Goal: Information Seeking & Learning: Learn about a topic

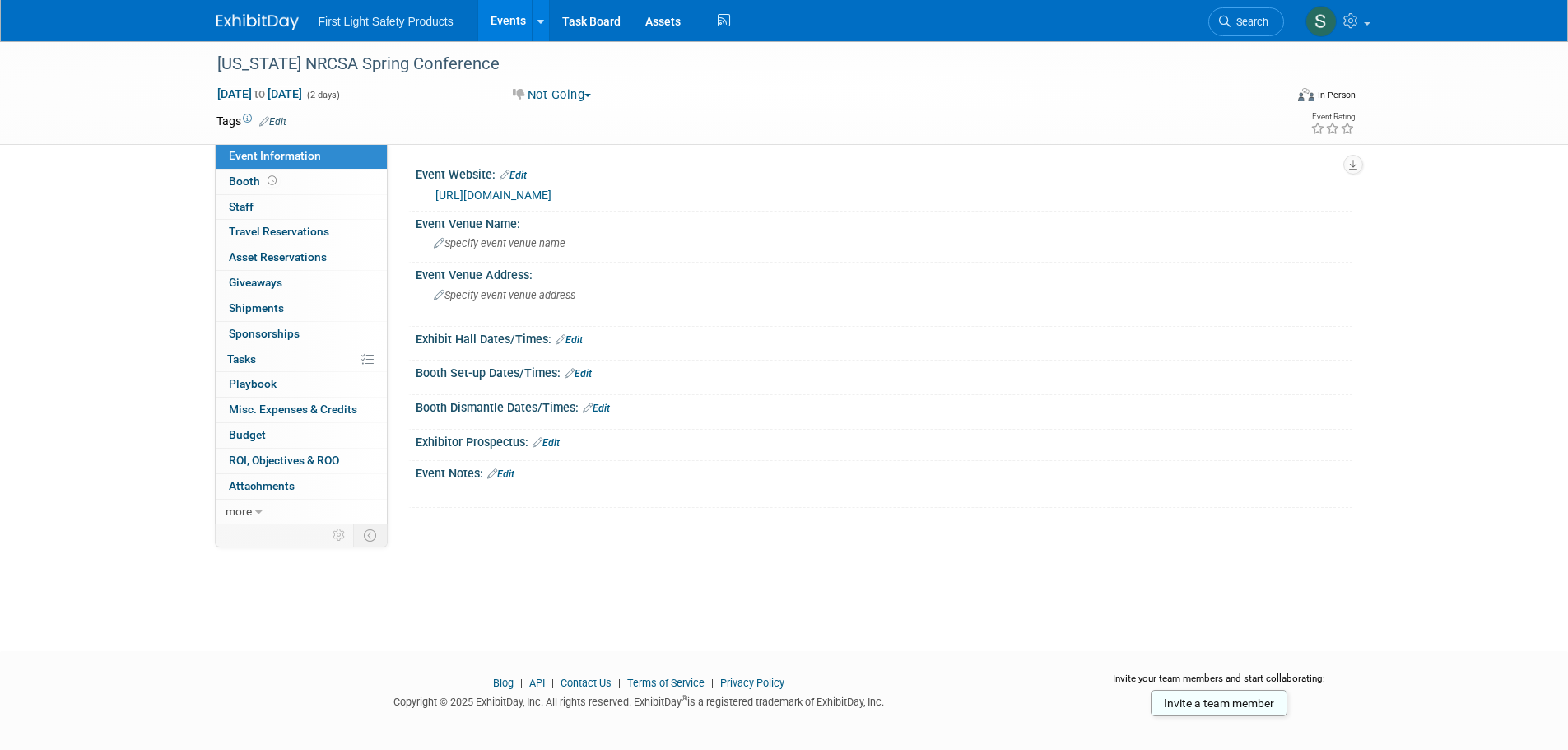
click at [500, 195] on link "https://www.nrcsa.net/events/spring-conference" at bounding box center [493, 196] width 116 height 13
click at [552, 196] on link "https://www.nrcsa.net/events/spring-conference" at bounding box center [493, 196] width 116 height 13
click at [499, 14] on link "Events" at bounding box center [508, 21] width 60 height 41
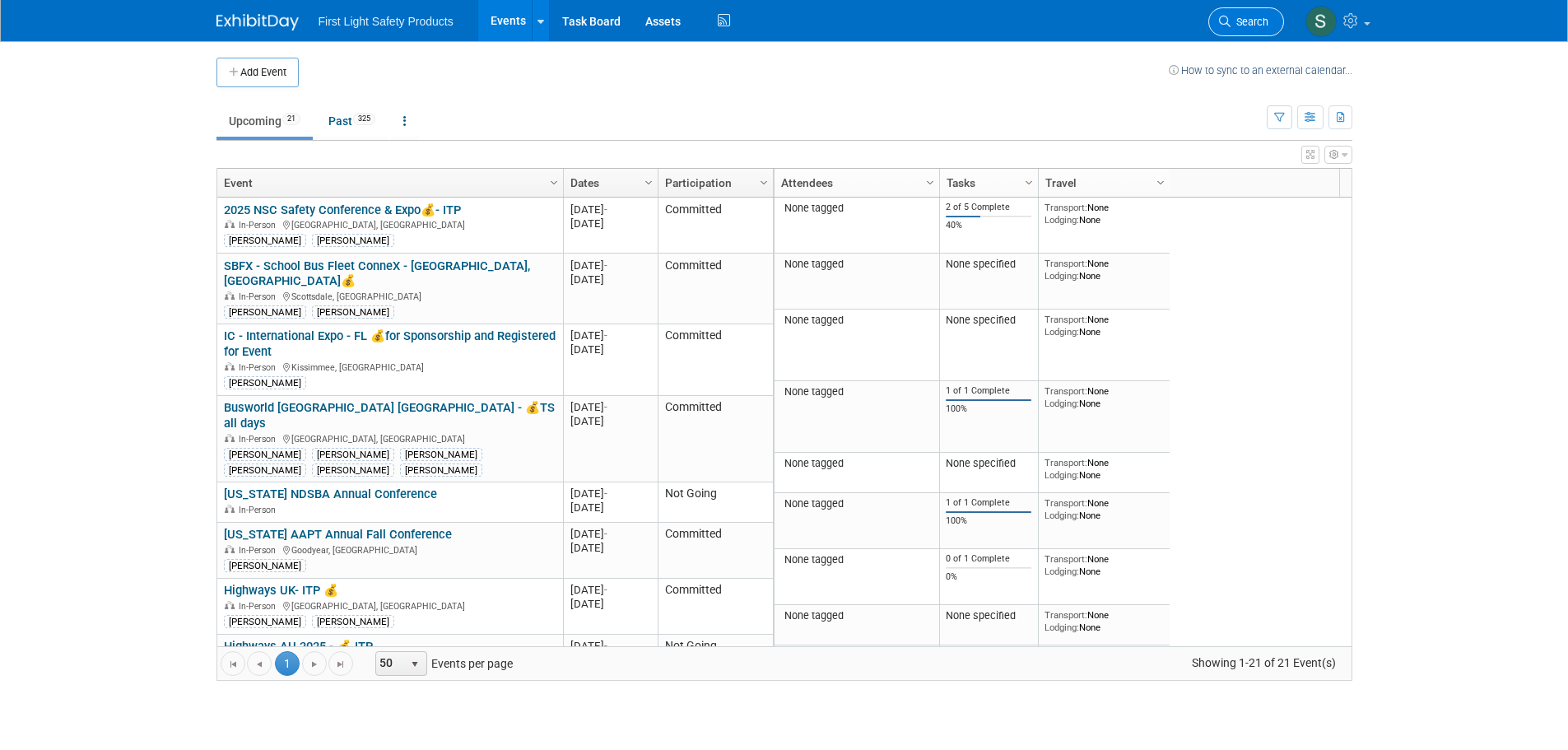
click at [1226, 21] on icon at bounding box center [1225, 21] width 12 height 12
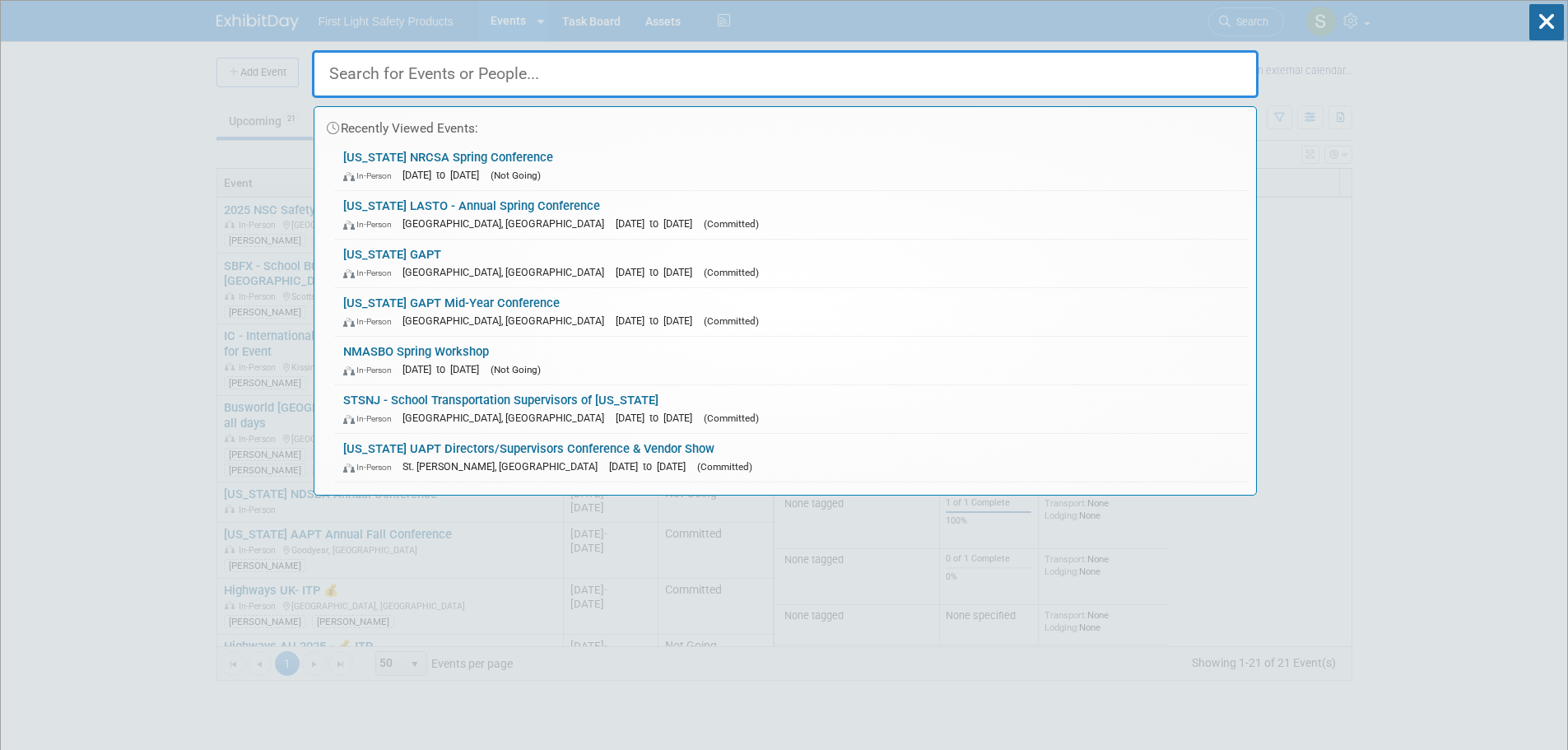
paste input "PASBO - [US_STATE] Association of School Business Officials"
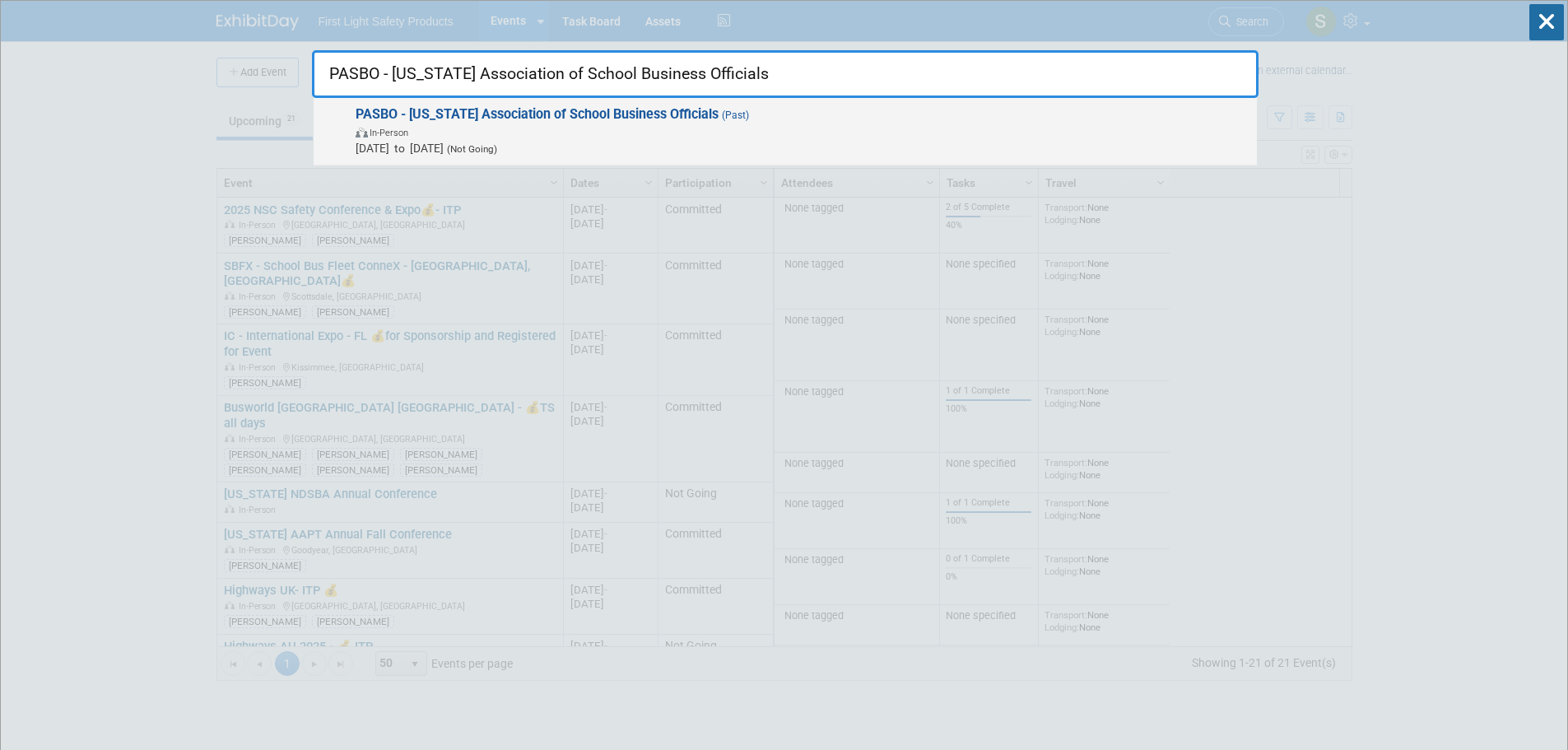
type input "PASBO - [US_STATE] Association of School Business Officials"
click at [542, 125] on span "In-Person" at bounding box center [802, 132] width 893 height 17
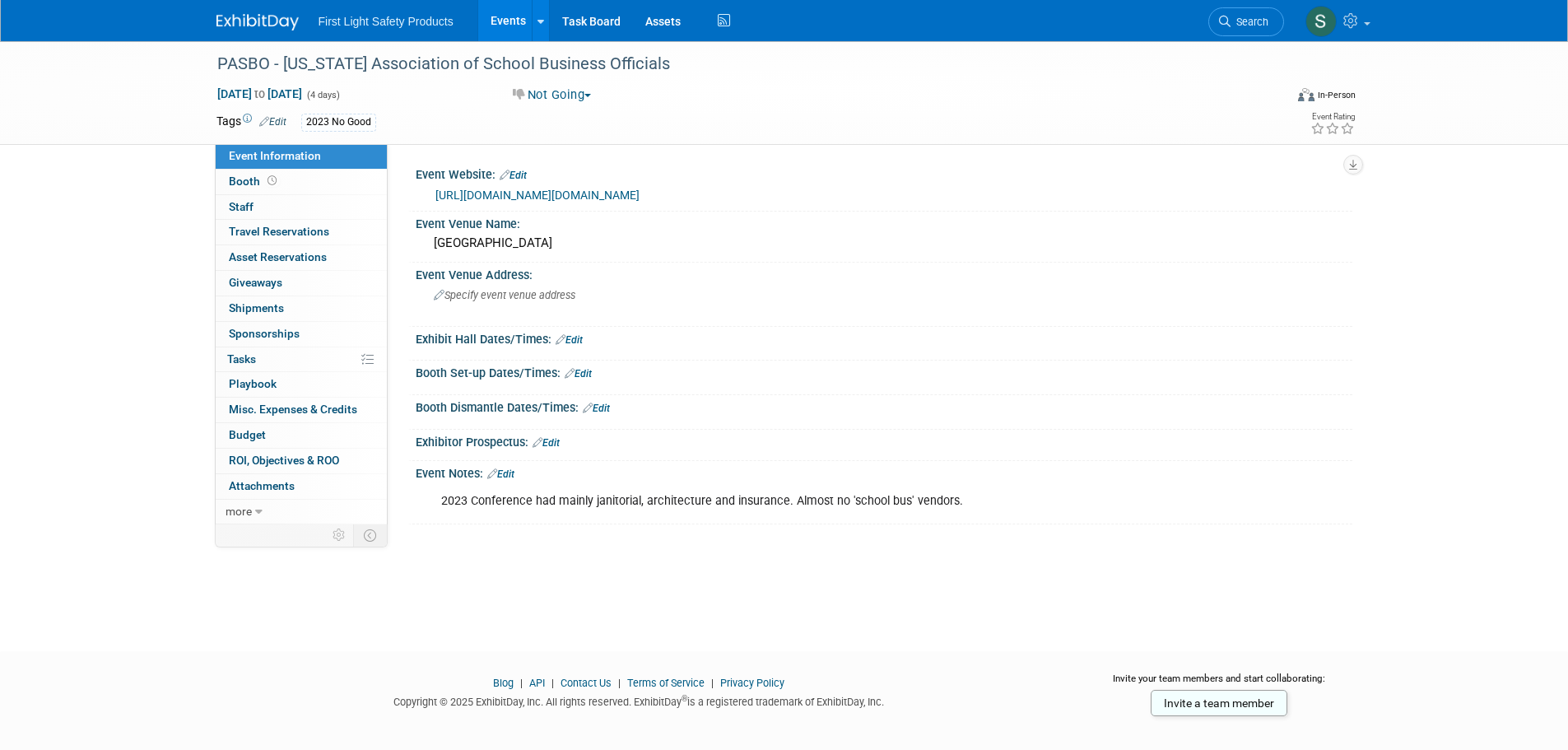
click at [528, 196] on link "[URL][DOMAIN_NAME][DOMAIN_NAME]" at bounding box center [537, 196] width 204 height 13
click at [1236, 26] on span "Search" at bounding box center [1250, 21] width 38 height 12
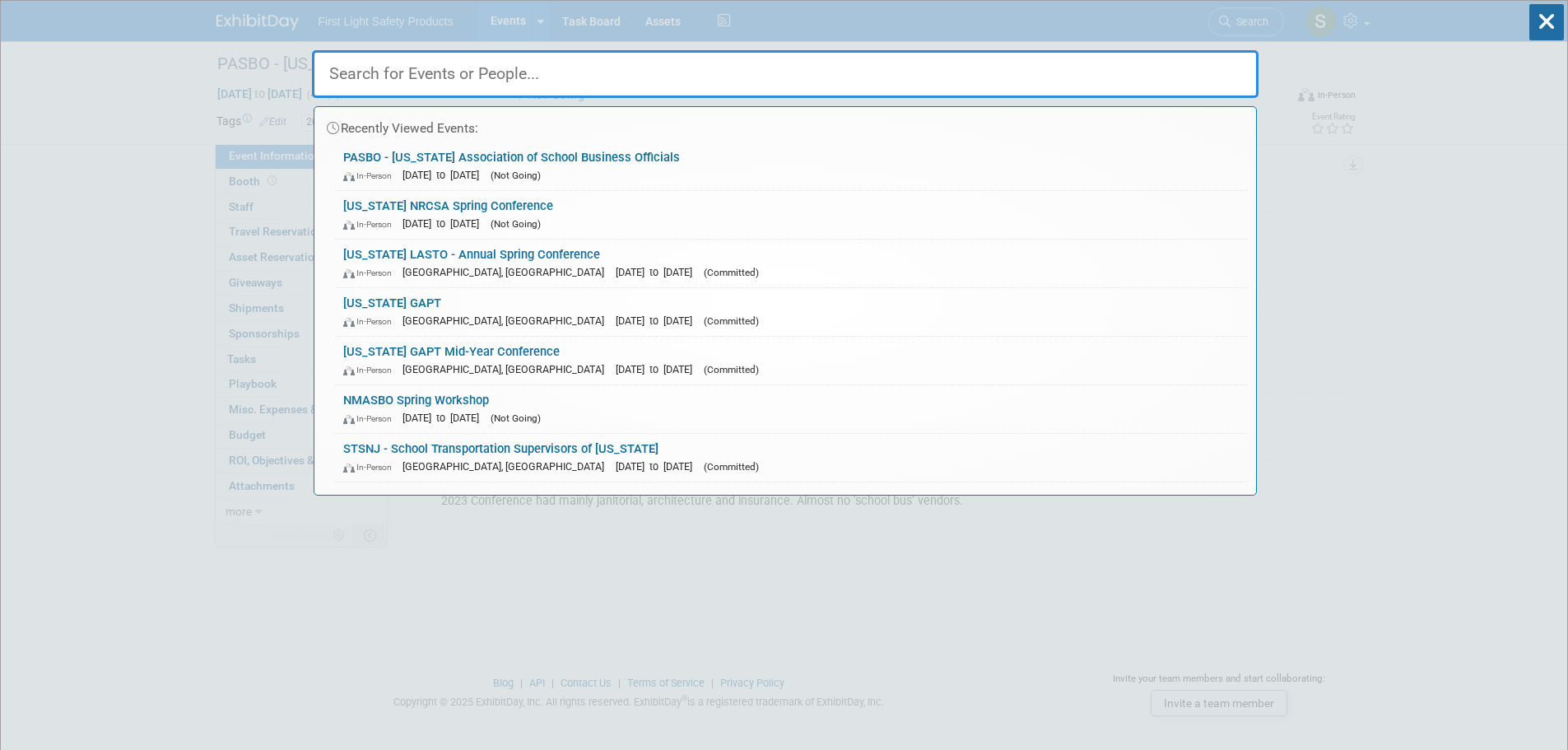
paste input "National Truck Equipment Association (NTEA)"
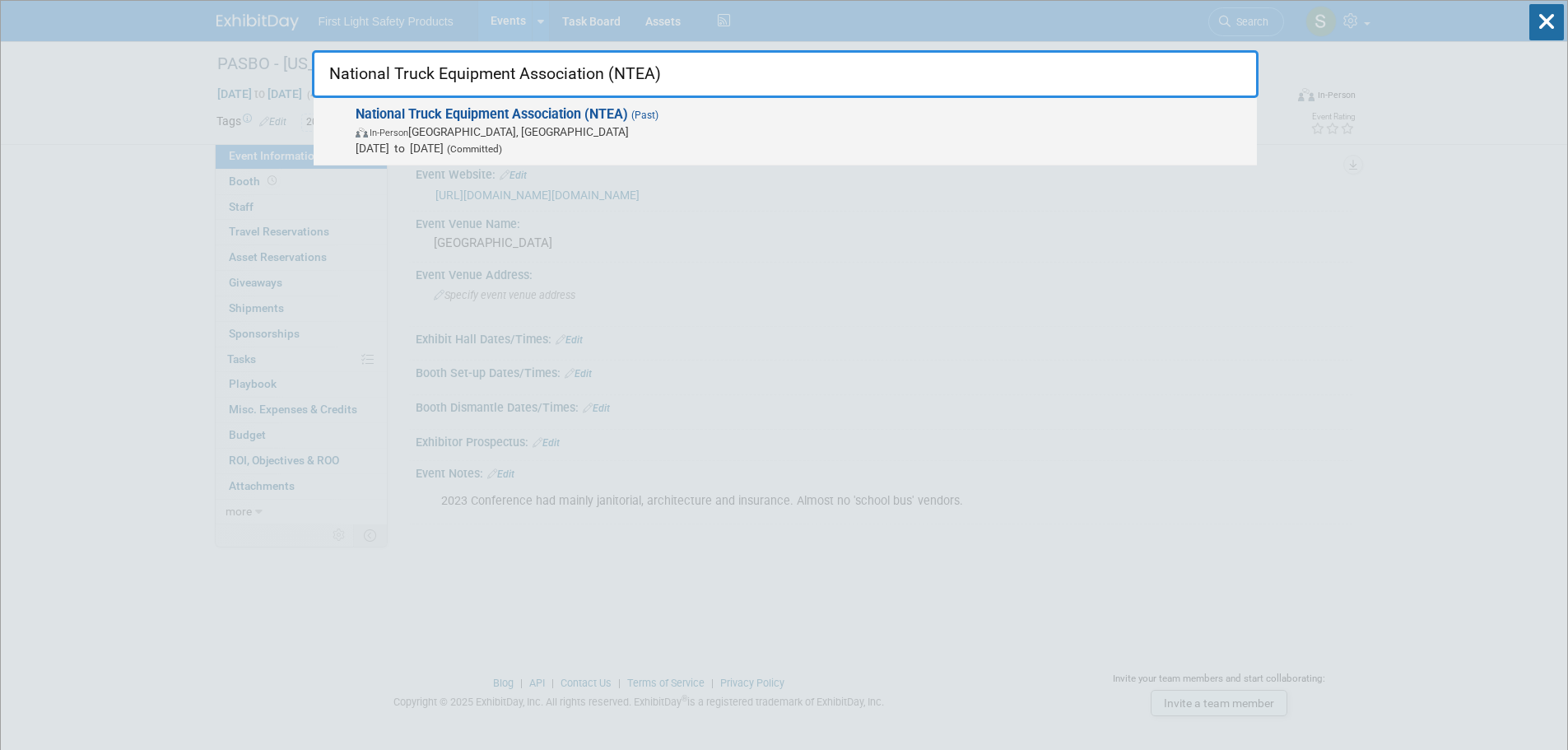
type input "National Truck Equipment Association (NTEA)"
click at [542, 135] on span "In-Person Indianapolis, IN" at bounding box center [802, 132] width 893 height 17
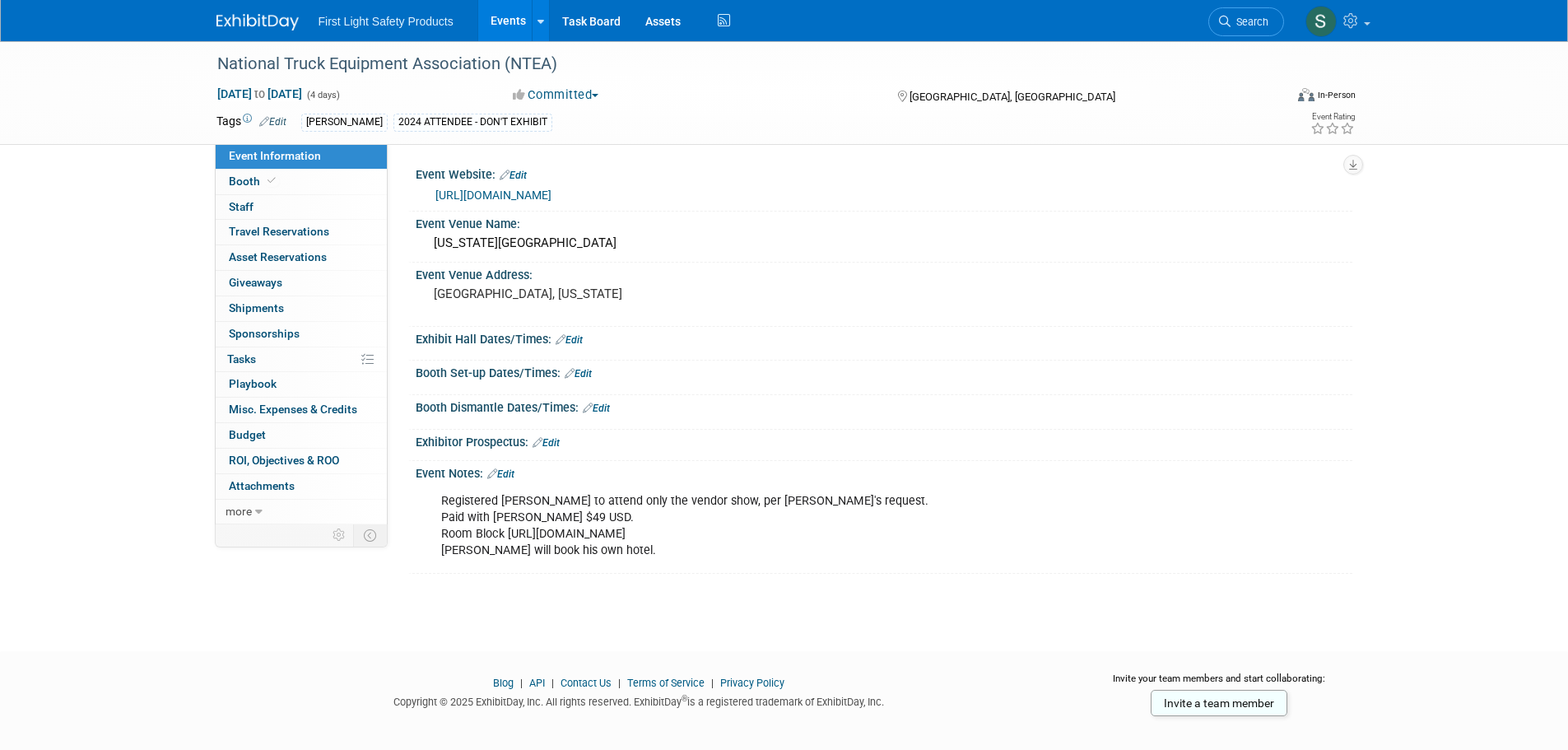
click at [552, 190] on link "https://www.worktruckweek.com/" at bounding box center [493, 196] width 116 height 13
drag, startPoint x: 1243, startPoint y: 23, endPoint x: 1151, endPoint y: 54, distance: 97.1
click at [1241, 23] on span "Search" at bounding box center [1250, 21] width 38 height 12
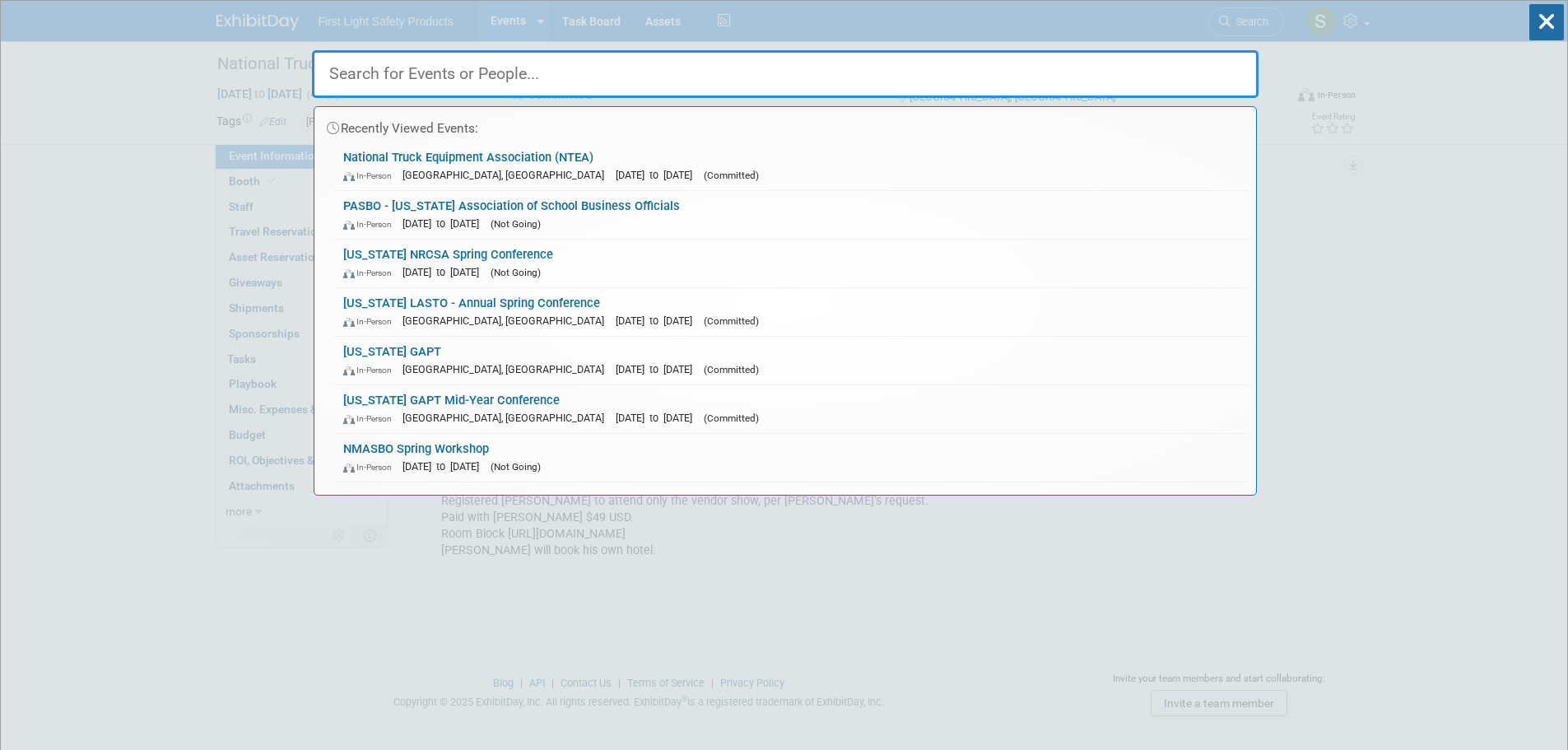
paste input "Chauffeur Driven Magazine & Trade Show"
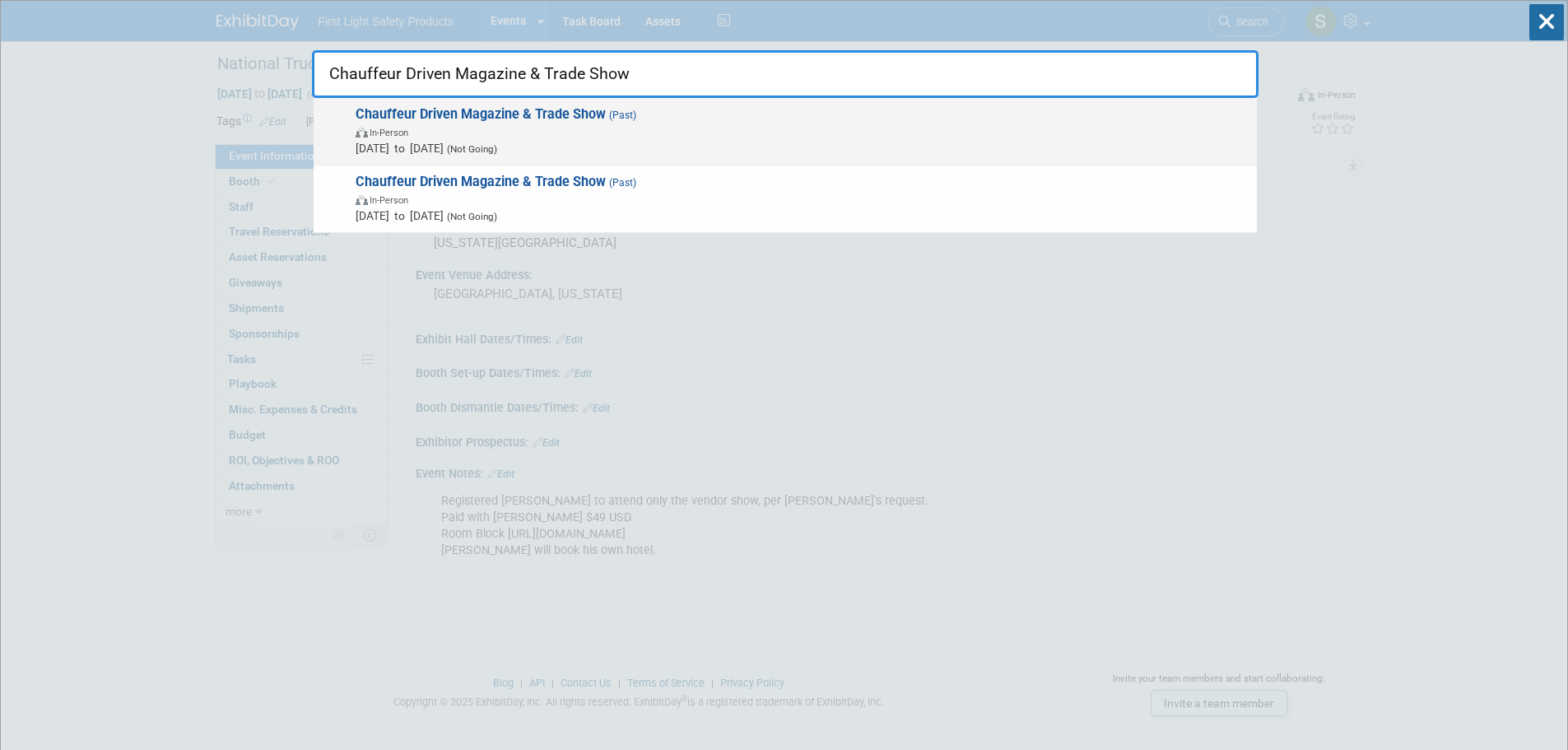
type input "Chauffeur Driven Magazine & Trade Show"
click at [521, 140] on span "Mar 3, 2024 to Mar 6, 2024 (Not Going)" at bounding box center [802, 149] width 893 height 17
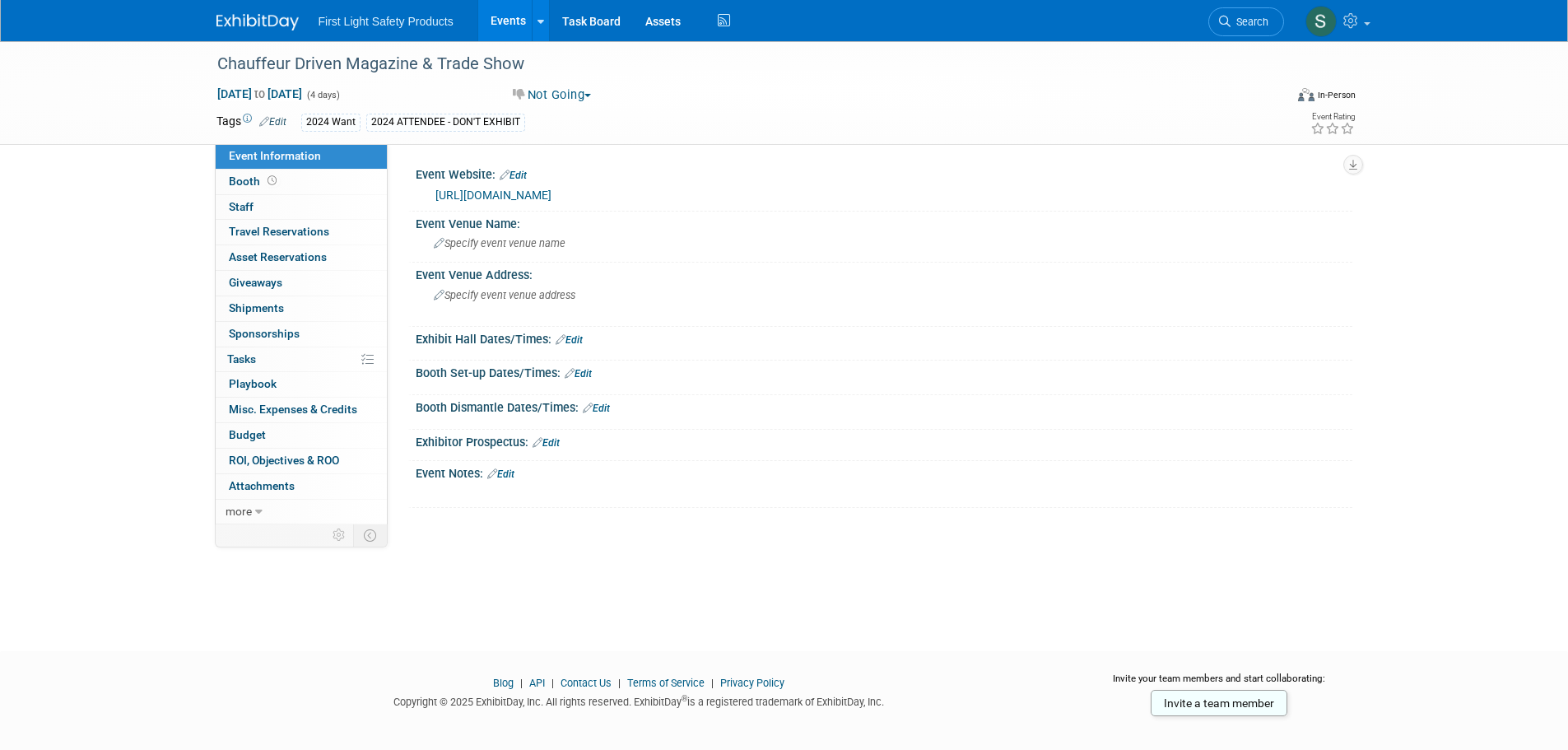
click at [552, 193] on link "https://www.chauffeurdriven.com/industry-events/month.calendar/2023/11/08/-.html" at bounding box center [493, 196] width 116 height 13
click at [1216, 25] on link "Search" at bounding box center [1246, 21] width 76 height 29
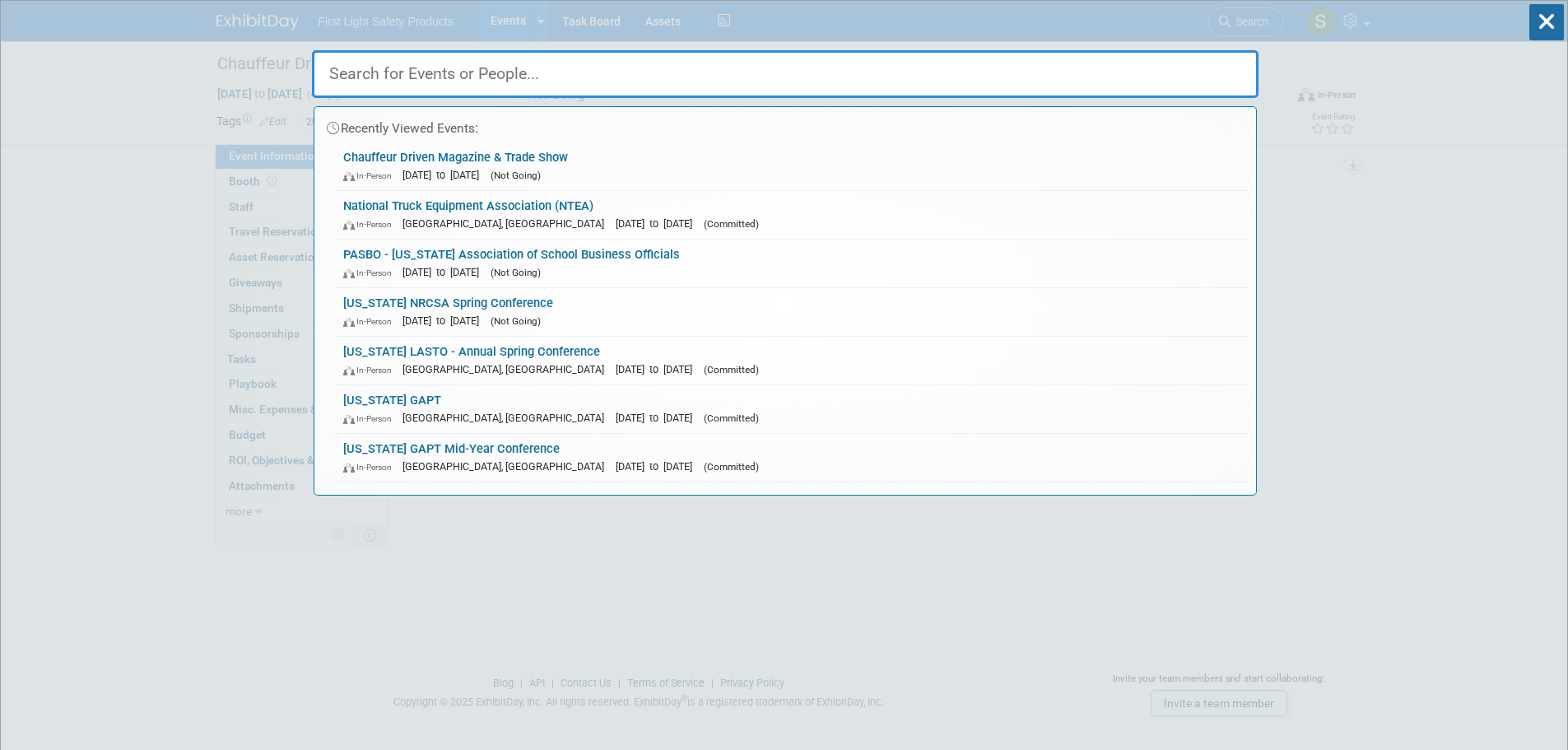
paste input "(Slow Paddle) NSC Spring Safety Conference & Expo NC"
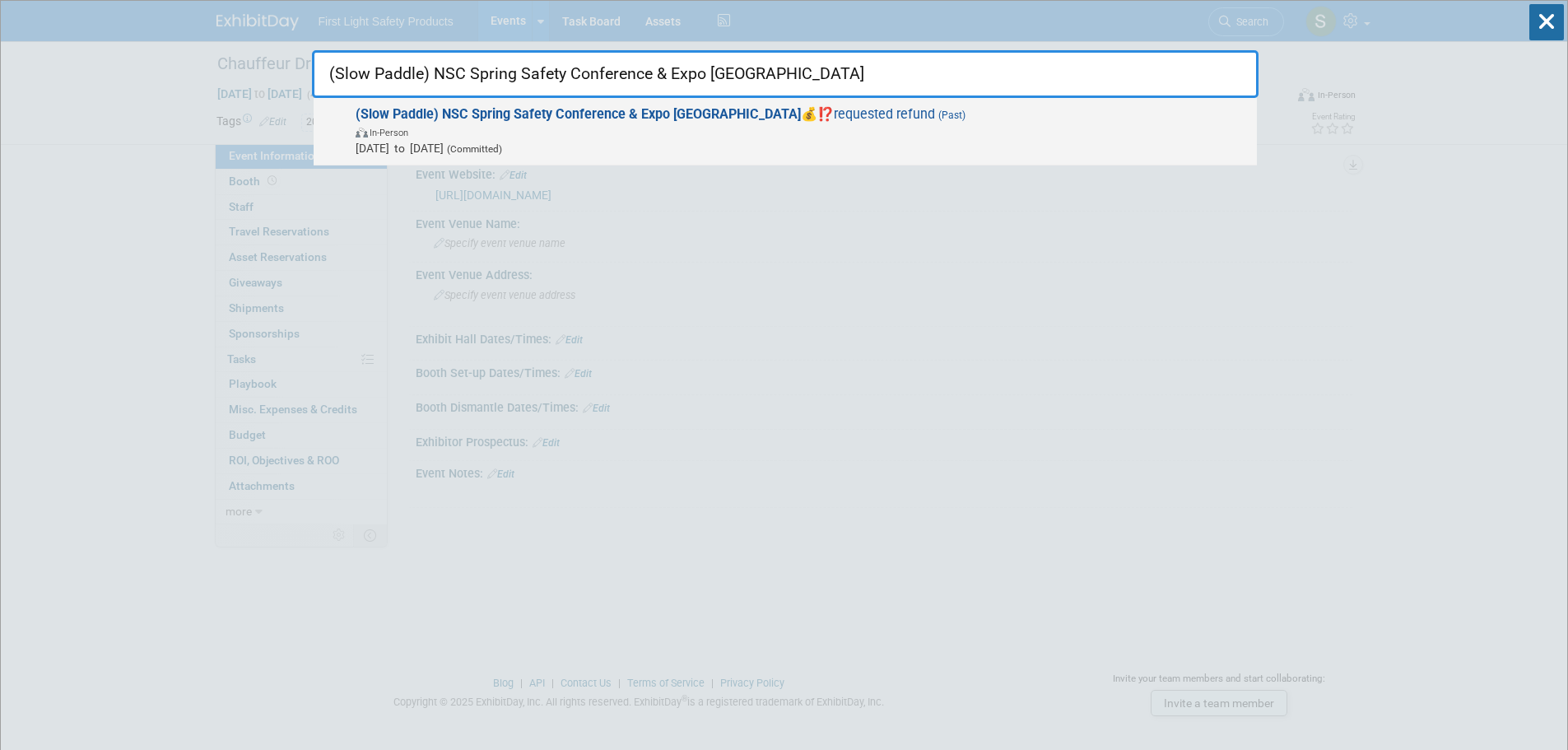
type input "(Slow Paddle) NSC Spring Safety Conference & Expo NC"
click at [498, 114] on strong "(Slow Paddle) NSC Spring Safety Conference & Expo NC" at bounding box center [578, 114] width 445 height 16
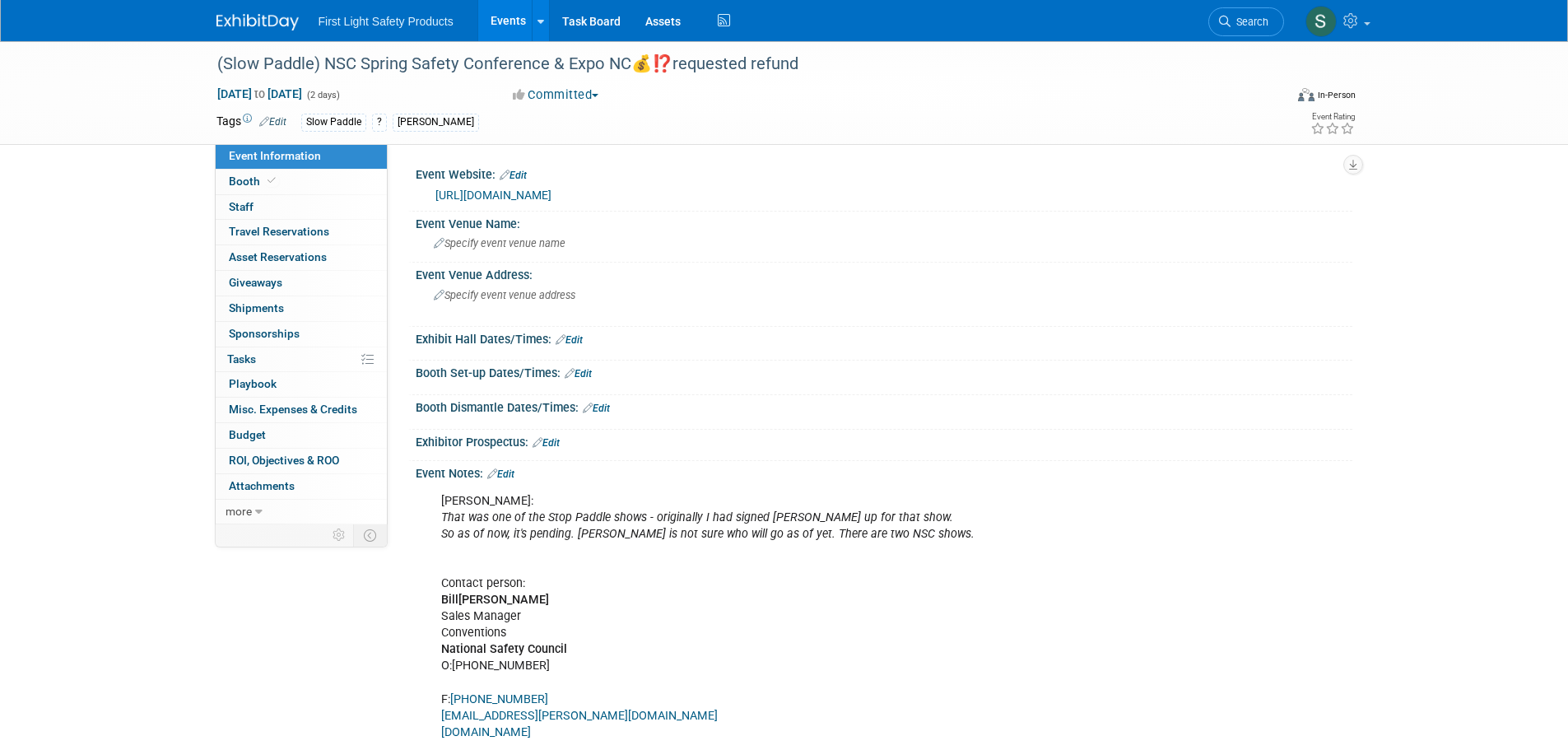
click at [552, 191] on link "[URL][DOMAIN_NAME]" at bounding box center [493, 196] width 116 height 13
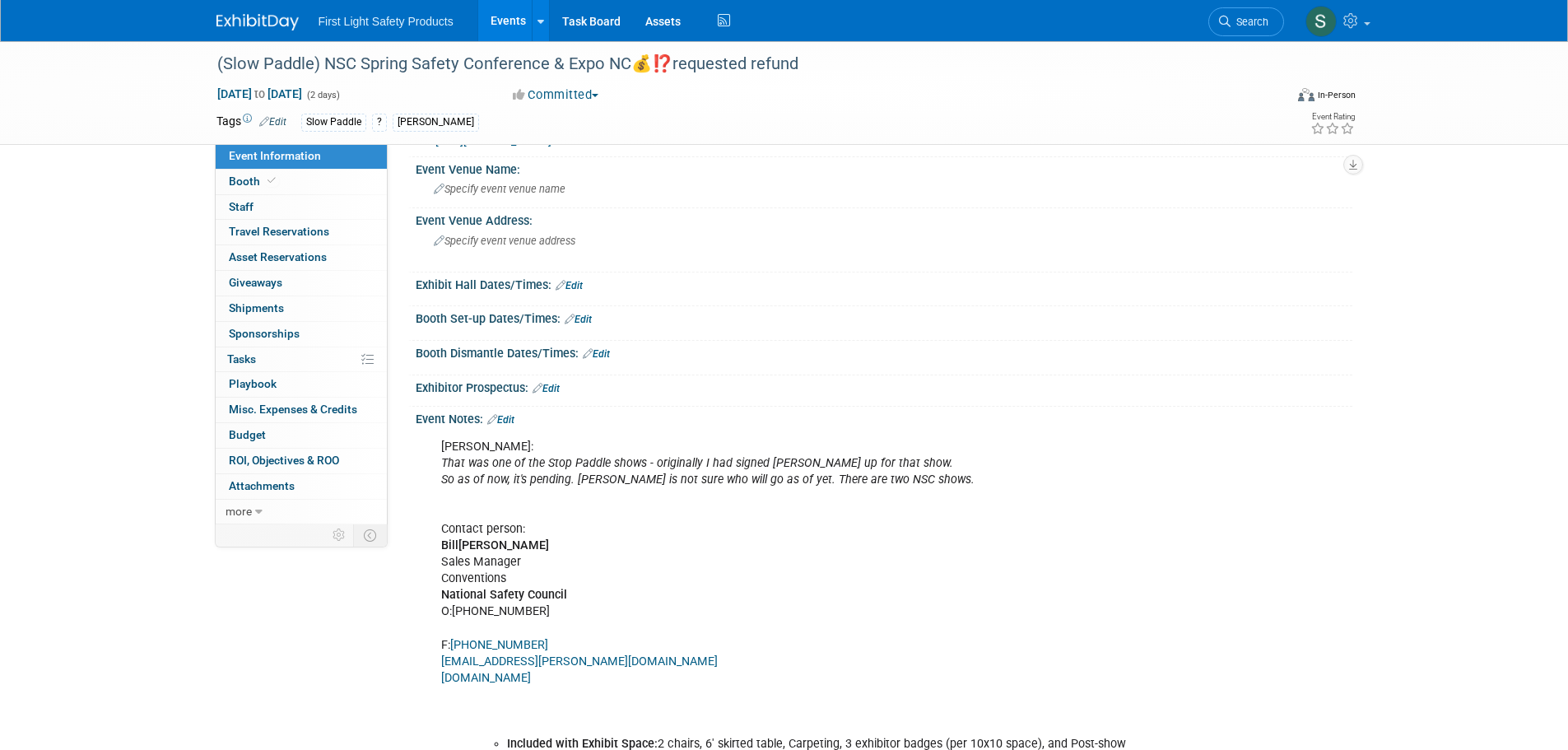
scroll to position [83, 0]
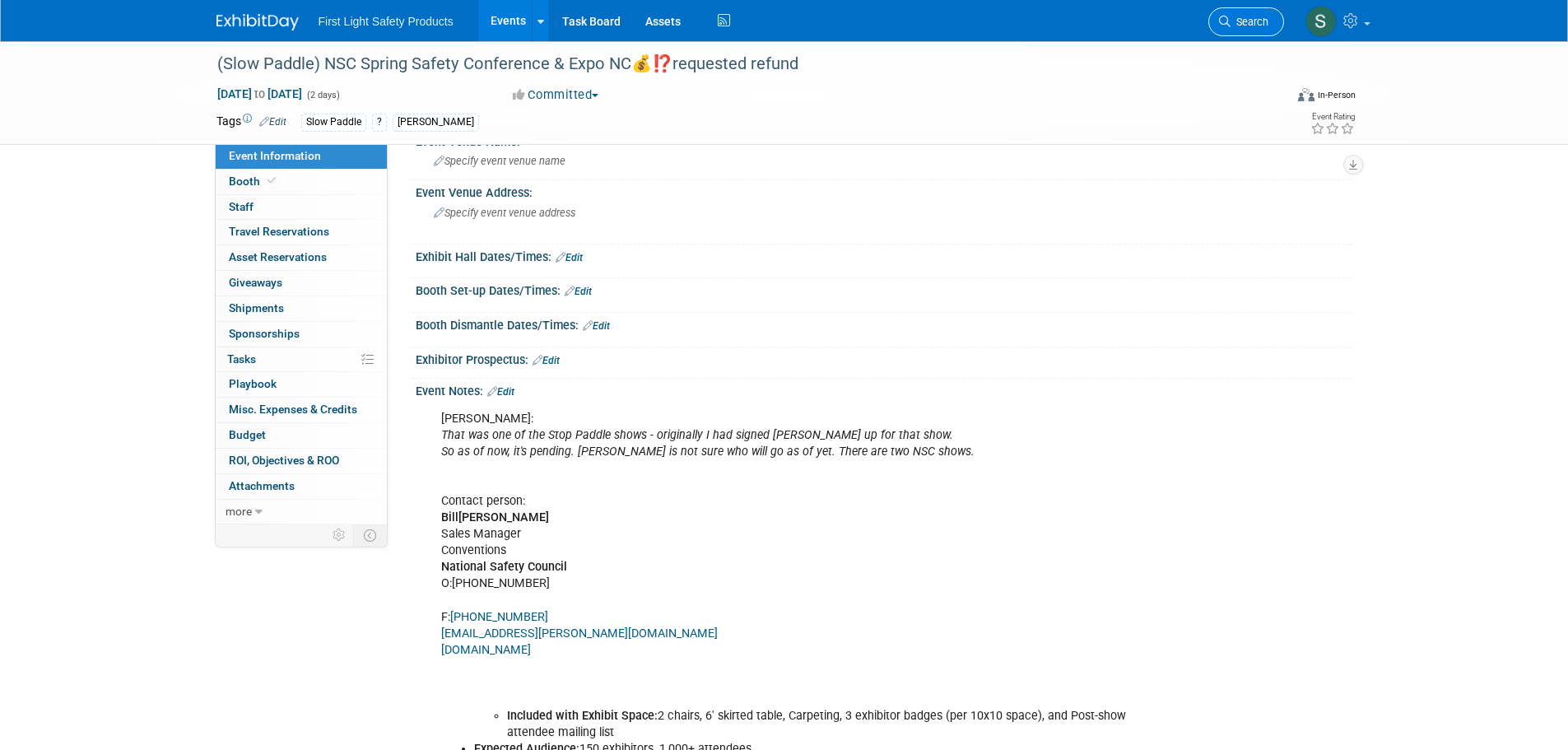
click at [1236, 26] on span "Search" at bounding box center [1250, 21] width 38 height 12
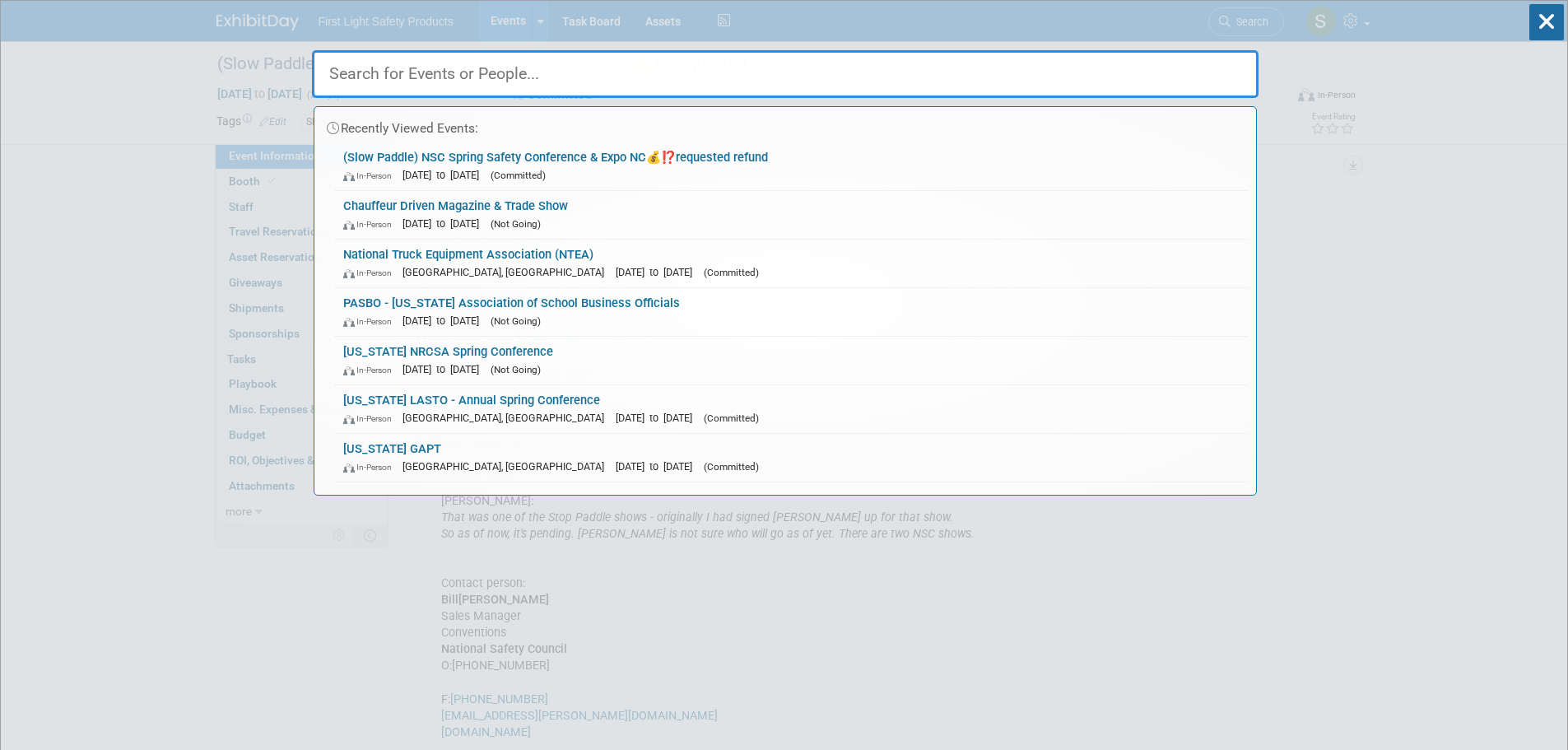
paste input "TBB 2025 Regional Dealer Meeting"
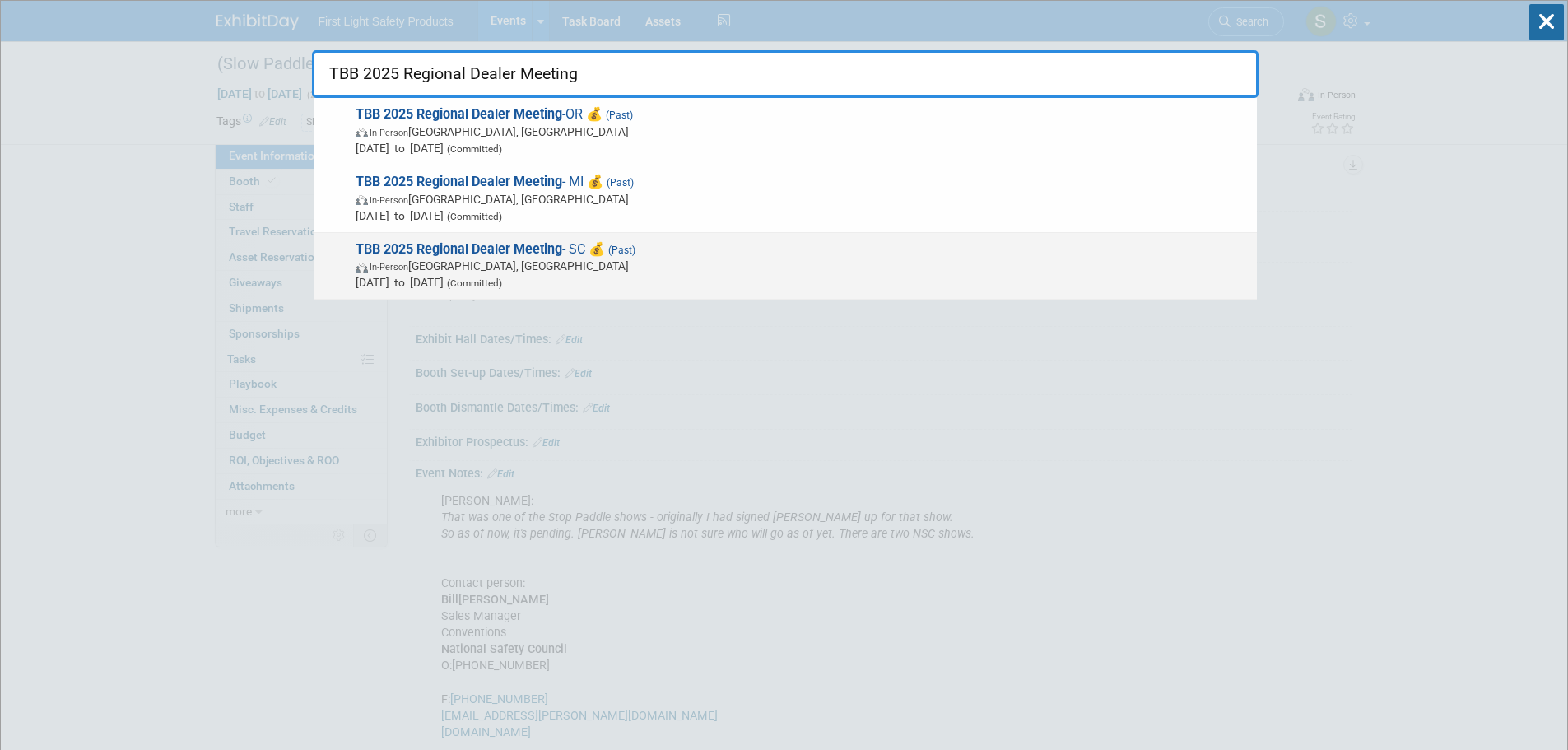
type input "TBB 2025 Regional Dealer Meeting"
click at [491, 257] on span "TBB 2025 Regional Dealer Meeting - SC 💰 (Past) In-Person Fort Mill, SC Apr 9, 2…" at bounding box center [799, 266] width 898 height 50
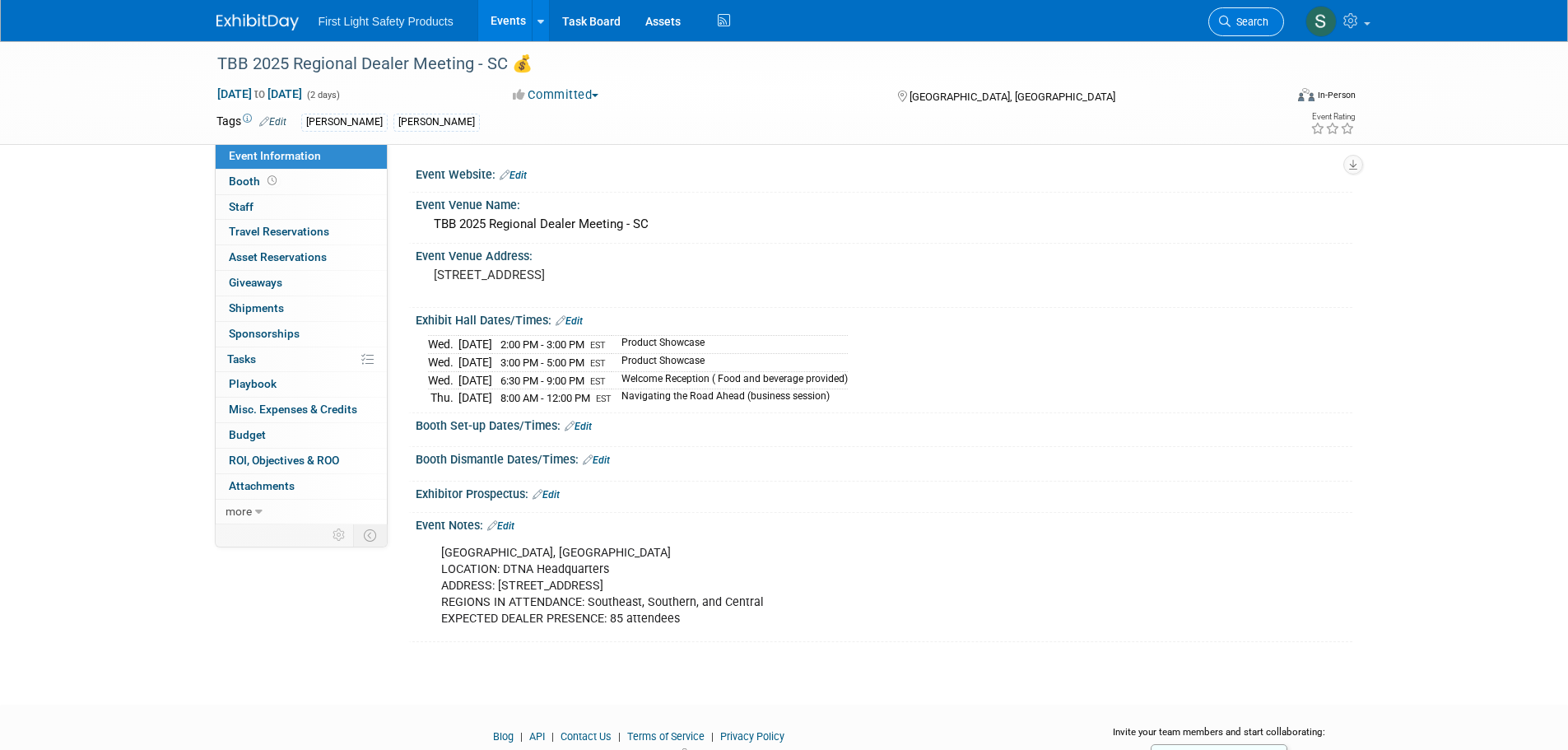
drag, startPoint x: 1227, startPoint y: 26, endPoint x: 1001, endPoint y: 80, distance: 232.4
click at [1227, 26] on icon at bounding box center [1225, 21] width 12 height 12
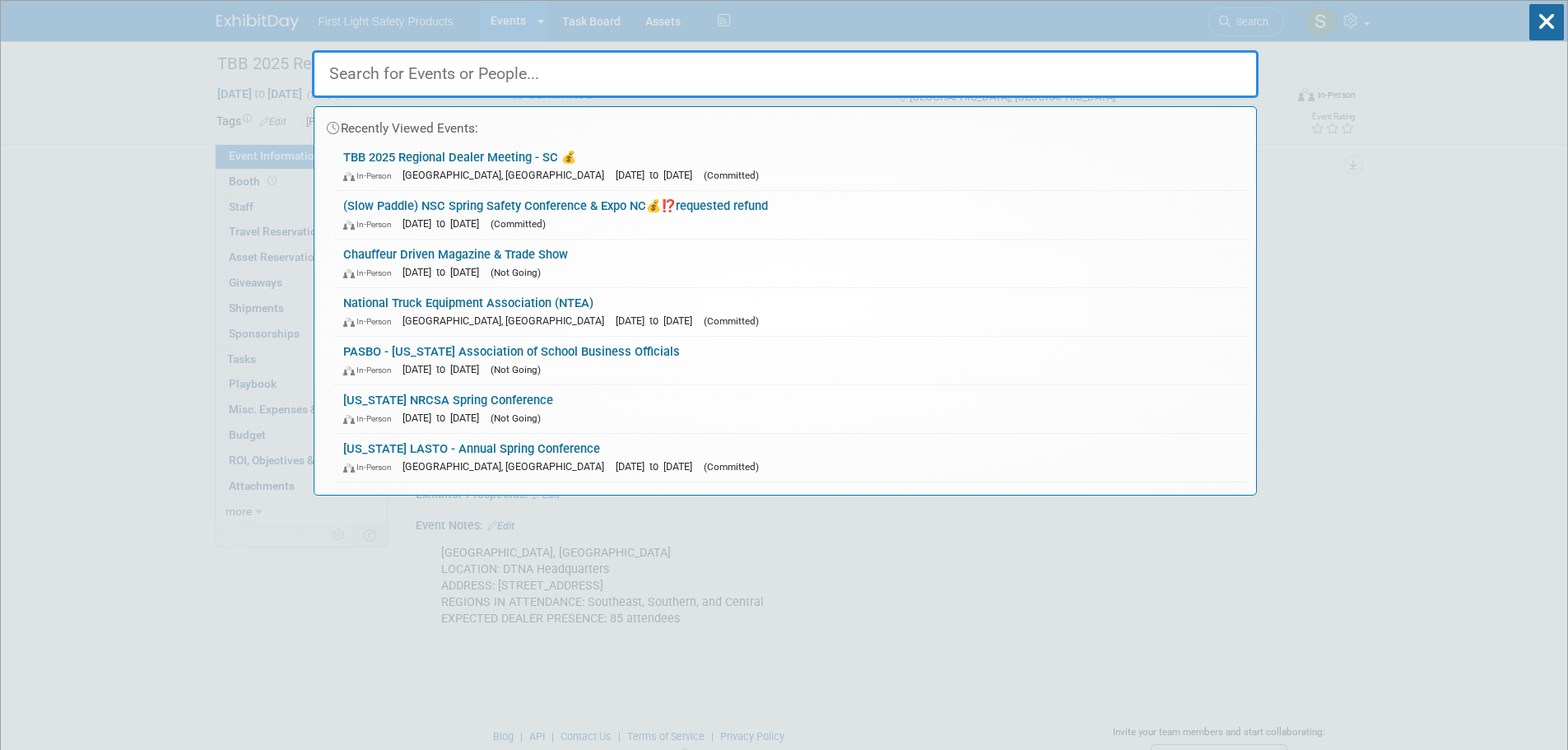
paste input "Blue Bird Aftermarket Dealer Tradeshow"
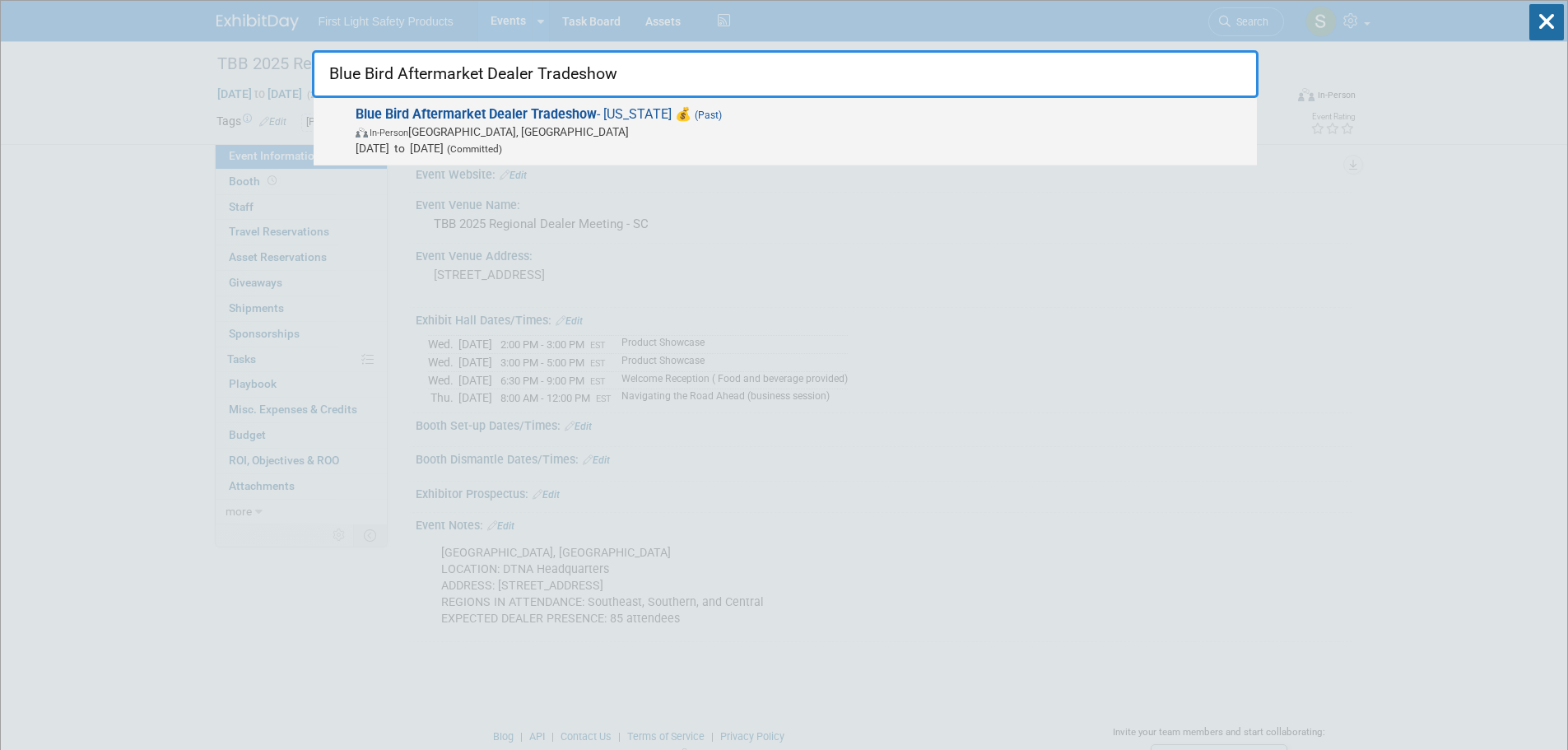
type input "Blue Bird Aftermarket Dealer Tradeshow"
click at [526, 131] on span "In-Person Columbus, OH" at bounding box center [802, 132] width 893 height 17
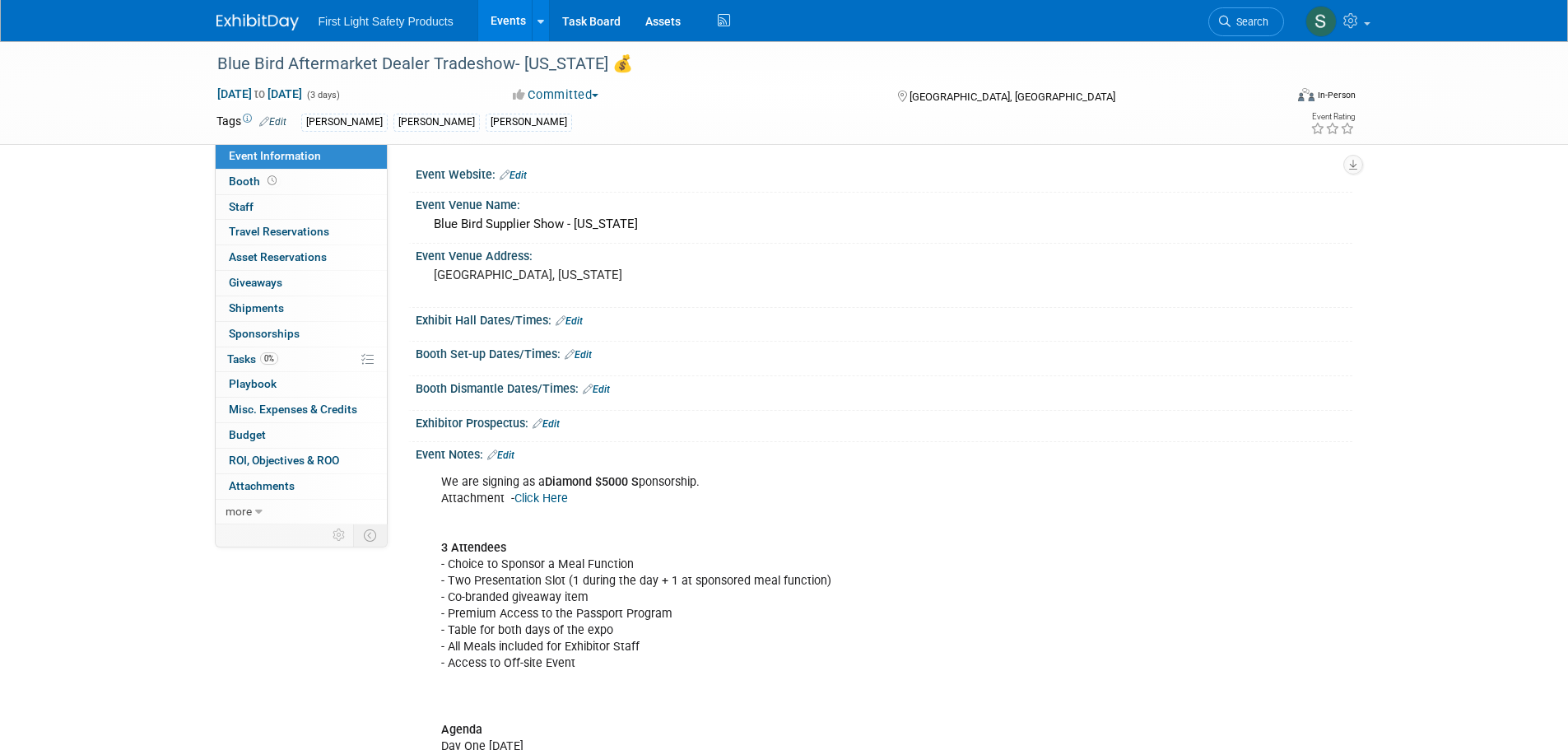
click at [1265, 12] on link "Search" at bounding box center [1246, 21] width 76 height 29
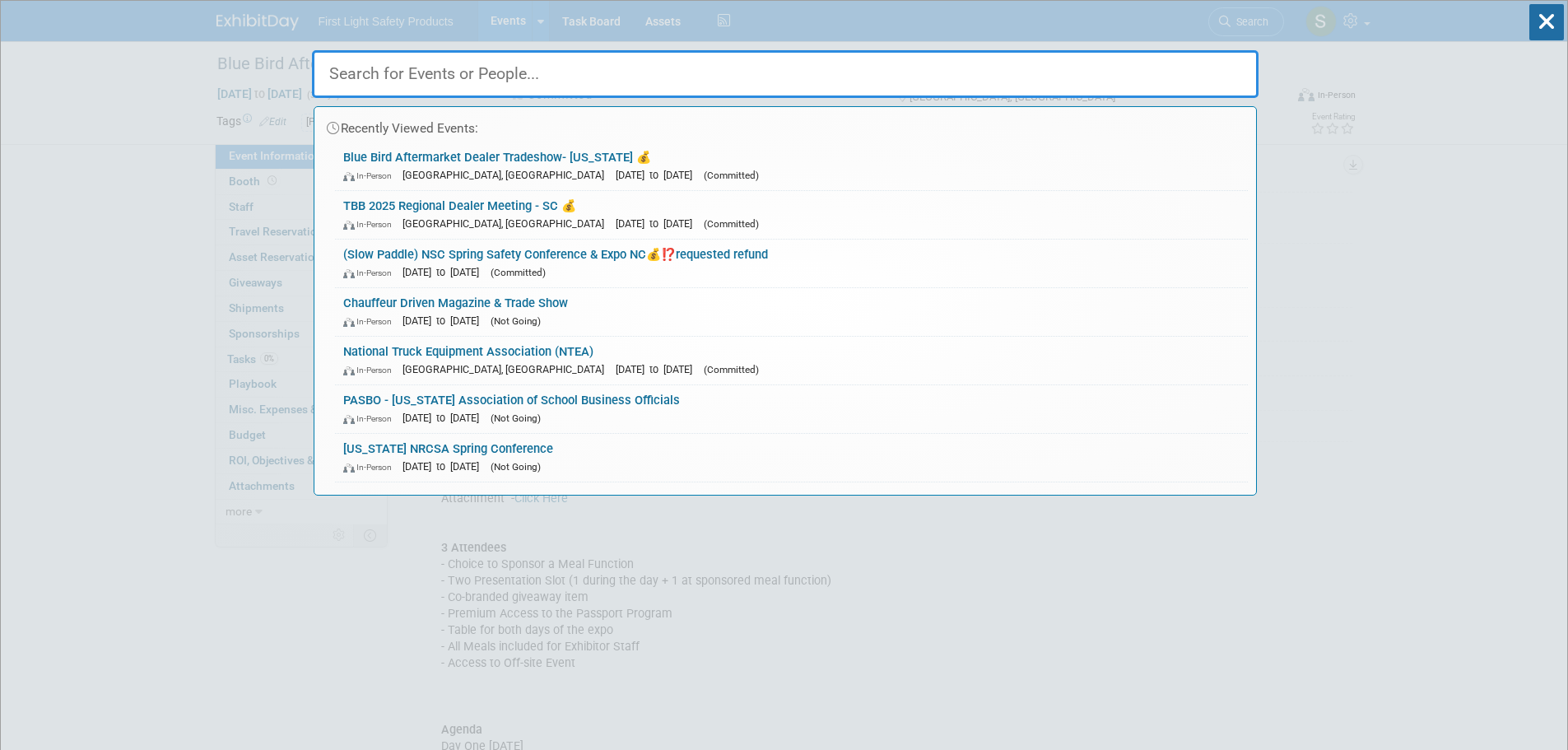
paste input "OTE (Ontario Transportation Expo) Conference and Trade Sho"
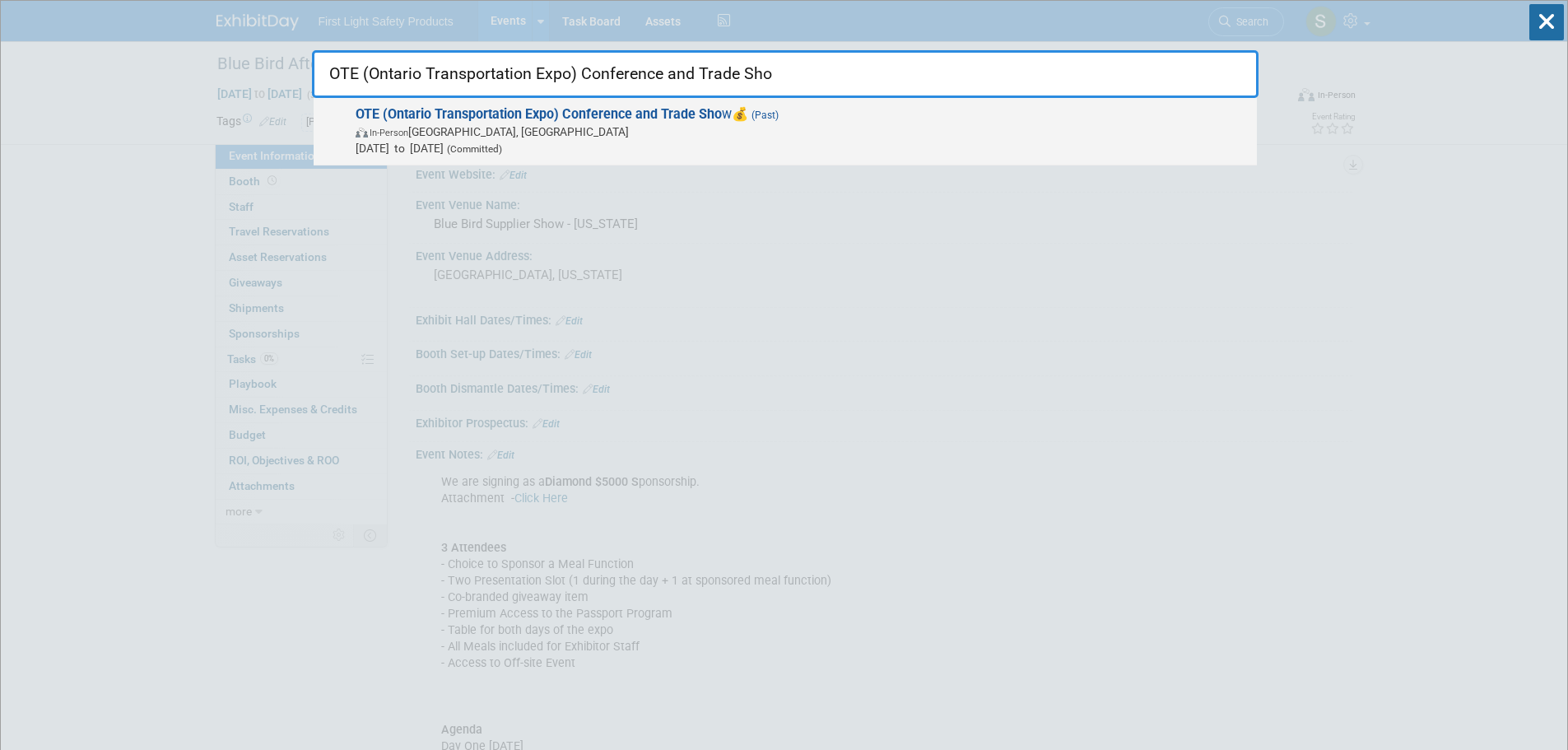
type input "OTE (Ontario Transportation Expo) Conference and Trade Sho"
click at [435, 134] on span "In-Person Toronto, Canada" at bounding box center [802, 132] width 893 height 17
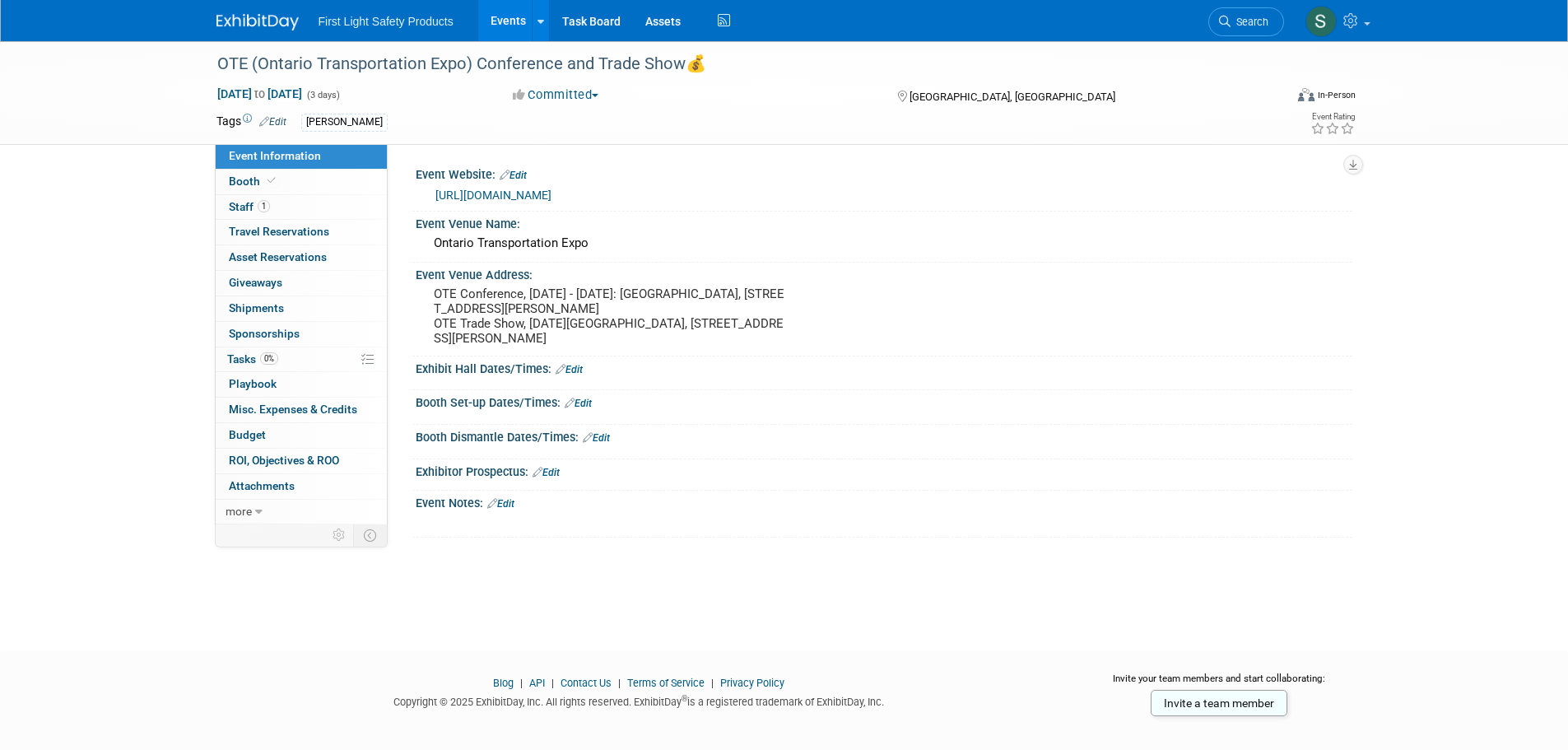
click at [461, 189] on link "[URL][DOMAIN_NAME]" at bounding box center [493, 196] width 116 height 13
click at [1237, 21] on span "Search" at bounding box center [1250, 21] width 38 height 12
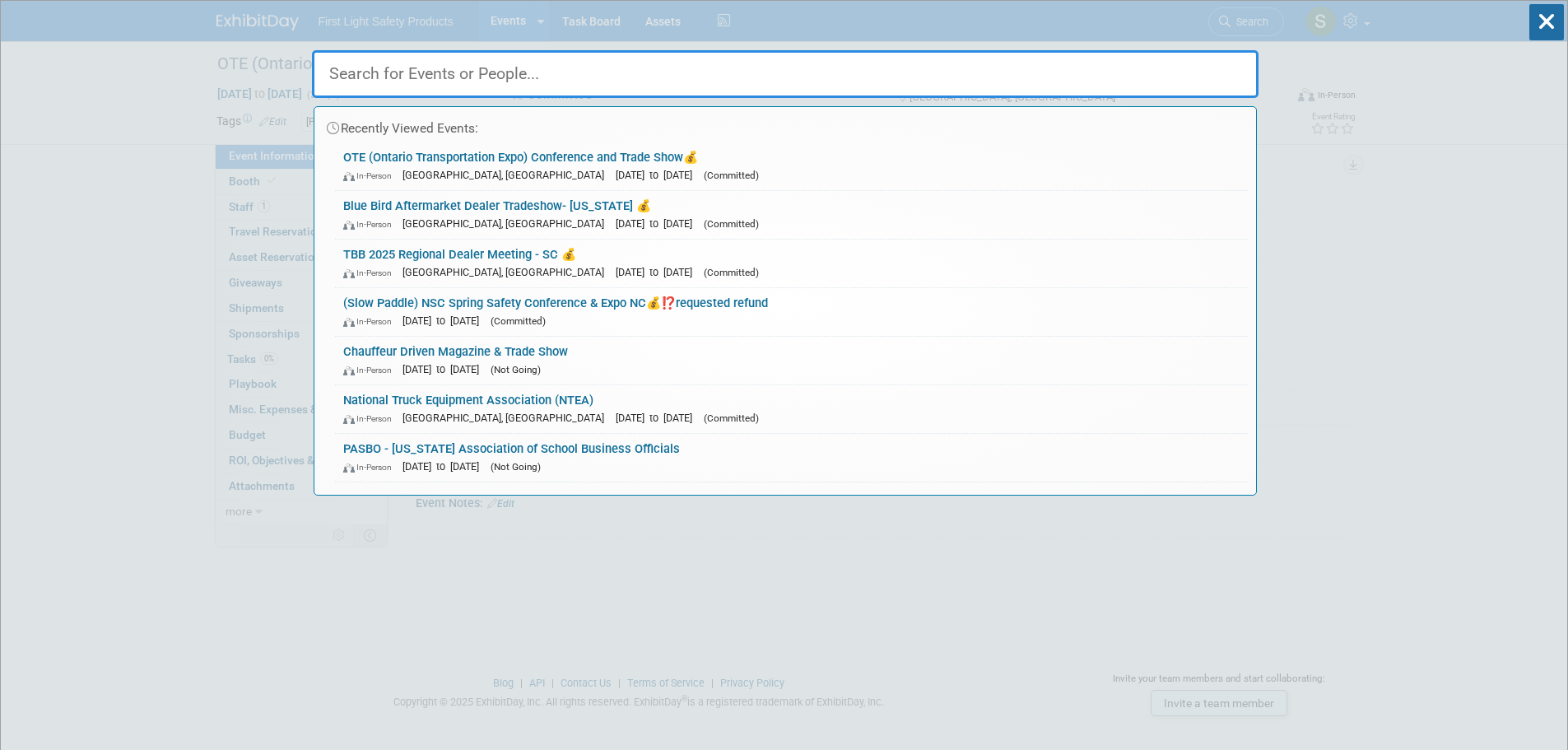
paste input "[US_STATE] School Business Officials"
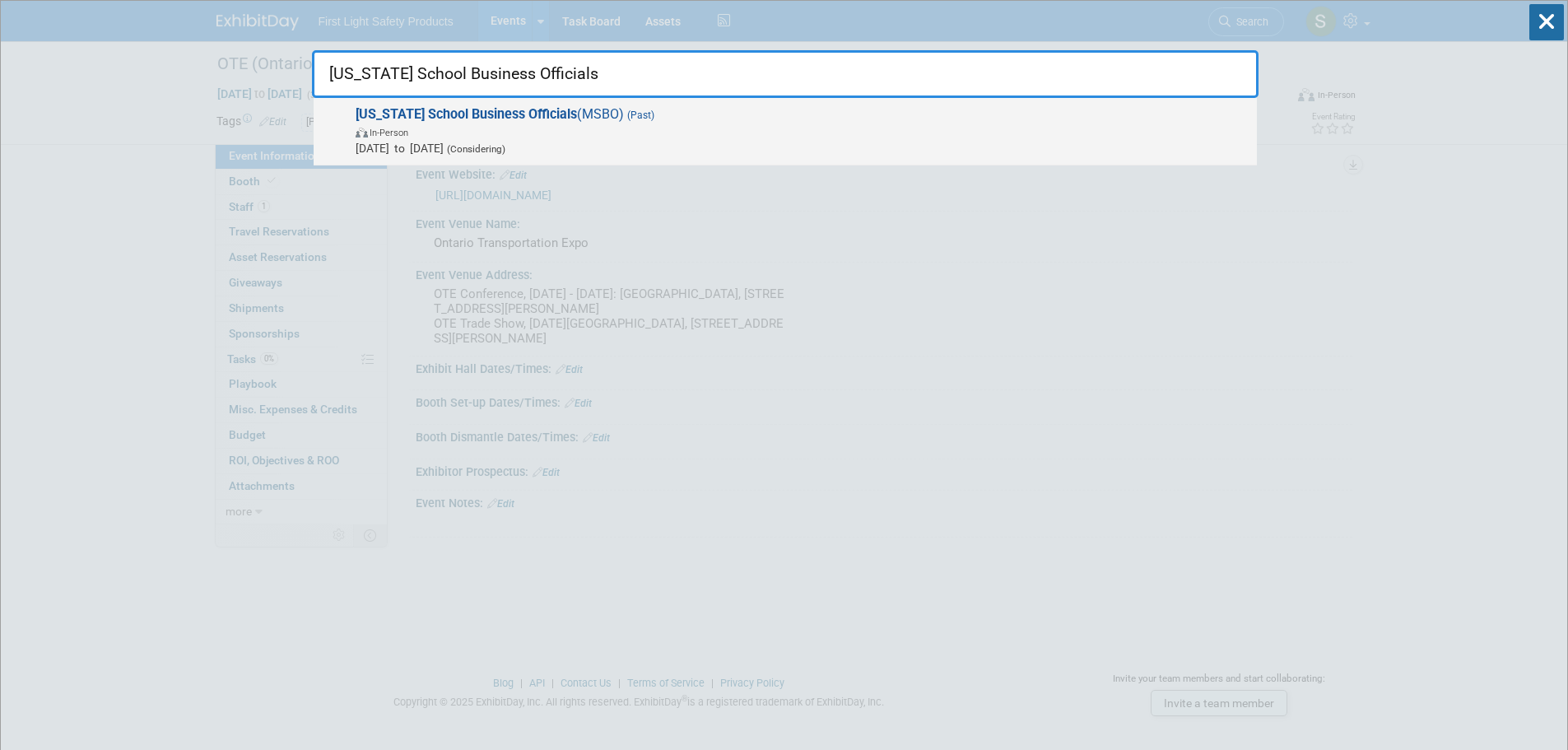
type input "[US_STATE] School Business Officials"
click at [568, 128] on span "In-Person" at bounding box center [802, 132] width 893 height 17
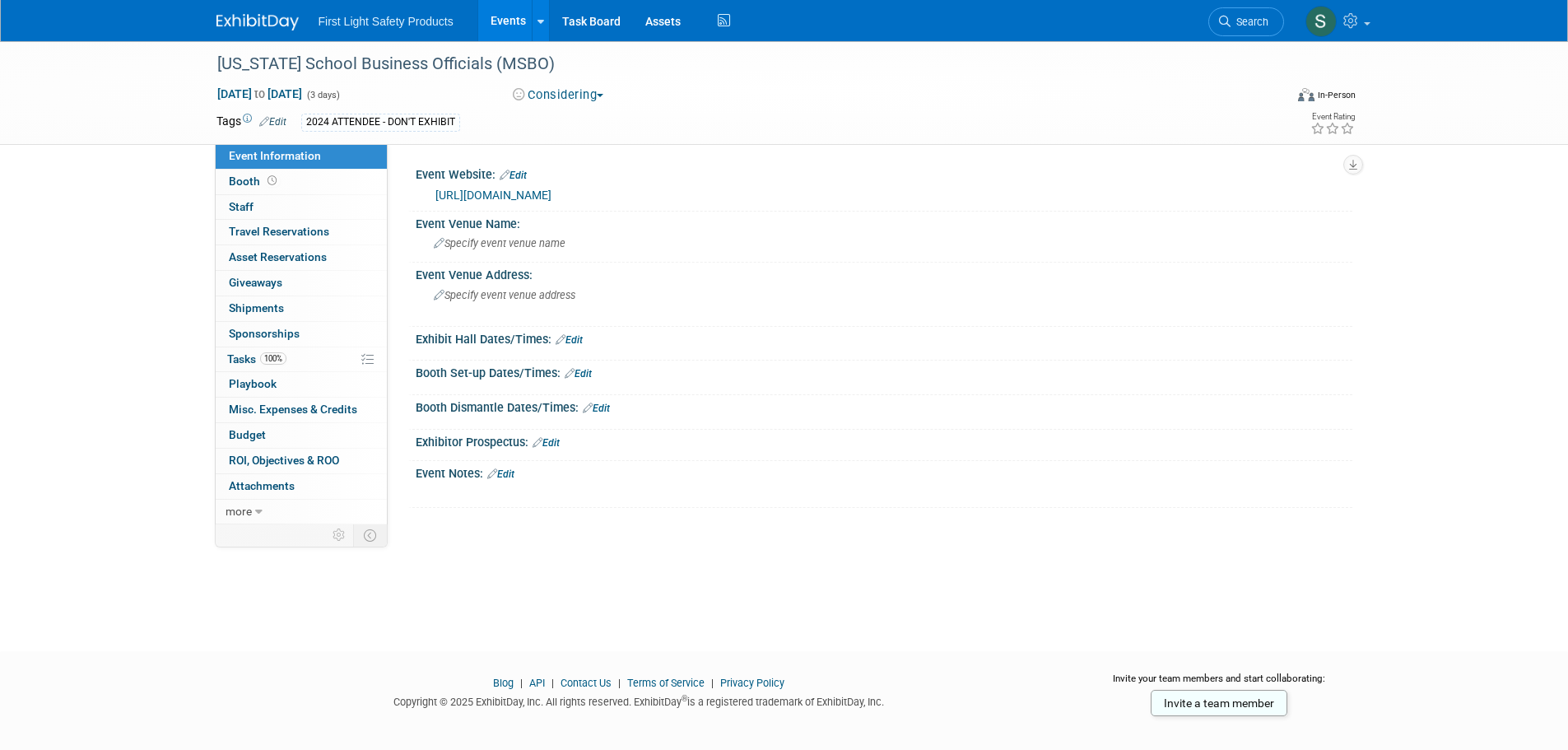
click at [540, 185] on div "https://www.msbo.org/newsletter/january-2024/msbo-annual-conference-early-bird-…" at bounding box center [884, 194] width 912 height 23
click at [540, 189] on link "https://www.msbo.org/newsletter/january-2024/msbo-annual-conference-early-bird-…" at bounding box center [493, 196] width 116 height 13
click at [1220, 31] on link "Search" at bounding box center [1246, 21] width 76 height 29
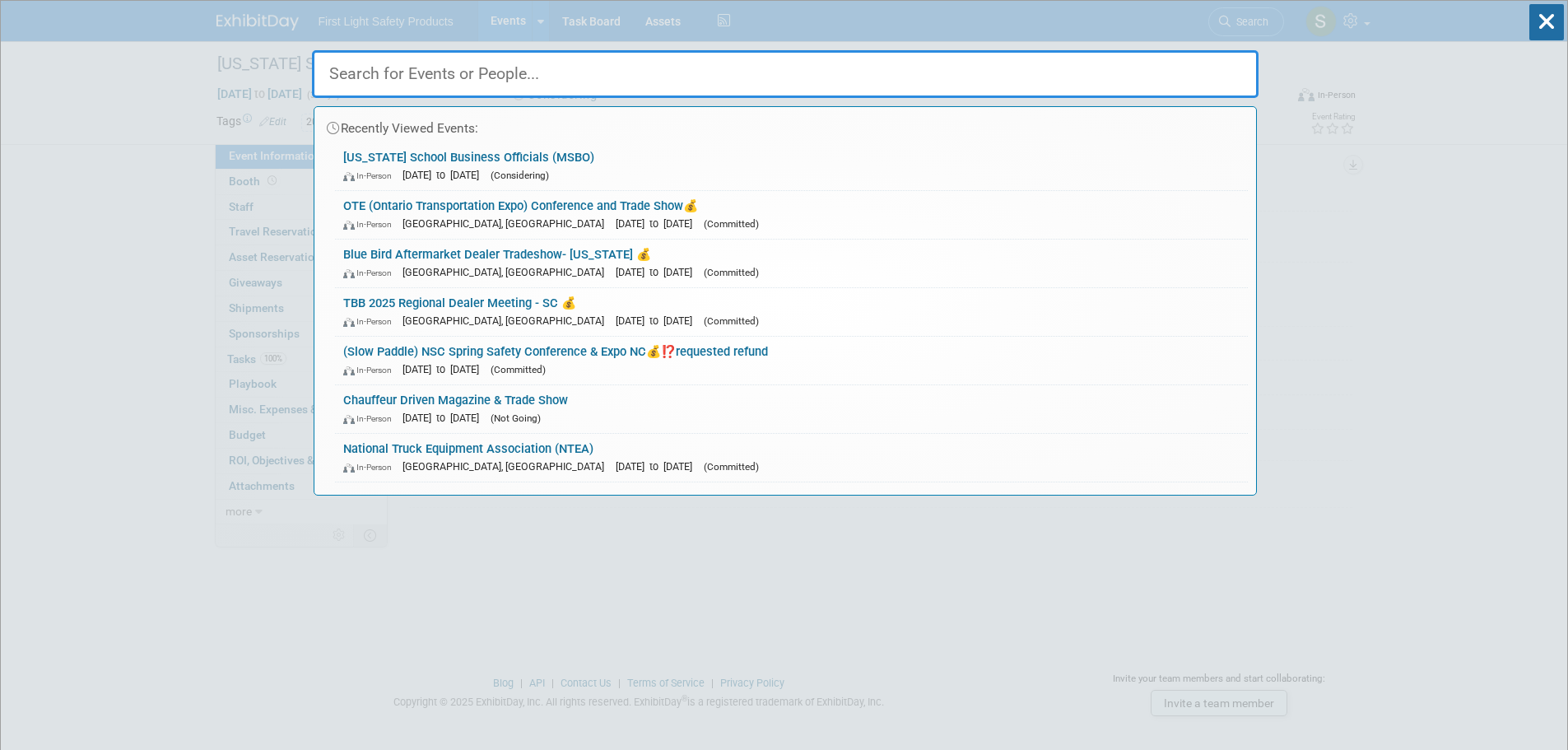
paste input "CASBO (California Association of Business Officials)"
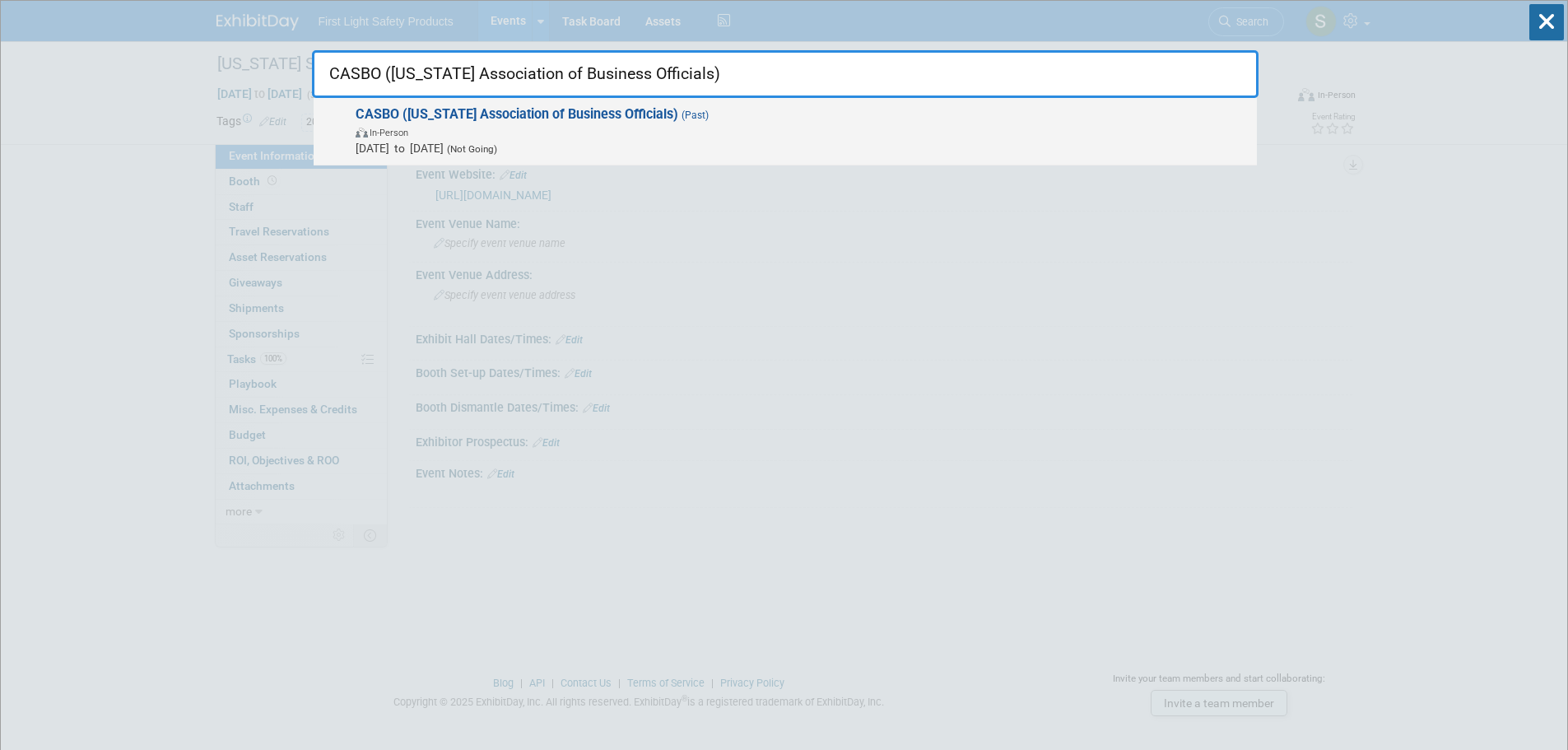
type input "CASBO (California Association of Business Officials)"
click at [518, 134] on span "In-Person" at bounding box center [802, 132] width 893 height 17
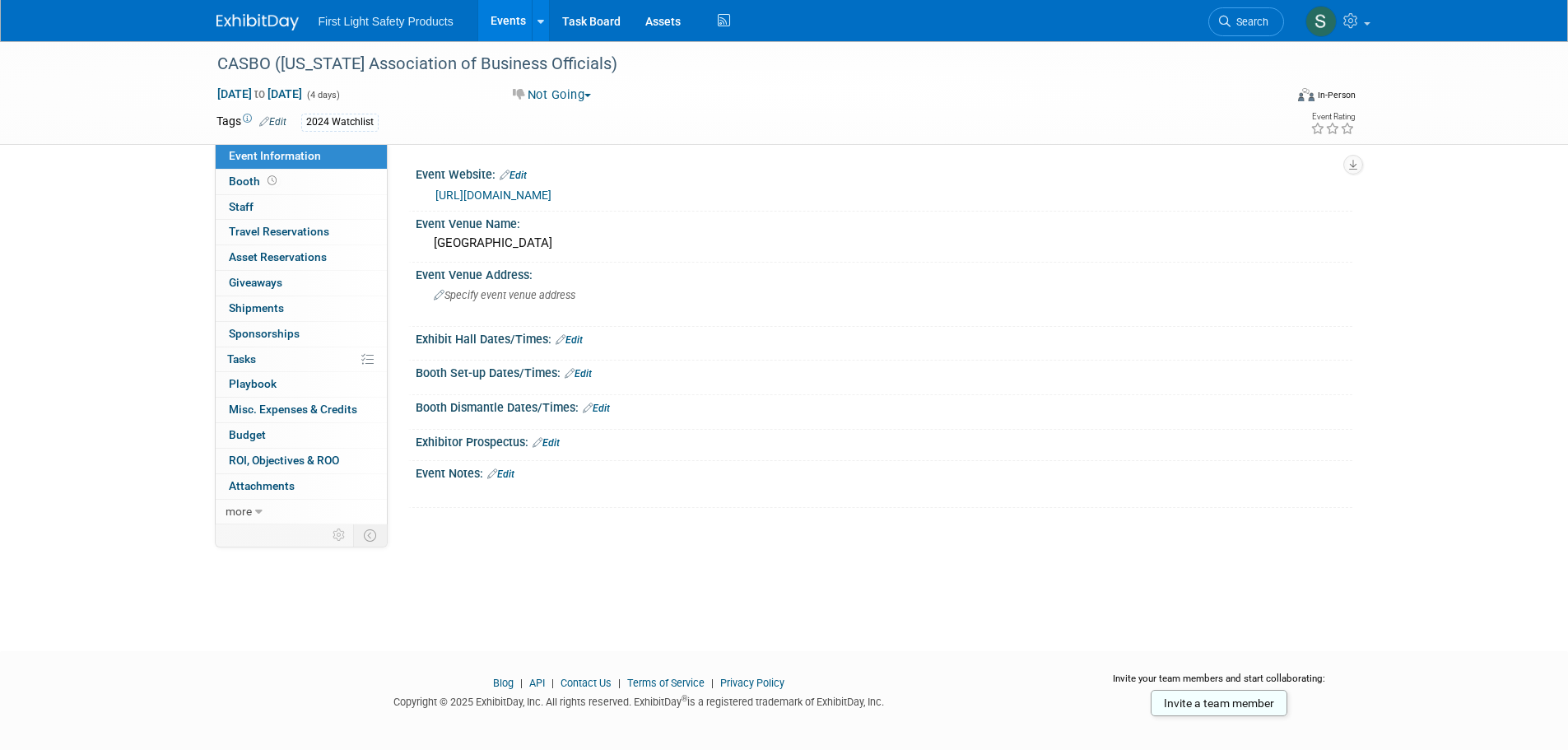
click at [521, 195] on link "https://www.casbo.org/learn-grow/events/" at bounding box center [493, 196] width 116 height 13
click at [1239, 18] on span "Search" at bounding box center [1250, 21] width 38 height 12
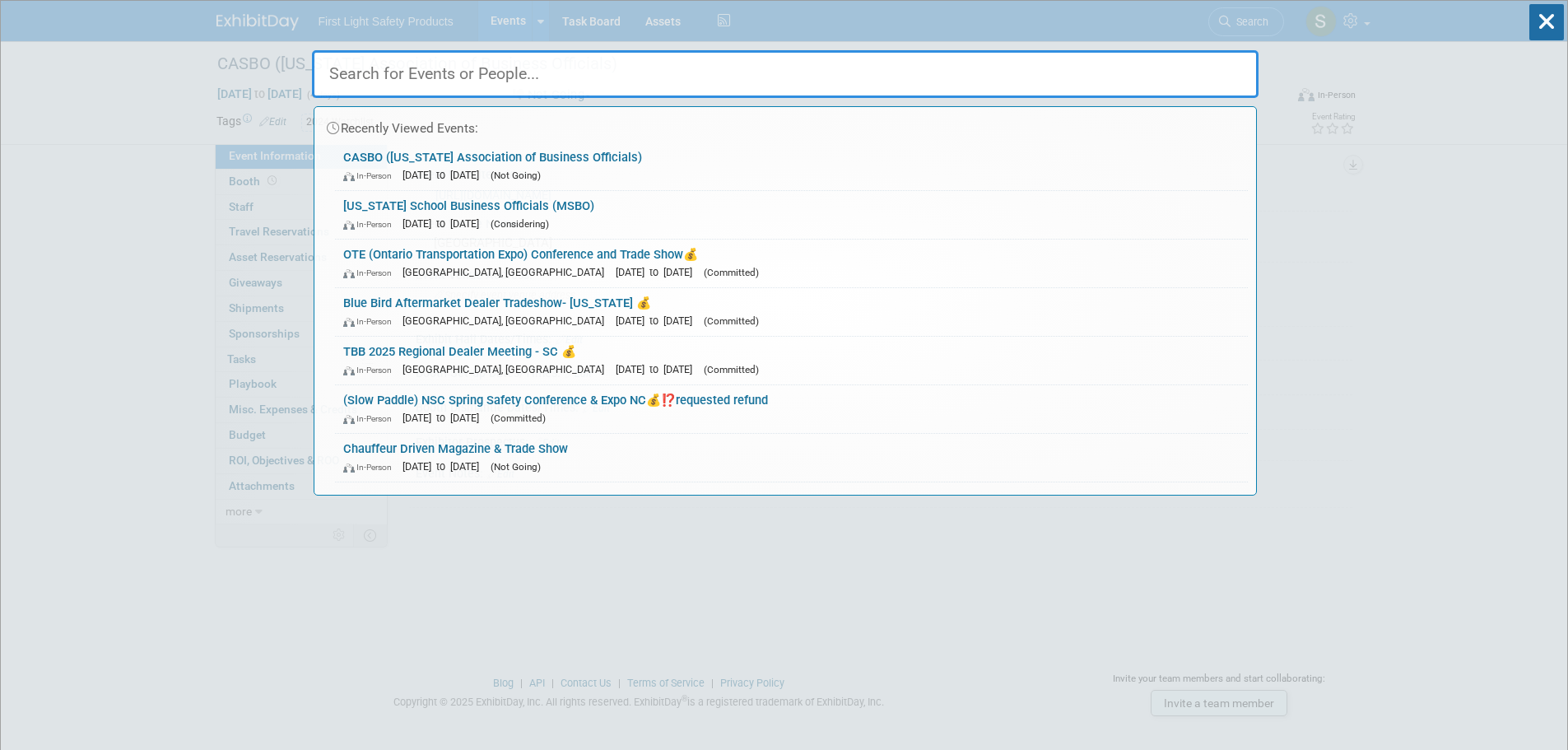
paste input "Operation Safe Stop"
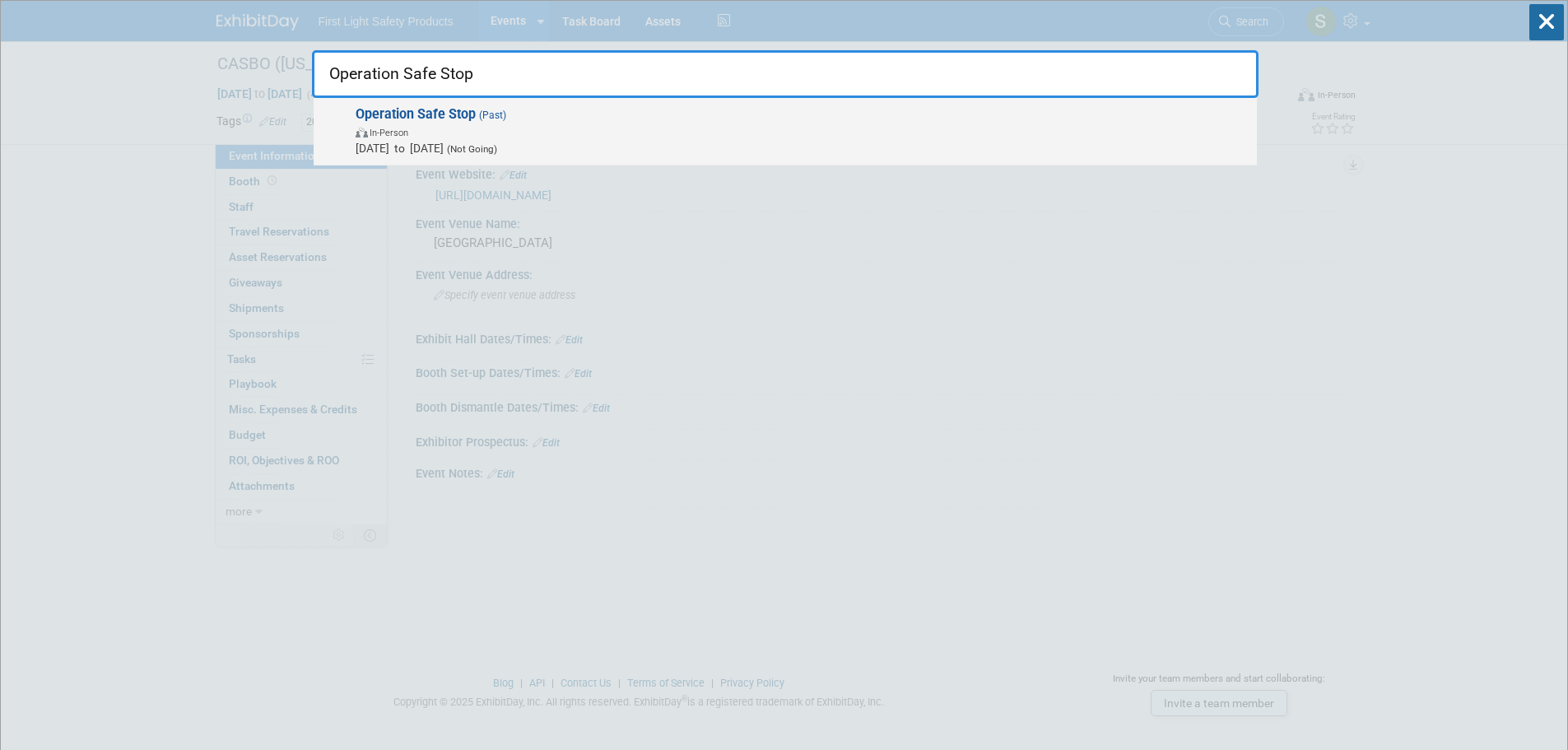
type input "Operation Safe Stop"
click at [452, 138] on span "In-Person" at bounding box center [802, 132] width 893 height 17
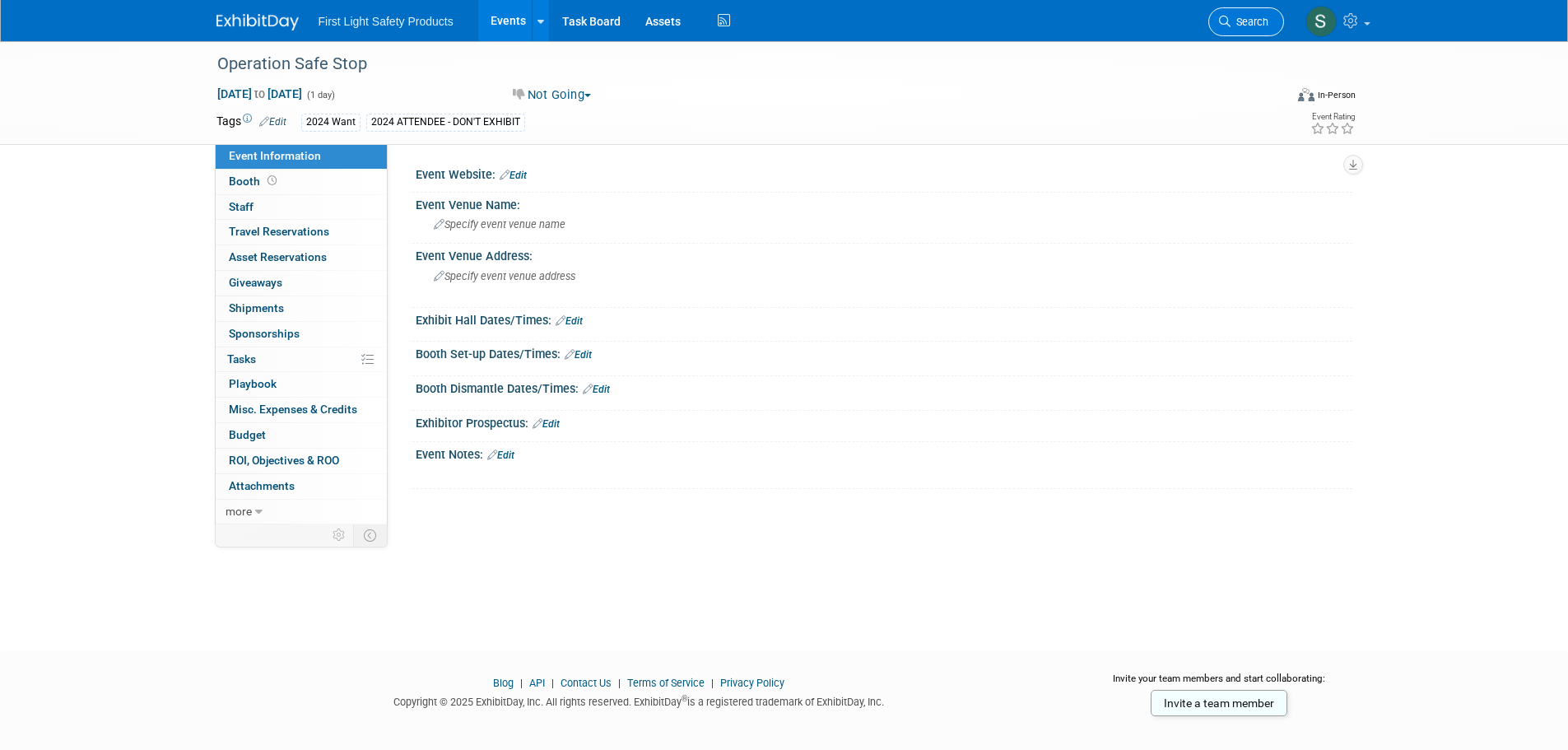
drag, startPoint x: 1208, startPoint y: 8, endPoint x: 1230, endPoint y: 23, distance: 26.6
click at [1208, 15] on li "Search" at bounding box center [1246, 20] width 76 height 40
click at [1231, 24] on span "Search" at bounding box center [1250, 21] width 38 height 12
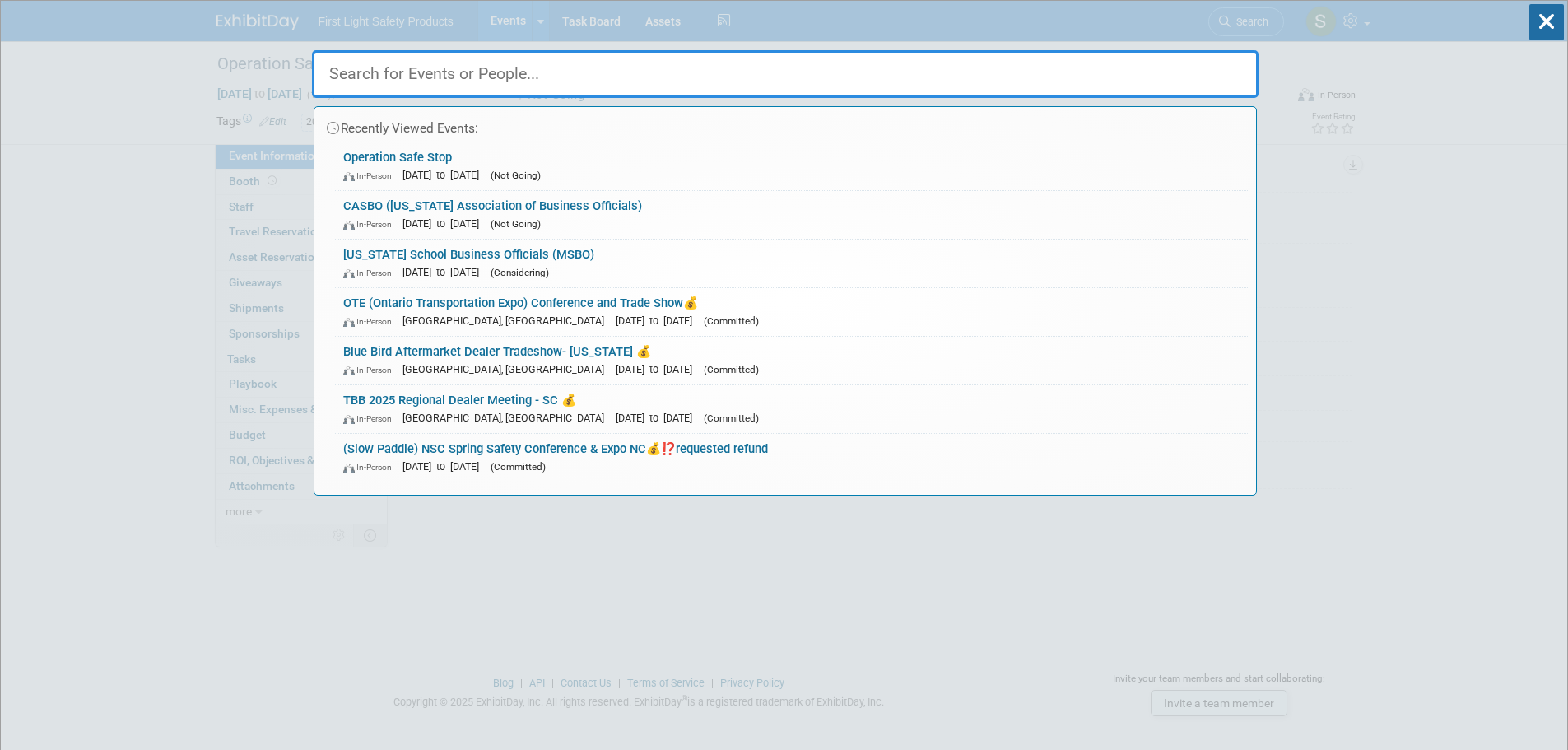
paste input "Traffex UK ( Slow Paddle)"
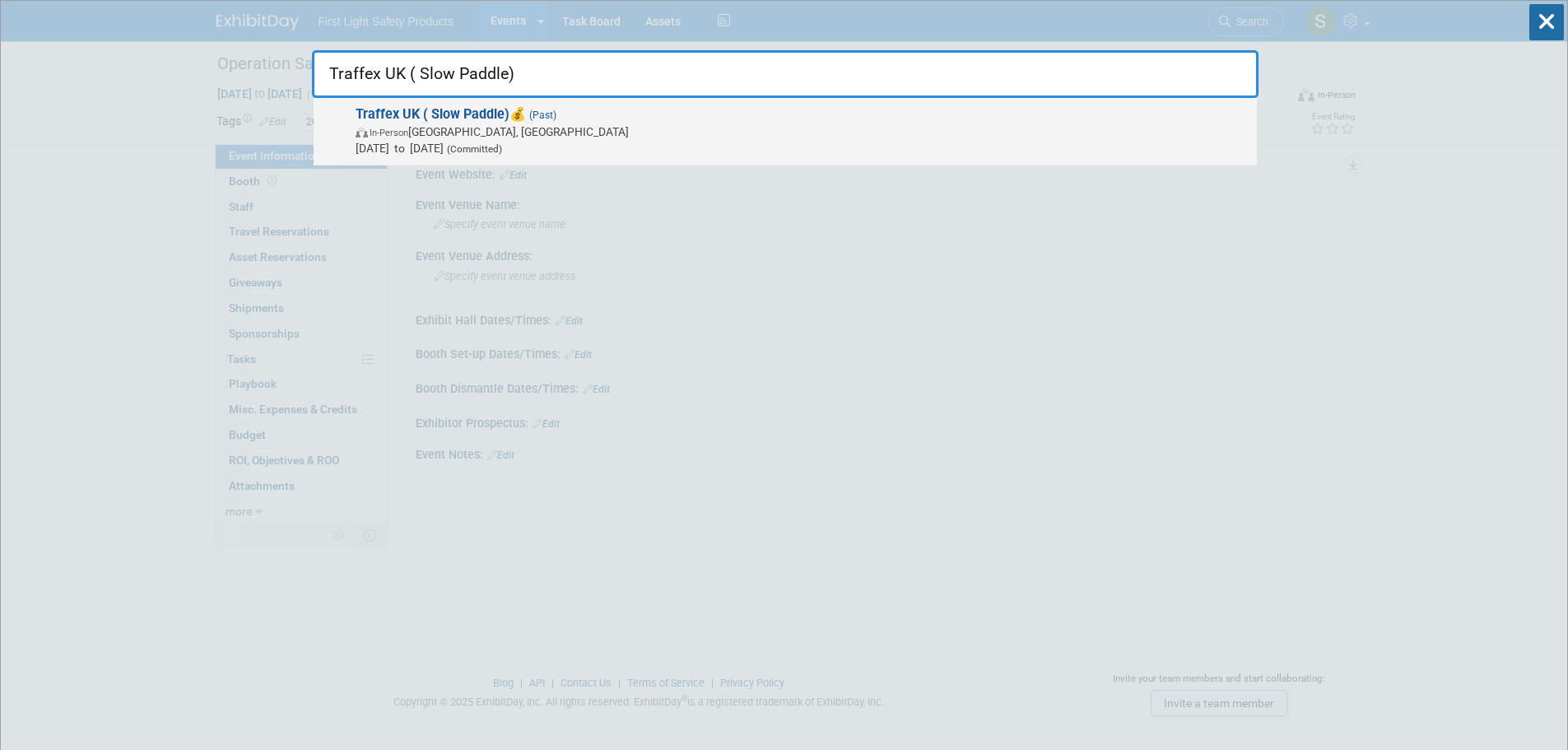
type input "Traffex UK ( Slow Paddle)"
click at [502, 140] on span "May 21, 2025 to May 22, 2025 (Committed)" at bounding box center [802, 149] width 893 height 17
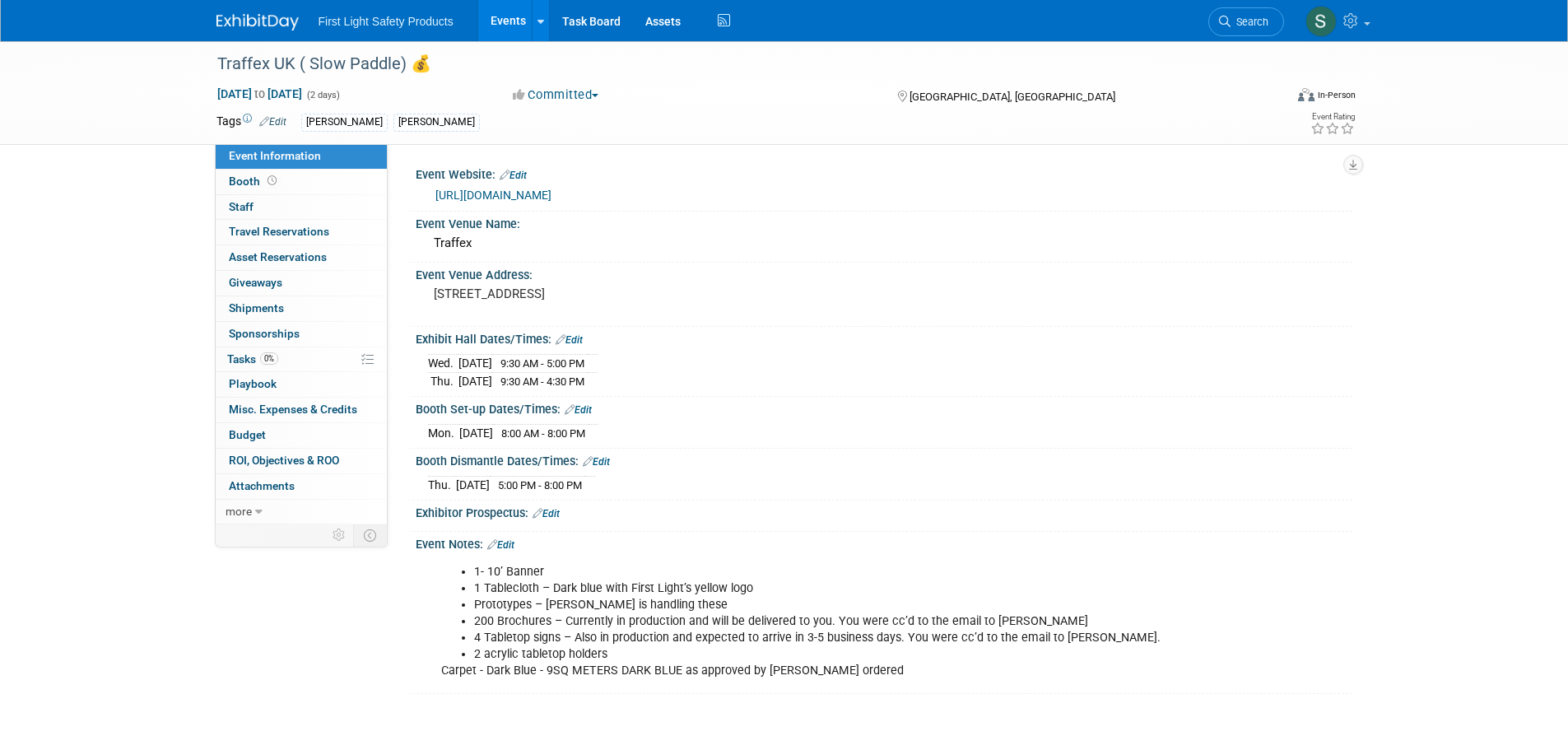
click at [493, 198] on link "[URL][DOMAIN_NAME]" at bounding box center [493, 196] width 116 height 13
drag, startPoint x: 1217, startPoint y: 21, endPoint x: 1202, endPoint y: 26, distance: 15.8
click at [1217, 21] on link "Search" at bounding box center [1246, 21] width 76 height 29
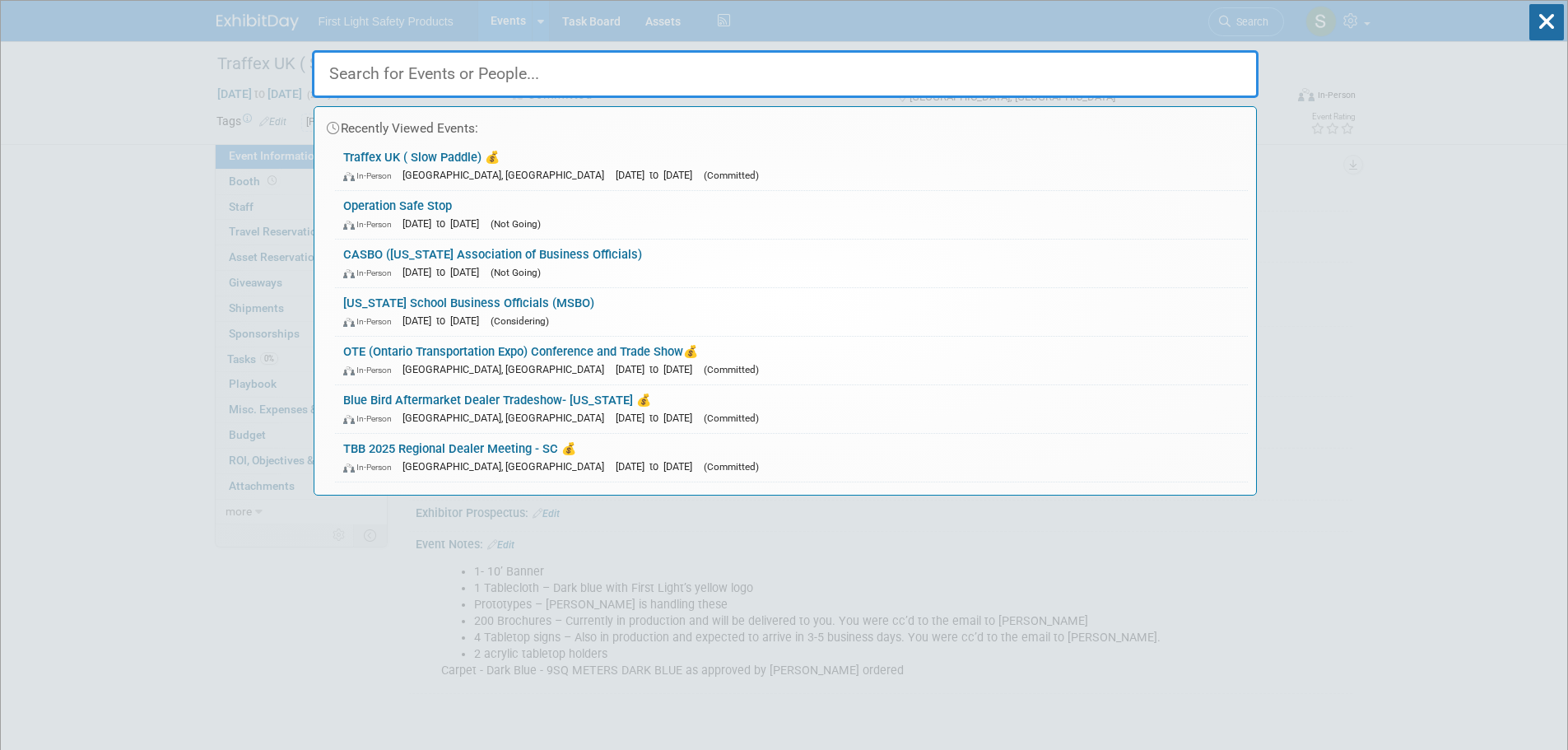
paste input "2025 STAA Conference - [GEOGRAPHIC_DATA], C"
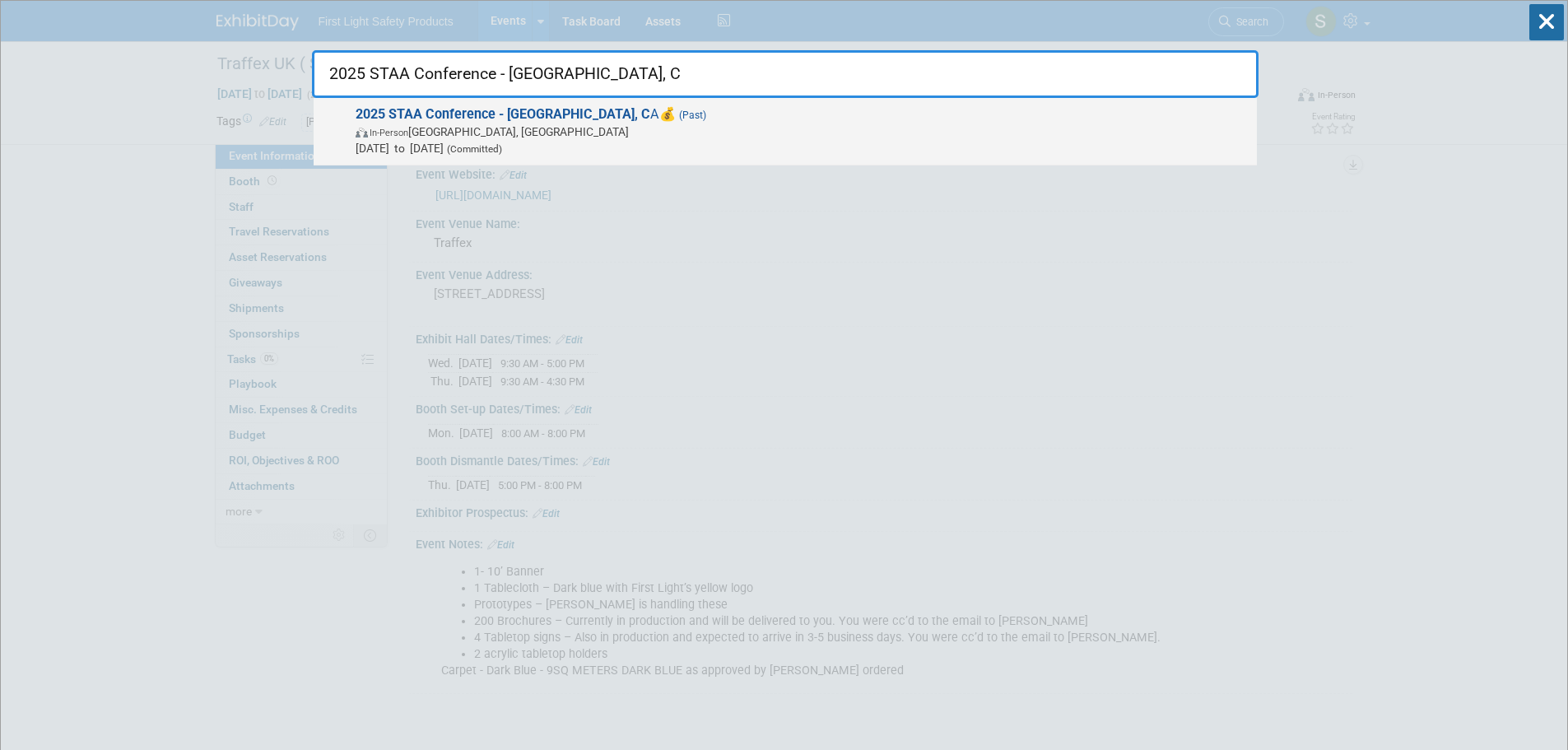
type input "2025 STAA Conference - [GEOGRAPHIC_DATA], C"
click at [429, 141] on span "[DATE] to [DATE] (Committed)" at bounding box center [802, 149] width 893 height 17
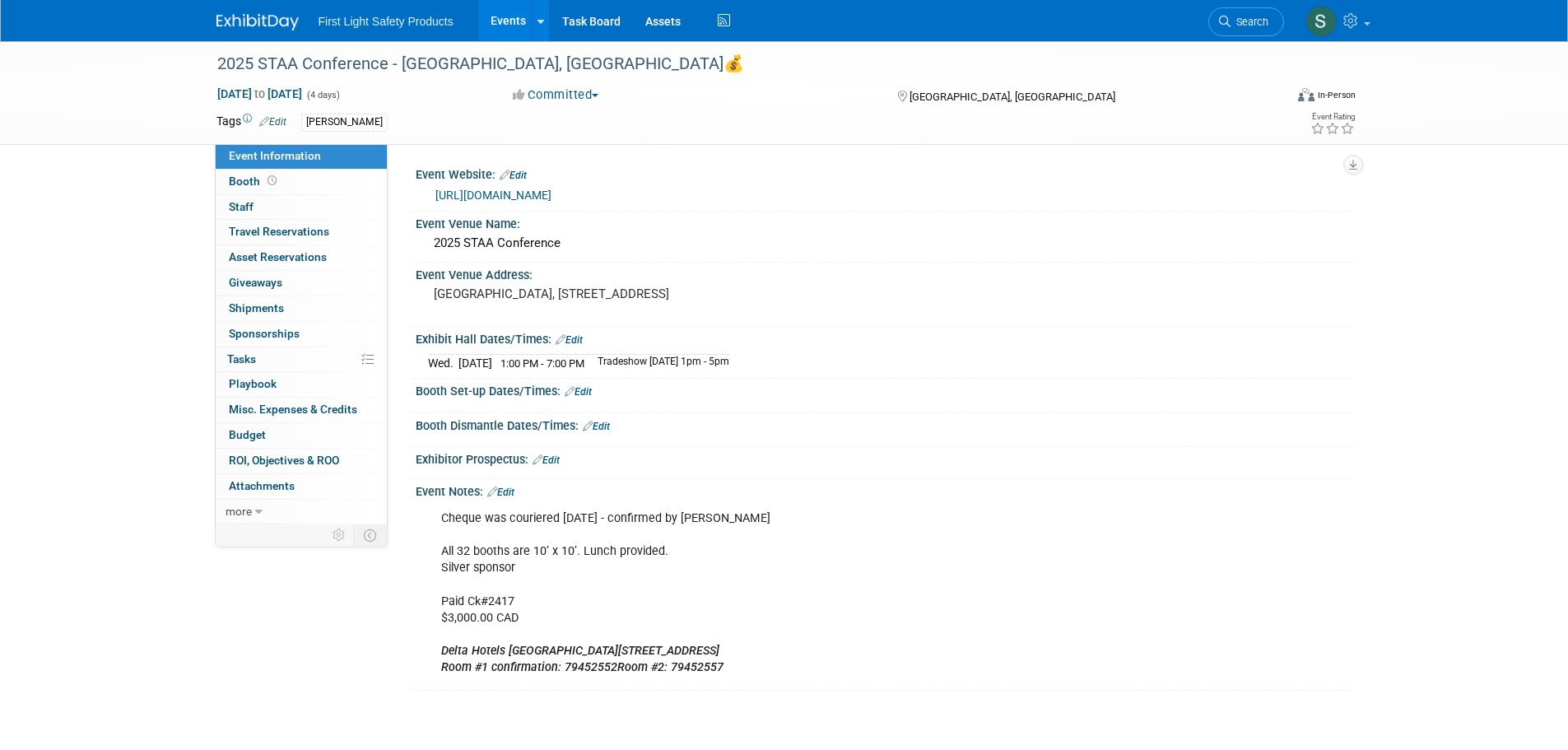
click at [581, 202] on div "[URL][DOMAIN_NAME]" at bounding box center [888, 196] width 905 height 19
click at [552, 192] on link "[URL][DOMAIN_NAME]" at bounding box center [493, 196] width 116 height 13
click at [1246, 13] on link "Search" at bounding box center [1246, 21] width 76 height 29
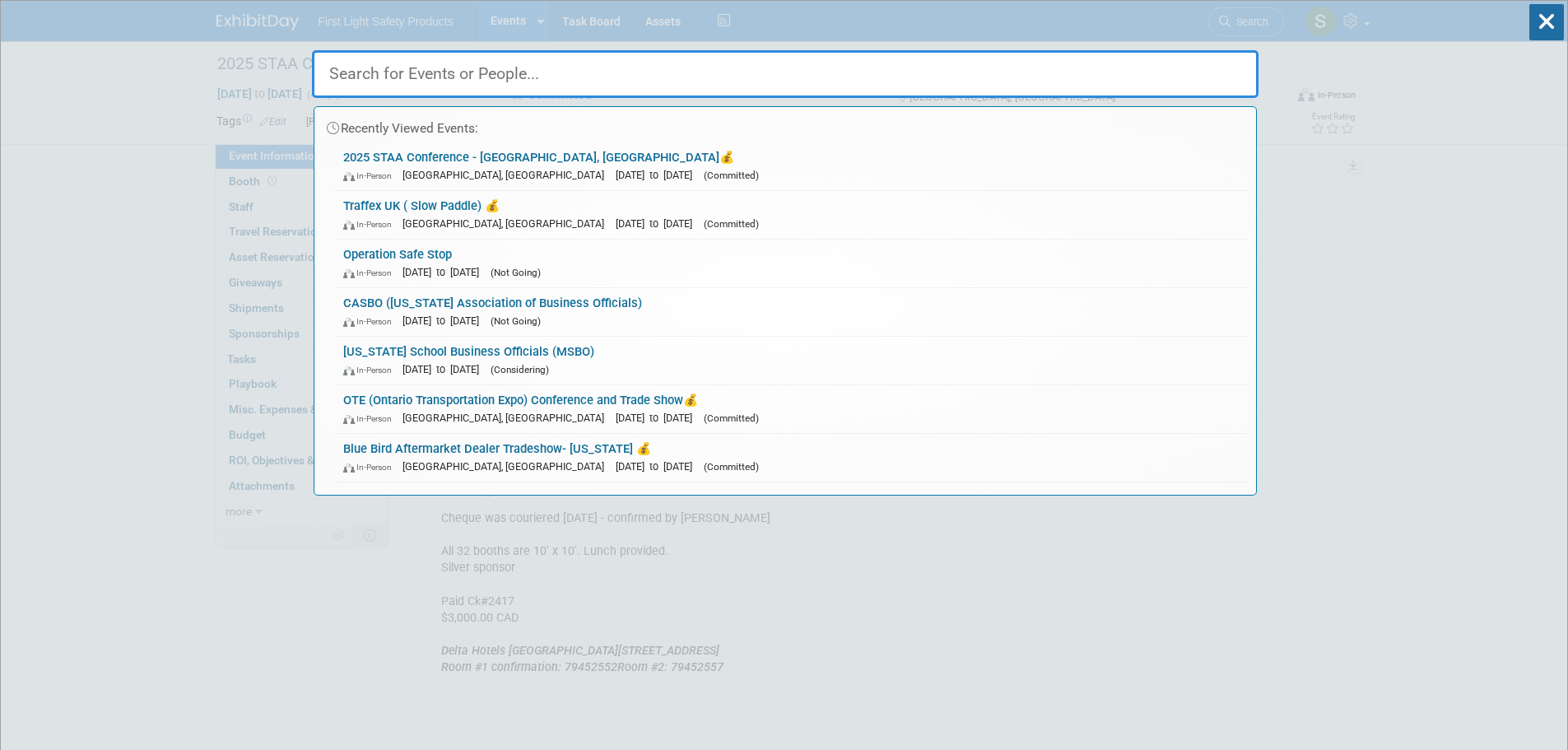
paste input "[US_STATE] ASBO 71st Annual Spring Conference"
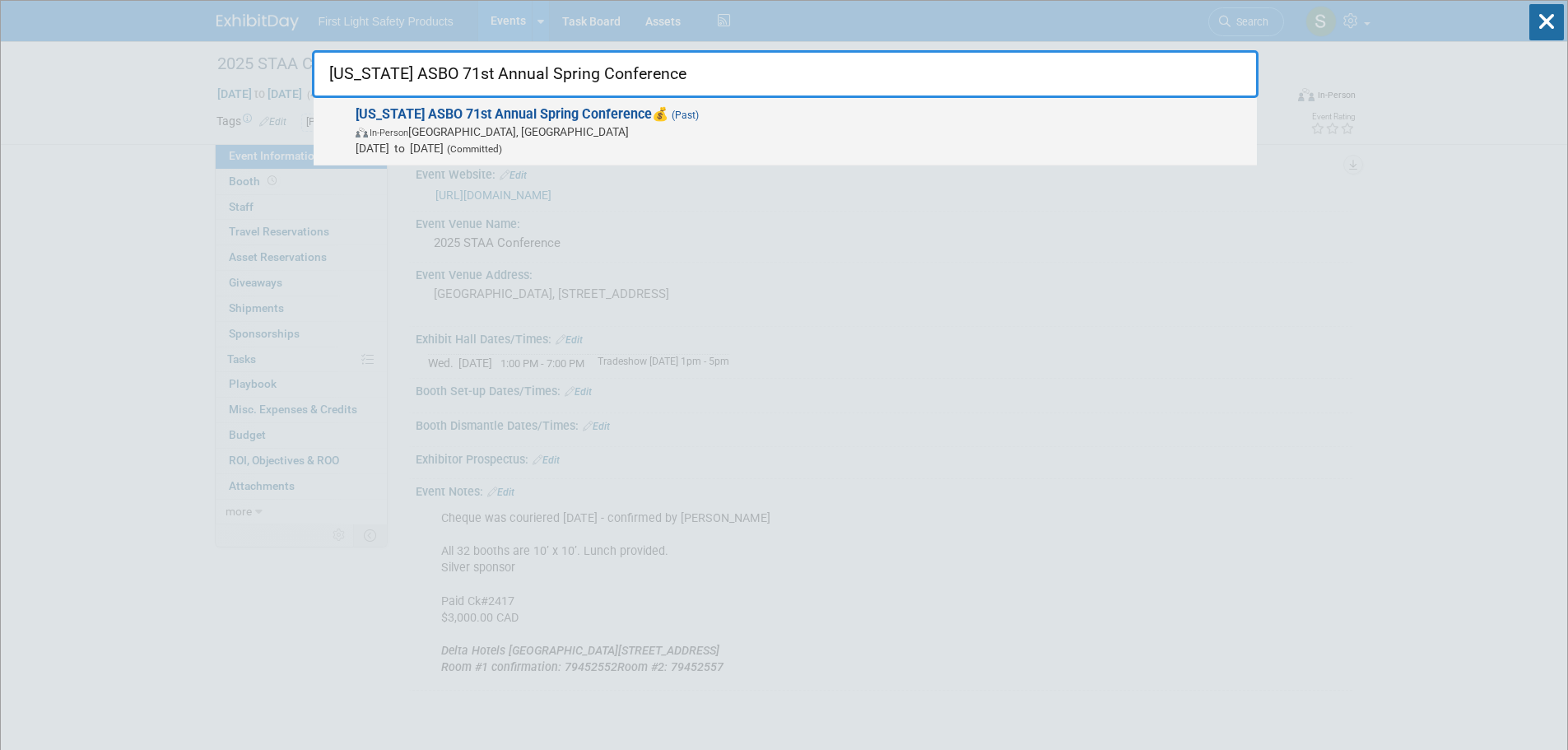
type input "[US_STATE] ASBO 71st Annual Spring Conference"
click at [481, 118] on strong "[US_STATE] ASBO 71st Annual Spring Conference" at bounding box center [503, 114] width 296 height 16
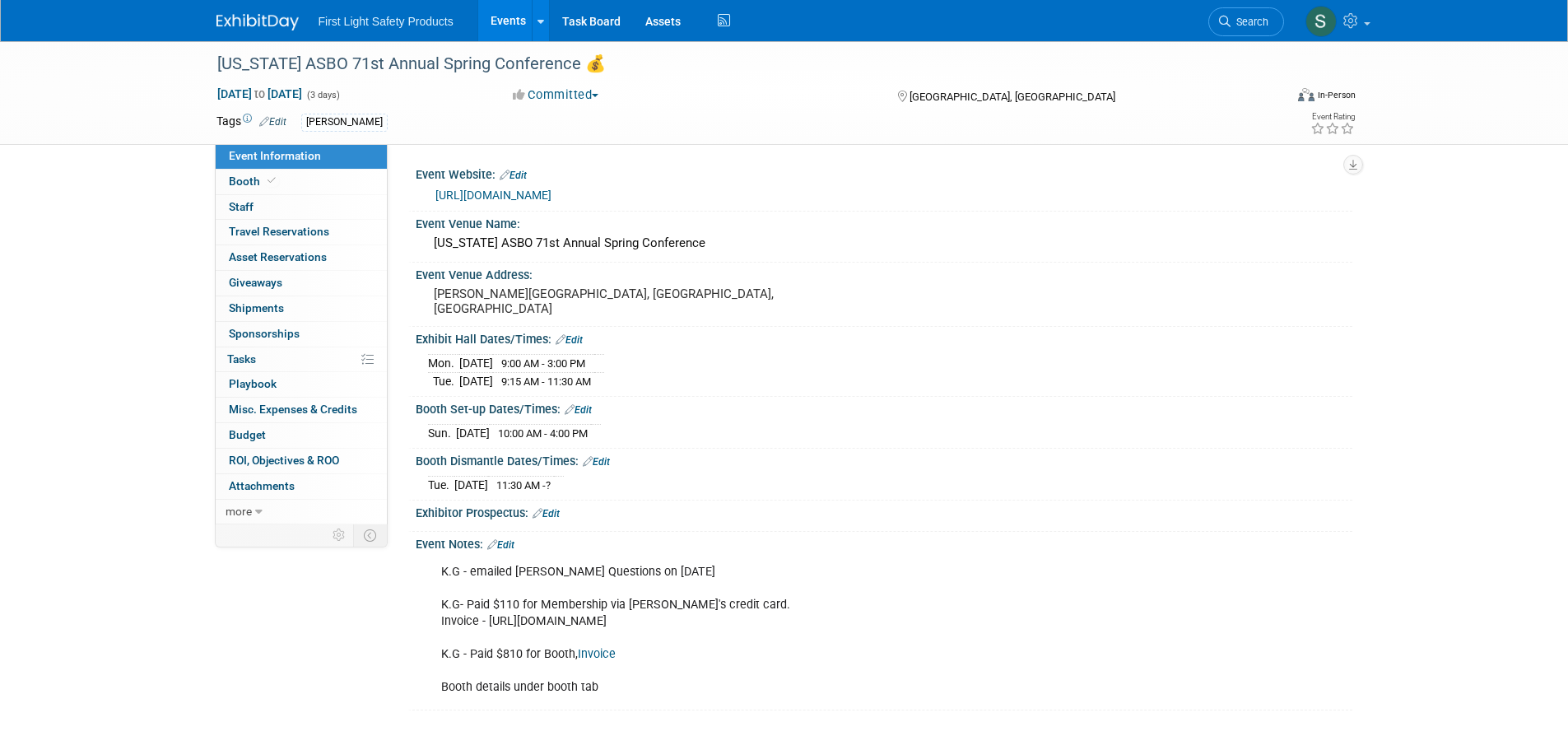
click at [552, 193] on link "https://asbo.org/page/SpringConference" at bounding box center [493, 196] width 116 height 13
click at [1244, 21] on span "Search" at bounding box center [1250, 21] width 38 height 12
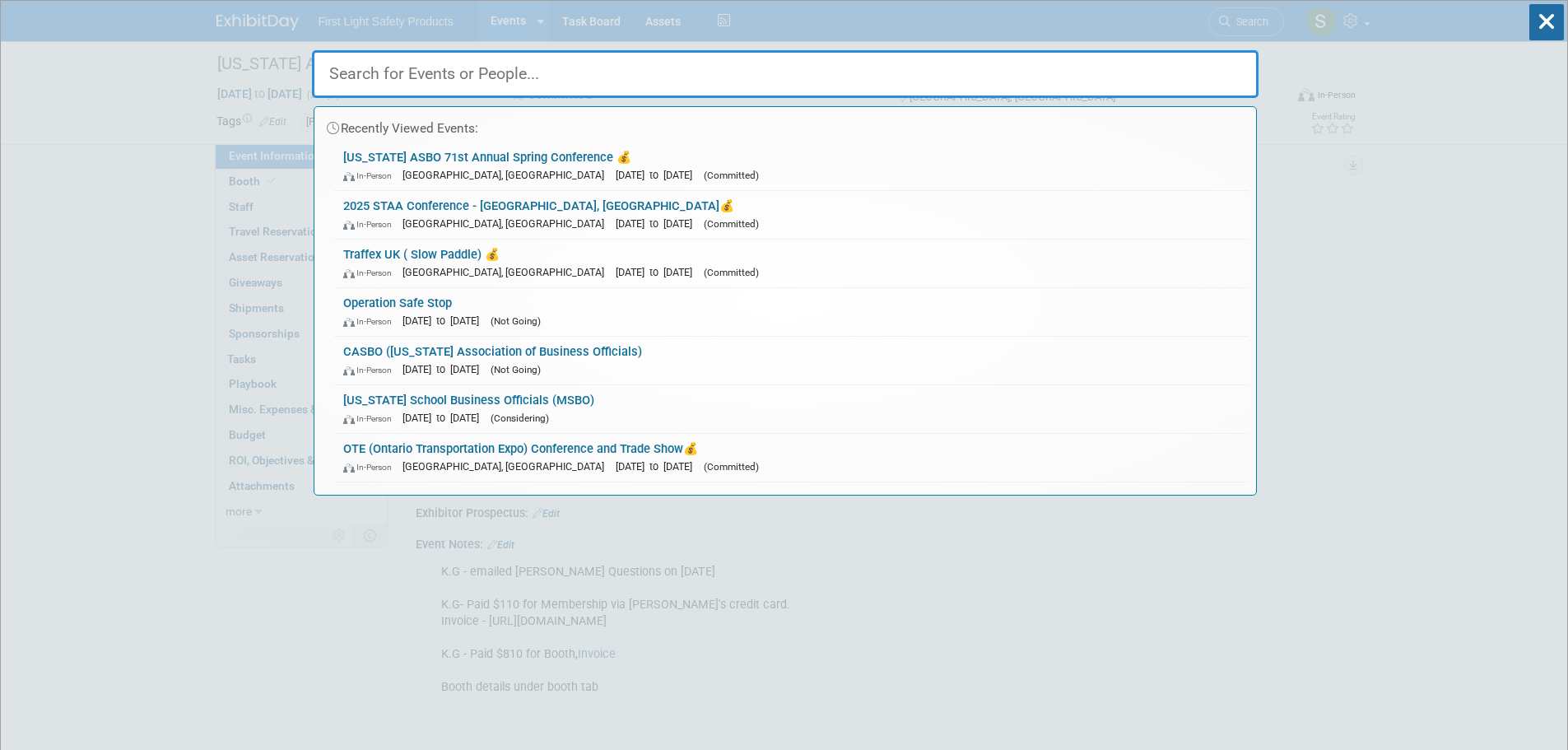
paste input "Propane Ride & Drive Sponsorship ( [PERSON_NAME])"
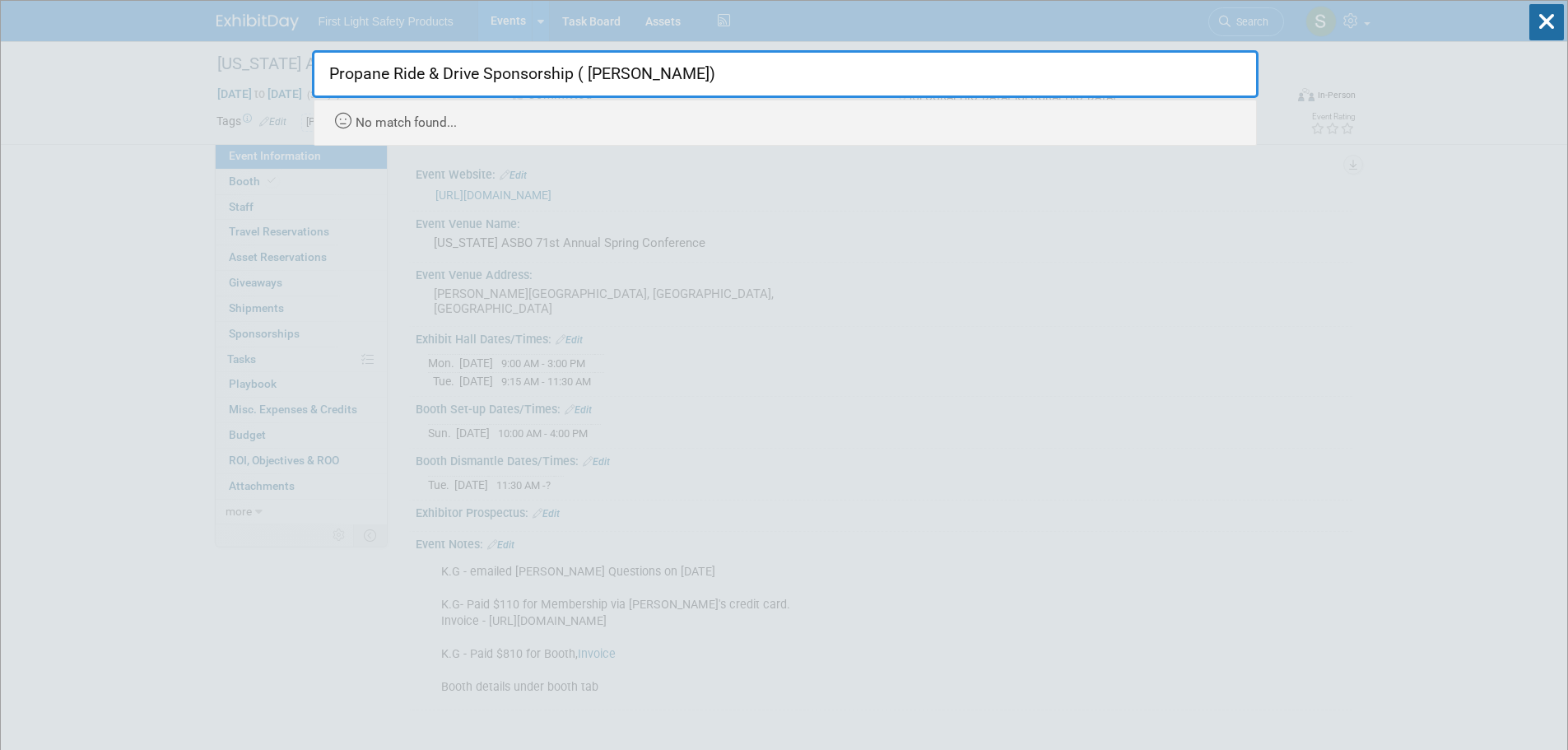
click at [321, 71] on input "Propane Ride & Drive Sponsorship ( [PERSON_NAME])" at bounding box center [785, 74] width 947 height 48
click at [326, 71] on input "Propane Ride & Drive Sponsorship ( [PERSON_NAME])" at bounding box center [785, 74] width 947 height 48
click at [686, 74] on input "Propane Ride & Drive Sponsorship ( [PERSON_NAME])" at bounding box center [785, 74] width 947 height 48
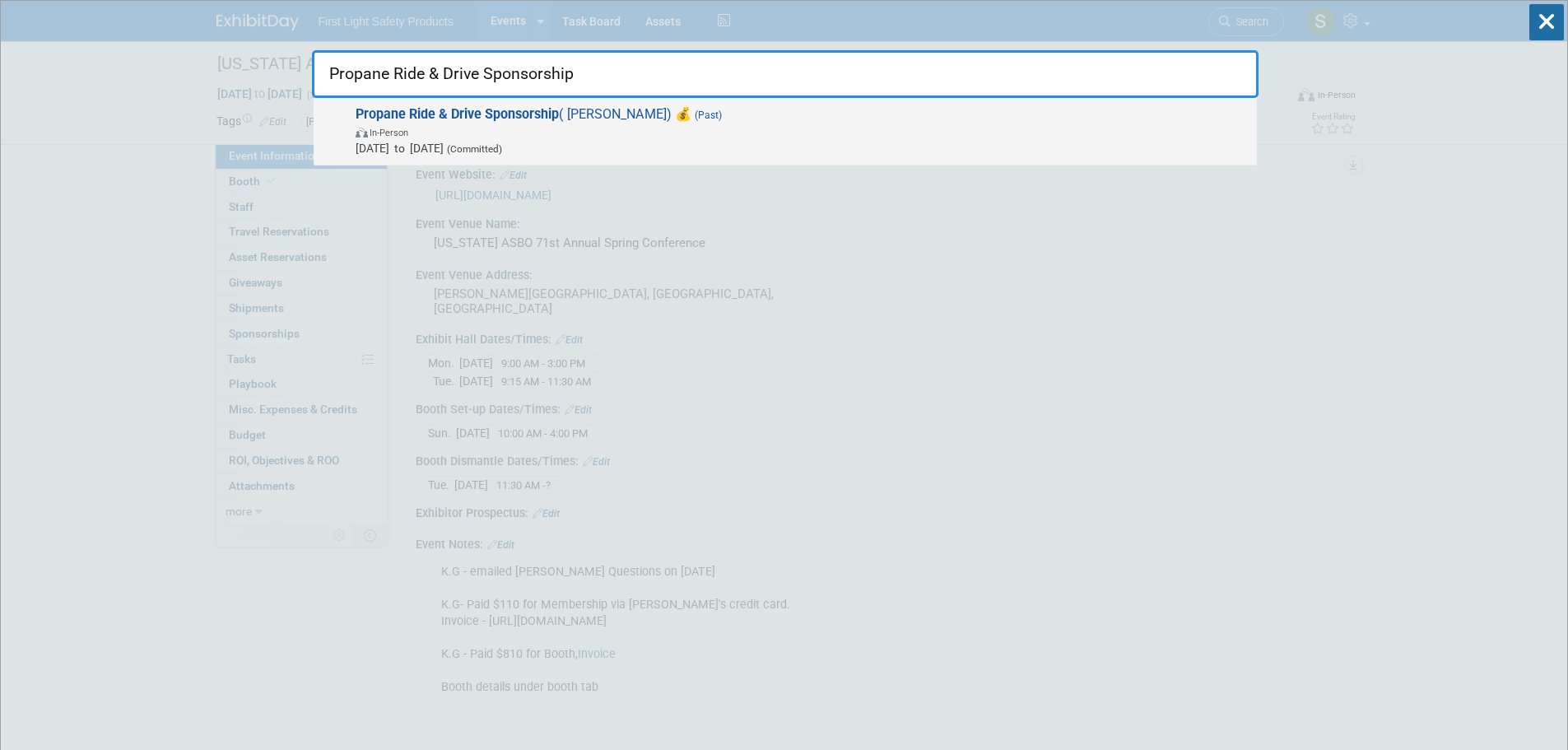
type input "Propane Ride & Drive Sponsorship"
click at [561, 120] on span "Propane Ride & Drive Sponsorship ( O'Connor) 💰 (Past) In-Person May 14, 2025 to…" at bounding box center [799, 131] width 898 height 50
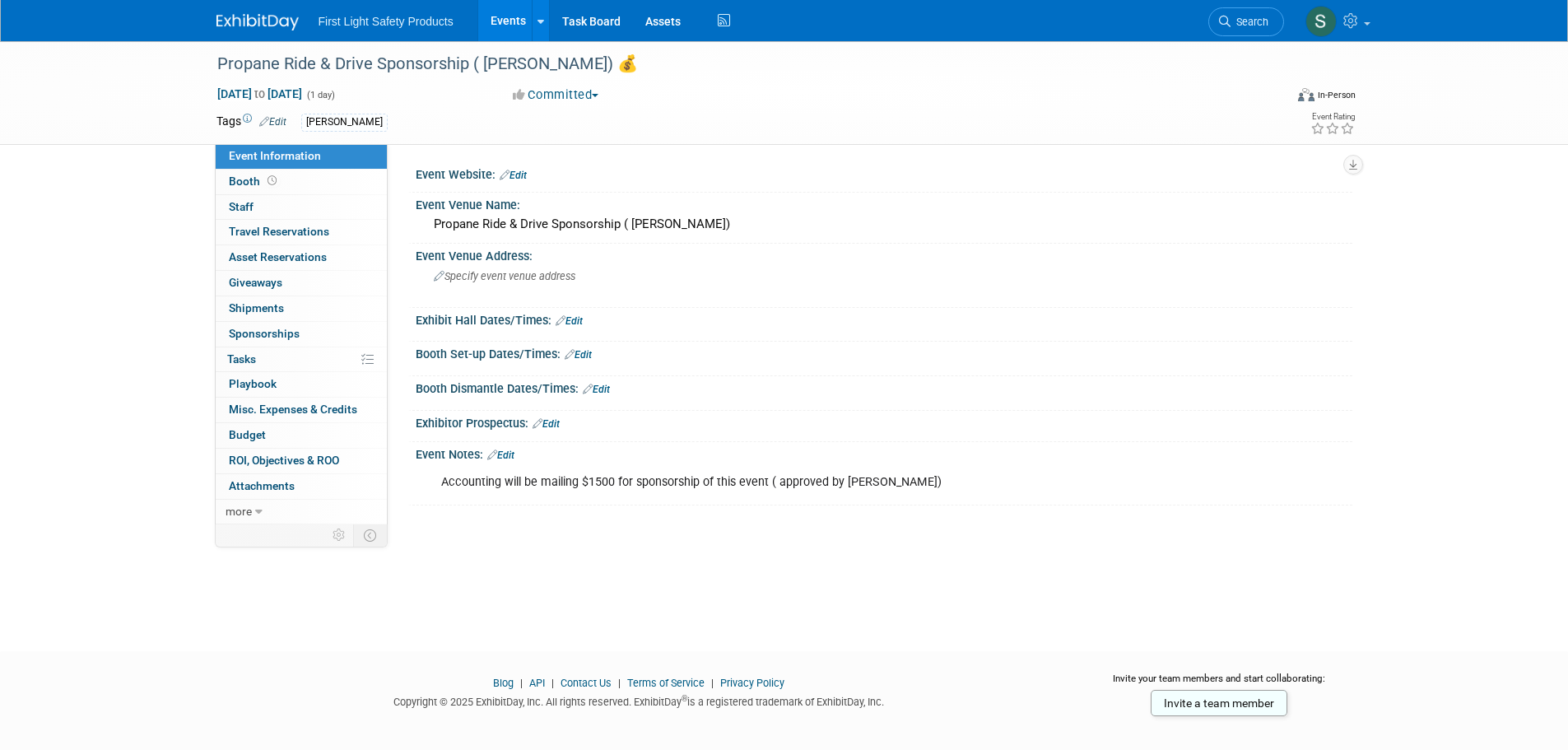
drag, startPoint x: 1216, startPoint y: 13, endPoint x: 1174, endPoint y: 31, distance: 45.7
click at [1216, 13] on link "Search" at bounding box center [1246, 21] width 76 height 29
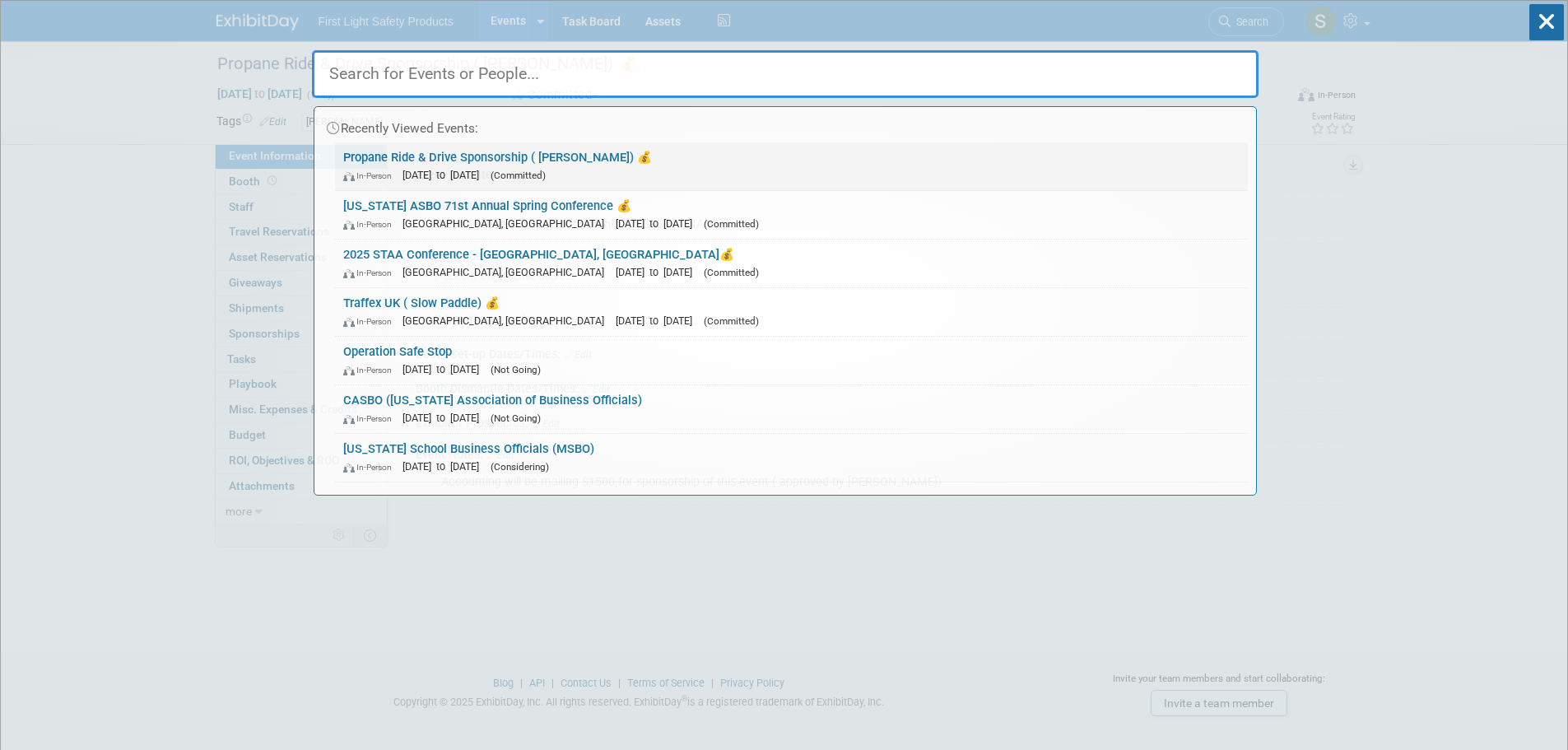
paste input "National Congress on School Transportation NCST"
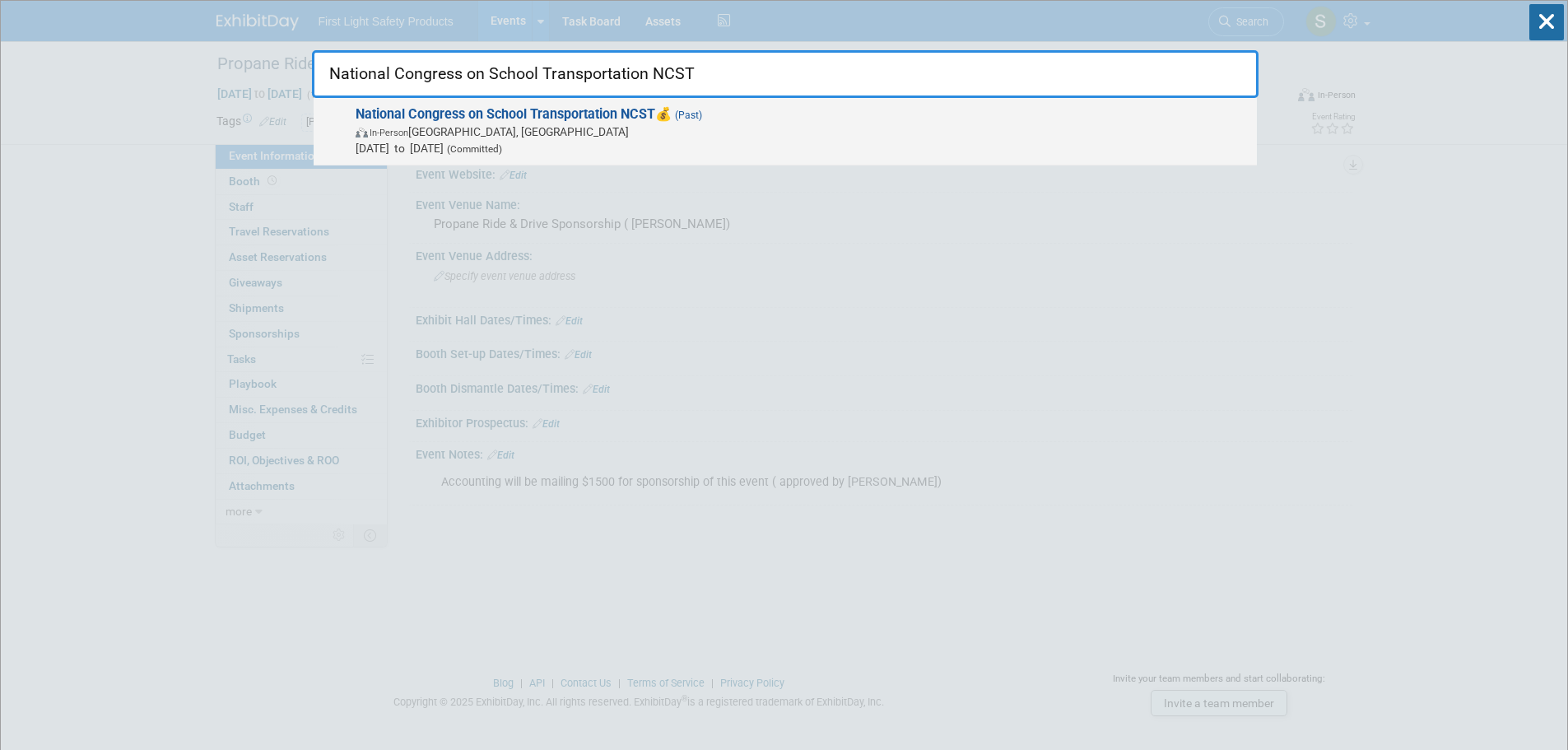
type input "National Congress on School Transportation NCST"
click at [524, 120] on strong "National Congress on School Transportation NCST" at bounding box center [505, 114] width 299 height 16
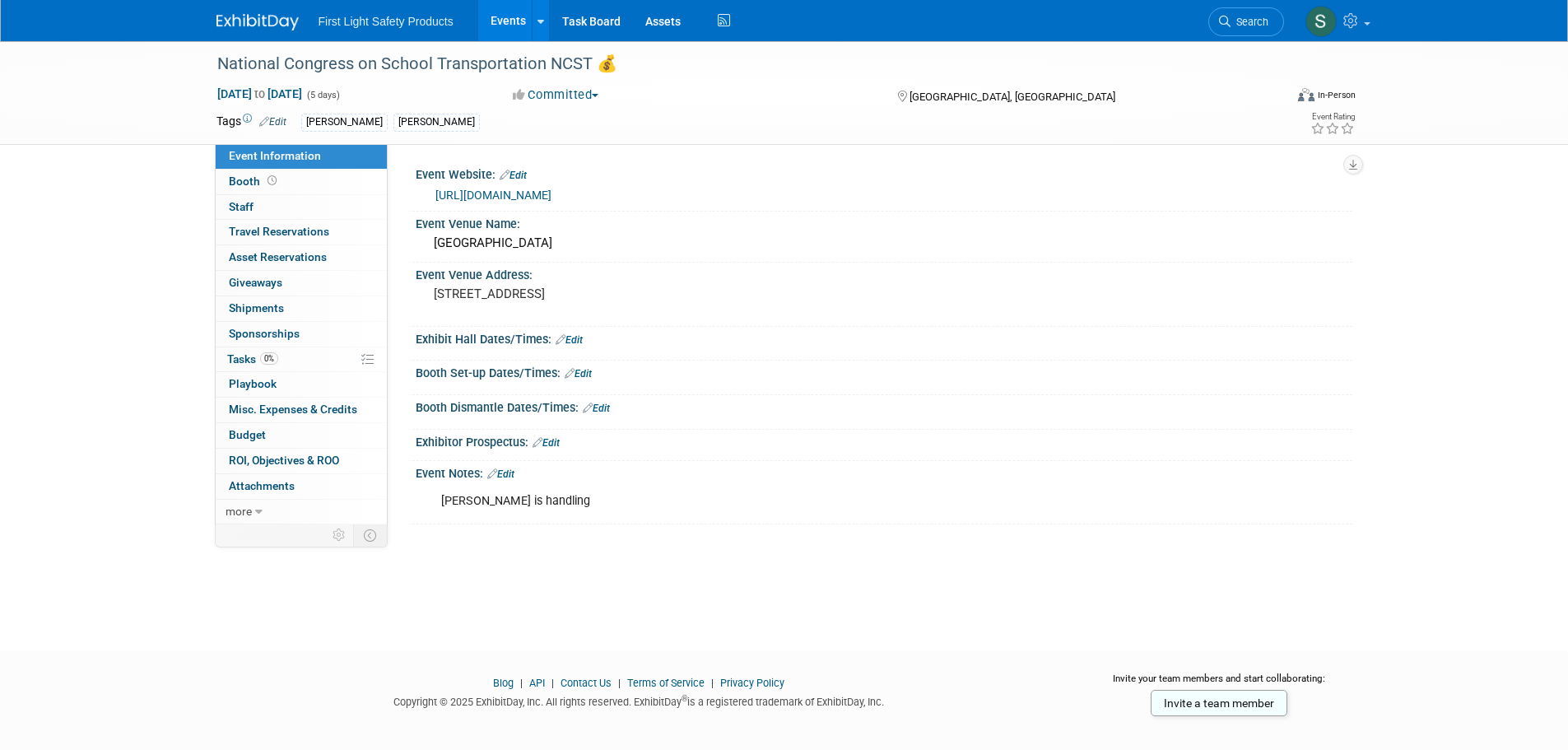
click at [552, 189] on link "https://nasdpts.org/NCST-NSTSP" at bounding box center [493, 196] width 116 height 13
drag, startPoint x: 1229, startPoint y: 27, endPoint x: 1128, endPoint y: 27, distance: 101.0
click at [1229, 27] on link "Search" at bounding box center [1246, 21] width 76 height 29
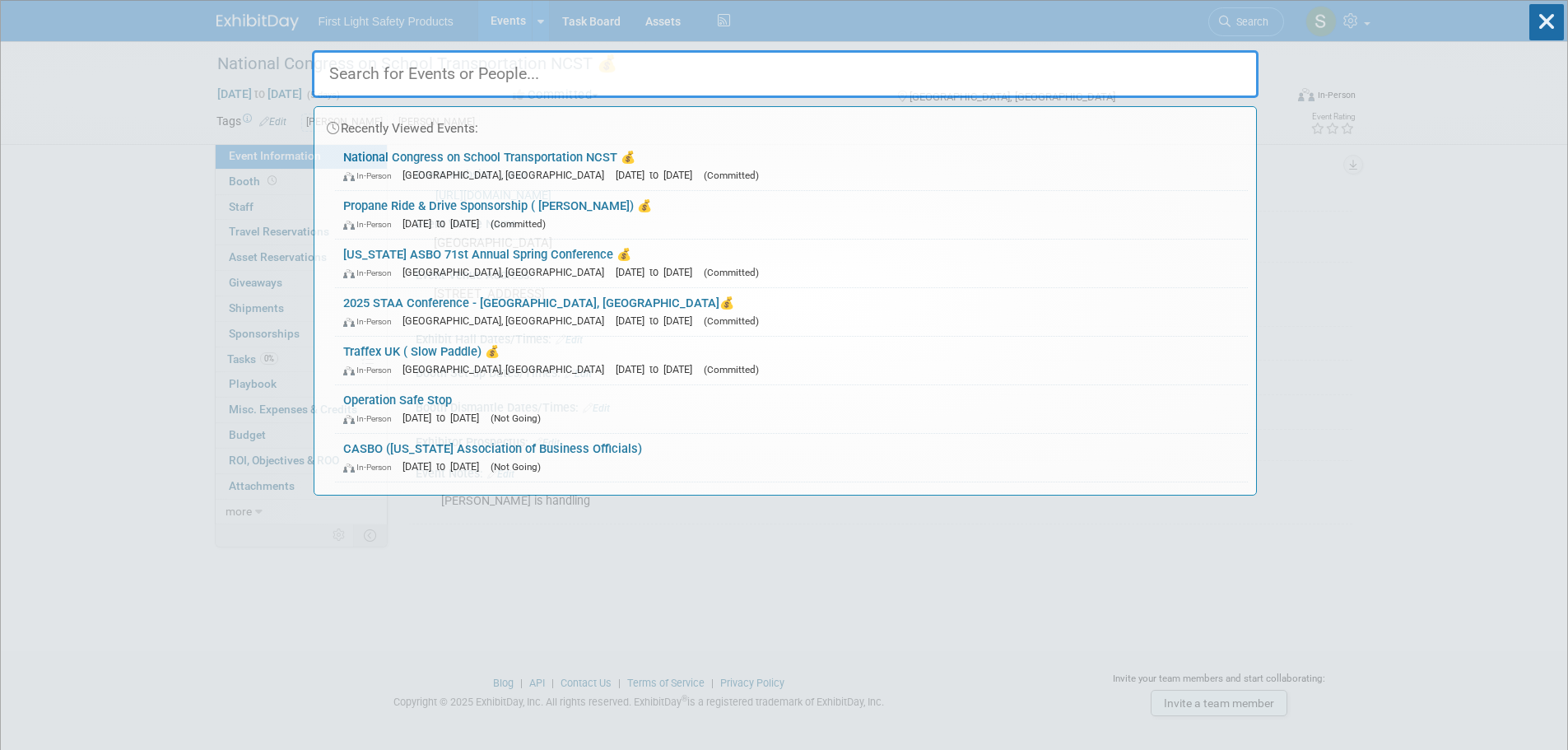
paste input "Advanced Clean Transportation Expo"
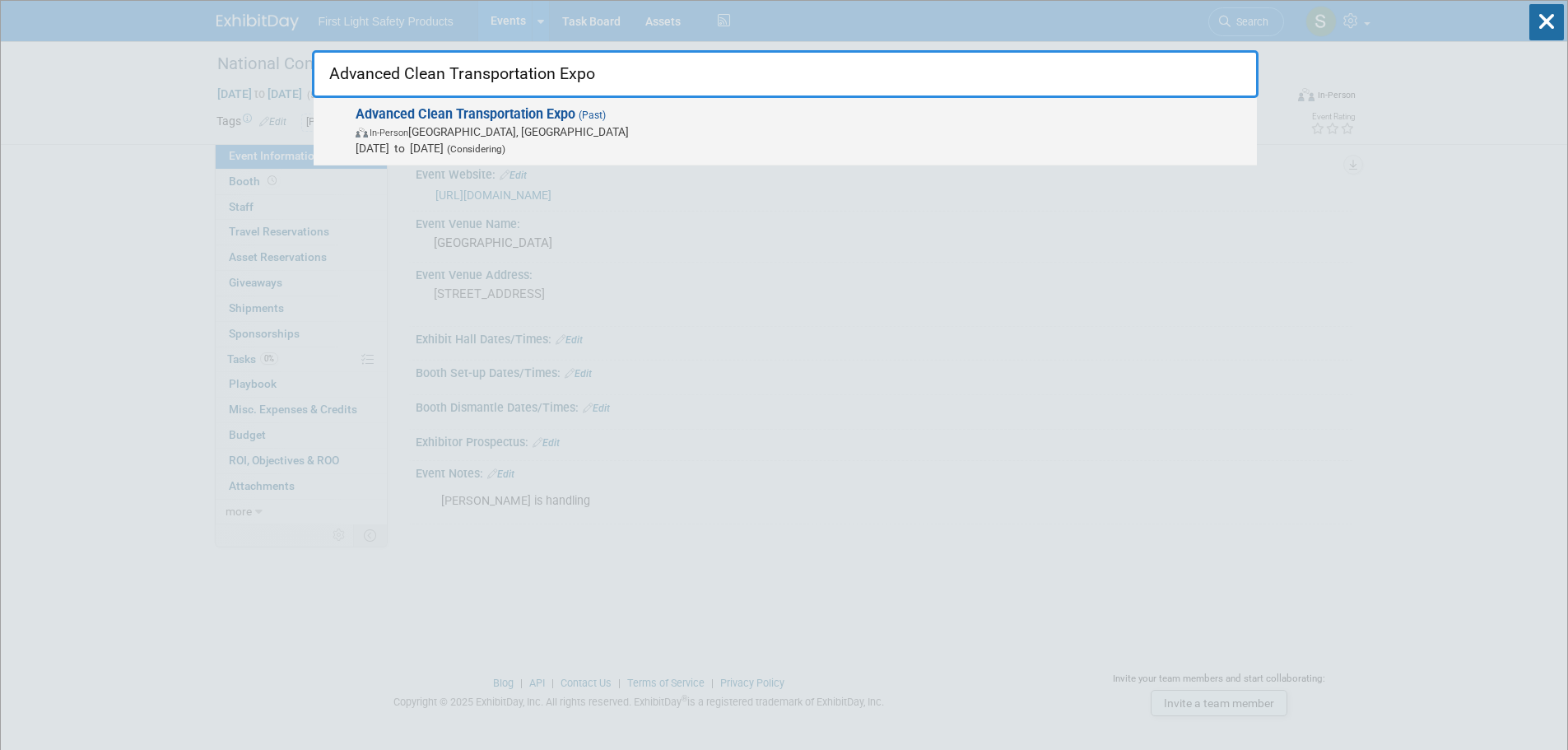
type input "Advanced Clean Transportation Expo"
click at [533, 116] on strong "Advanced Clean Transportation Expo" at bounding box center [465, 114] width 219 height 16
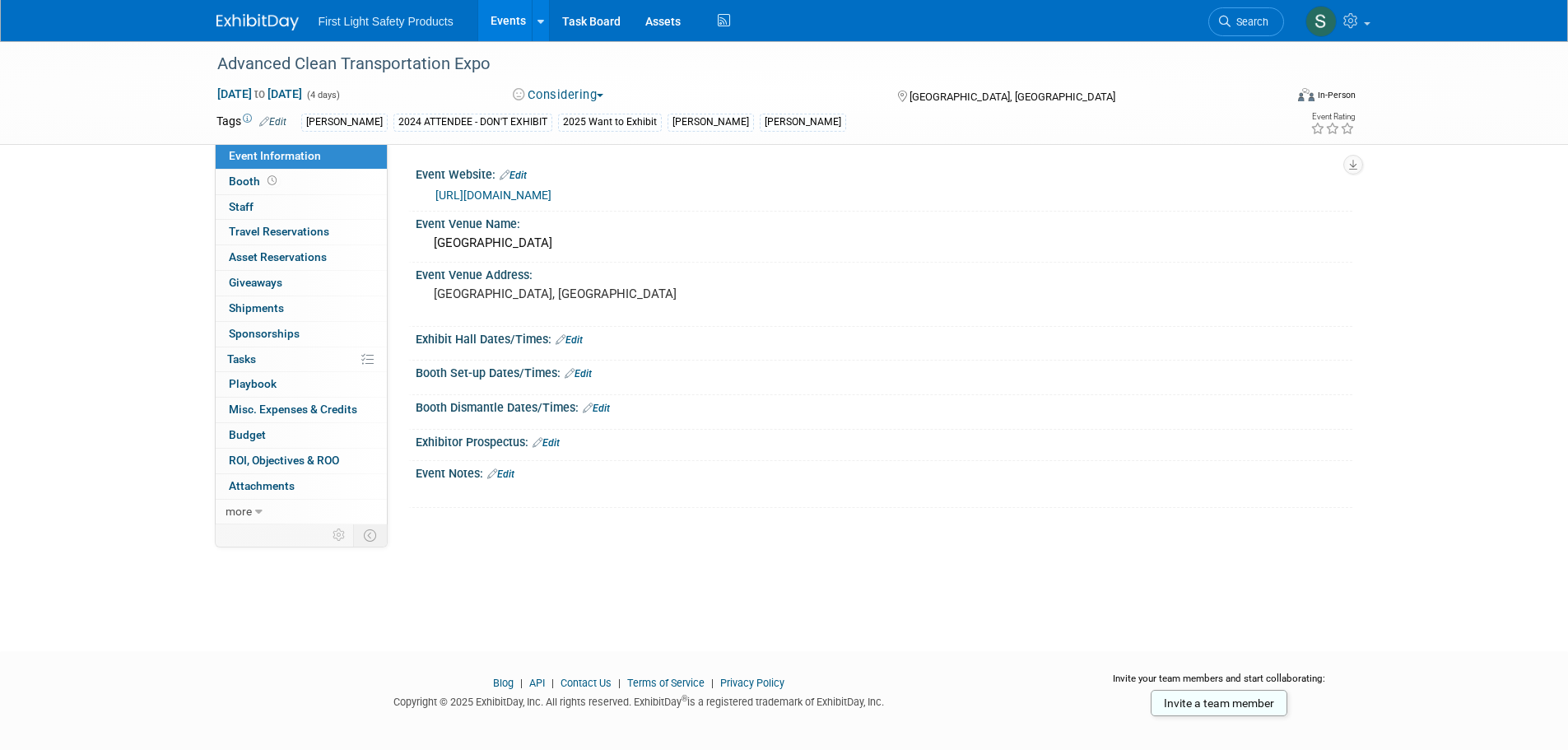
click at [504, 192] on link "[URL][DOMAIN_NAME]" at bounding box center [493, 196] width 116 height 13
drag, startPoint x: 1240, startPoint y: 21, endPoint x: 1230, endPoint y: 21, distance: 10.0
click at [1240, 21] on span "Search" at bounding box center [1250, 21] width 38 height 12
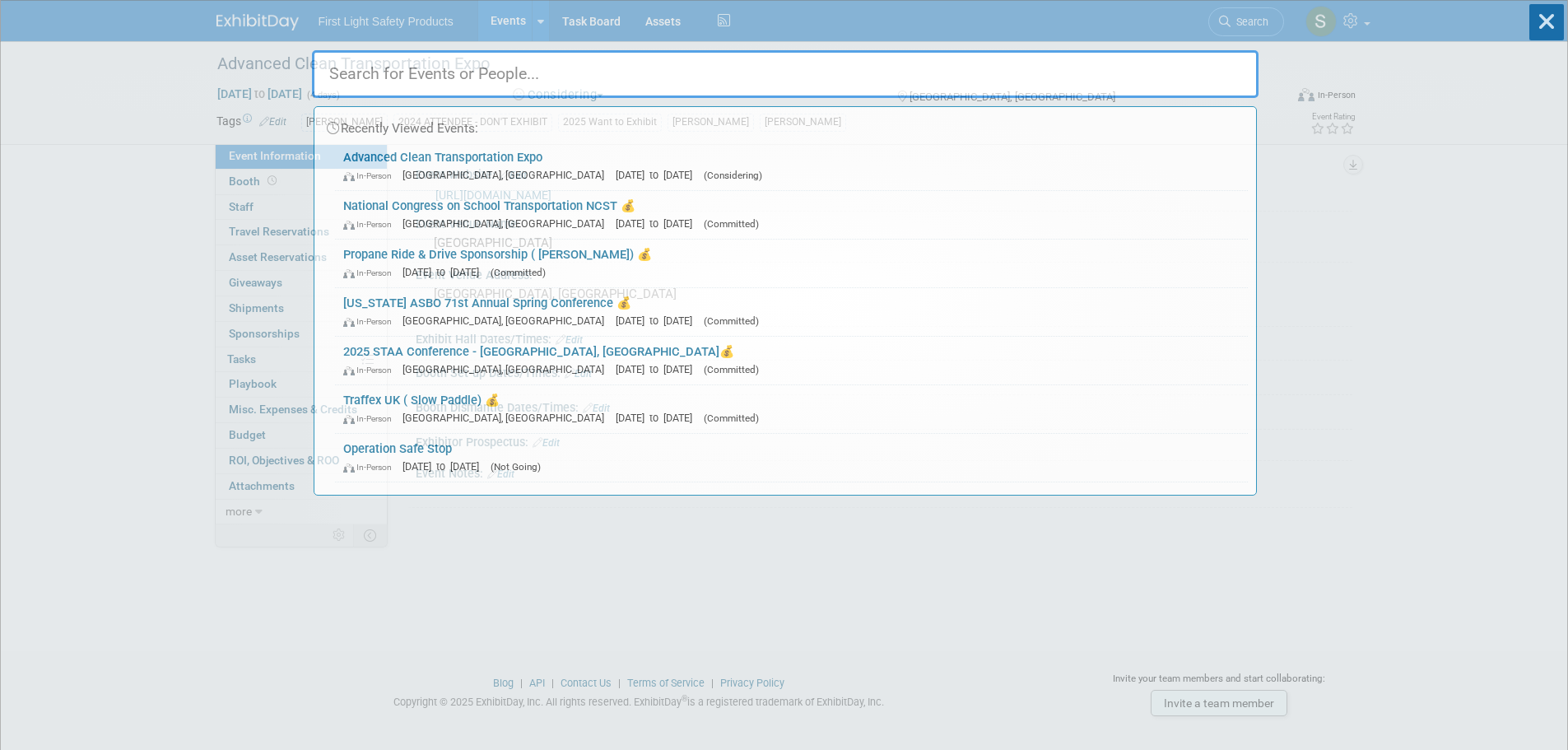
paste input "Public Transit Conference"
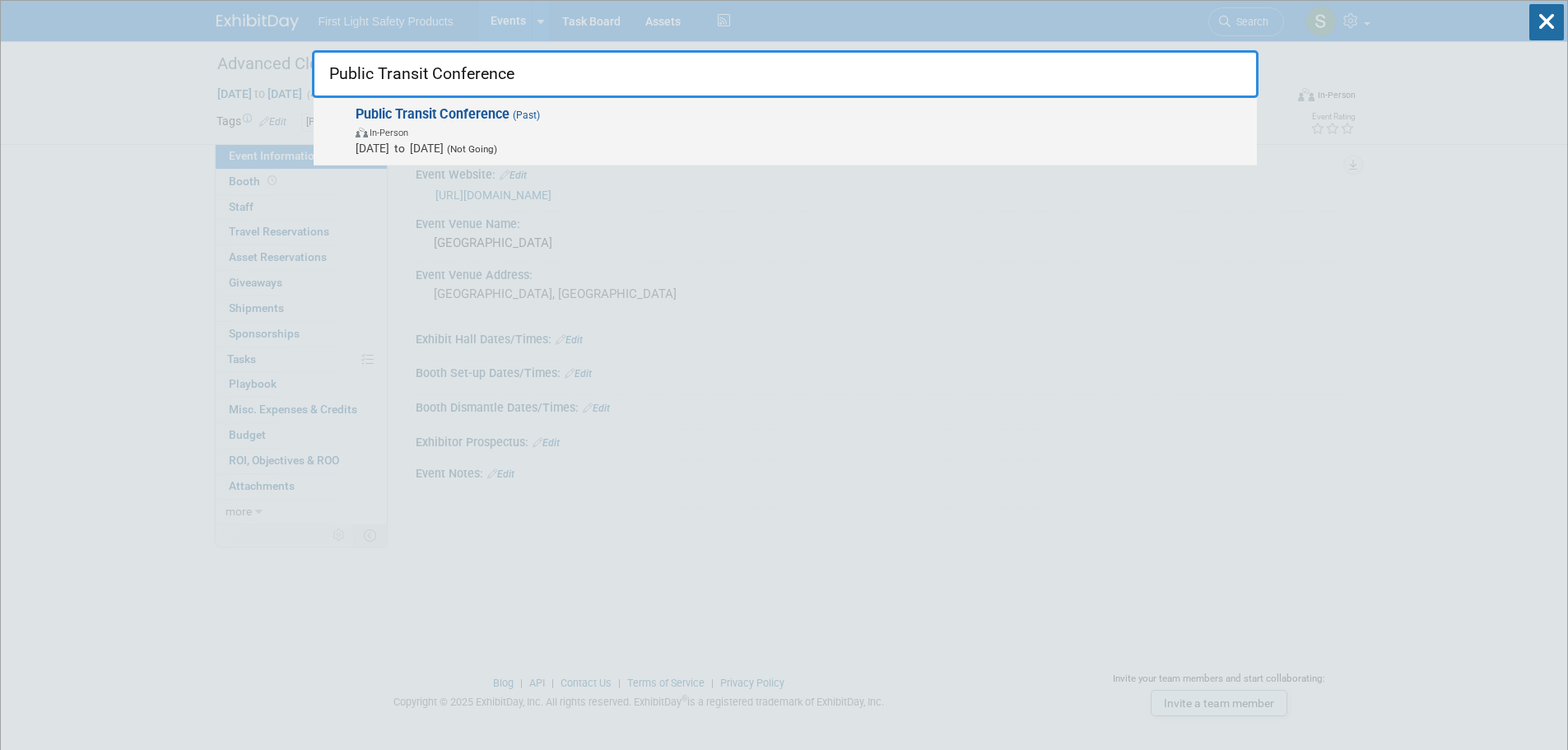
type input "Public Transit Conference"
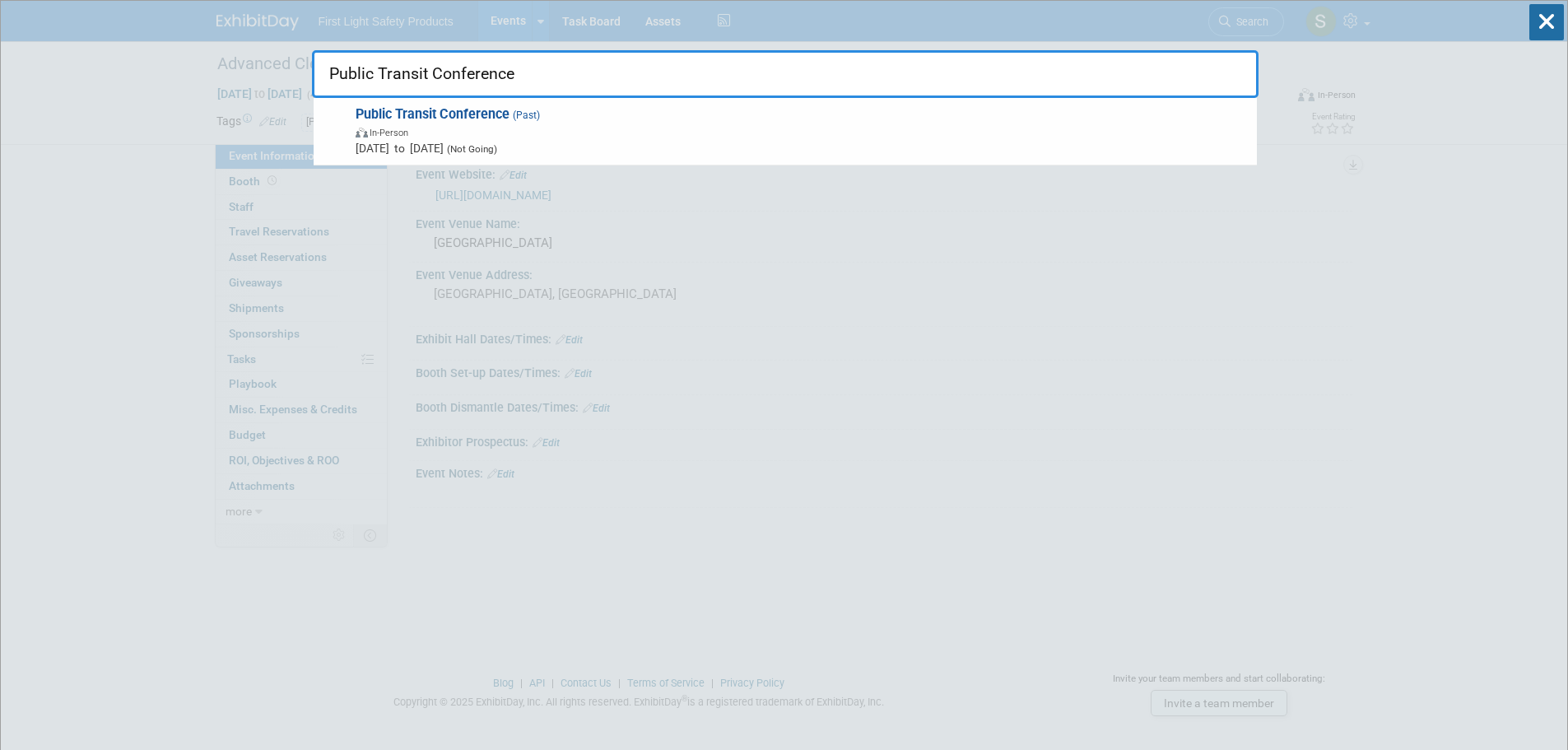
click at [440, 140] on span "May 7, 2024 to May 10, 2024 (Not Going)" at bounding box center [802, 149] width 893 height 17
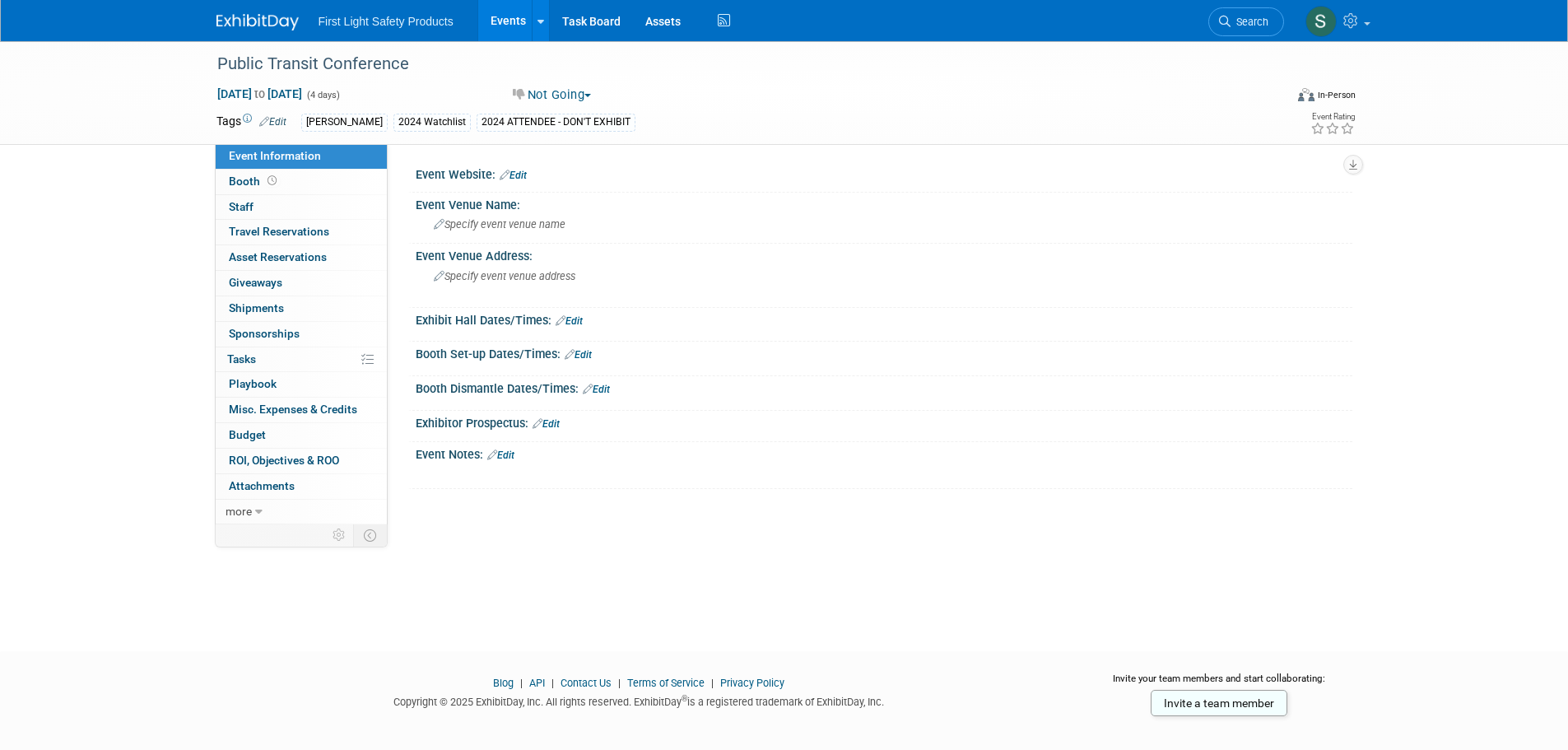
drag, startPoint x: 1253, startPoint y: 21, endPoint x: 771, endPoint y: 136, distance: 495.5
click at [1253, 21] on span "Search" at bounding box center [1250, 21] width 38 height 12
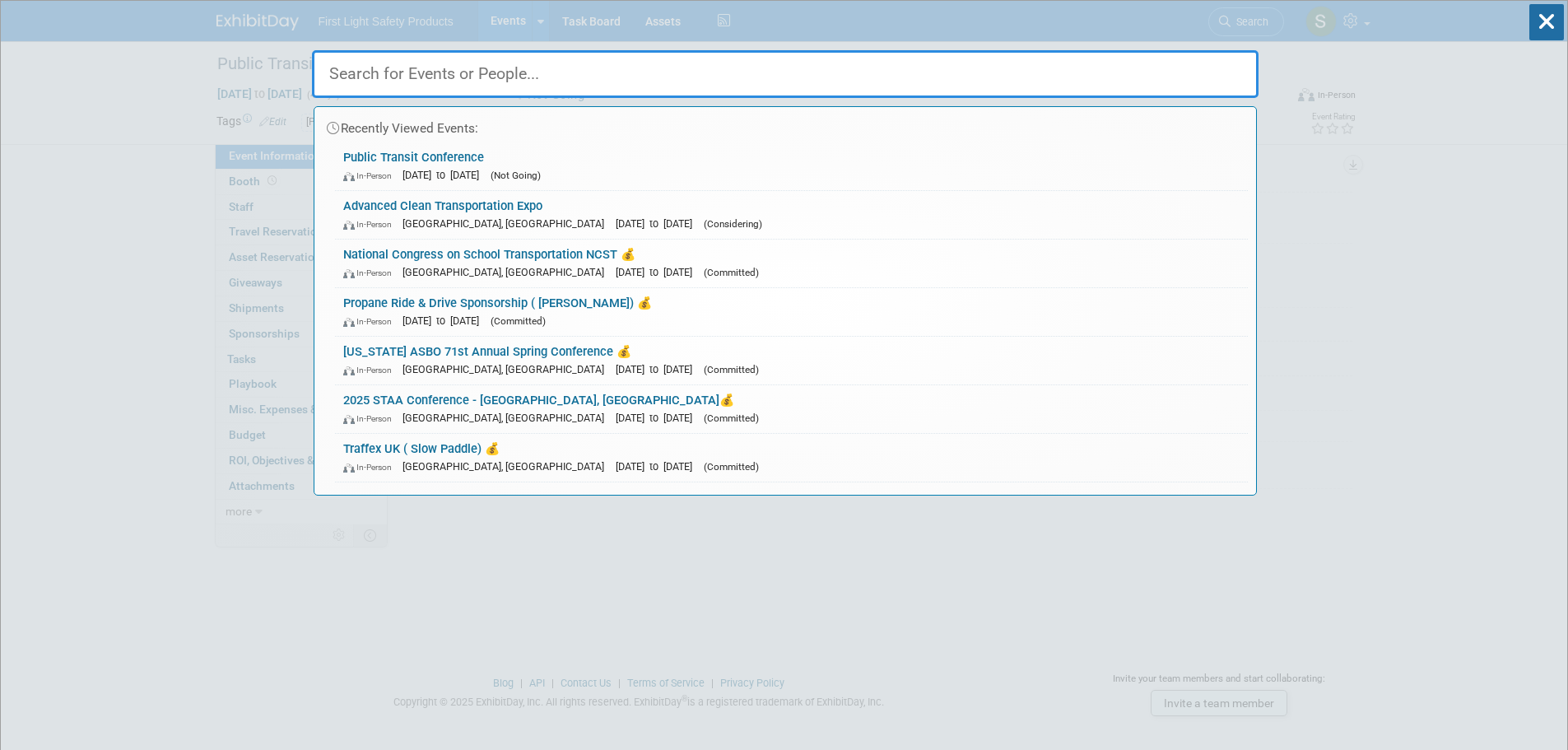
paste input "Government Fleet Expo & Conference"
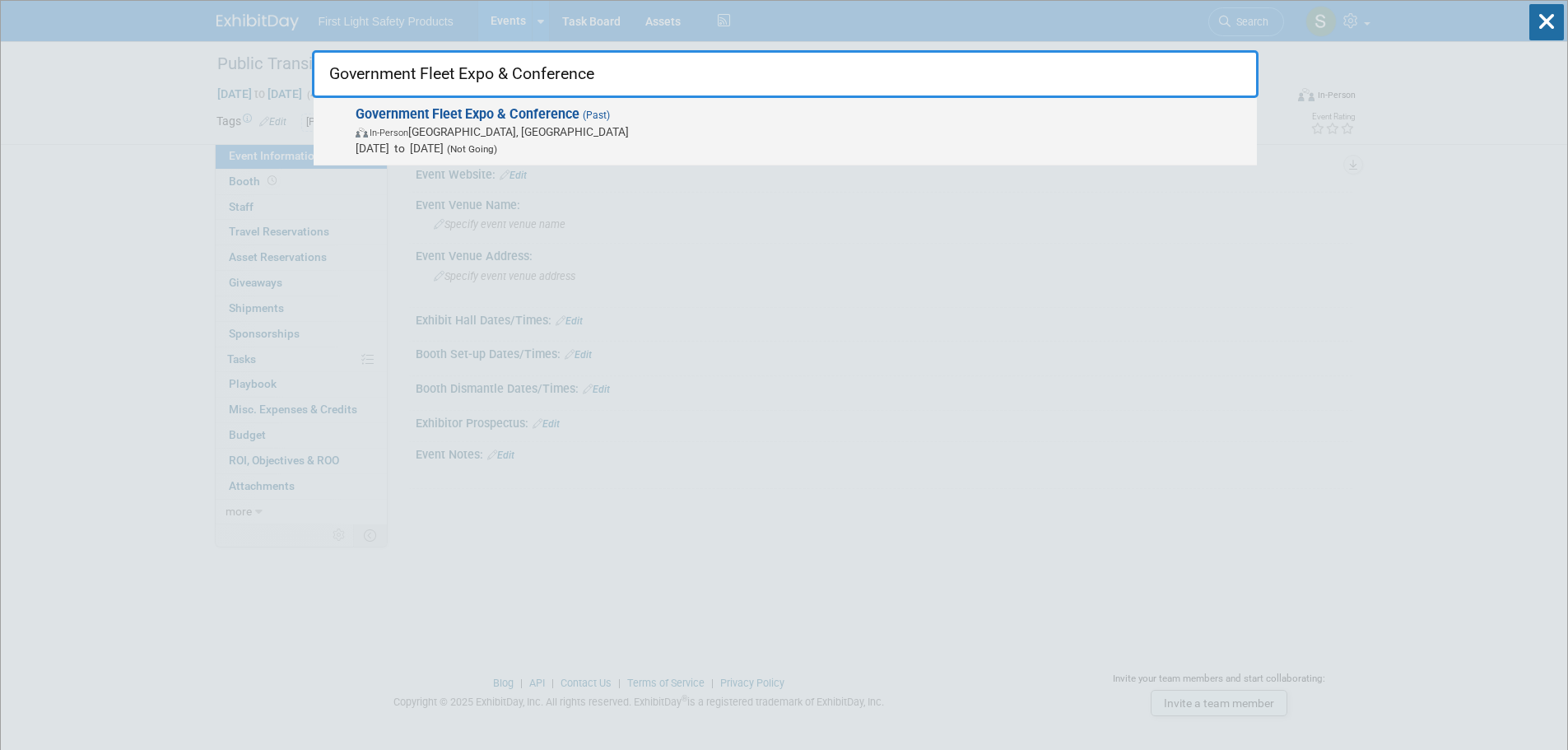
type input "Government Fleet Expo & Conference"
click at [486, 139] on span "In-Person KY, United States" at bounding box center [802, 132] width 893 height 17
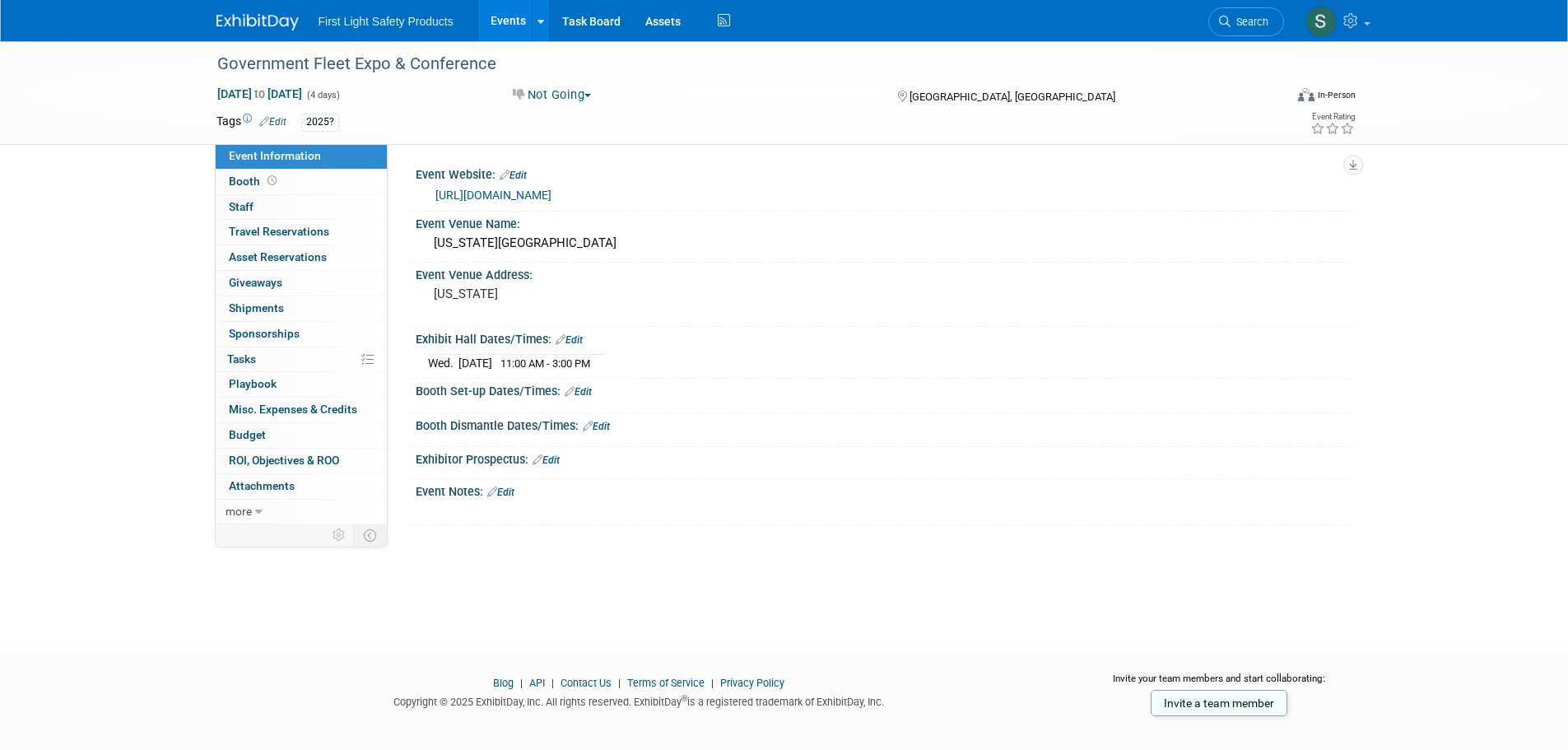
click at [532, 193] on link "[URL][DOMAIN_NAME]" at bounding box center [493, 196] width 116 height 13
click at [1225, 16] on icon at bounding box center [1225, 21] width 12 height 12
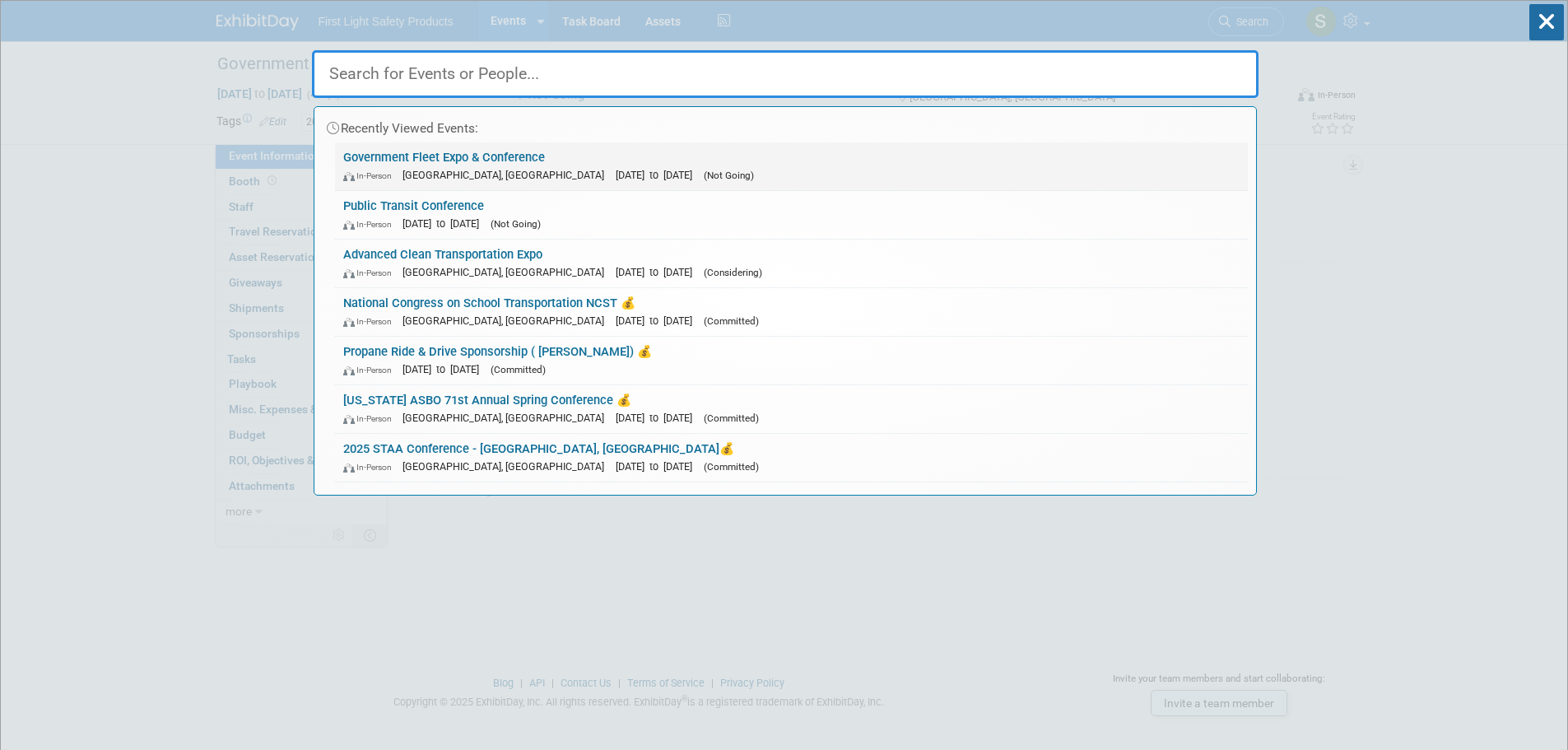
paste input "American CleanPower Conference & Exhibition"
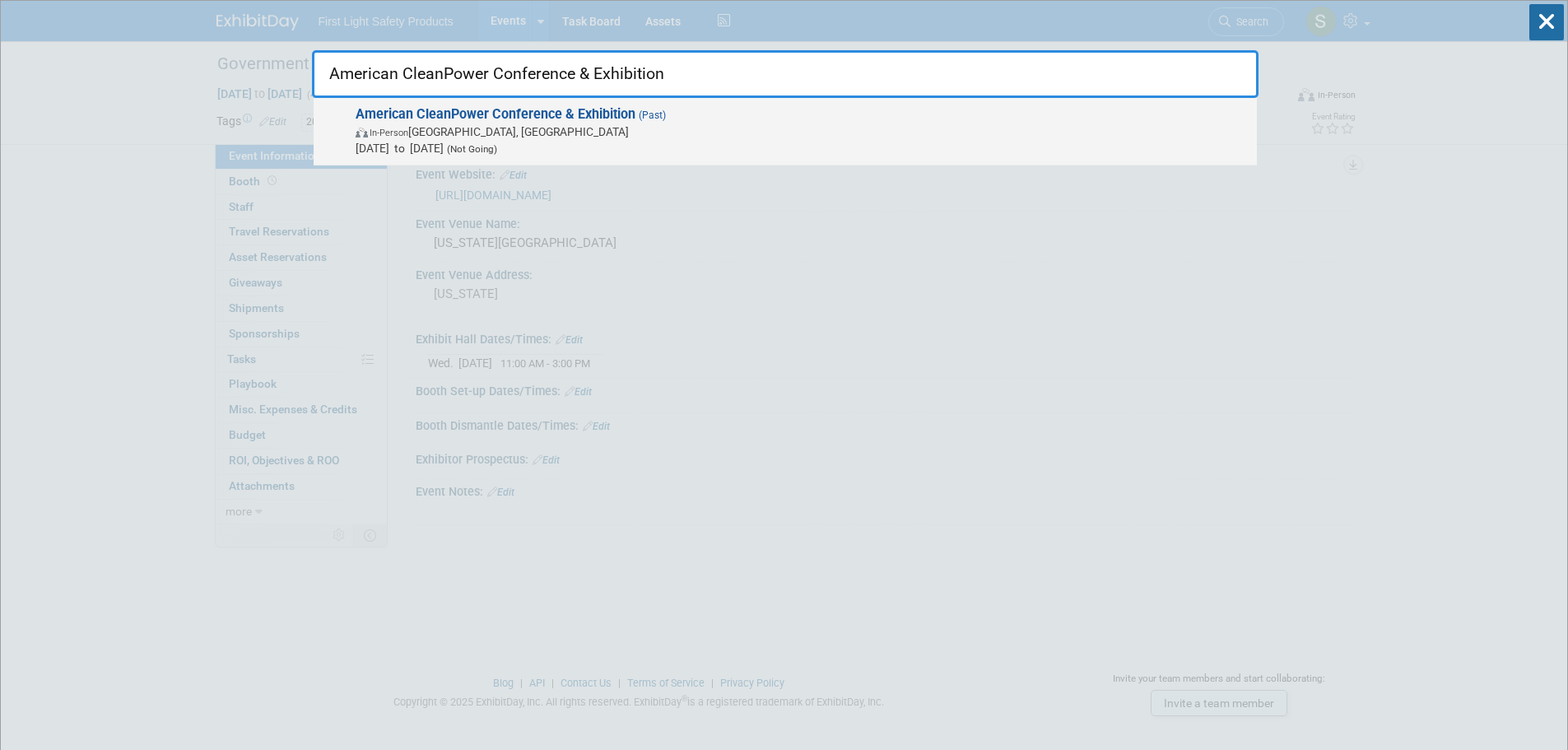
type input "American CleanPower Conference & Exhibition"
click at [458, 134] on span "In-Person [GEOGRAPHIC_DATA], [GEOGRAPHIC_DATA]" at bounding box center [802, 132] width 893 height 17
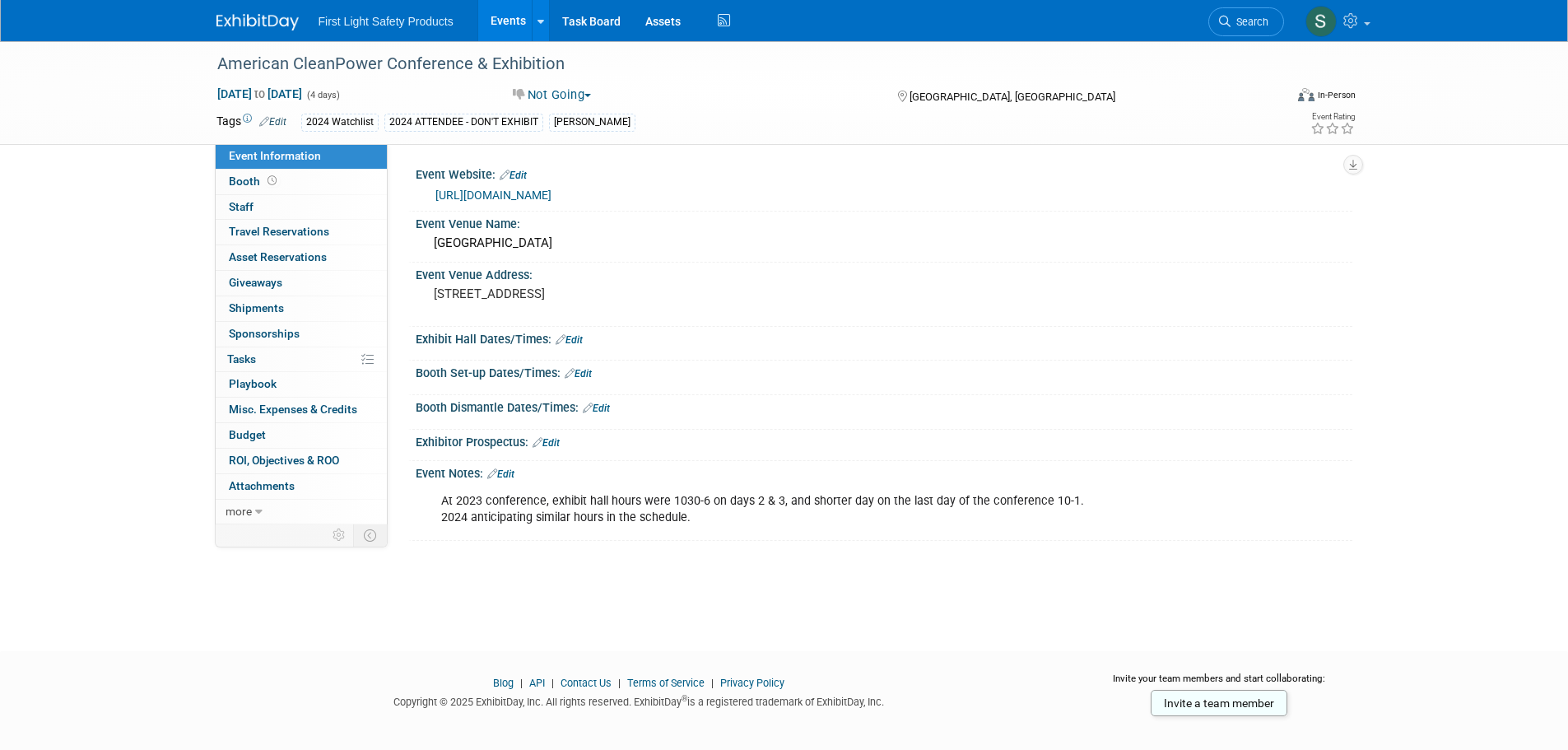
click at [527, 193] on link "[URL][DOMAIN_NAME]" at bounding box center [493, 196] width 116 height 13
click at [1268, 18] on link "Search" at bounding box center [1246, 21] width 76 height 29
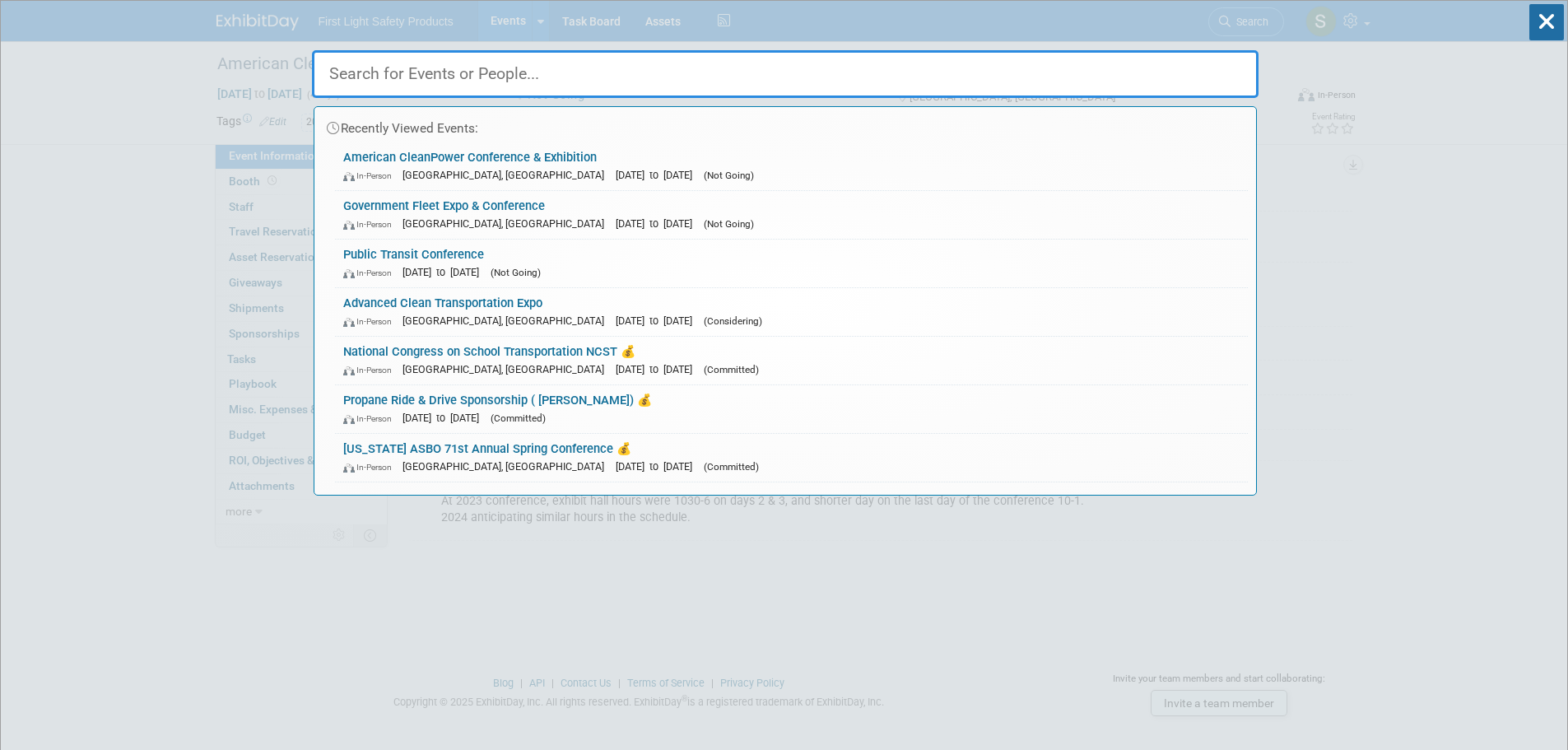
paste input "NSTA - 2025 School Bus Driver International Safety Competition - [GEOGRAPHIC_DA…"
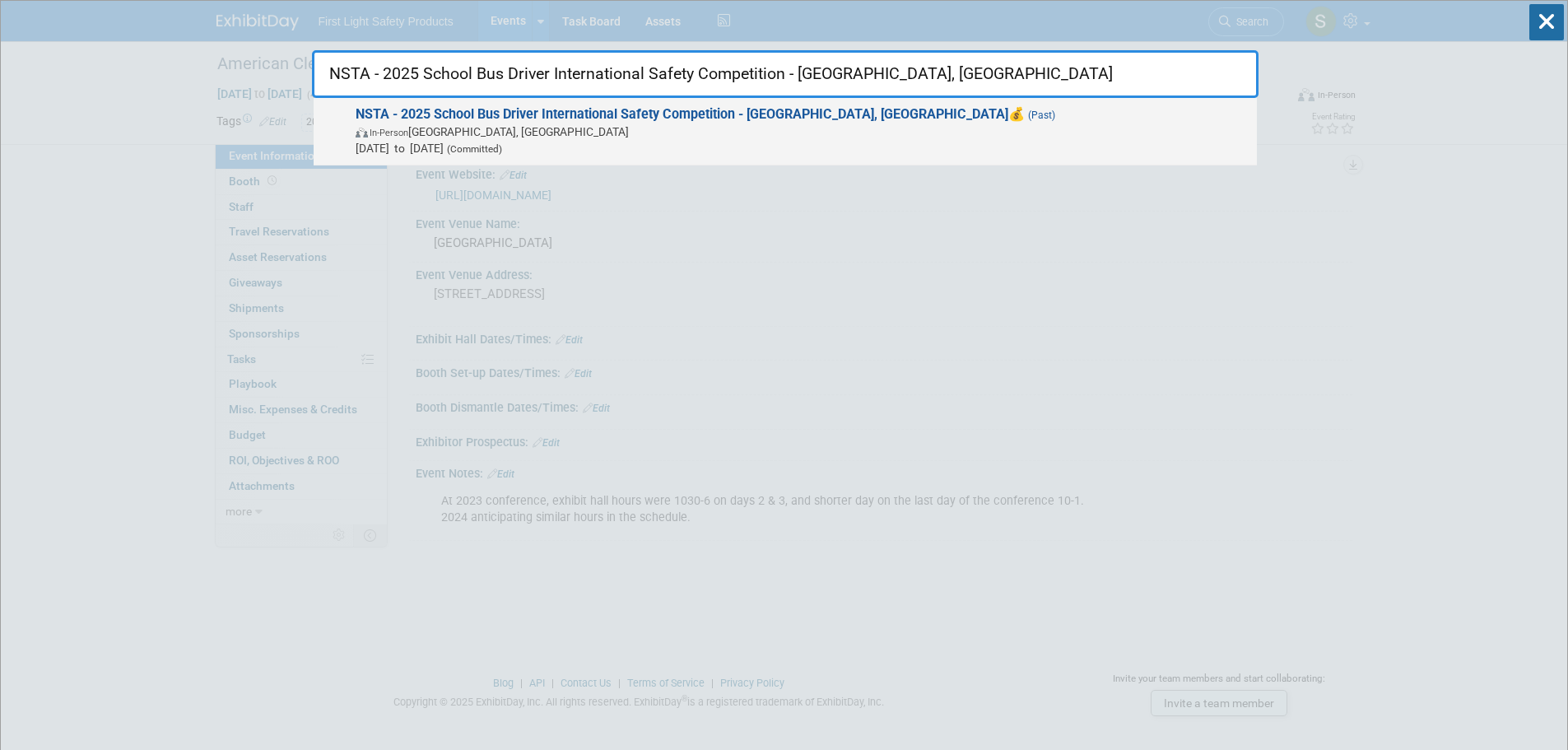
type input "NSTA - 2025 School Bus Driver International Safety Competition - [GEOGRAPHIC_DA…"
click at [579, 129] on span "In-Person Austin, TX" at bounding box center [802, 132] width 893 height 17
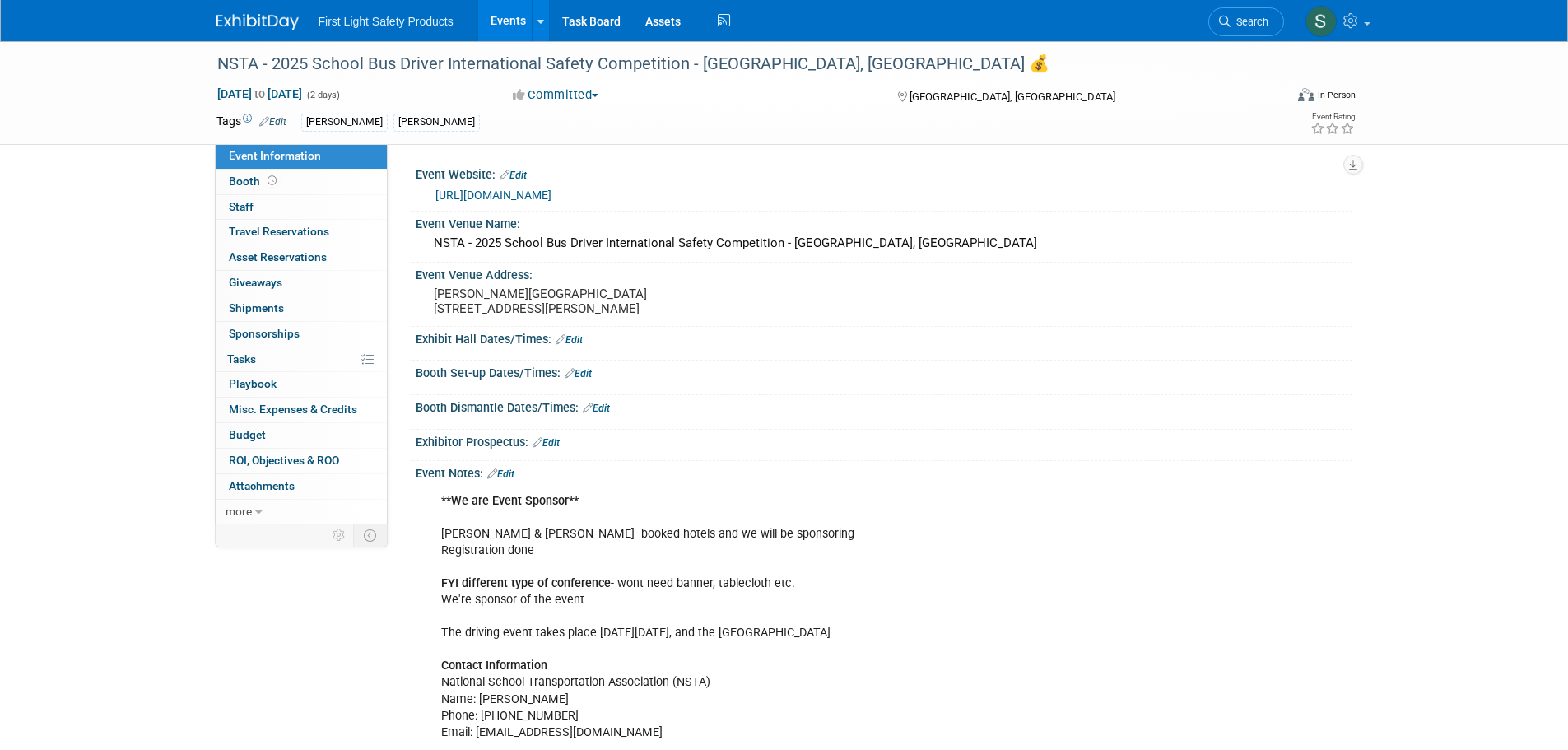
click at [552, 189] on link "[URL][DOMAIN_NAME]" at bounding box center [493, 196] width 116 height 13
click at [1212, 23] on link "Search" at bounding box center [1246, 21] width 76 height 29
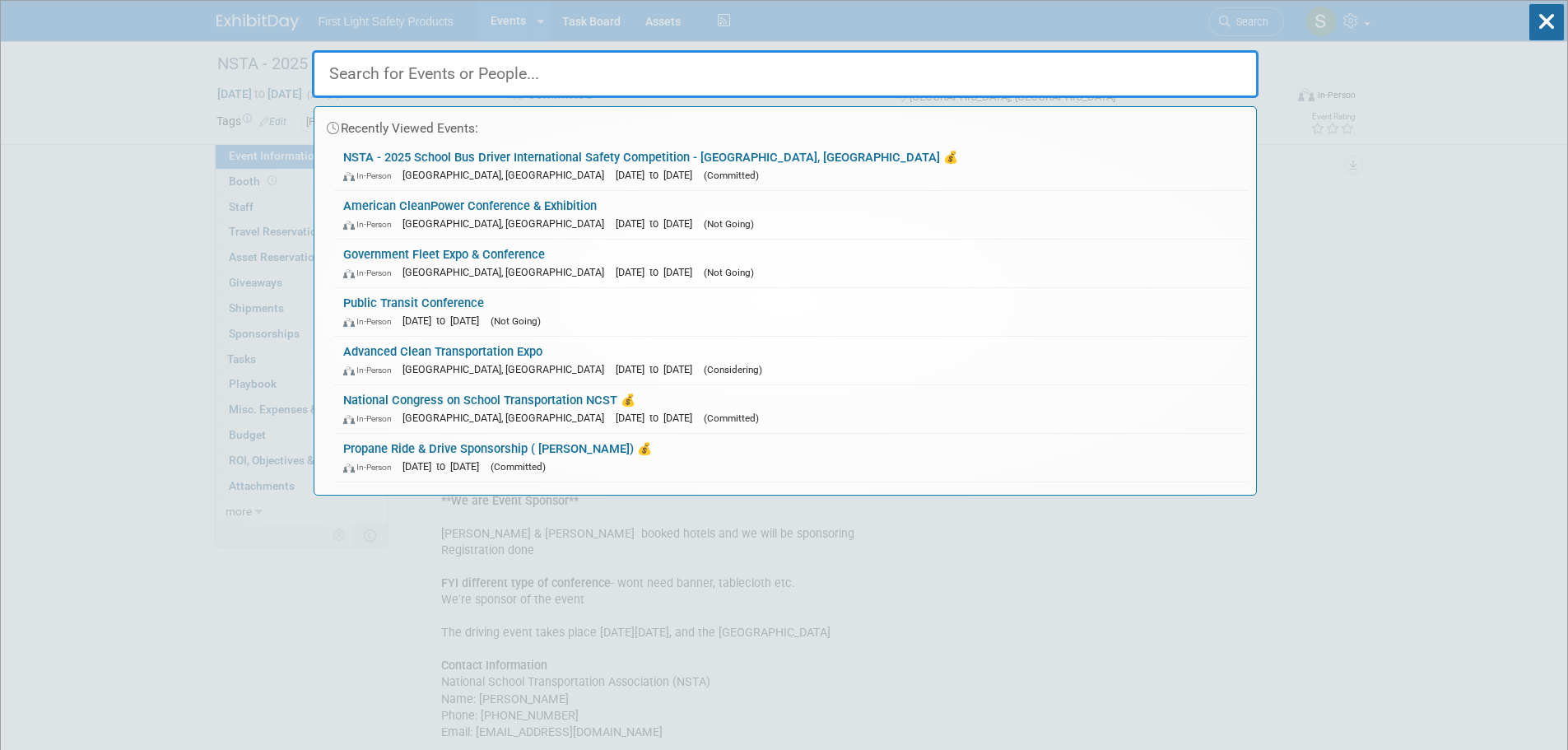
paste input "S.T.A.K. 2025 Summer Conference - [GEOGRAPHIC_DATA]"
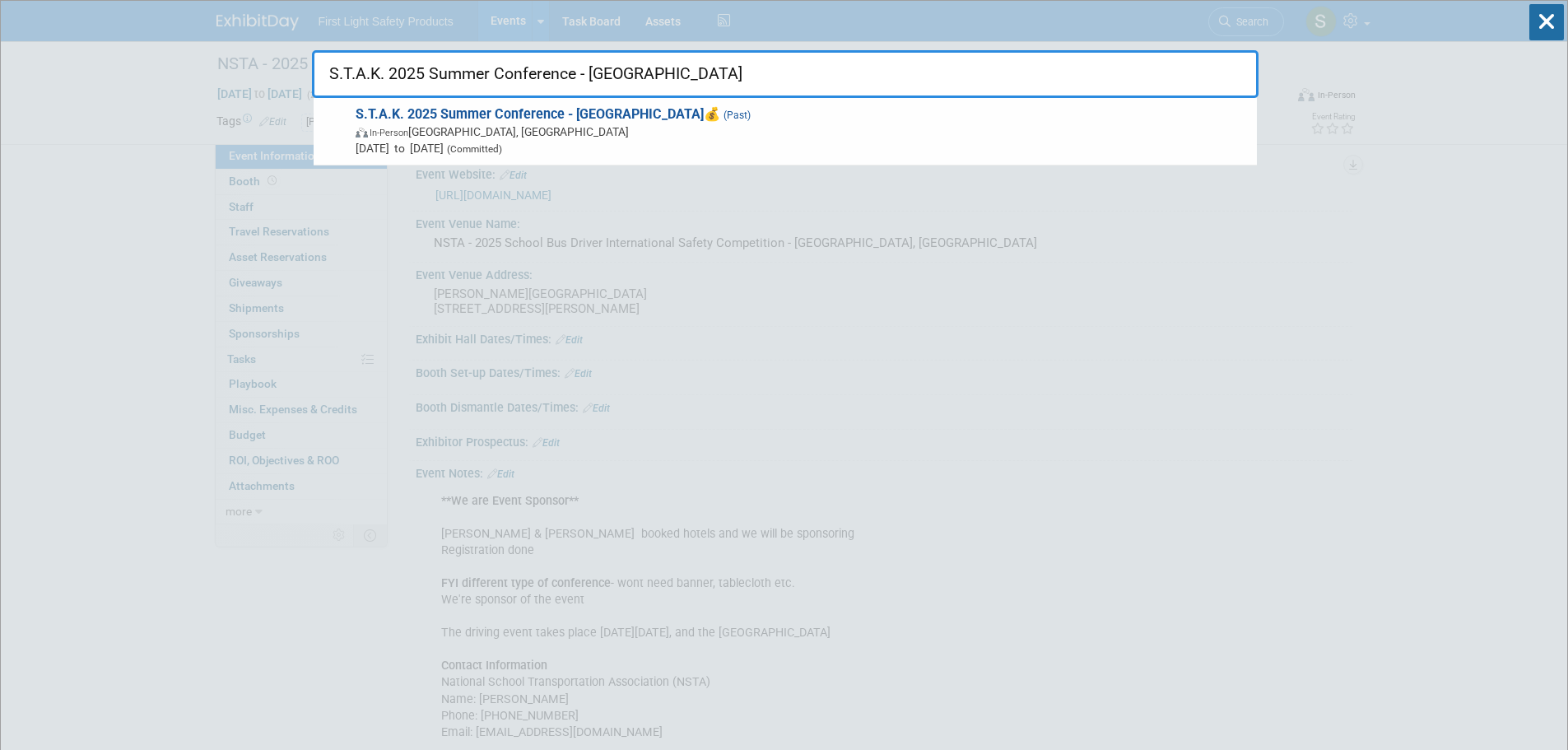
type input "S.T.A.K. 2025 Summer Conference - [GEOGRAPHIC_DATA]"
click at [505, 136] on span "In-Person [GEOGRAPHIC_DATA], [GEOGRAPHIC_DATA]" at bounding box center [802, 132] width 893 height 17
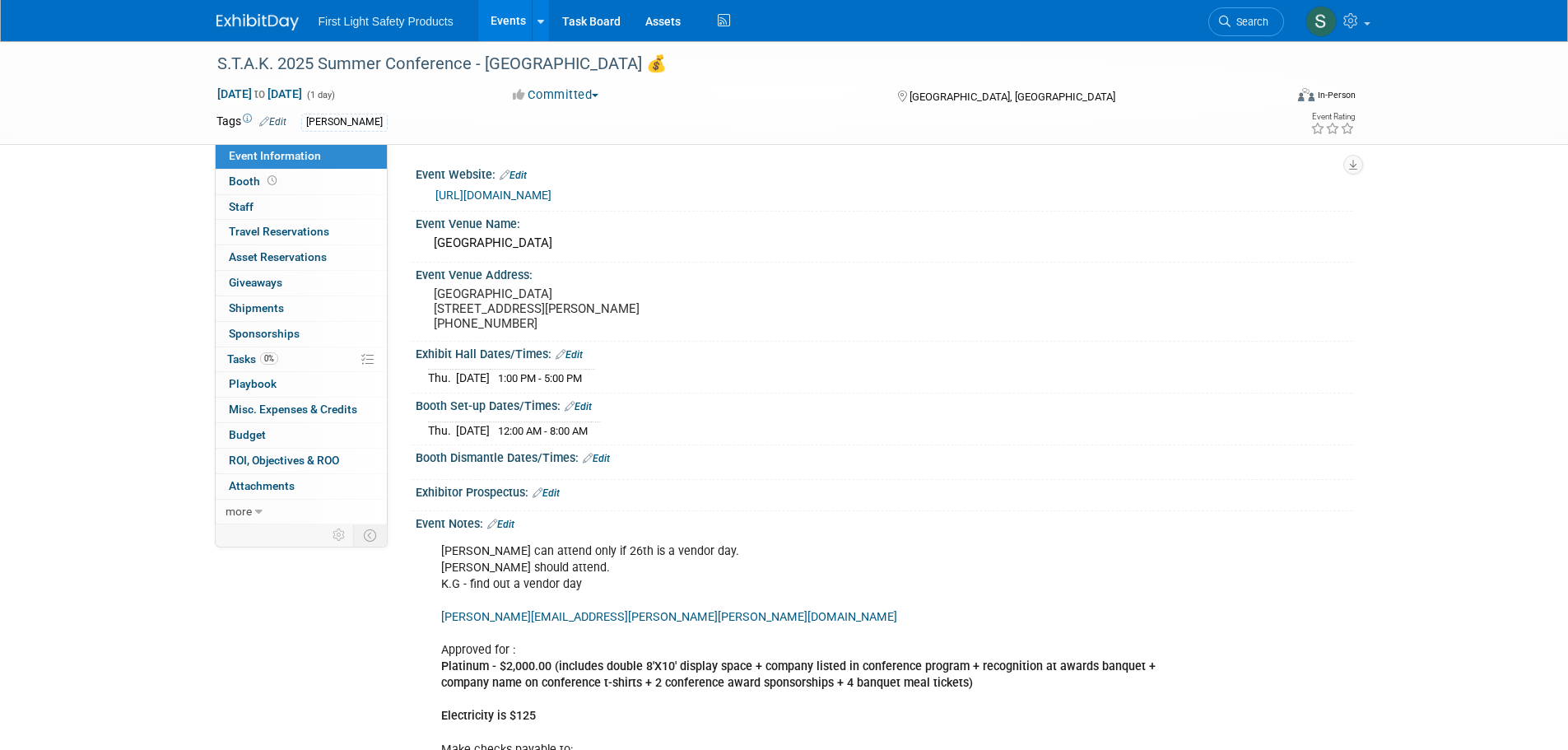
click at [549, 194] on link "https://www.staky.org/attendees" at bounding box center [493, 196] width 116 height 13
click at [1232, 30] on link "Search" at bounding box center [1246, 21] width 76 height 29
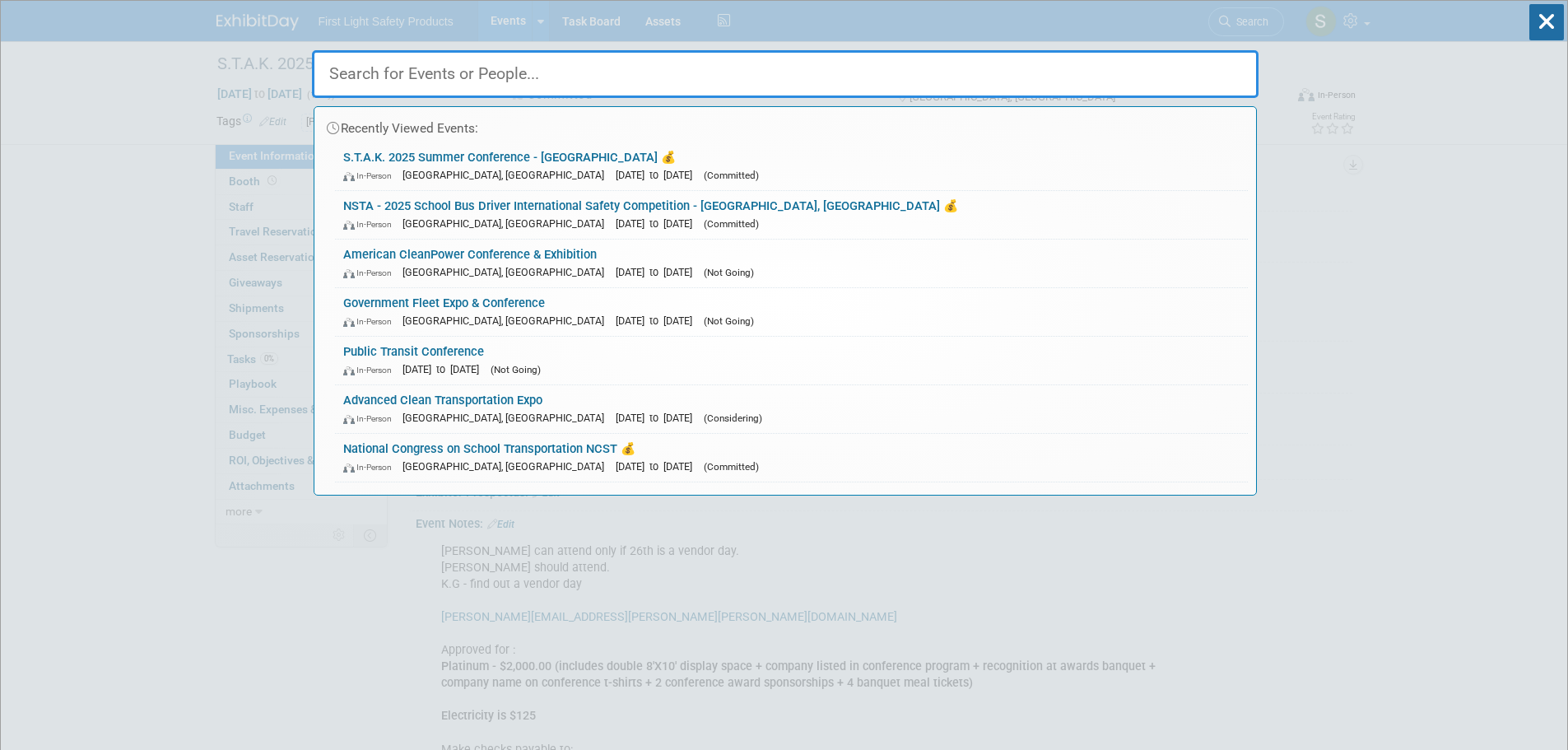
paste input "THE 34th ANNUAL MAPT CONFERENCE & TRADE SHOW - MS Tupelo"
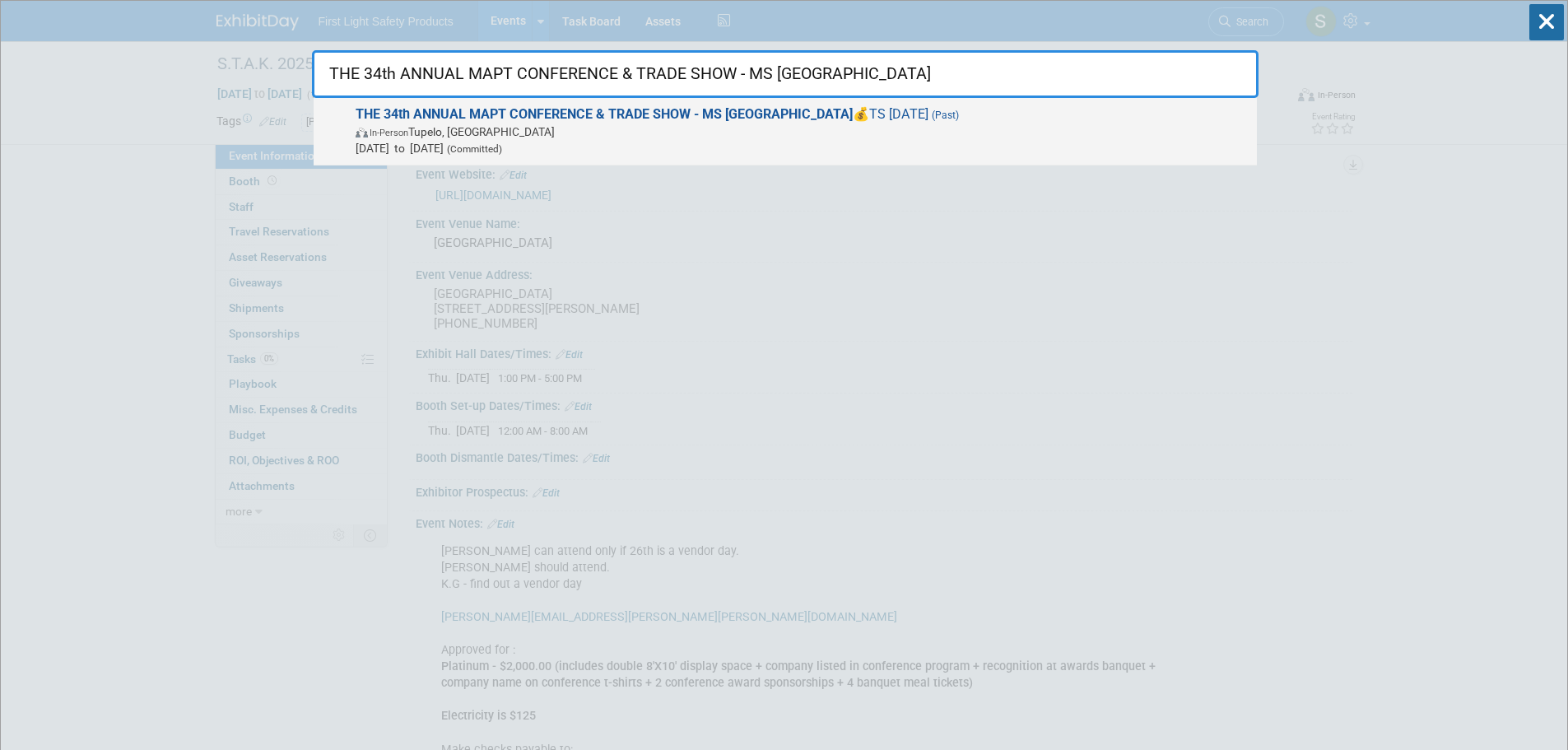
type input "THE 34th ANNUAL MAPT CONFERENCE & TRADE SHOW - MS Tupelo"
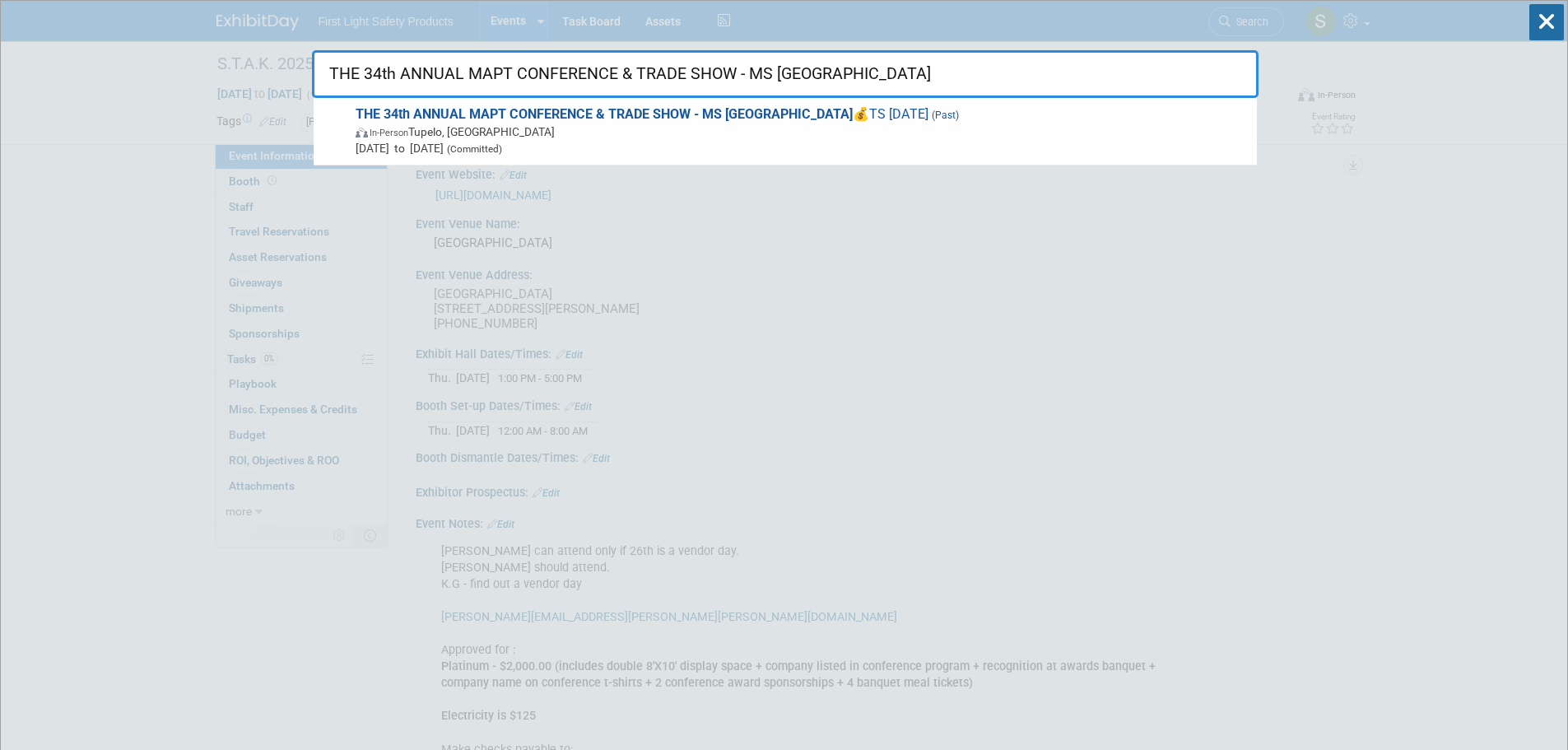
click at [527, 125] on span "In-Person Tupelo, MS" at bounding box center [802, 132] width 893 height 17
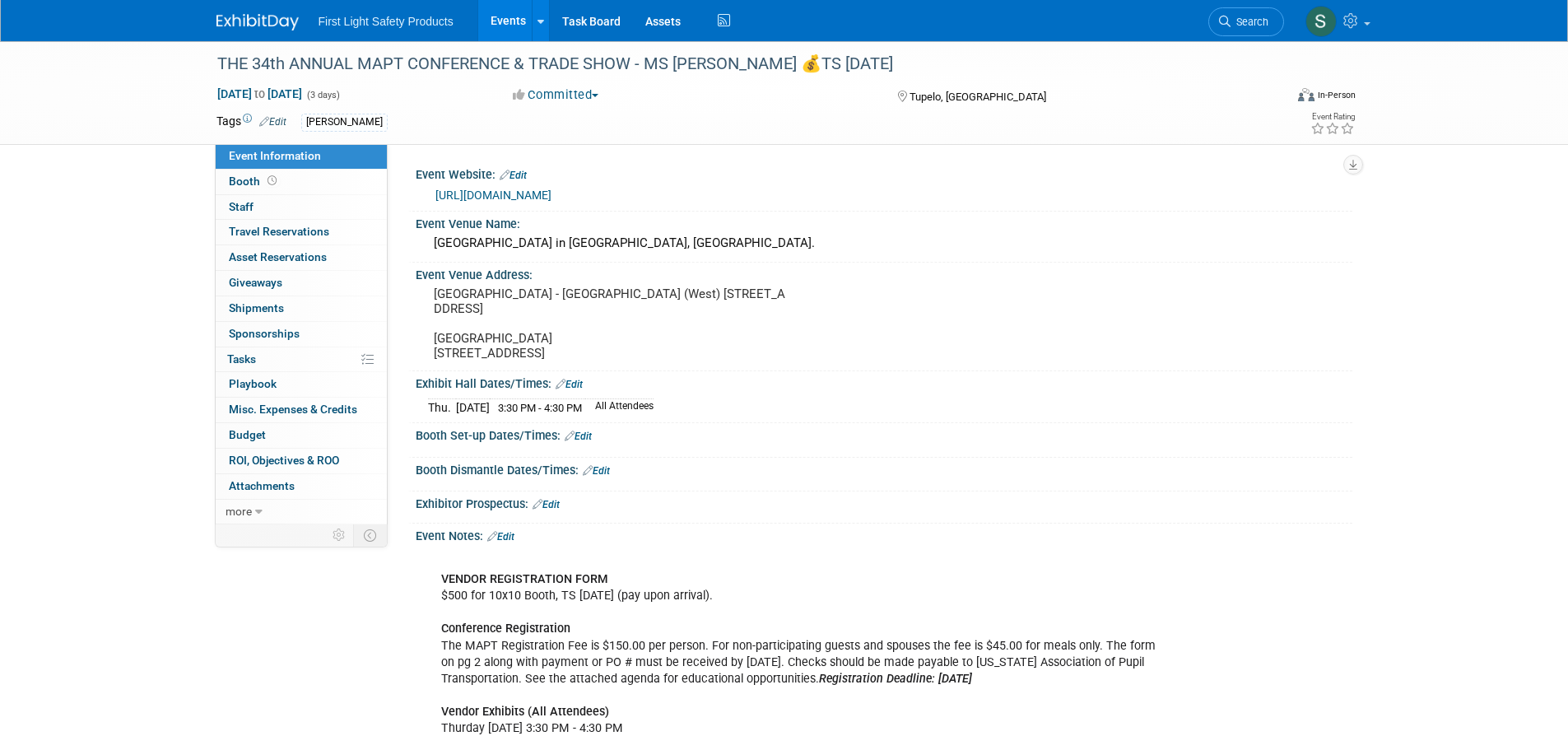
click at [552, 196] on link "[URL][DOMAIN_NAME]" at bounding box center [493, 196] width 116 height 13
click at [1236, 31] on link "Search" at bounding box center [1246, 21] width 76 height 29
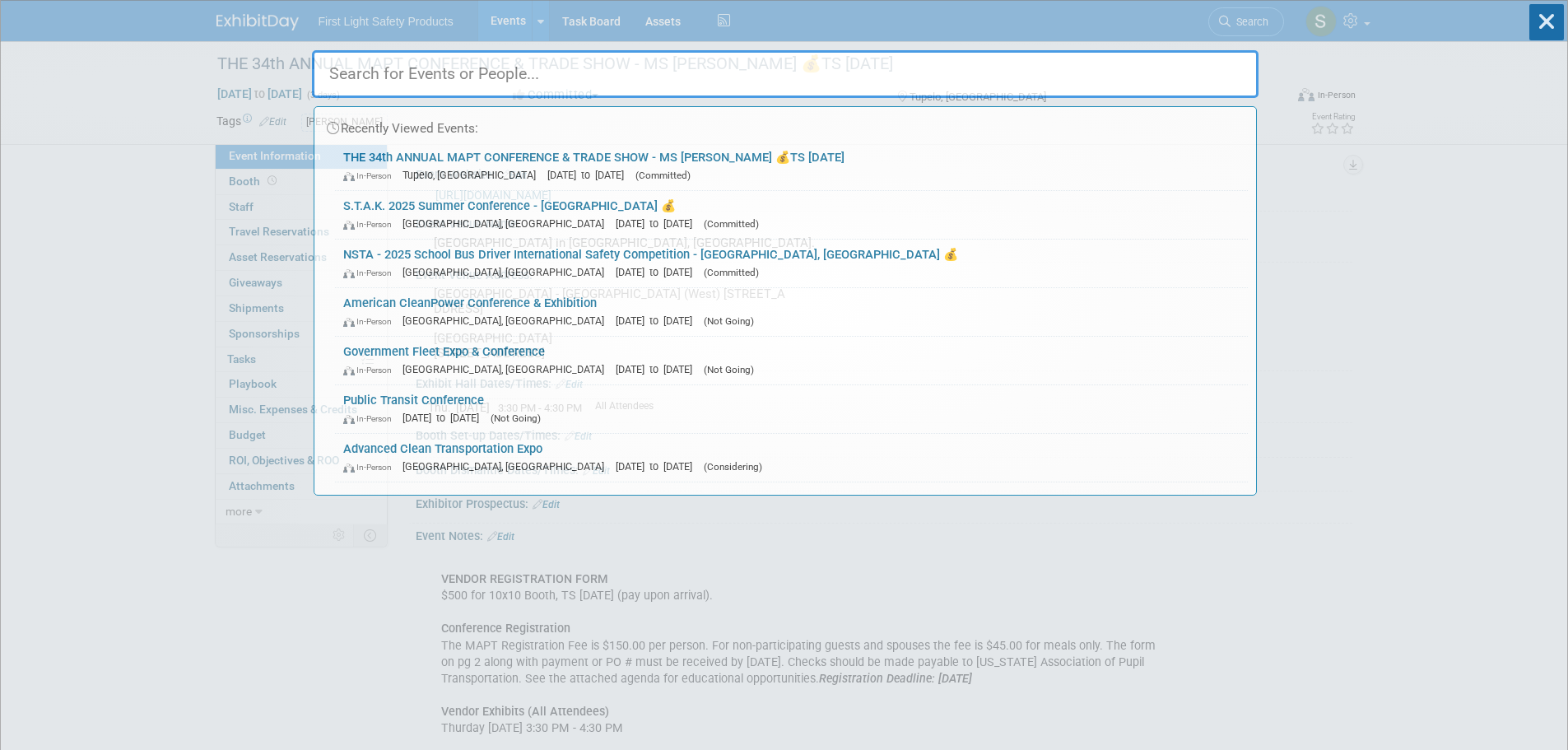
paste input "S.T.A.K. 2025 Summer Conference - [GEOGRAPHIC_DATA]"
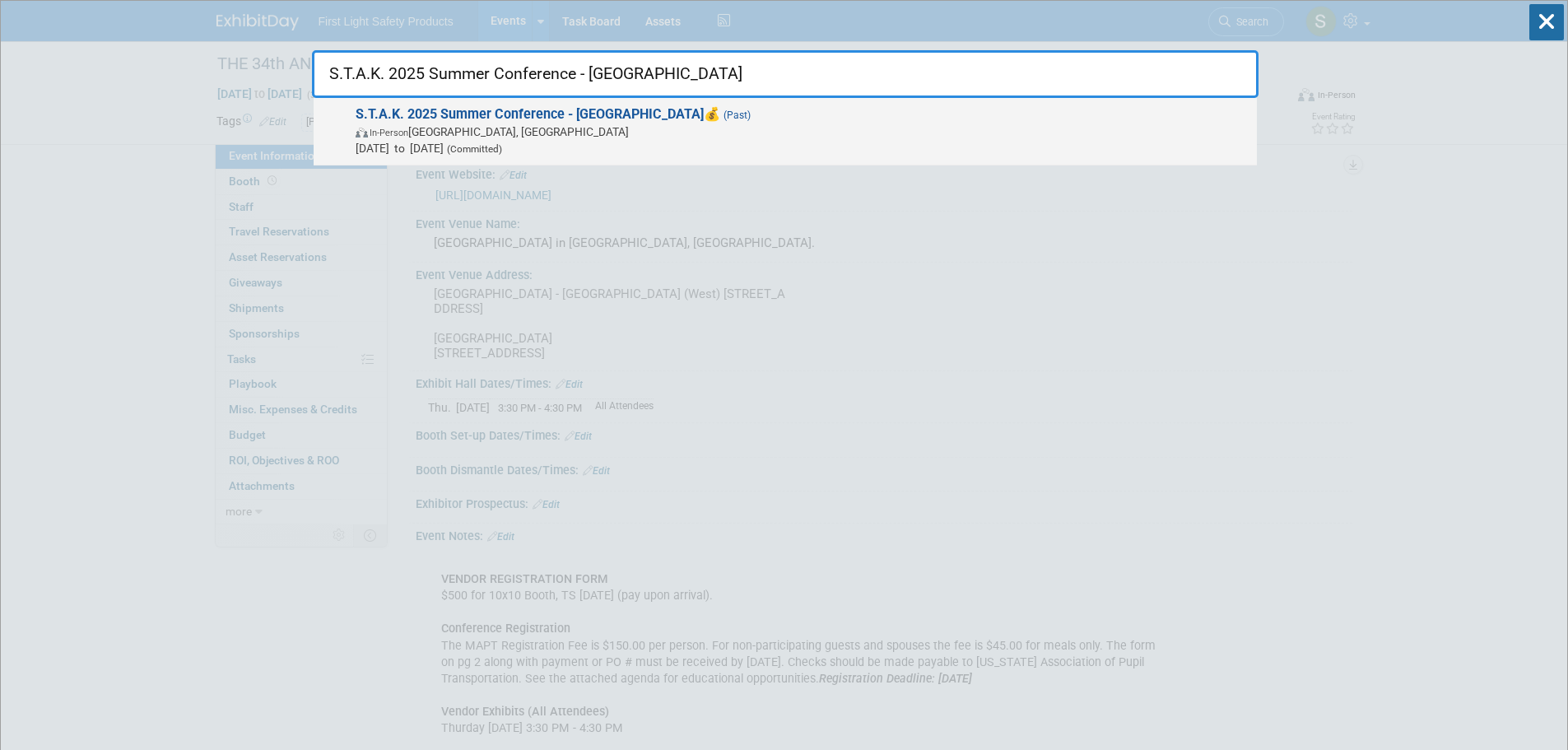
type input "S.T.A.K. 2025 Summer Conference - KY"
click at [395, 130] on span "In-Person" at bounding box center [388, 133] width 39 height 11
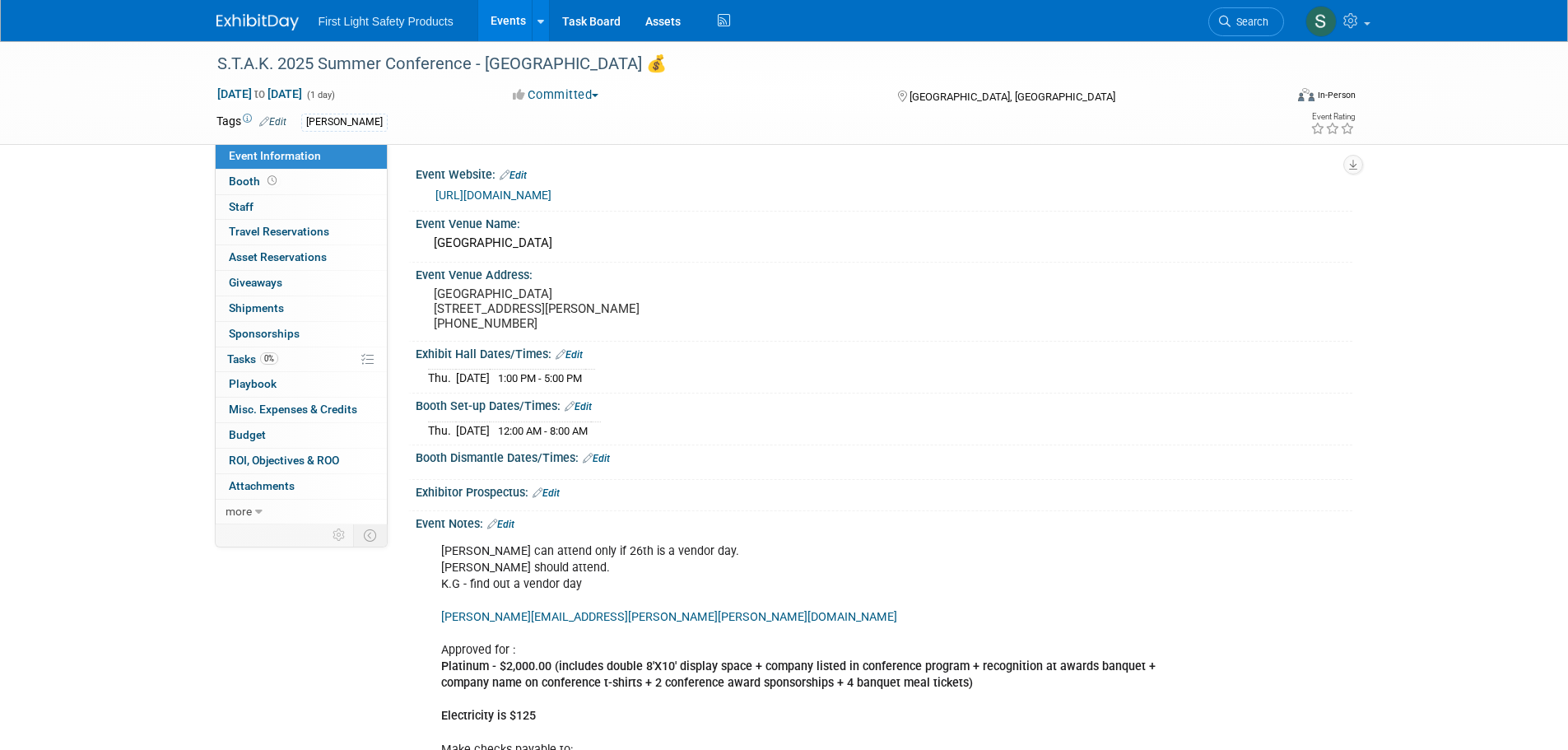
drag, startPoint x: 593, startPoint y: 192, endPoint x: 431, endPoint y: 190, distance: 162.0
click at [431, 190] on div "[URL][DOMAIN_NAME]" at bounding box center [884, 194] width 912 height 23
copy link "[URL][DOMAIN_NAME]"
click at [1258, 26] on span "Search" at bounding box center [1250, 21] width 38 height 12
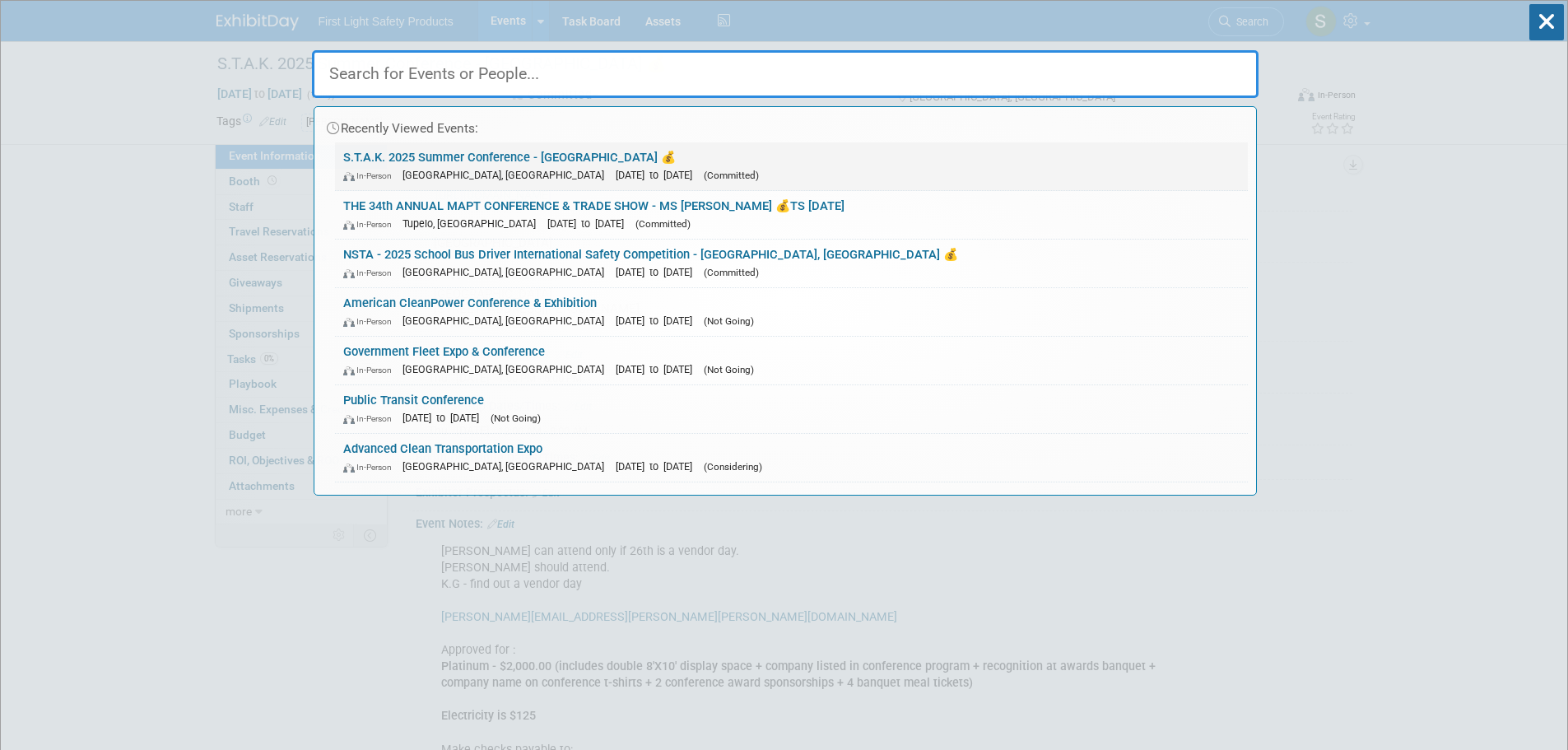
paste input "The 2025 [US_STATE] School Bus Technicians Conference Vendor Trade Show"
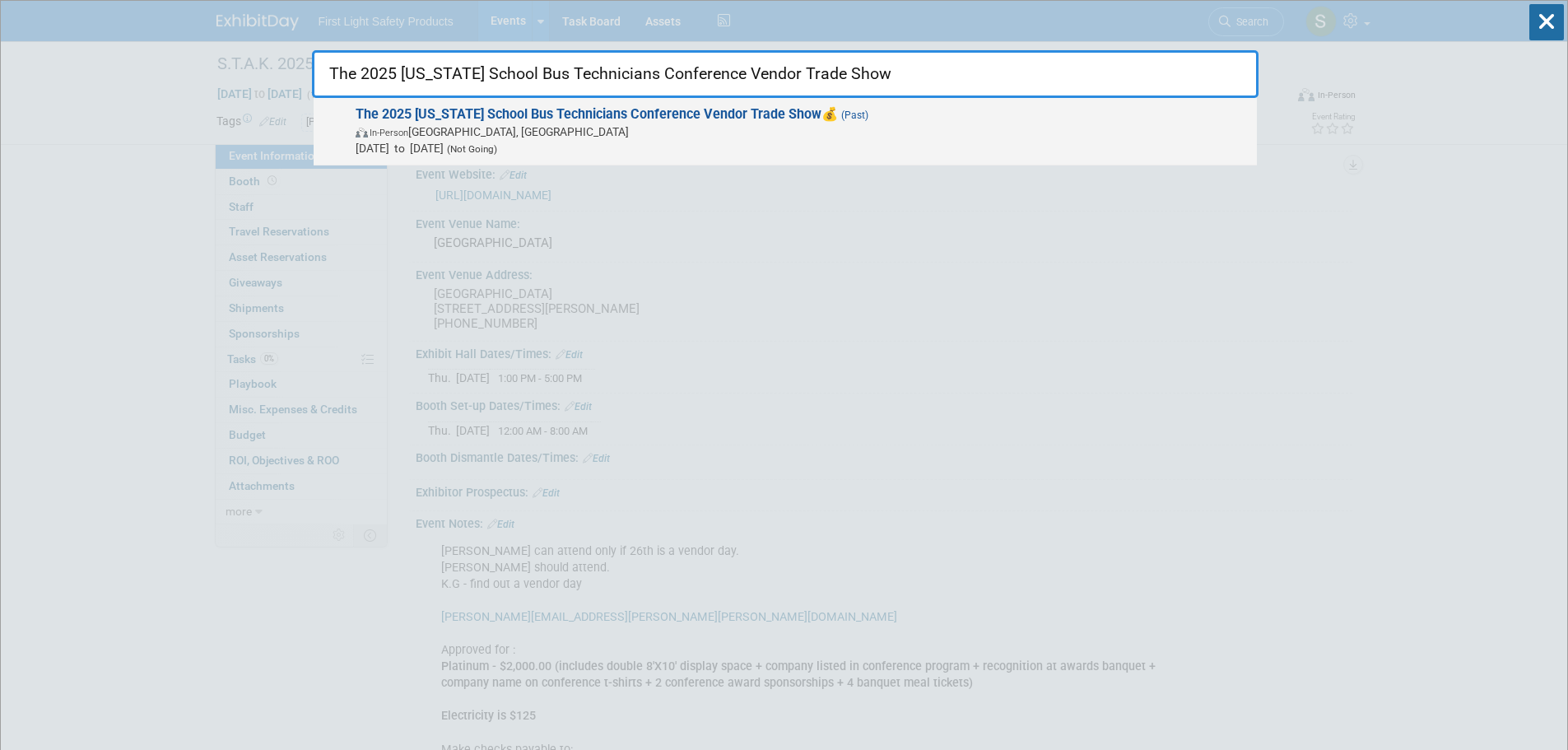
type input "The 2025 [US_STATE] School Bus Technicians Conference Vendor Trade Show"
click at [560, 136] on span "In-Person [GEOGRAPHIC_DATA], [GEOGRAPHIC_DATA]" at bounding box center [802, 132] width 893 height 17
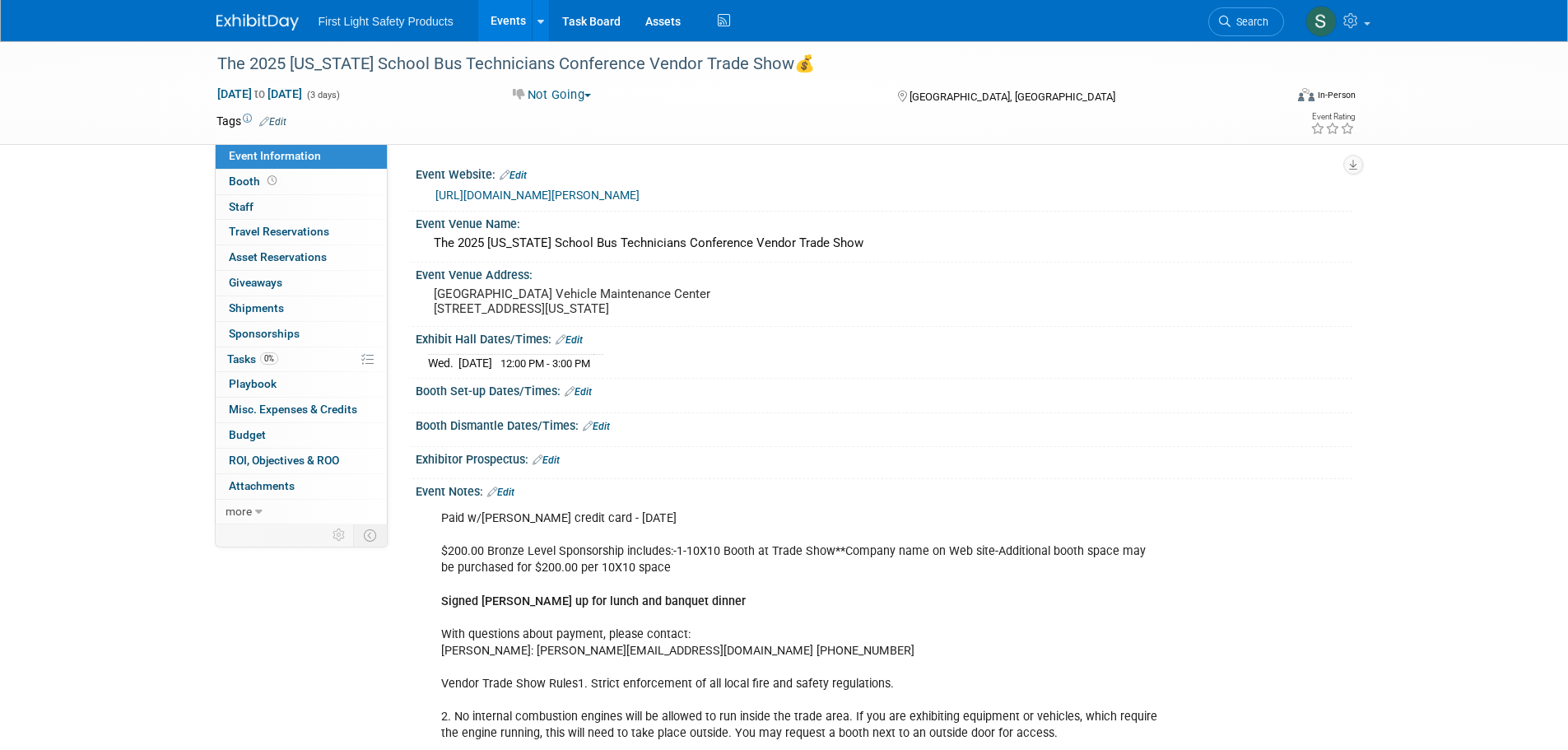
click at [525, 196] on link "[URL][DOMAIN_NAME][PERSON_NAME]" at bounding box center [537, 196] width 204 height 13
click at [1254, 34] on link "Search" at bounding box center [1246, 21] width 76 height 29
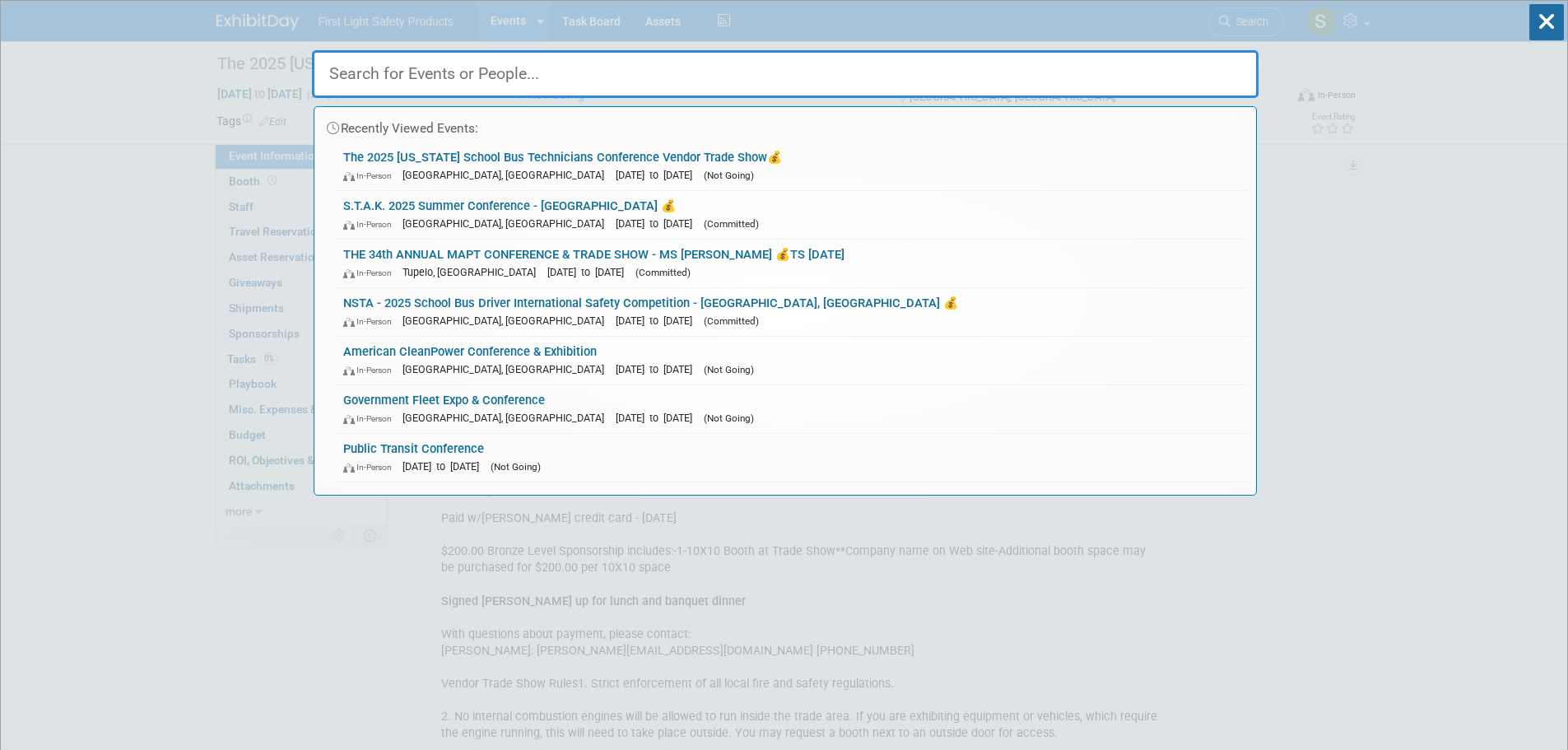
paste input "[US_STATE] Pupil Transportation Association (WPTA)"
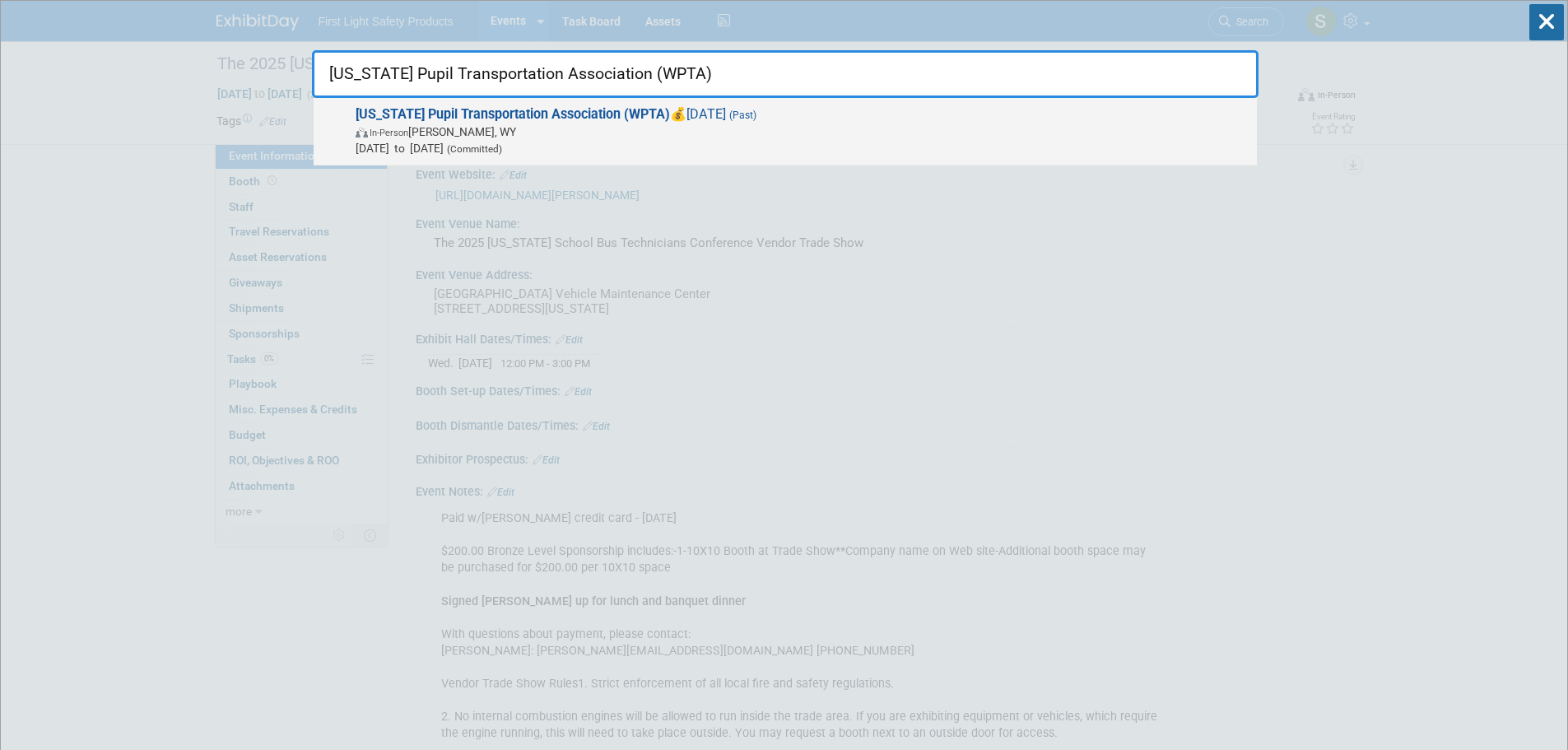
type input "[US_STATE] Pupil Transportation Association (WPTA)"
click at [508, 120] on strong "[US_STATE] Pupil Transportation Association (WPTA)" at bounding box center [512, 114] width 314 height 16
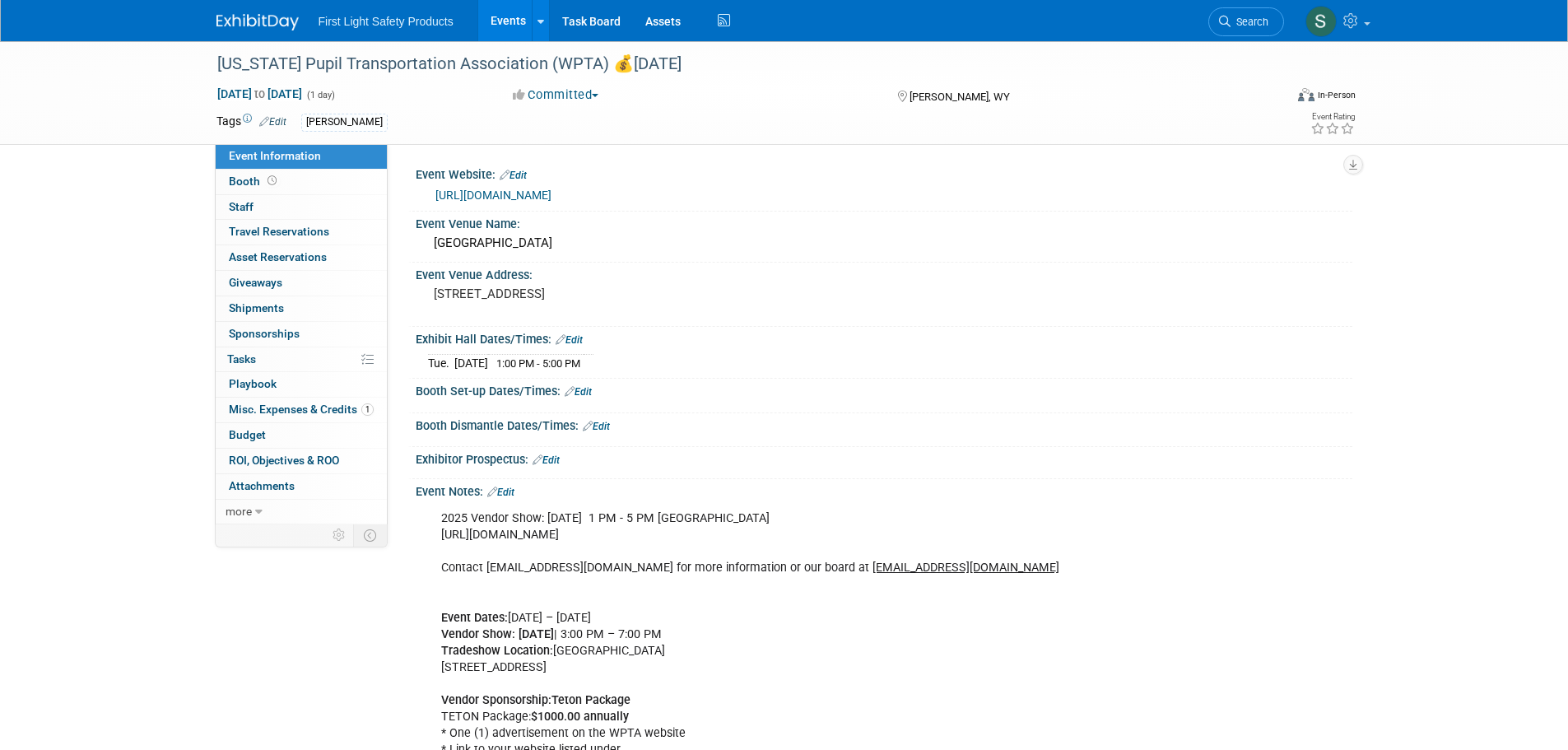
click at [509, 196] on link "[URL][DOMAIN_NAME]" at bounding box center [493, 196] width 116 height 13
click at [506, 23] on link "Events" at bounding box center [508, 21] width 60 height 41
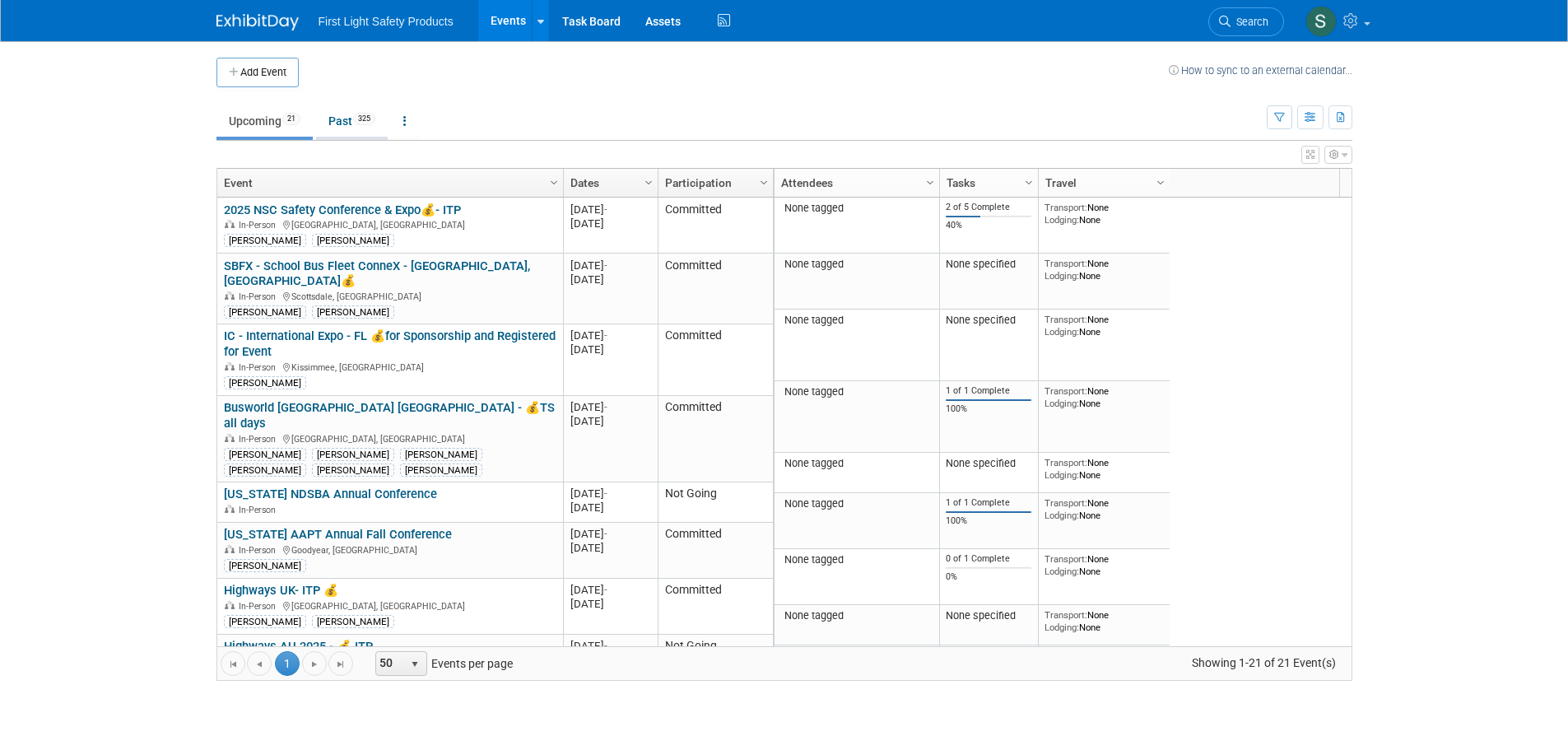
click at [356, 120] on link "Past 325" at bounding box center [351, 121] width 72 height 31
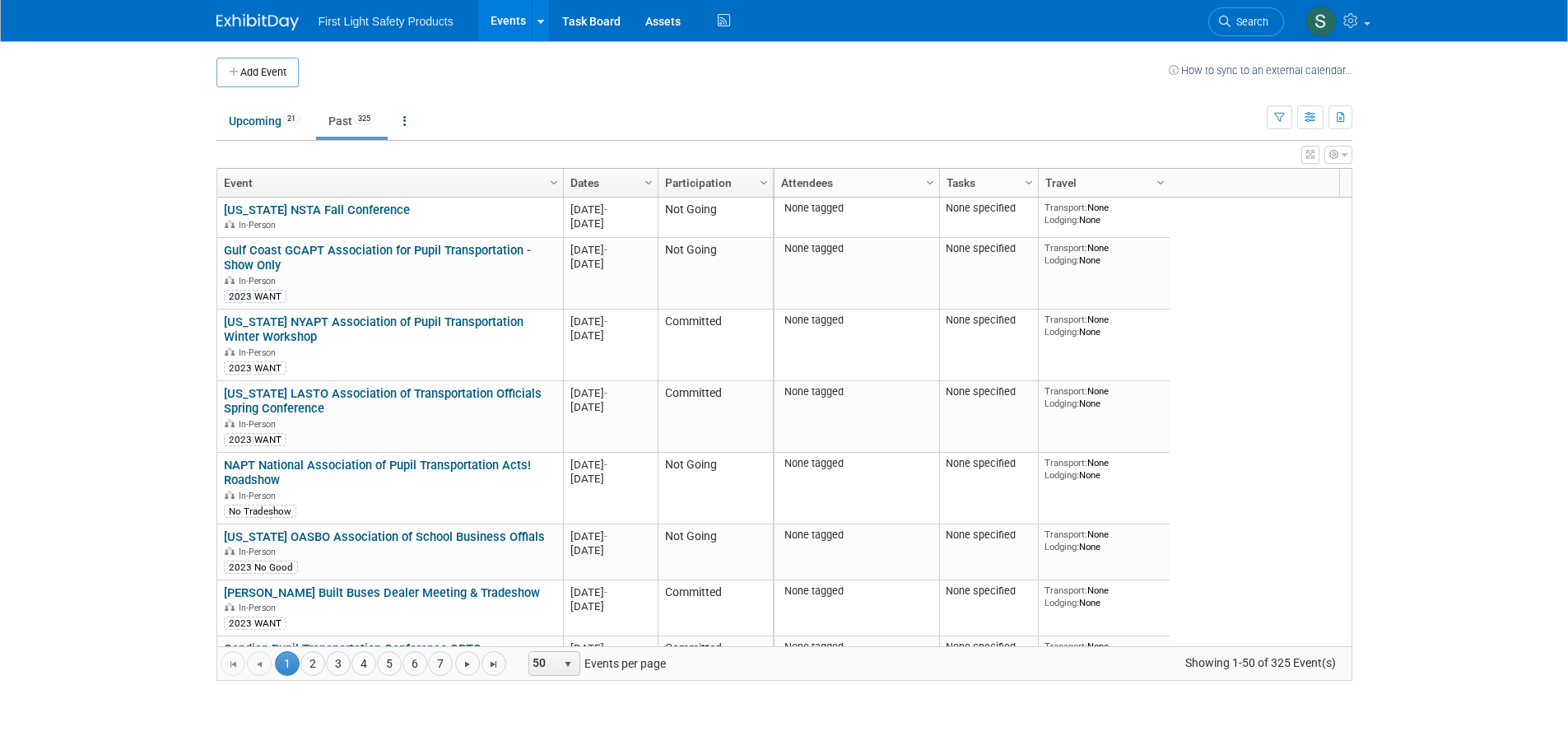
click at [625, 183] on link "Dates" at bounding box center [609, 183] width 77 height 28
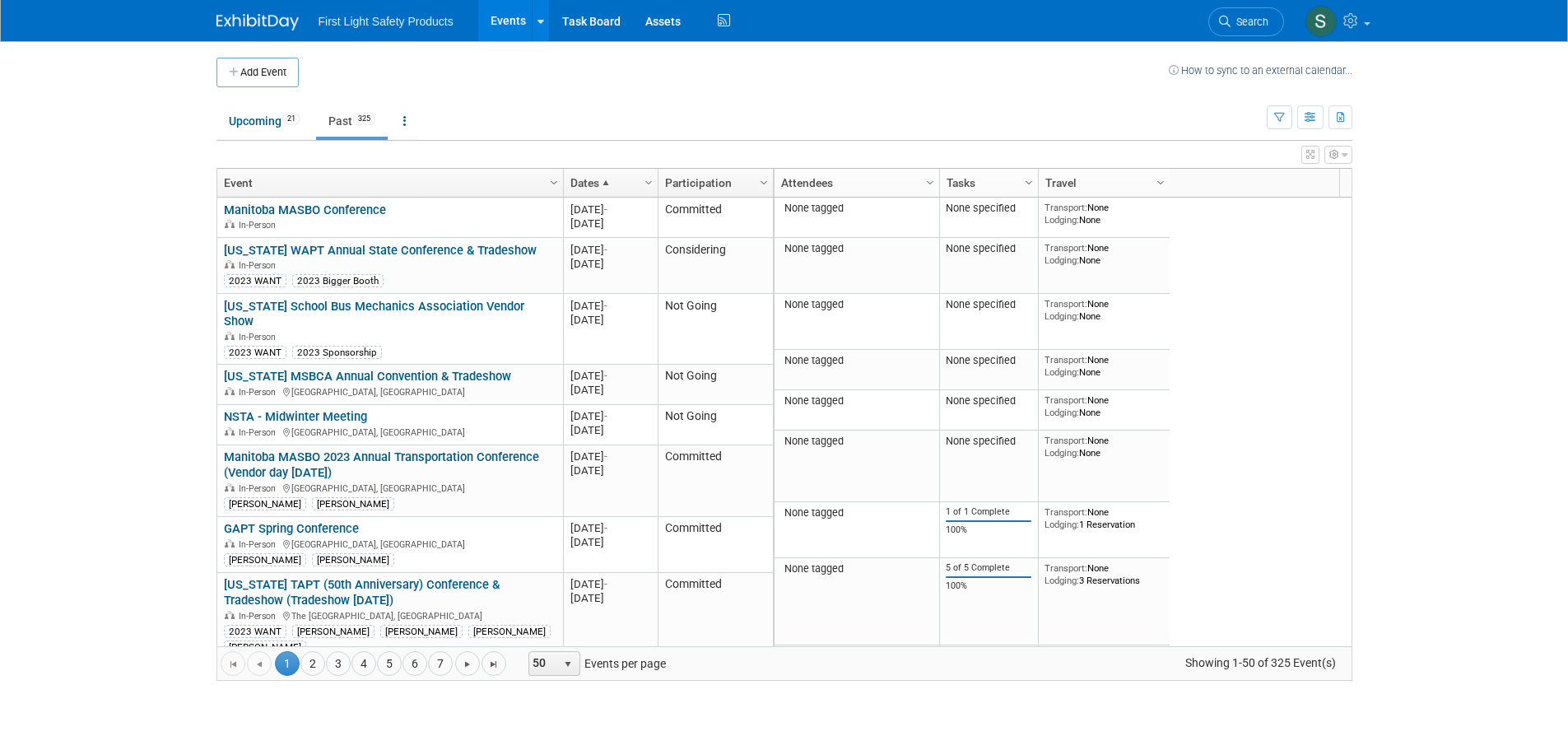
click at [625, 183] on link "Dates" at bounding box center [609, 183] width 77 height 28
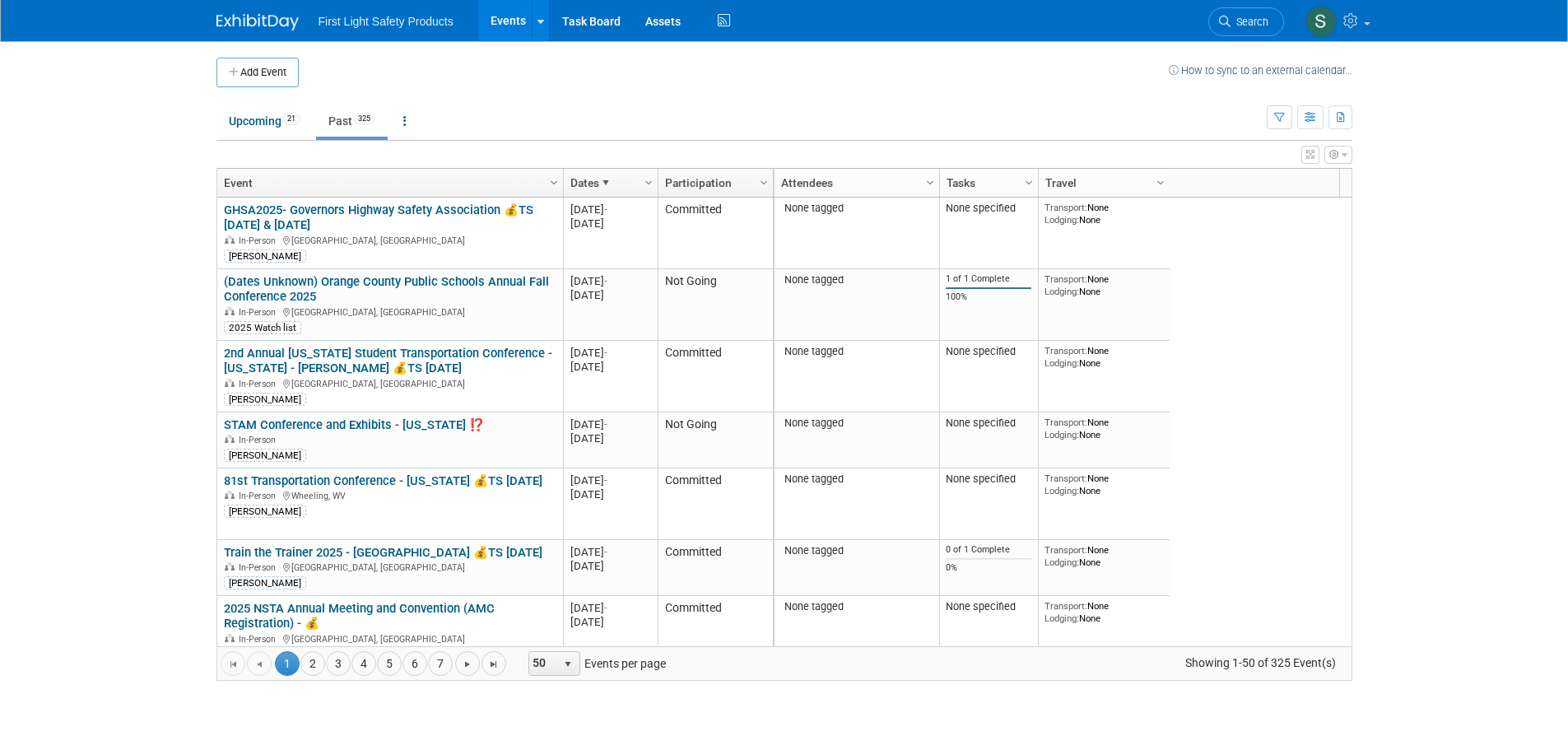
click at [624, 183] on link "Dates" at bounding box center [609, 183] width 77 height 28
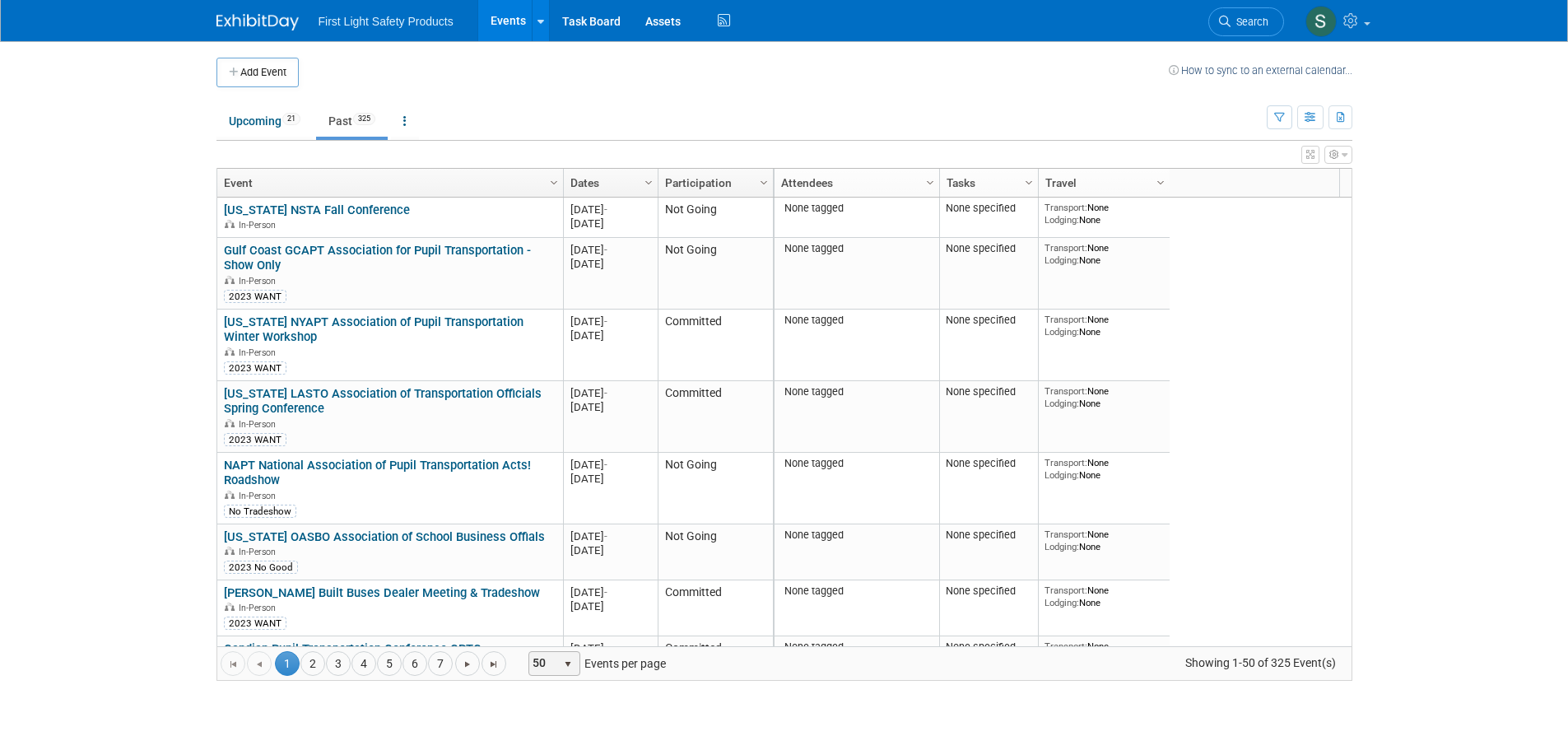
click at [570, 666] on span "select" at bounding box center [568, 664] width 13 height 13
click at [556, 639] on li "100" at bounding box center [554, 635] width 47 height 22
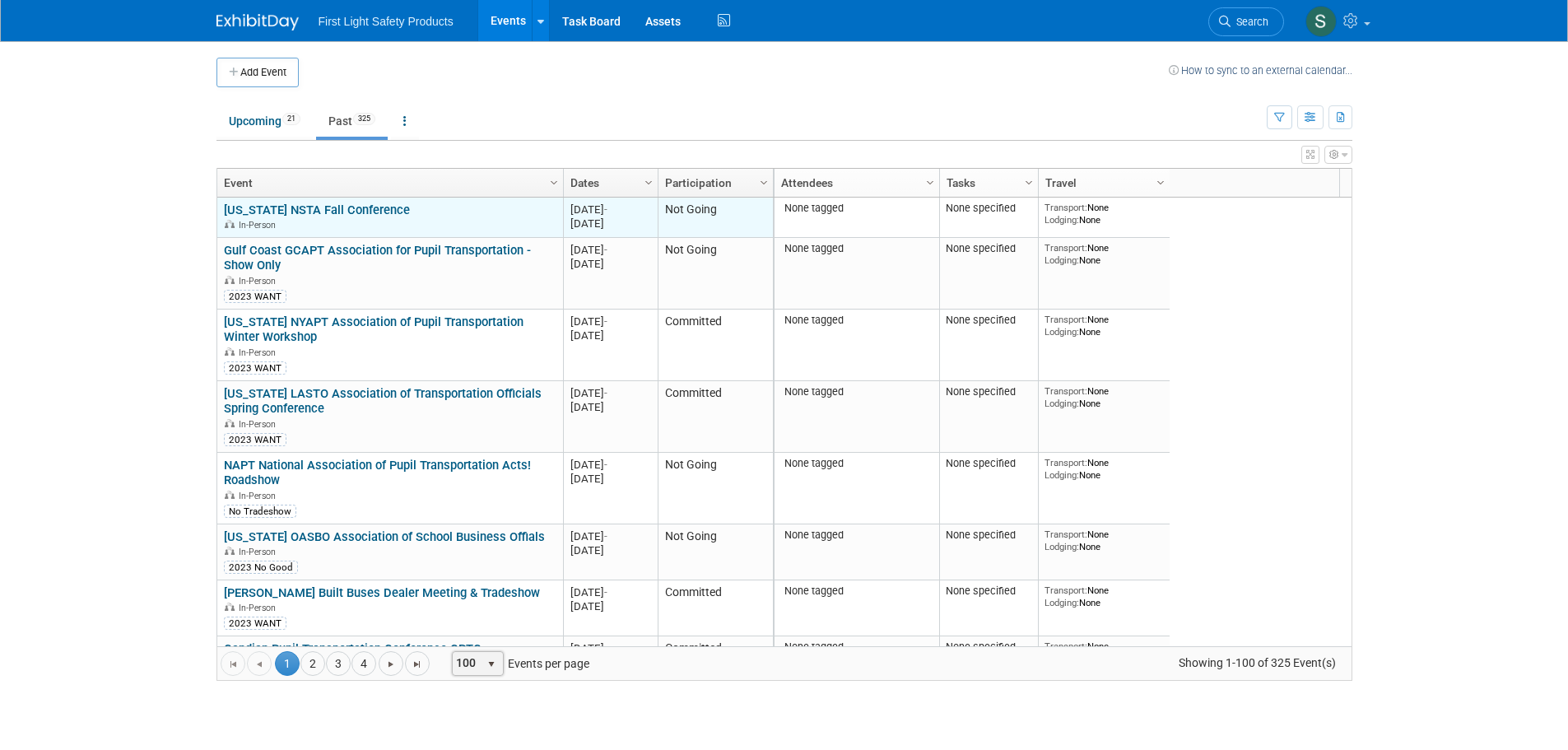
click at [301, 205] on link "[US_STATE] NSTA Fall Conference" at bounding box center [317, 210] width 186 height 15
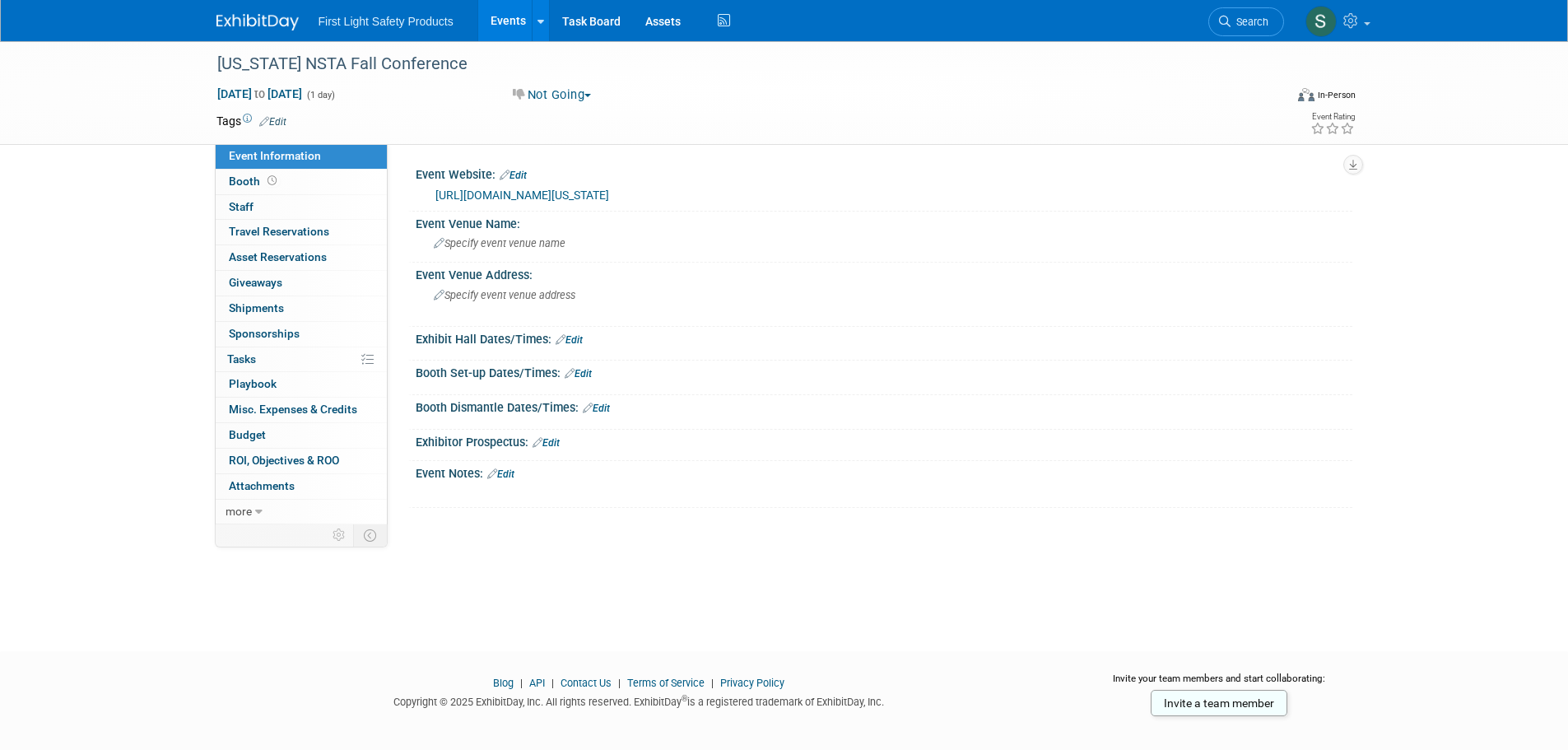
click at [540, 194] on link "[URL][DOMAIN_NAME][US_STATE]" at bounding box center [522, 196] width 174 height 13
click at [506, 29] on link "Events" at bounding box center [508, 21] width 60 height 41
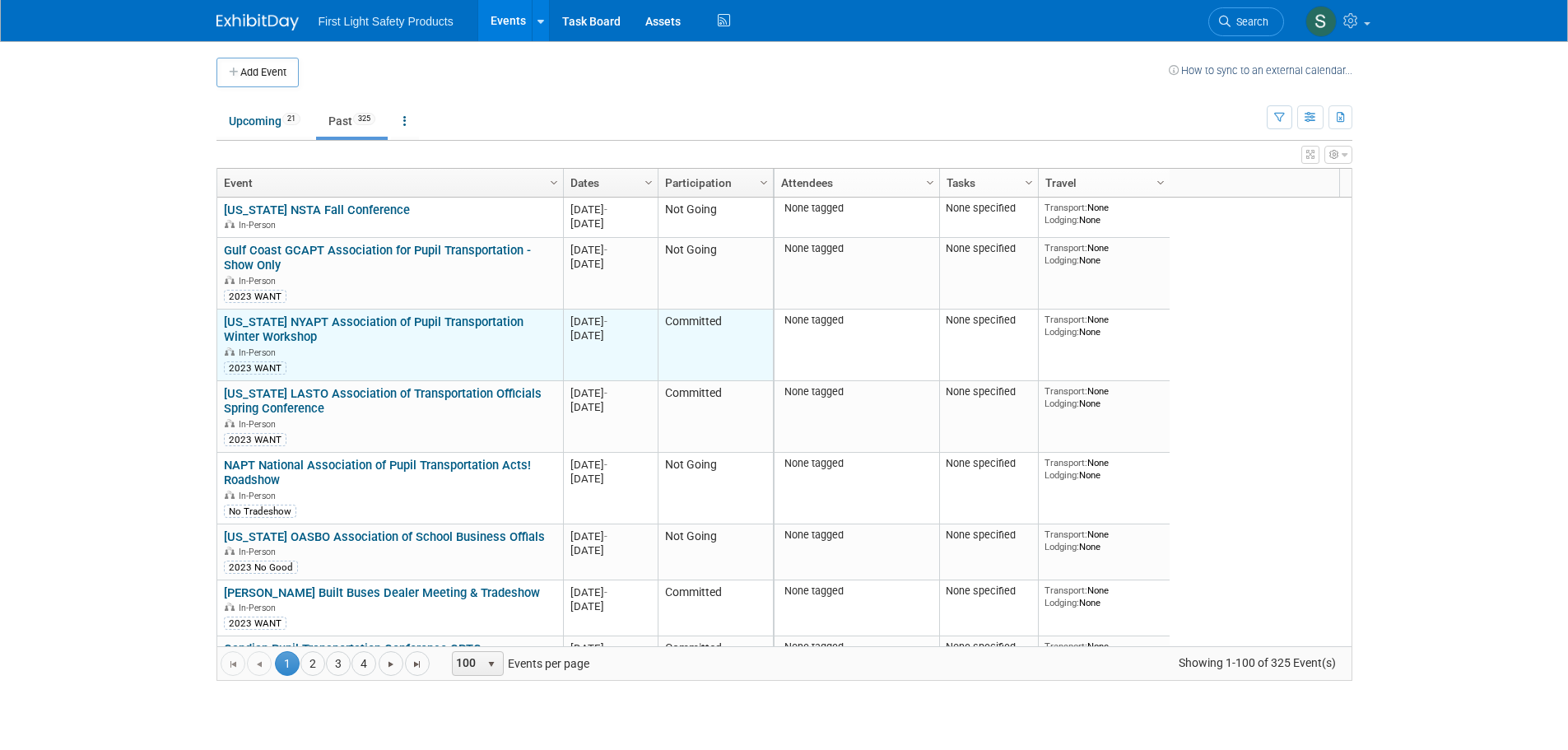
click at [337, 323] on link "[US_STATE] NYAPT Association of Pupil Transportation Winter Workshop" at bounding box center [373, 329] width 299 height 31
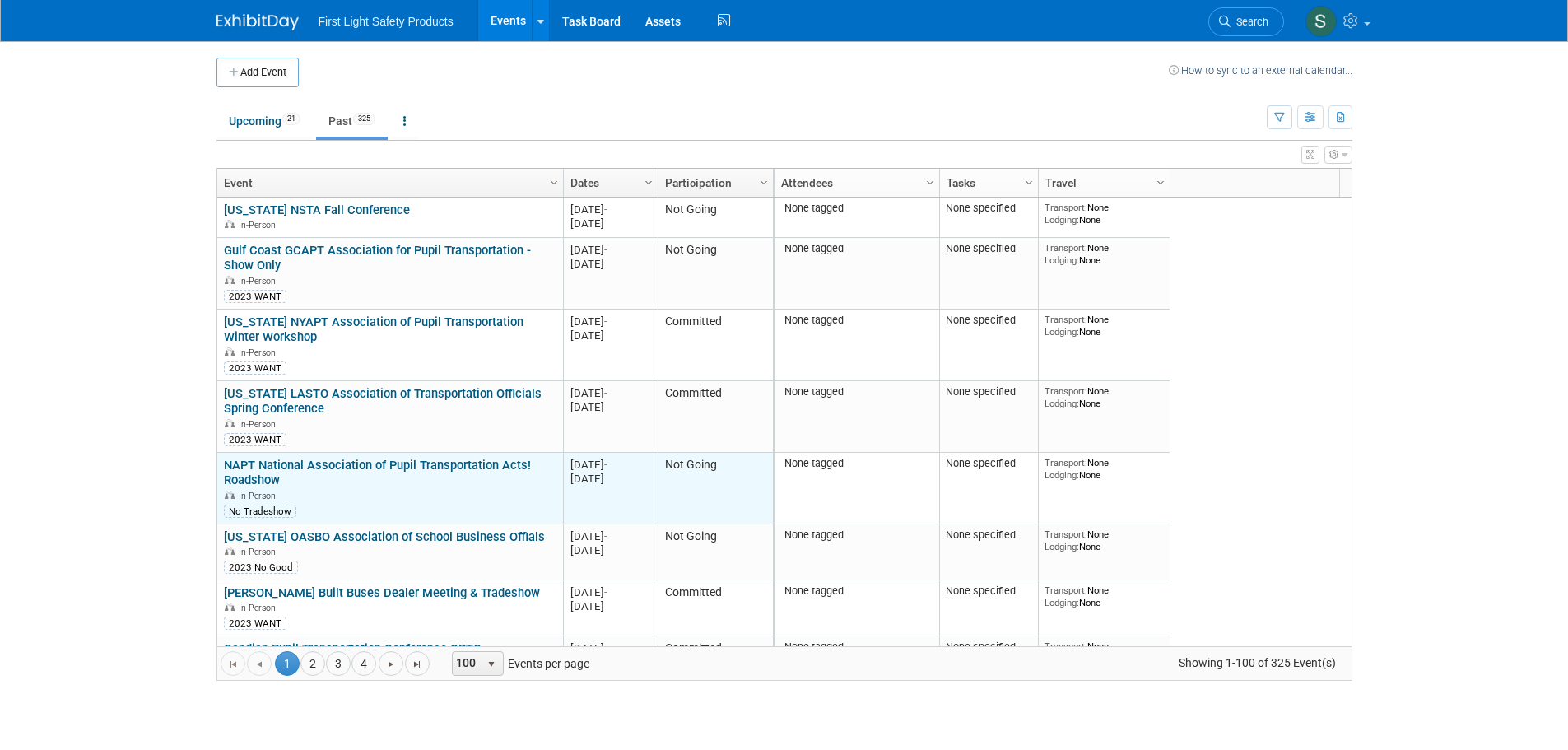
click at [374, 470] on link "NAPT National Association of Pupil Transportation Acts! Roadshow" at bounding box center [377, 473] width 307 height 31
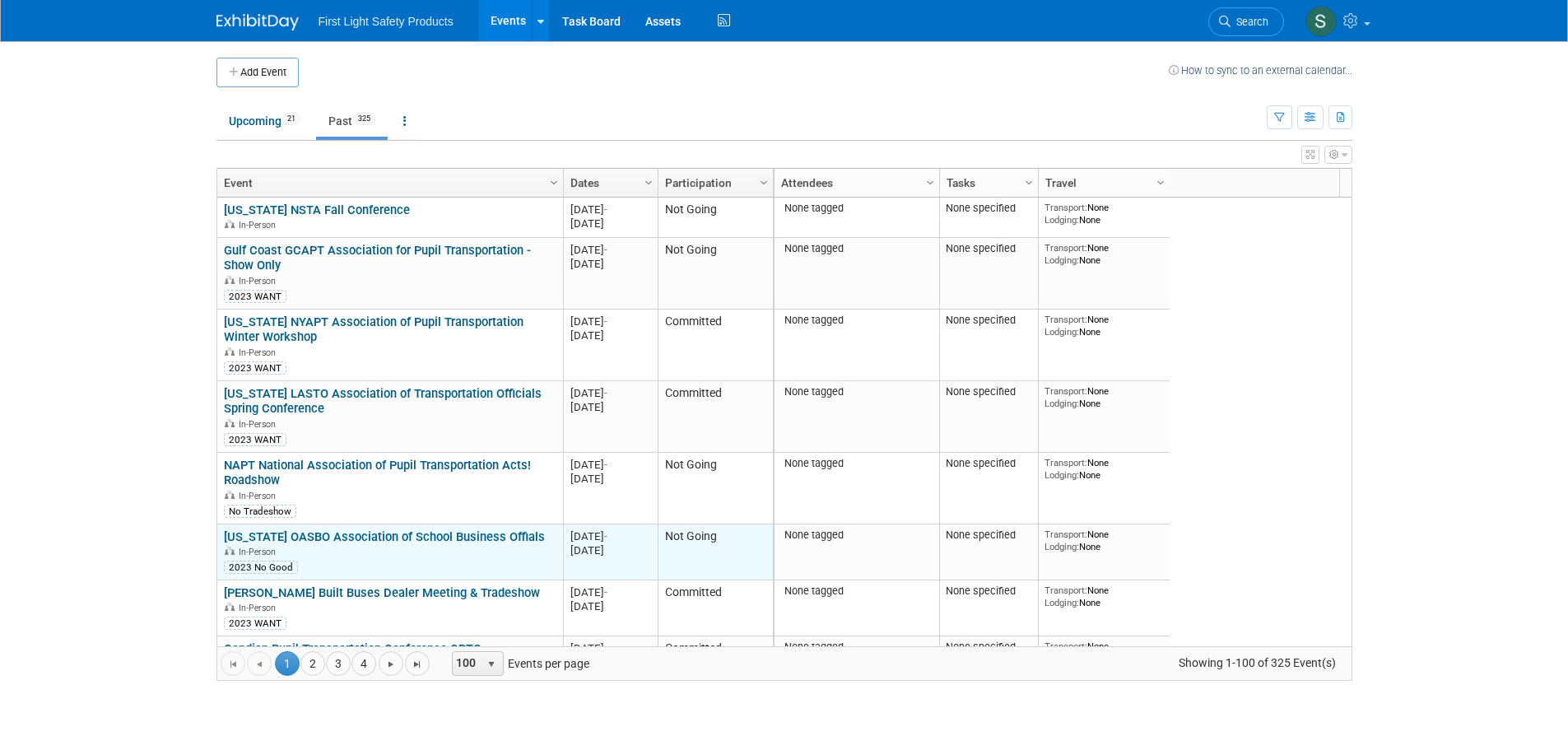
click at [326, 542] on link "[US_STATE] OASBO Association of School Business Offials" at bounding box center [384, 537] width 321 height 15
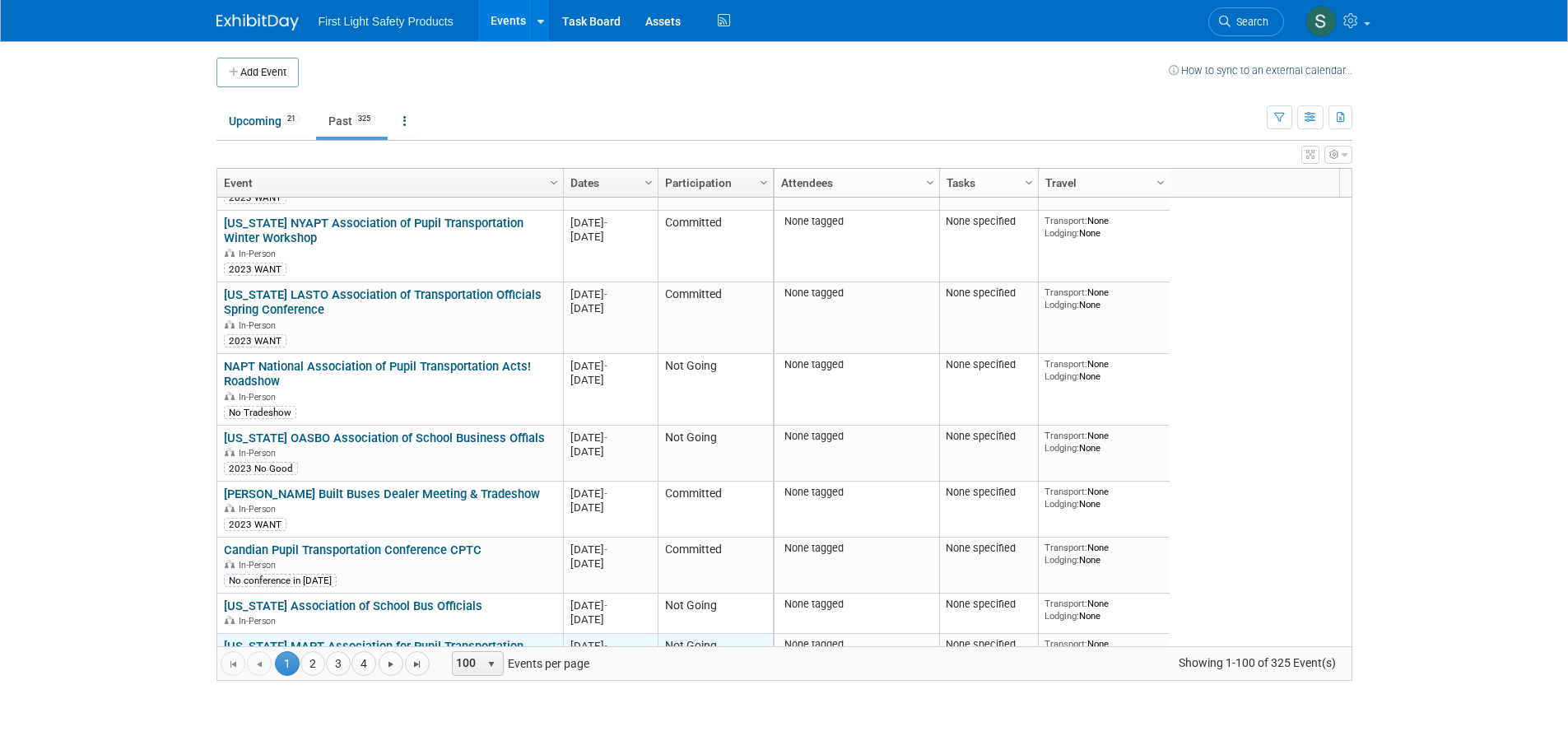
scroll to position [296, 0]
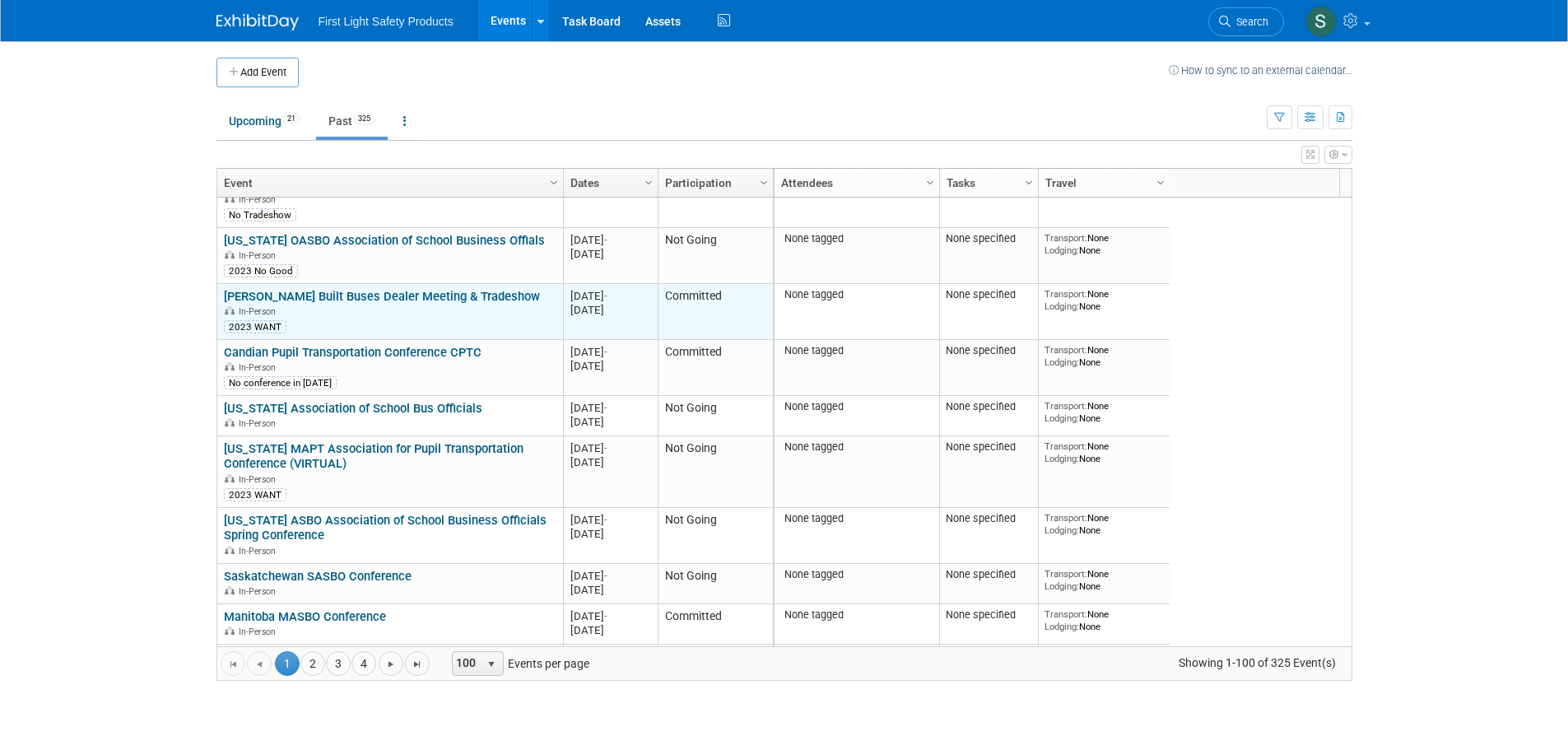
click at [334, 295] on link "[PERSON_NAME] Built Buses Dealer Meeting & Tradeshow" at bounding box center [381, 296] width 316 height 15
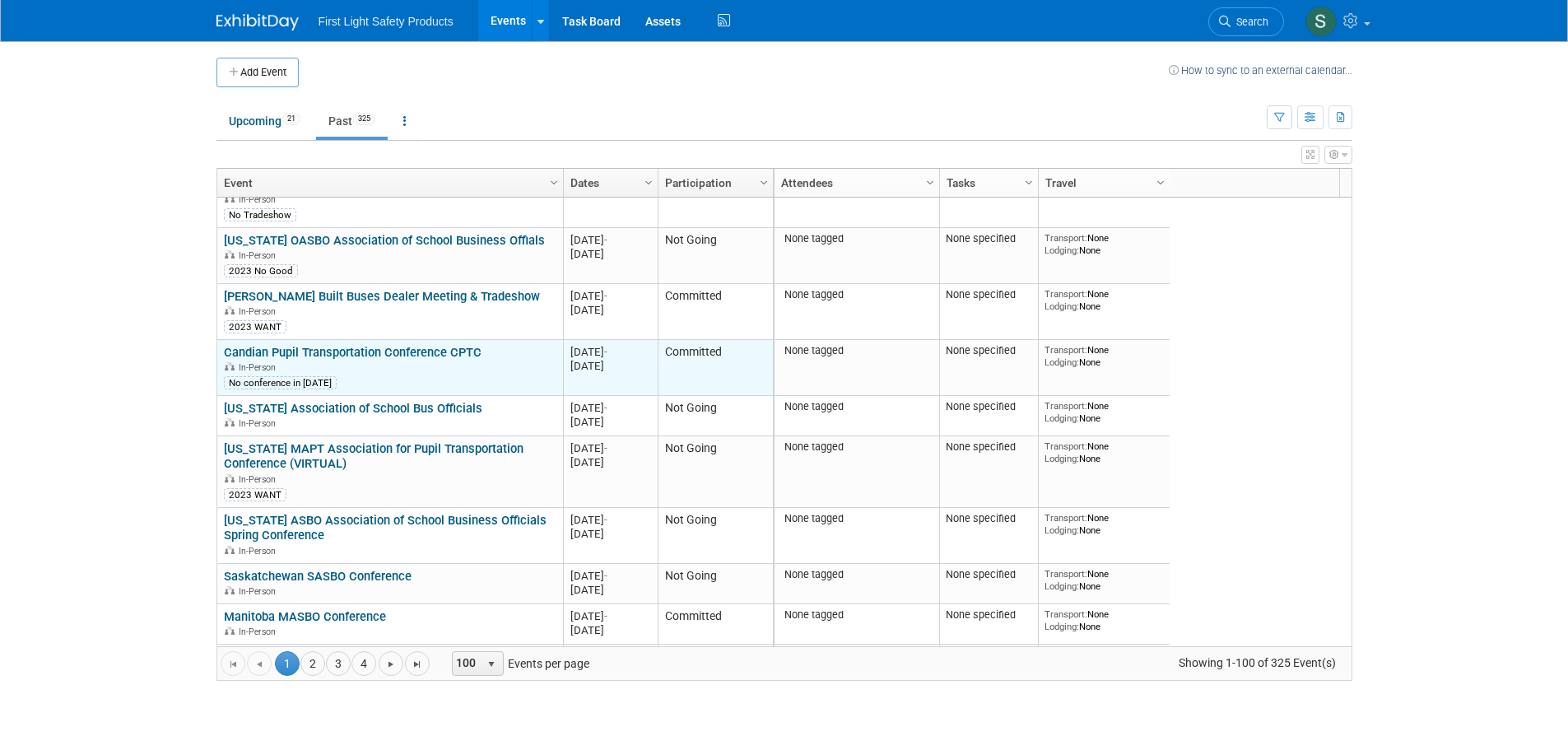
click at [372, 352] on link "Candian Pupil Transportation Conference CPTC" at bounding box center [352, 352] width 257 height 15
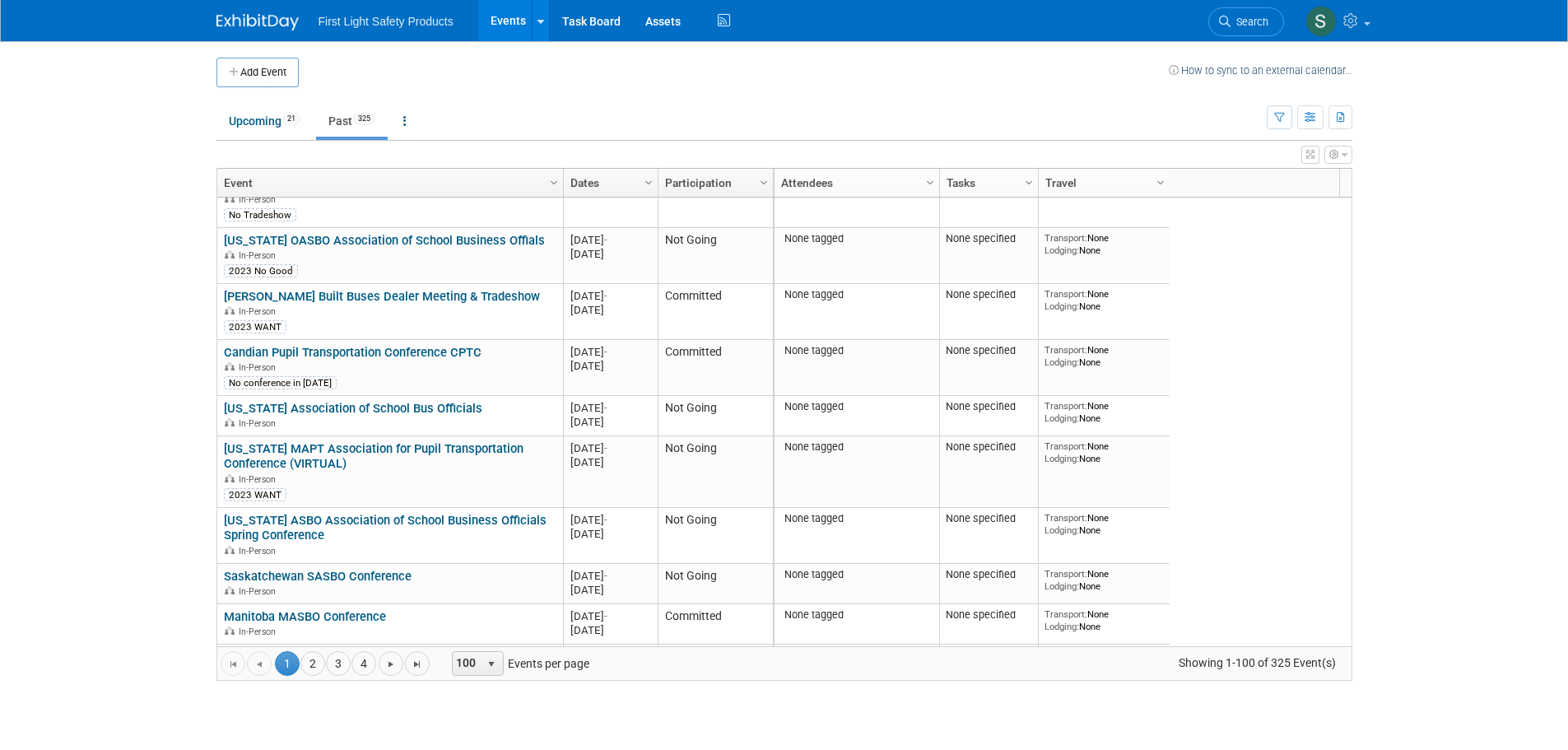
click at [330, 406] on link "[US_STATE] Association of School Bus Officials" at bounding box center [352, 408] width 258 height 15
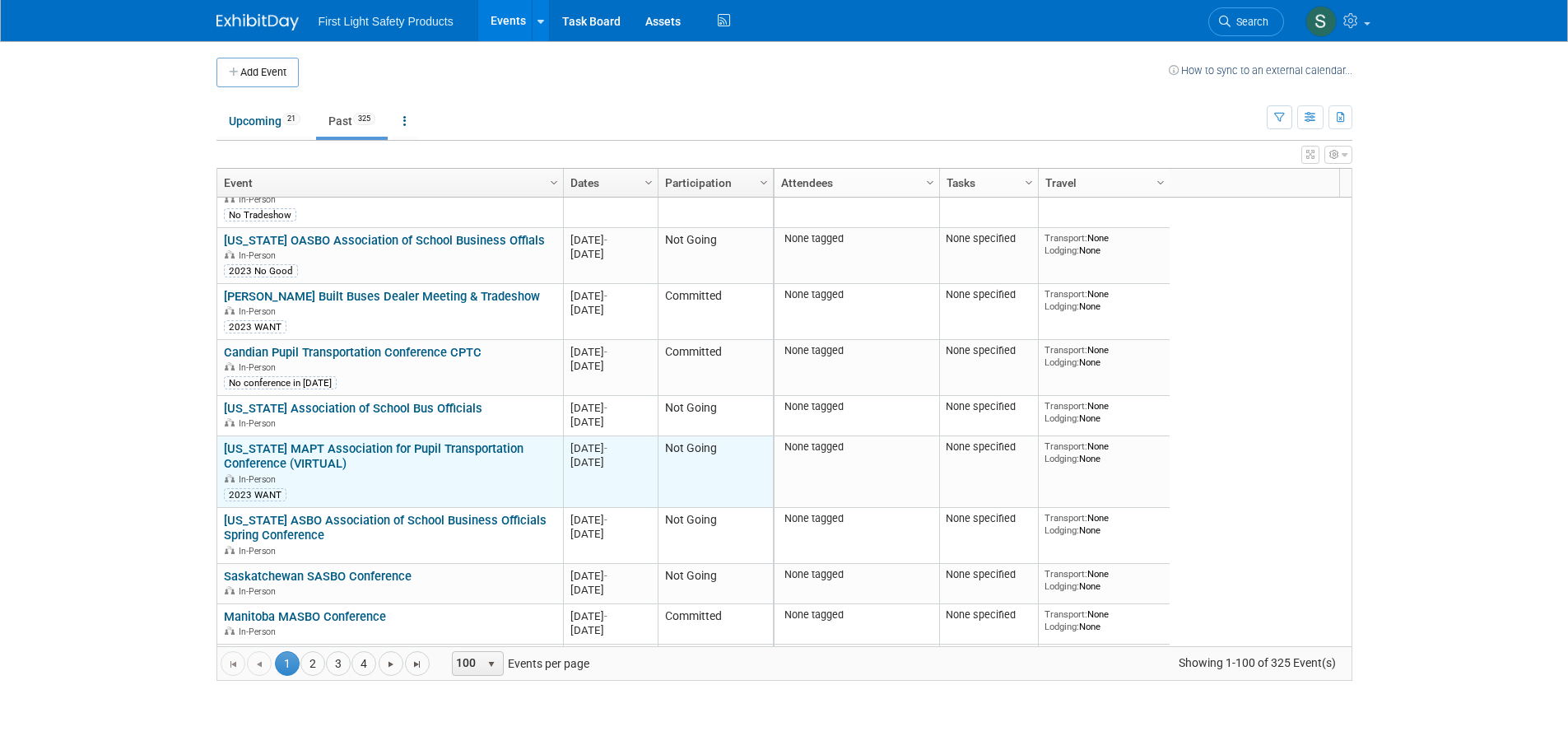
click at [330, 443] on link "[US_STATE] MAPT Association for Pupil Transportation Conference (VIRTUAL)" at bounding box center [373, 456] width 299 height 31
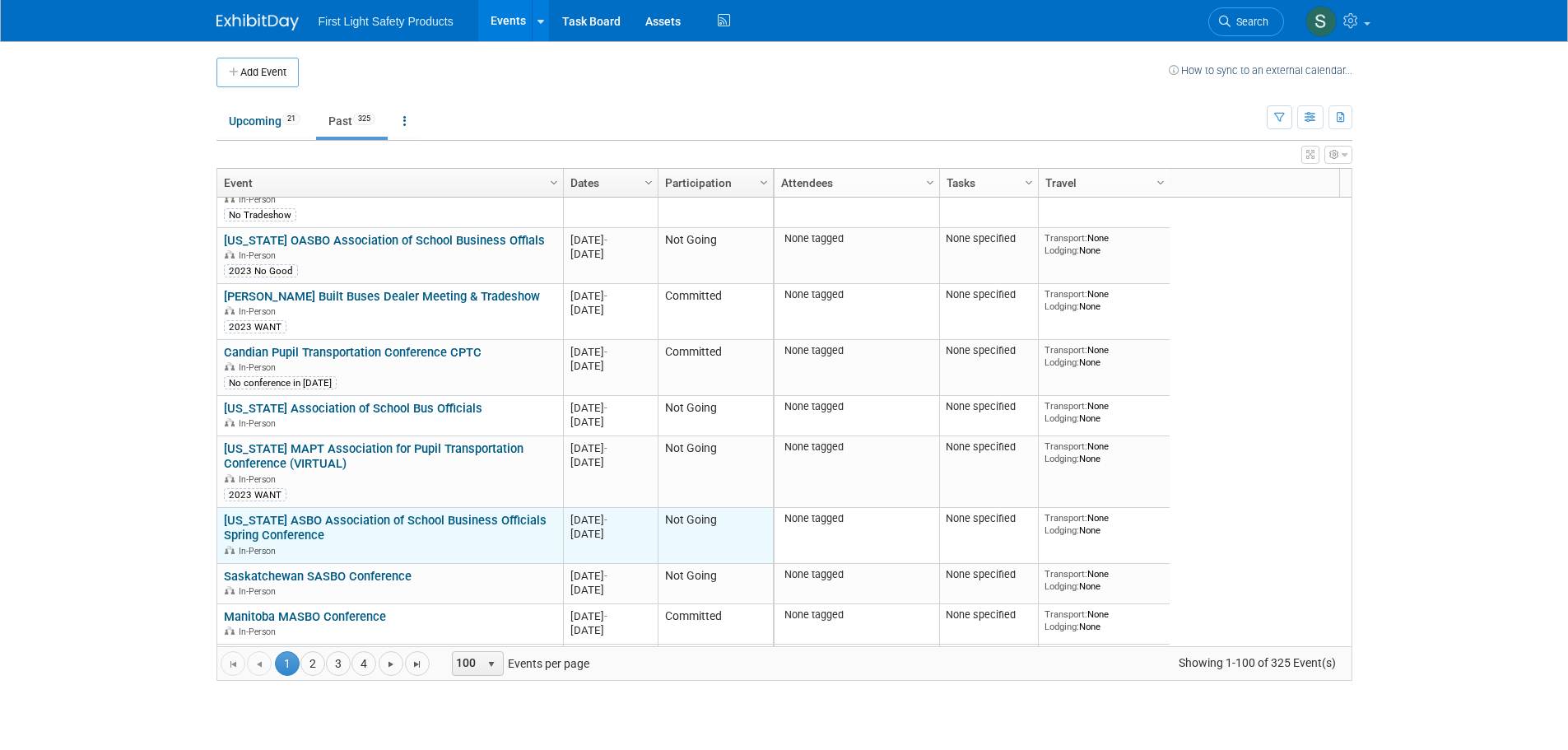
click at [316, 531] on link "[US_STATE] ASBO Association of School Business Officials Spring Conference" at bounding box center [384, 528] width 323 height 31
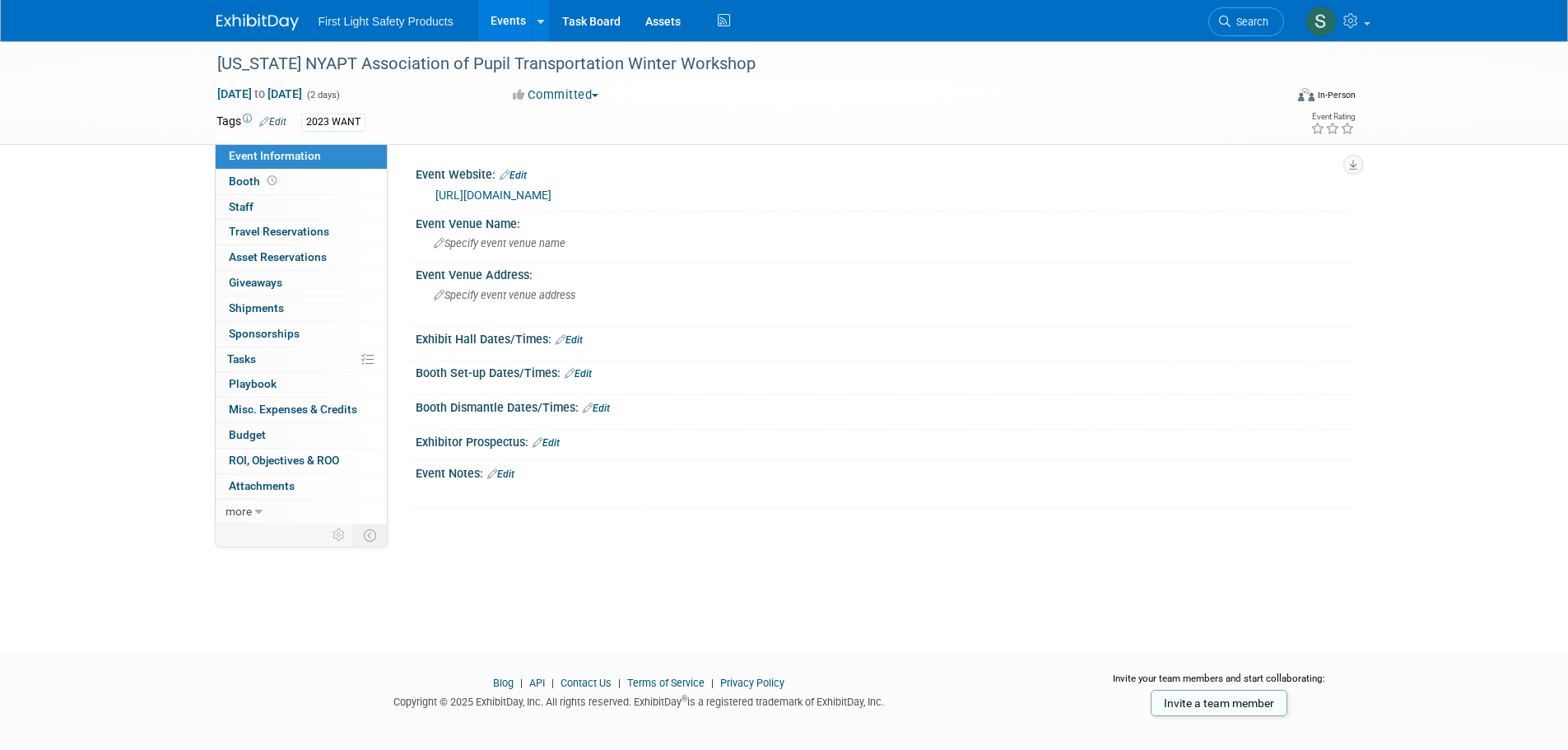
click at [516, 191] on link "[URL][DOMAIN_NAME]" at bounding box center [493, 196] width 116 height 13
click at [544, 194] on link "[URL][DOMAIN_NAME]" at bounding box center [493, 196] width 116 height 13
click at [485, 193] on link "https://maptme.org/" at bounding box center [493, 196] width 116 height 13
click at [537, 191] on link "[URL][DOMAIN_NAME]" at bounding box center [493, 196] width 116 height 13
click at [512, 12] on link "Events" at bounding box center [508, 21] width 60 height 41
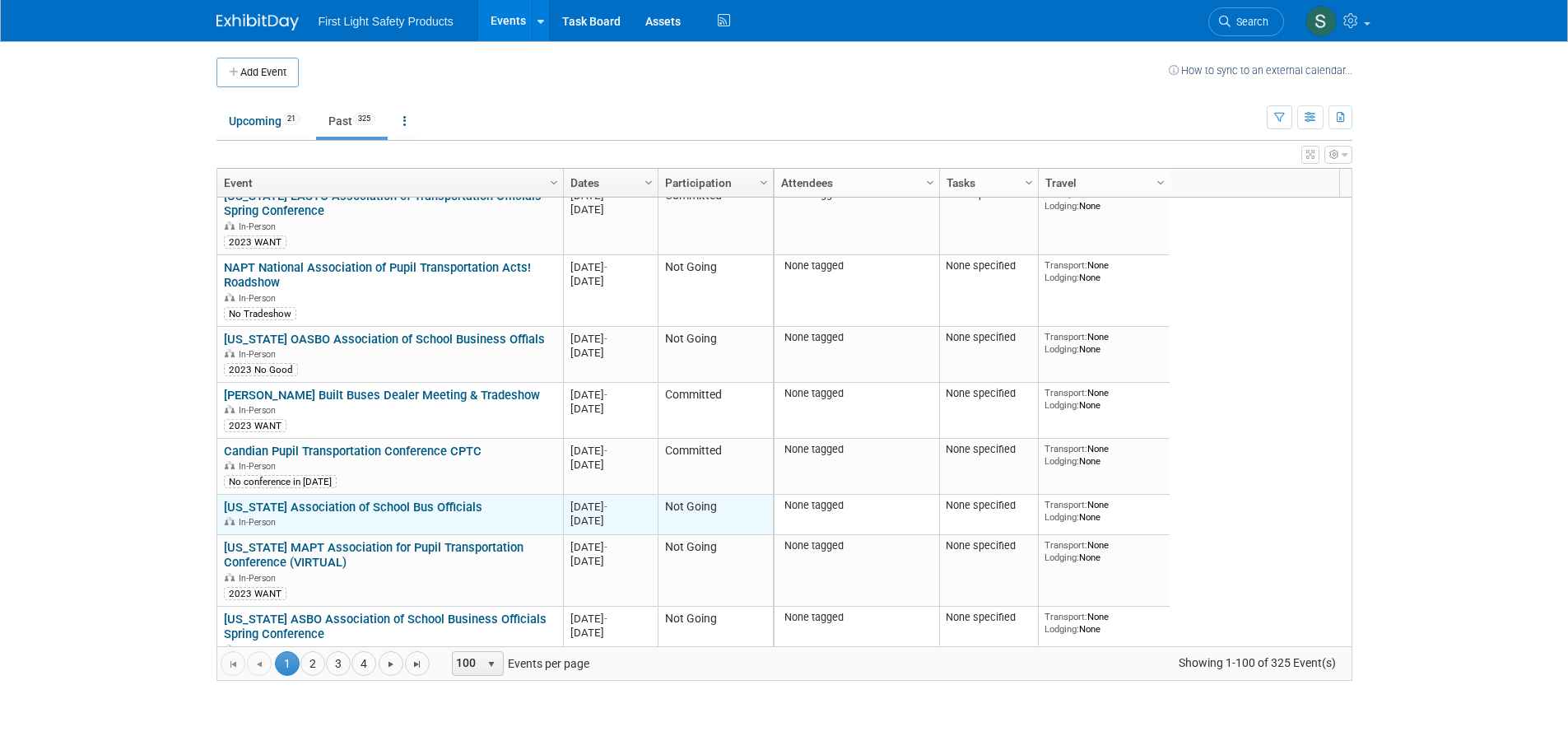
scroll to position [296, 0]
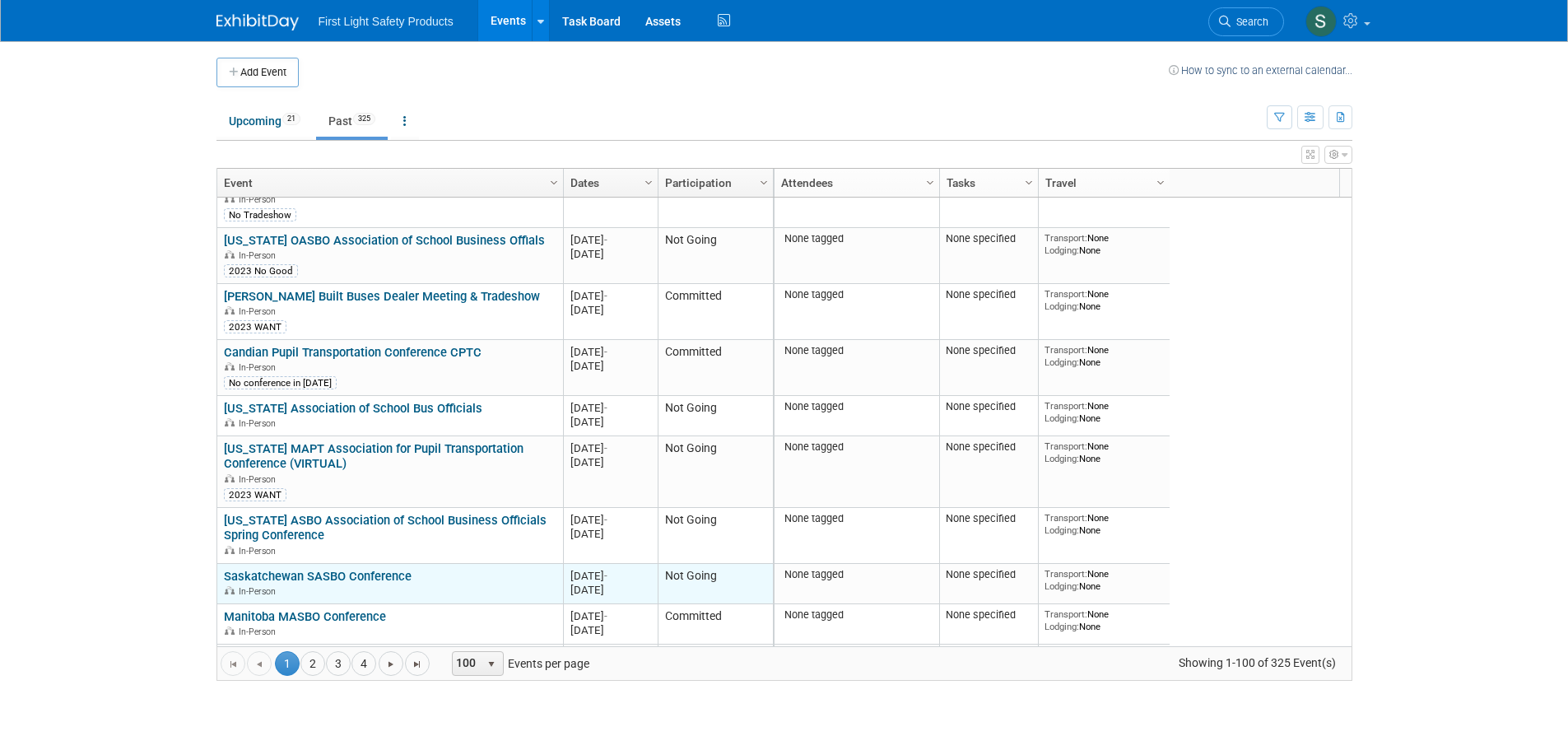
click at [345, 578] on link "Saskatchewan SASBO Conference" at bounding box center [318, 577] width 188 height 15
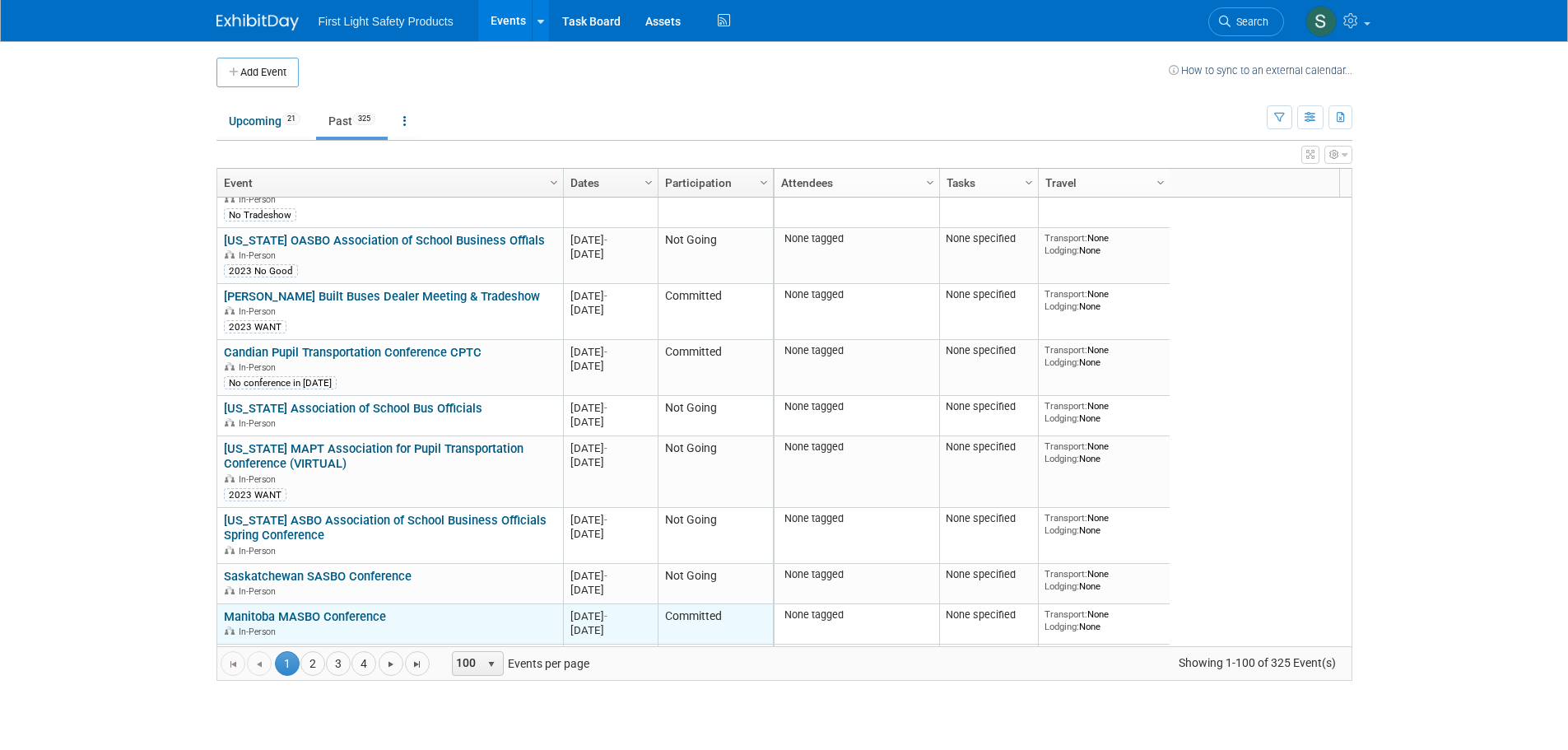
click at [315, 615] on link "Manitoba MASBO Conference" at bounding box center [304, 616] width 162 height 15
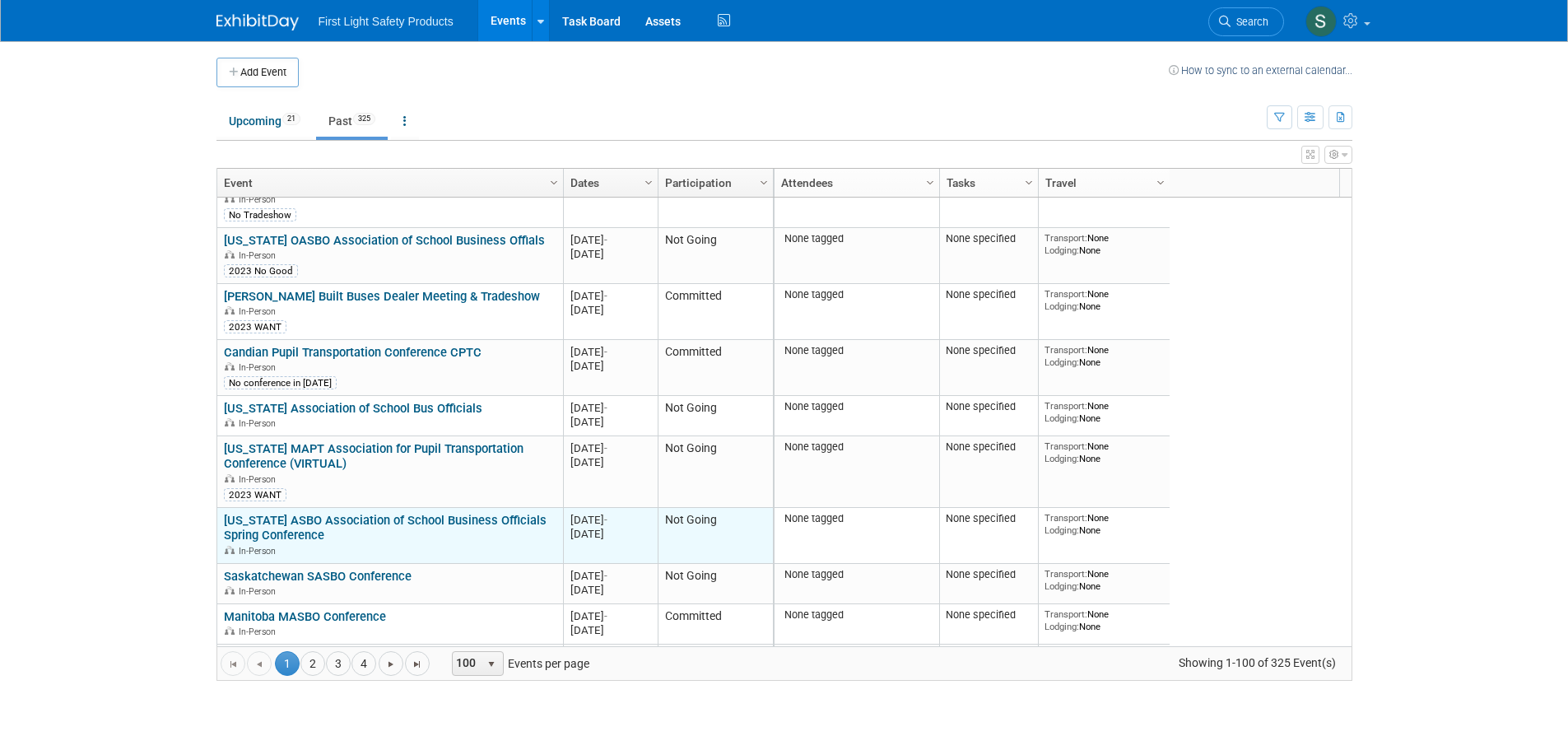
scroll to position [395, 0]
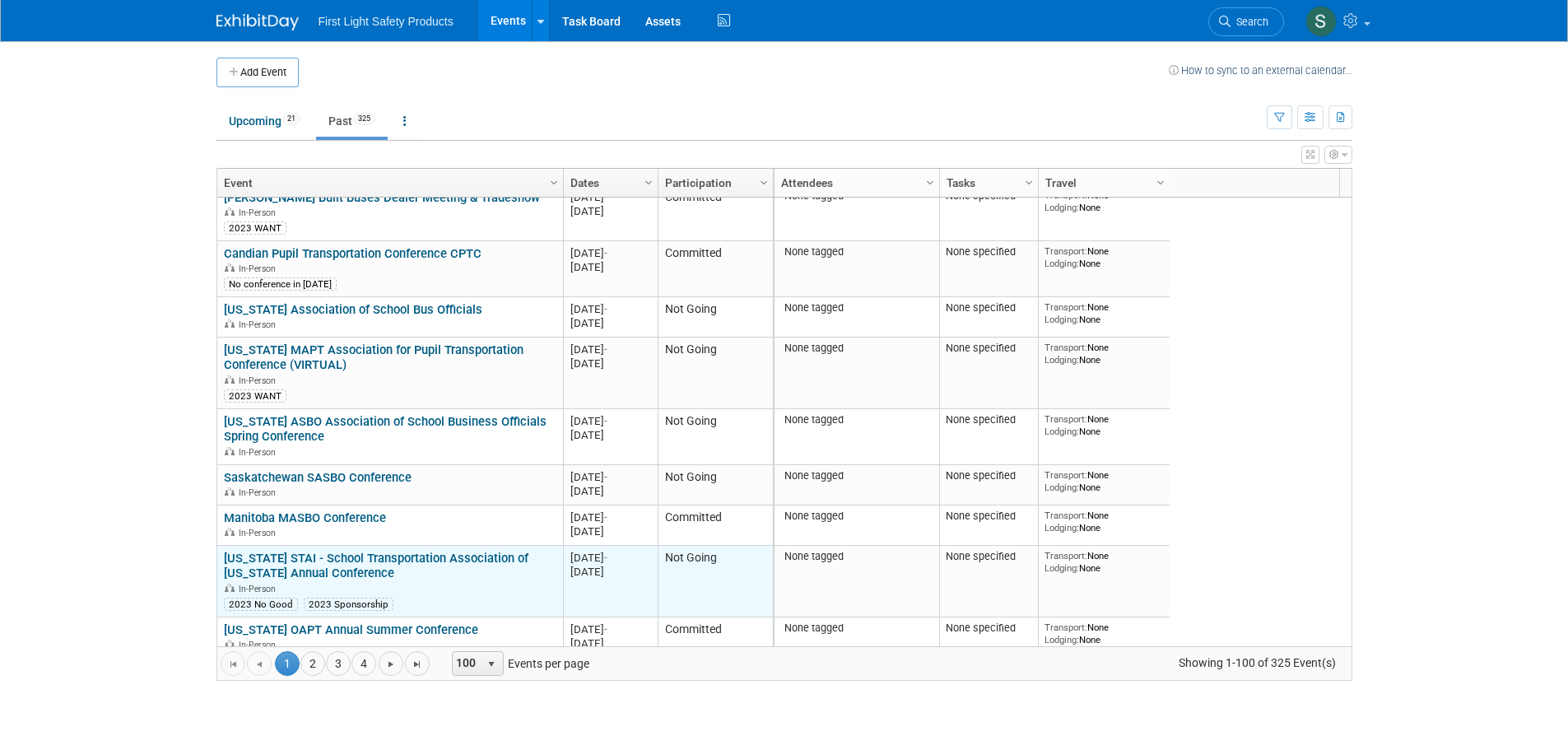
click at [371, 558] on link "[US_STATE] STAI - School Transportation Association of [US_STATE] Annual Confer…" at bounding box center [375, 566] width 304 height 31
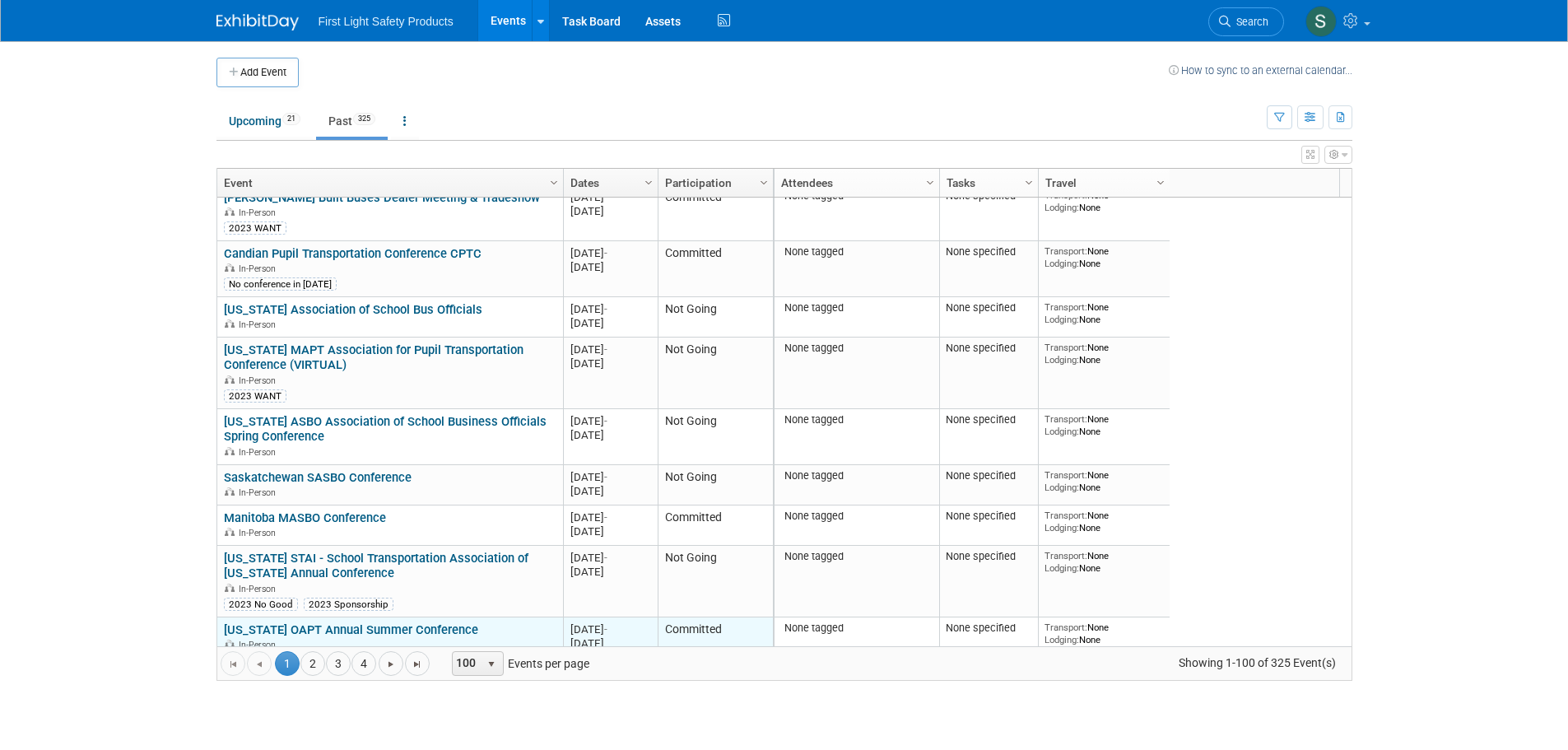
scroll to position [494, 0]
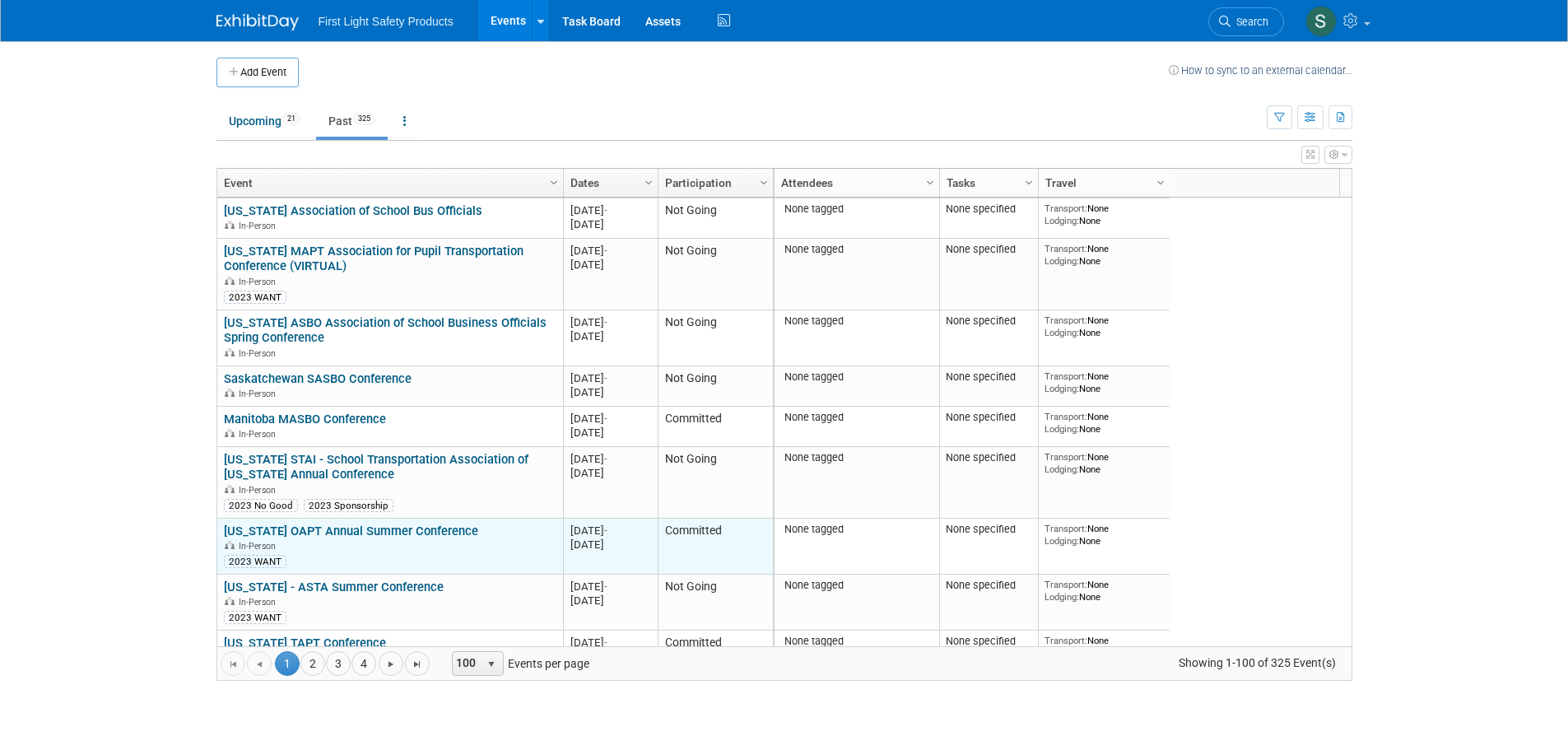
click at [339, 534] on link "[US_STATE] OAPT Annual Summer Conference" at bounding box center [351, 531] width 254 height 15
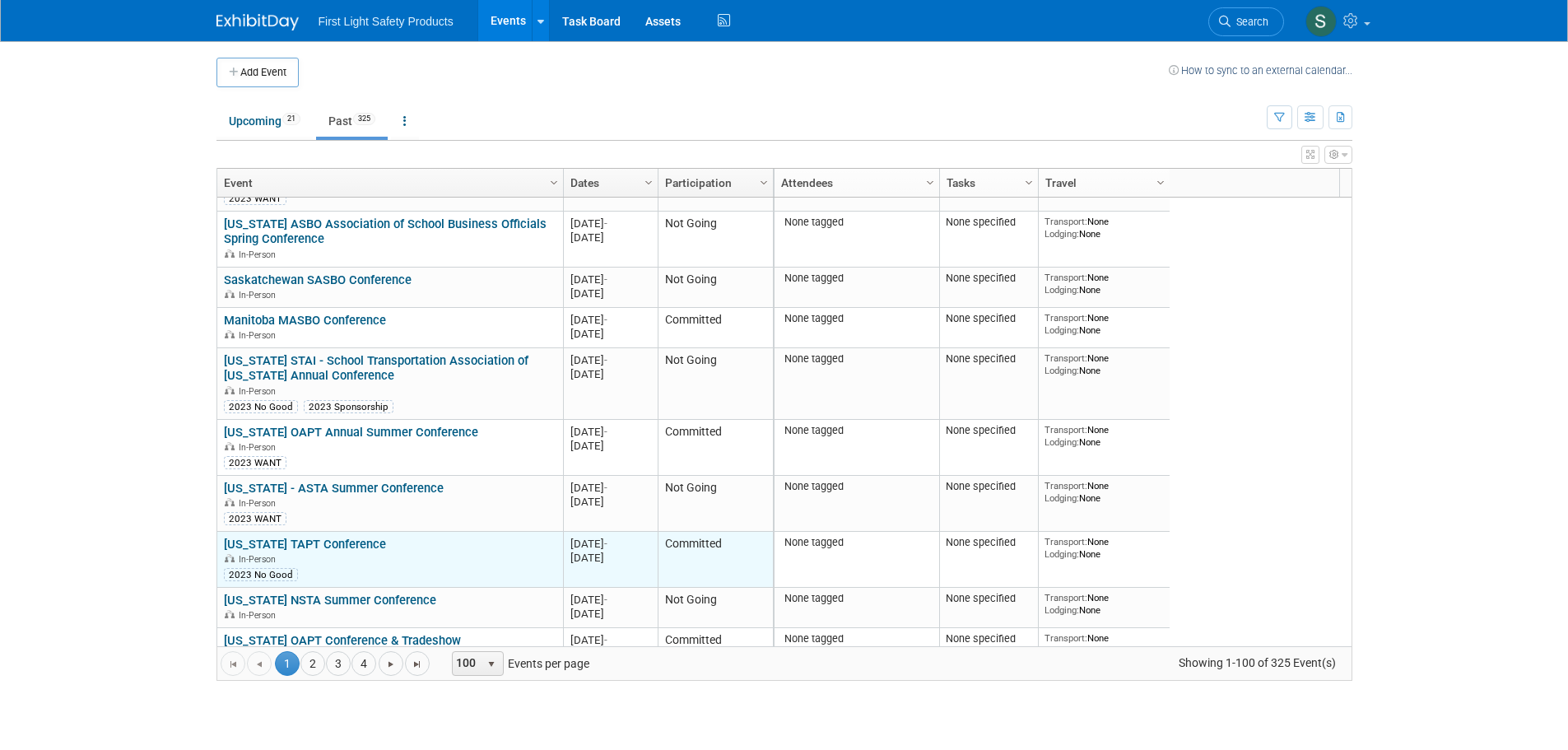
scroll to position [691, 0]
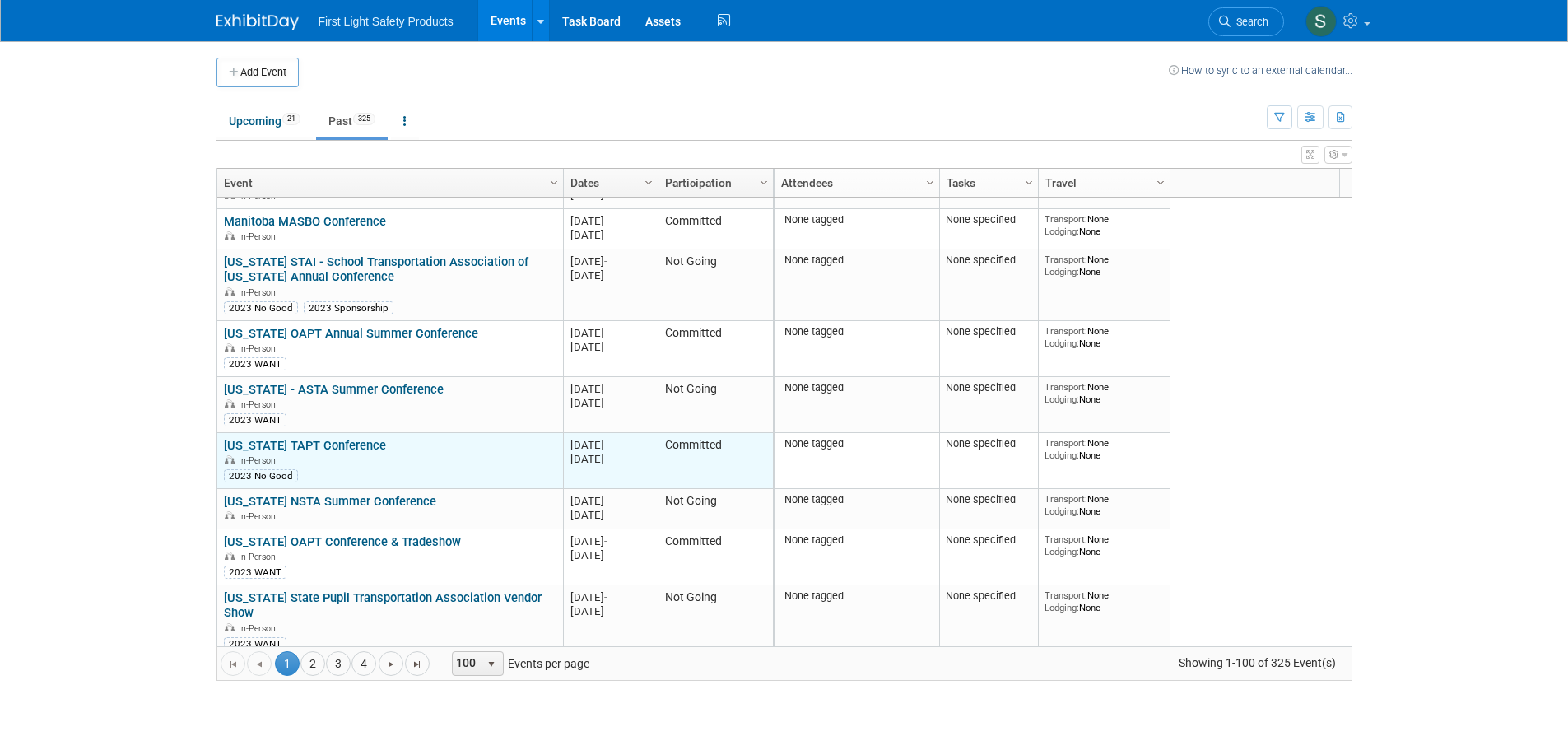
click at [323, 447] on link "[US_STATE] TAPT Conference" at bounding box center [304, 446] width 162 height 15
click at [321, 445] on link "[US_STATE] TAPT Conference" at bounding box center [304, 446] width 162 height 15
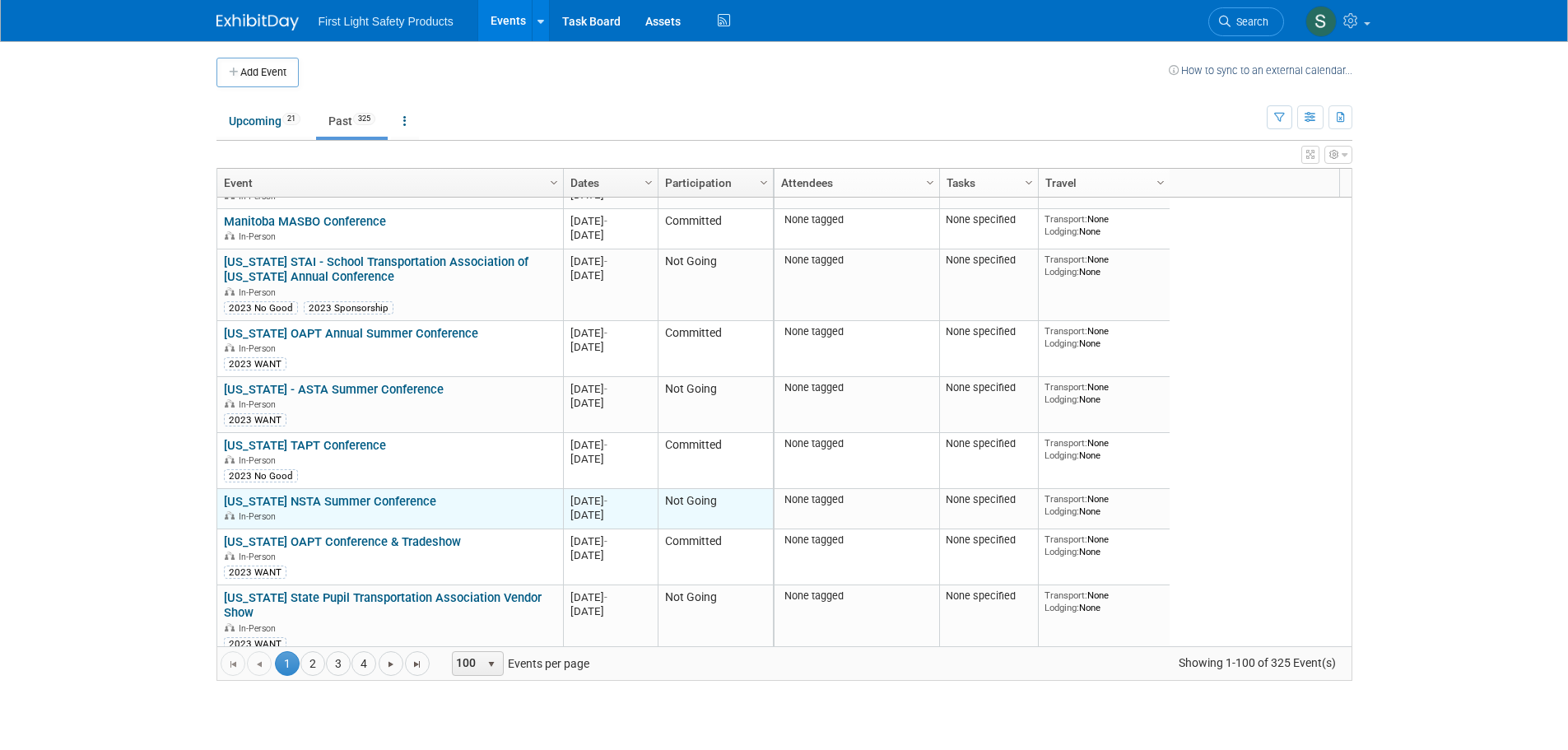
click at [363, 500] on link "[US_STATE] NSTA Summer Conference" at bounding box center [329, 502] width 212 height 15
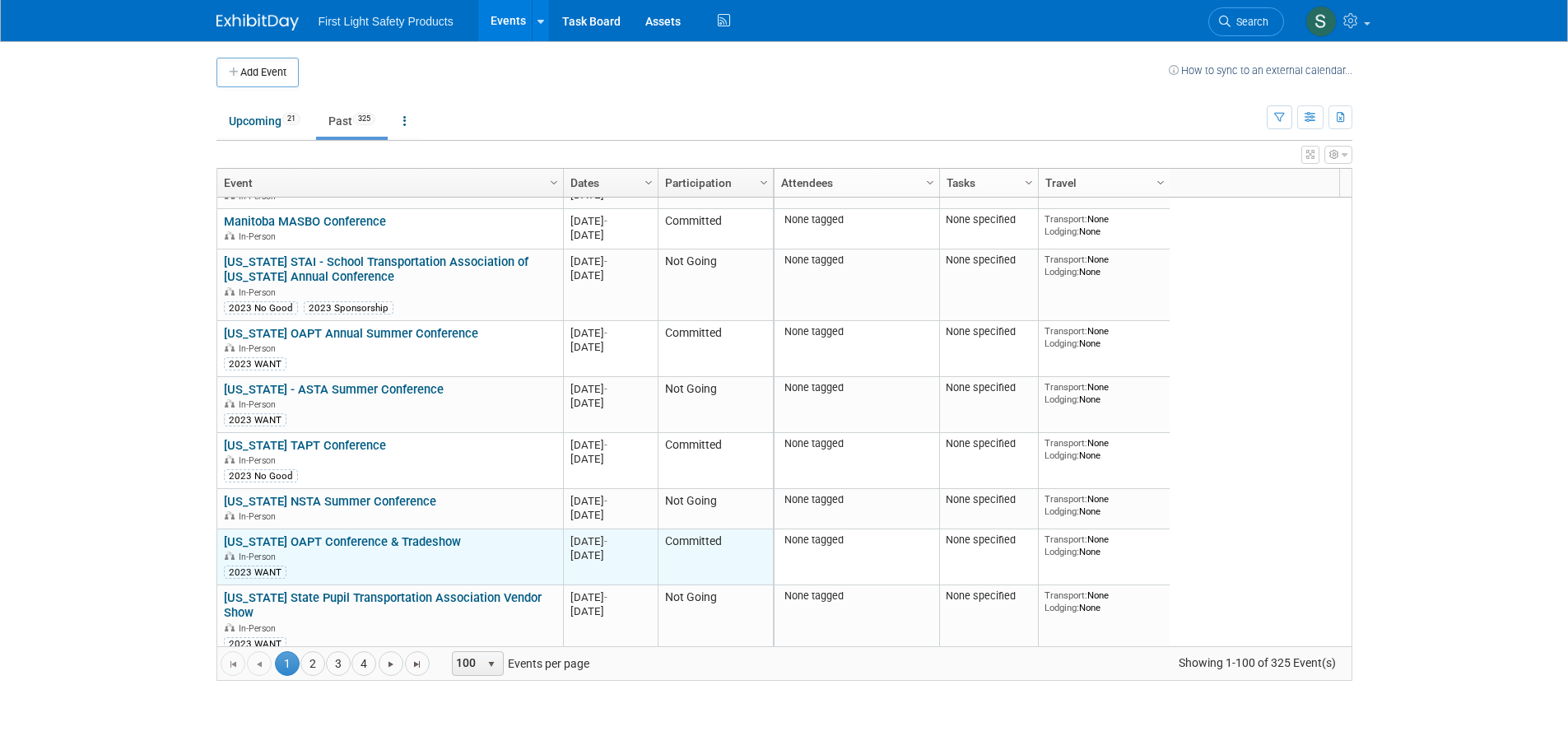
click at [310, 541] on link "[US_STATE] OAPT Conference & Tradeshow" at bounding box center [341, 542] width 237 height 15
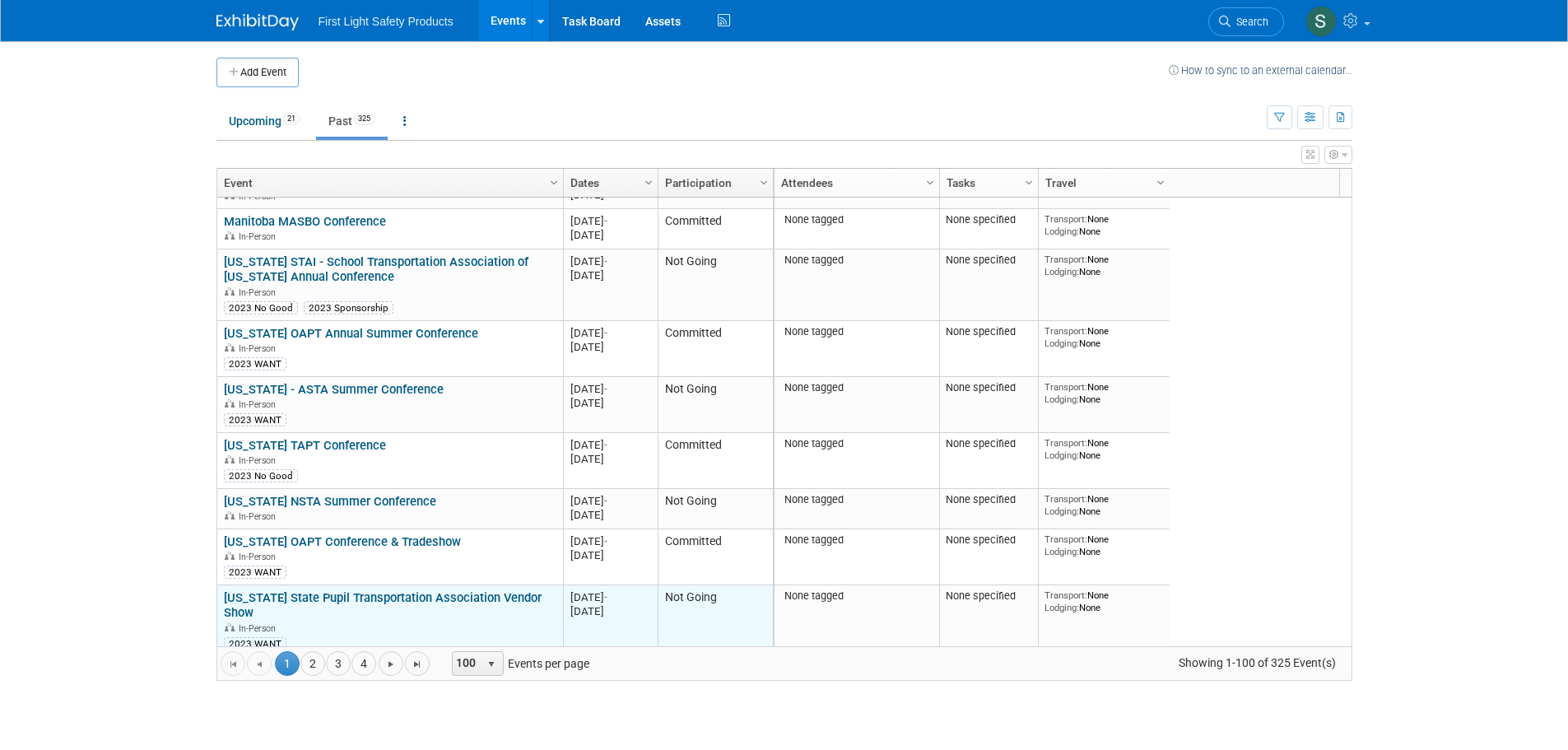
click at [388, 595] on link "[US_STATE] State Pupil Transportation Association Vendor Show" at bounding box center [382, 605] width 318 height 31
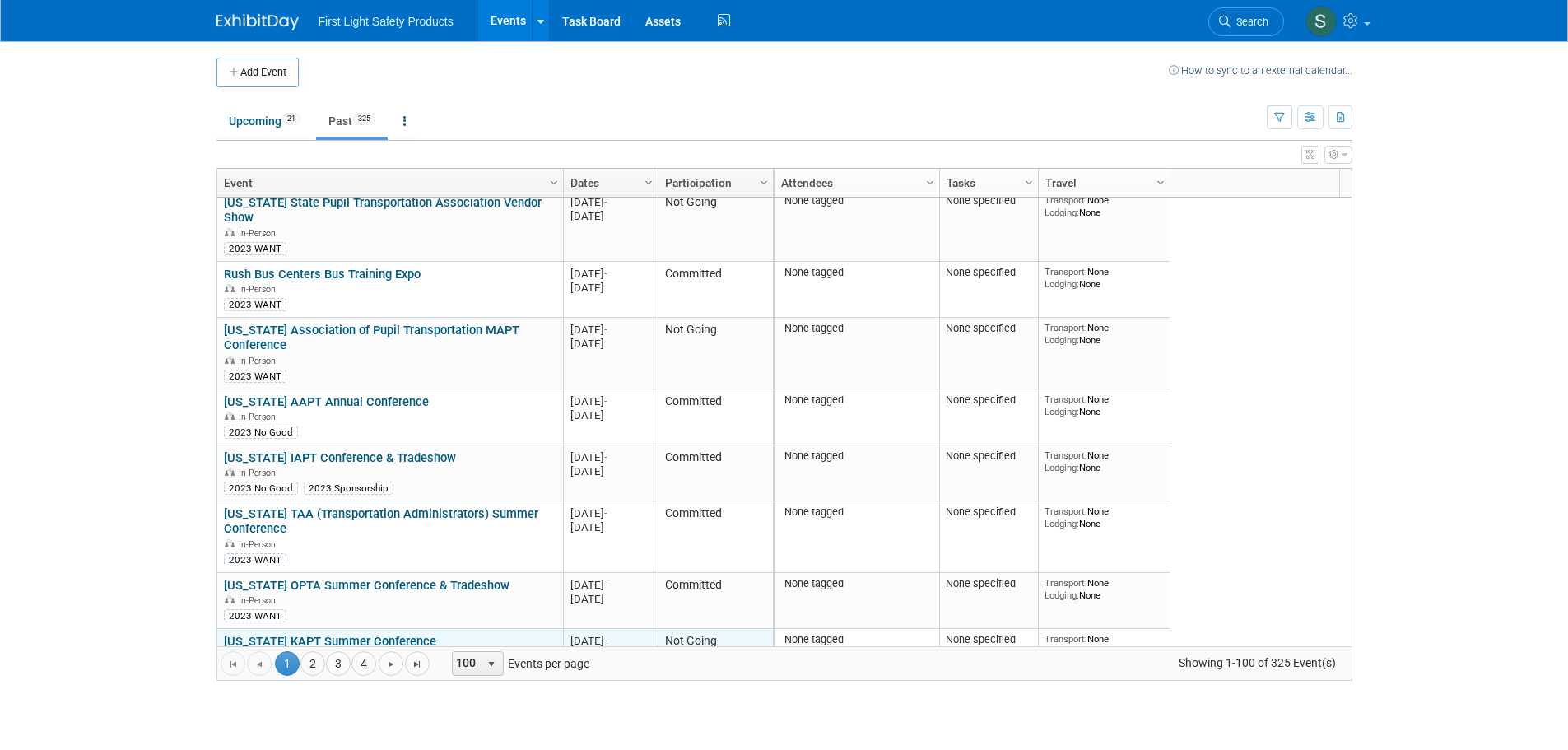
scroll to position [1186, 0]
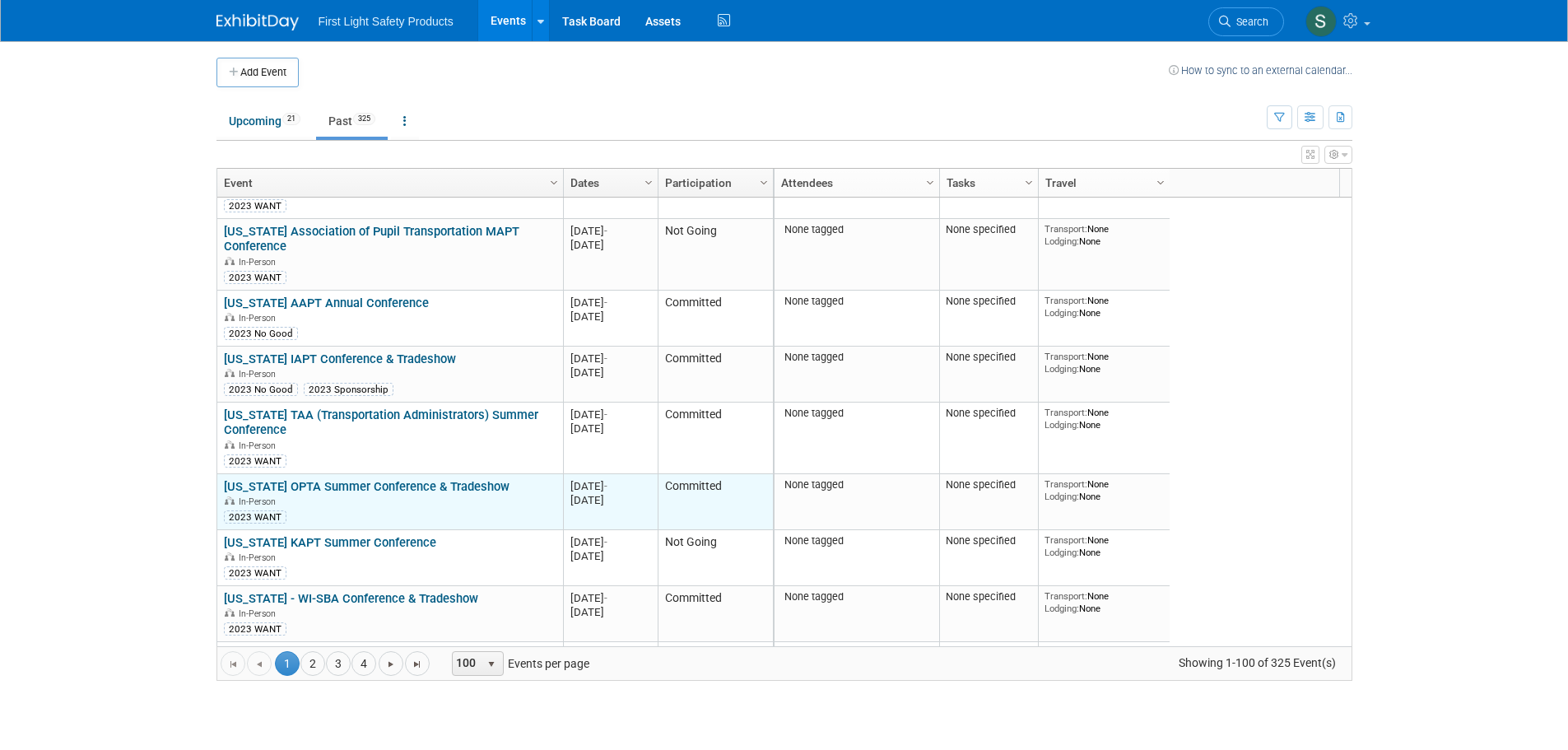
click at [337, 486] on link "[US_STATE] OPTA Summer Conference & Tradeshow" at bounding box center [366, 487] width 285 height 15
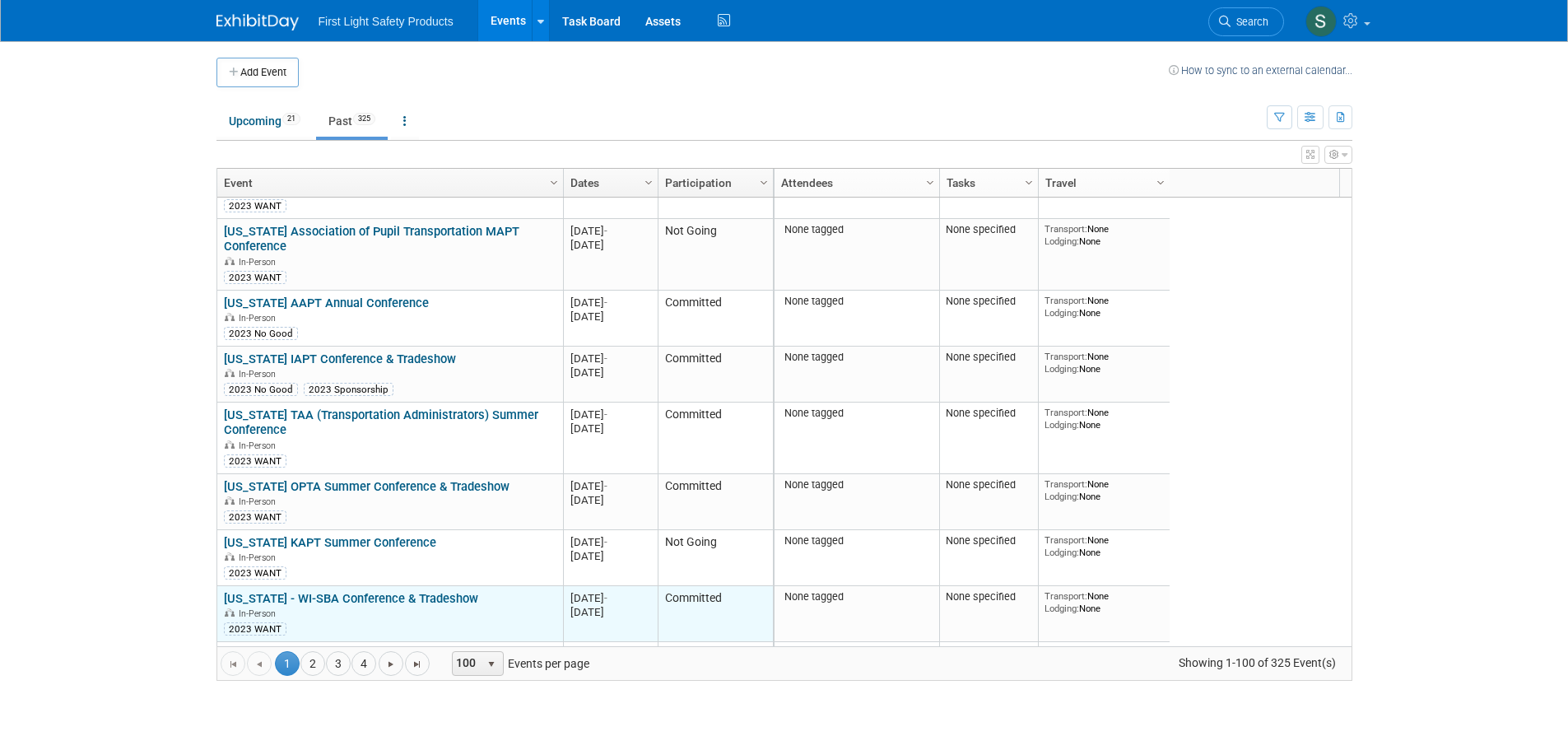
click at [318, 592] on link "[US_STATE] - WI-SBA Conference & Tradeshow" at bounding box center [351, 598] width 254 height 15
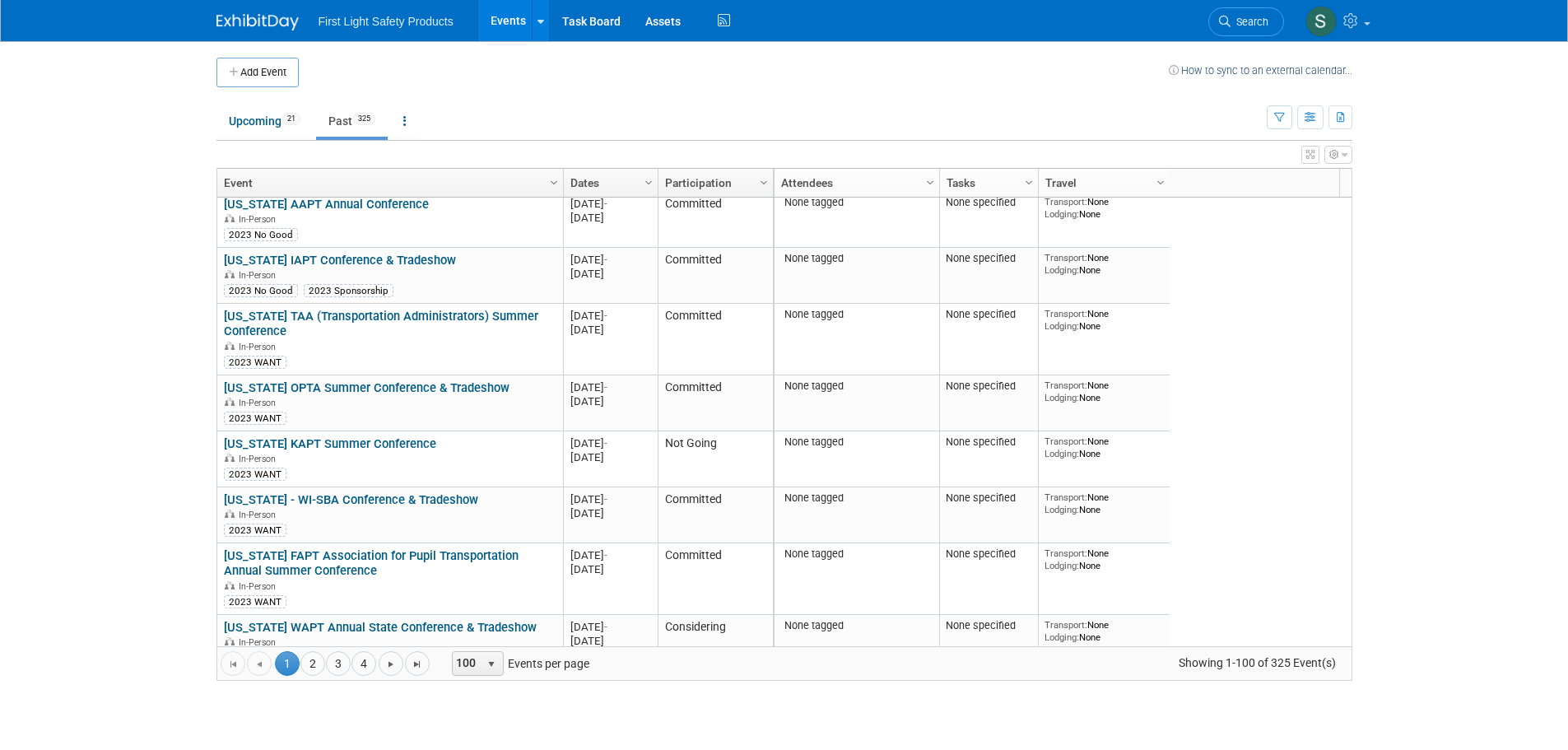
scroll to position [1383, 0]
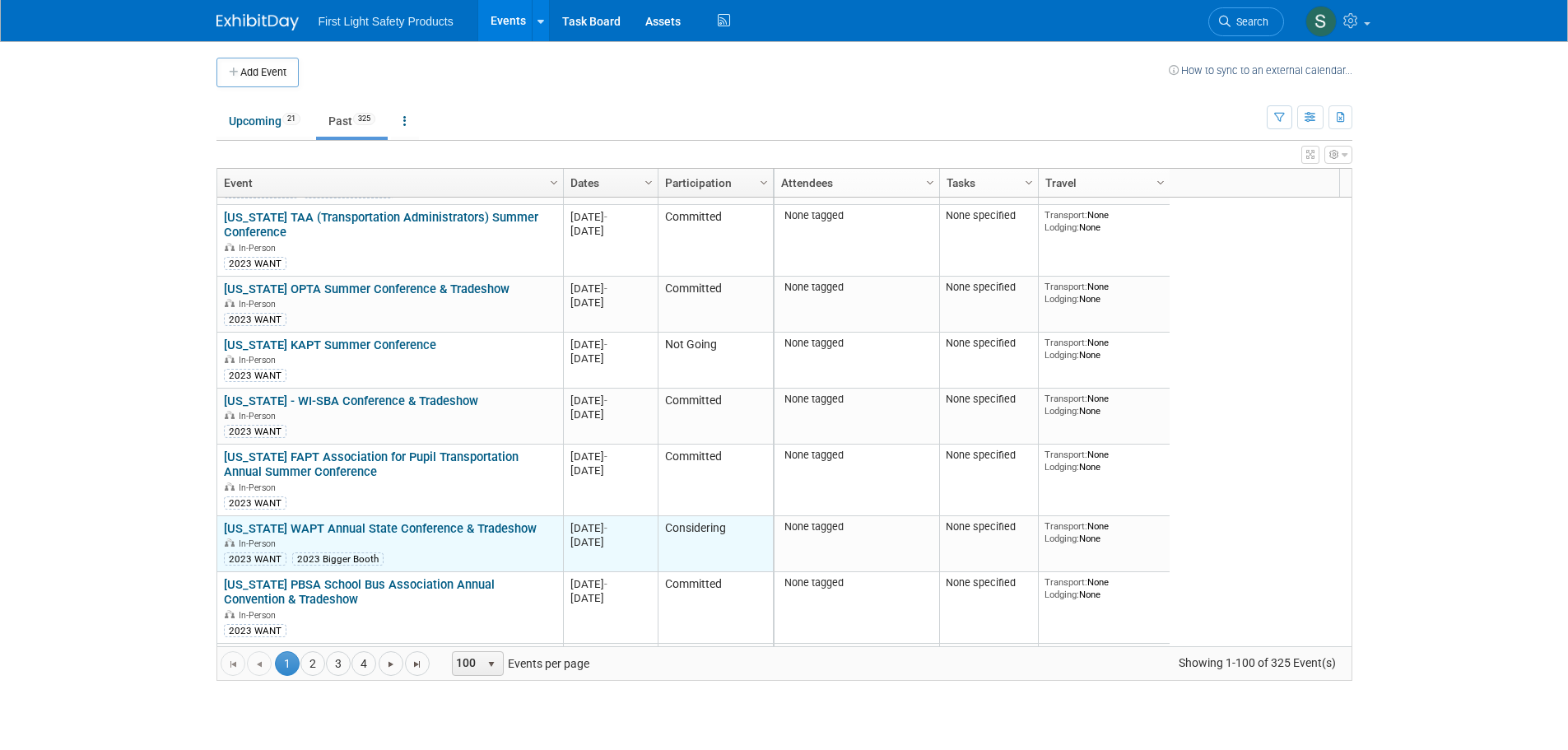
click at [380, 528] on link "[US_STATE] WAPT Annual State Conference & Tradeshow" at bounding box center [379, 529] width 313 height 15
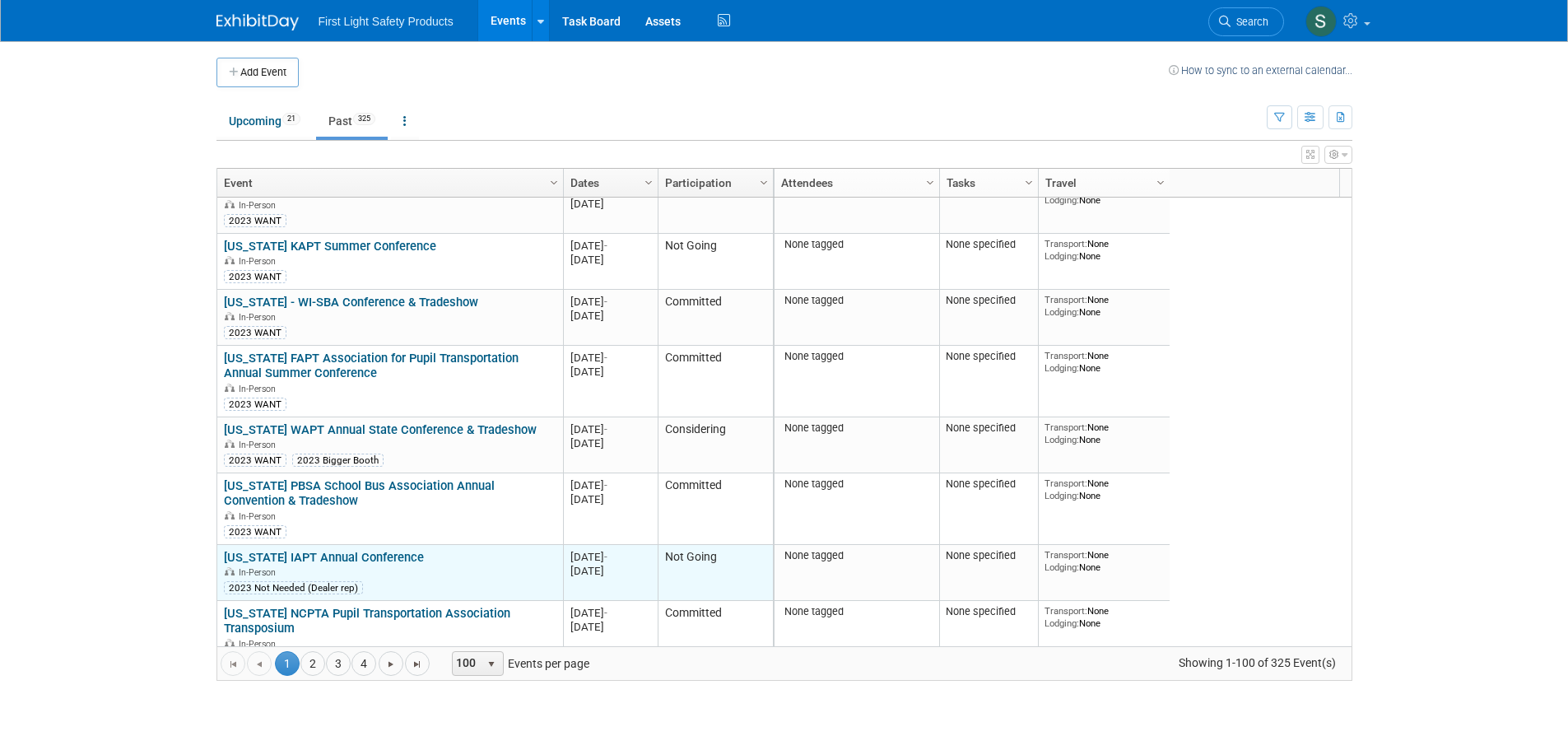
scroll to position [1581, 0]
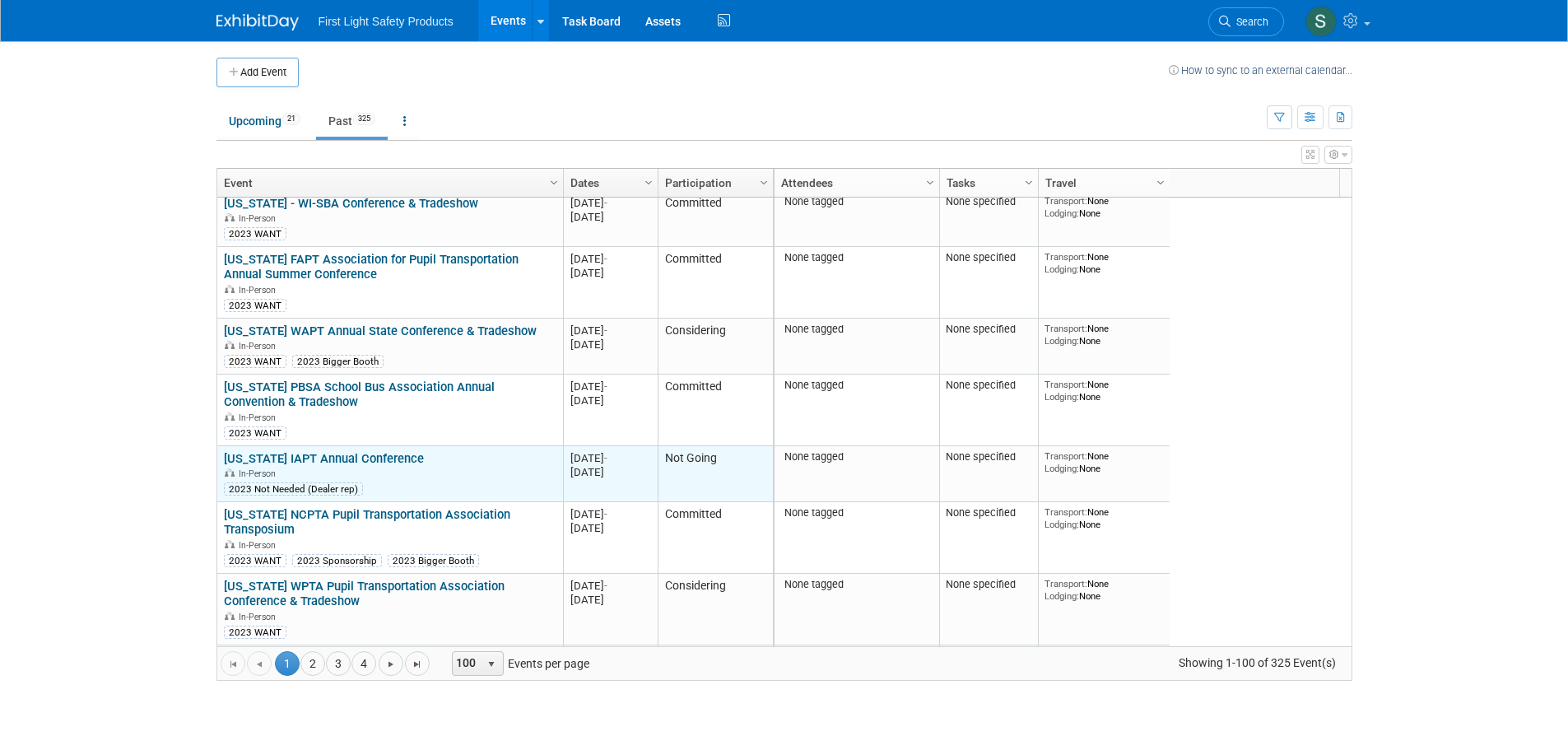
click at [327, 460] on link "[US_STATE] IAPT Annual Conference" at bounding box center [323, 459] width 200 height 15
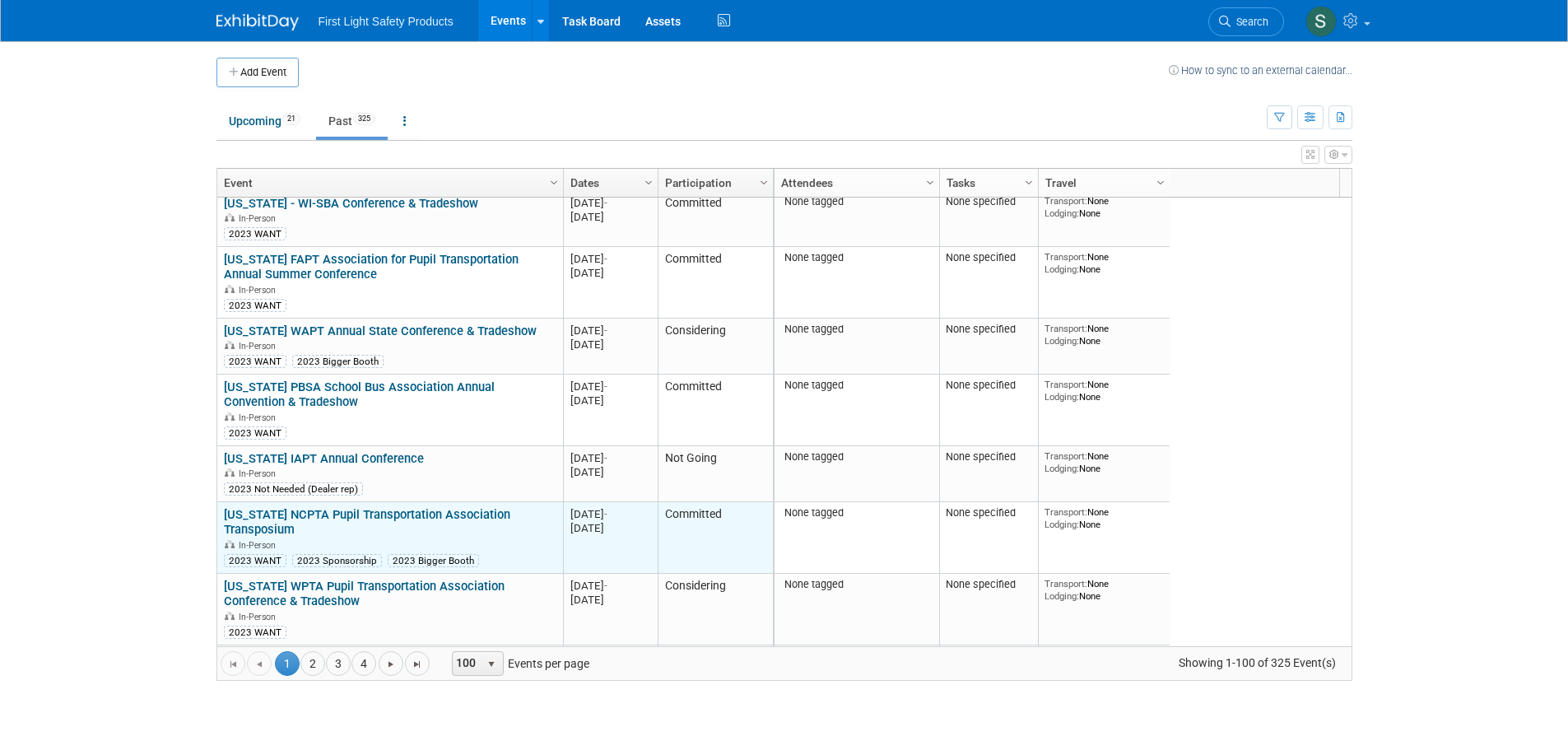
click at [281, 520] on link "[US_STATE] NCPTA Pupil Transportation Association Transposium" at bounding box center [366, 522] width 286 height 31
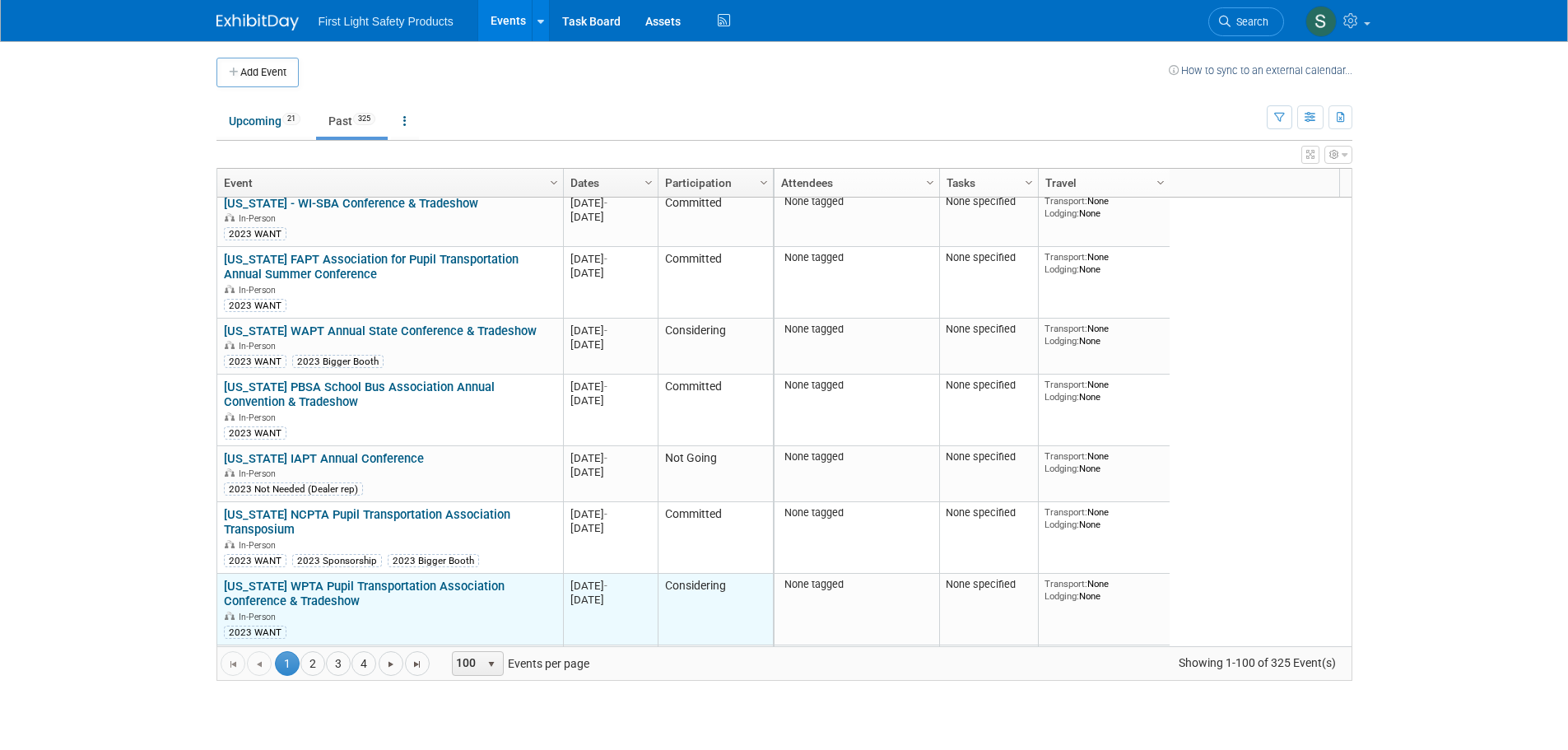
scroll to position [1680, 0]
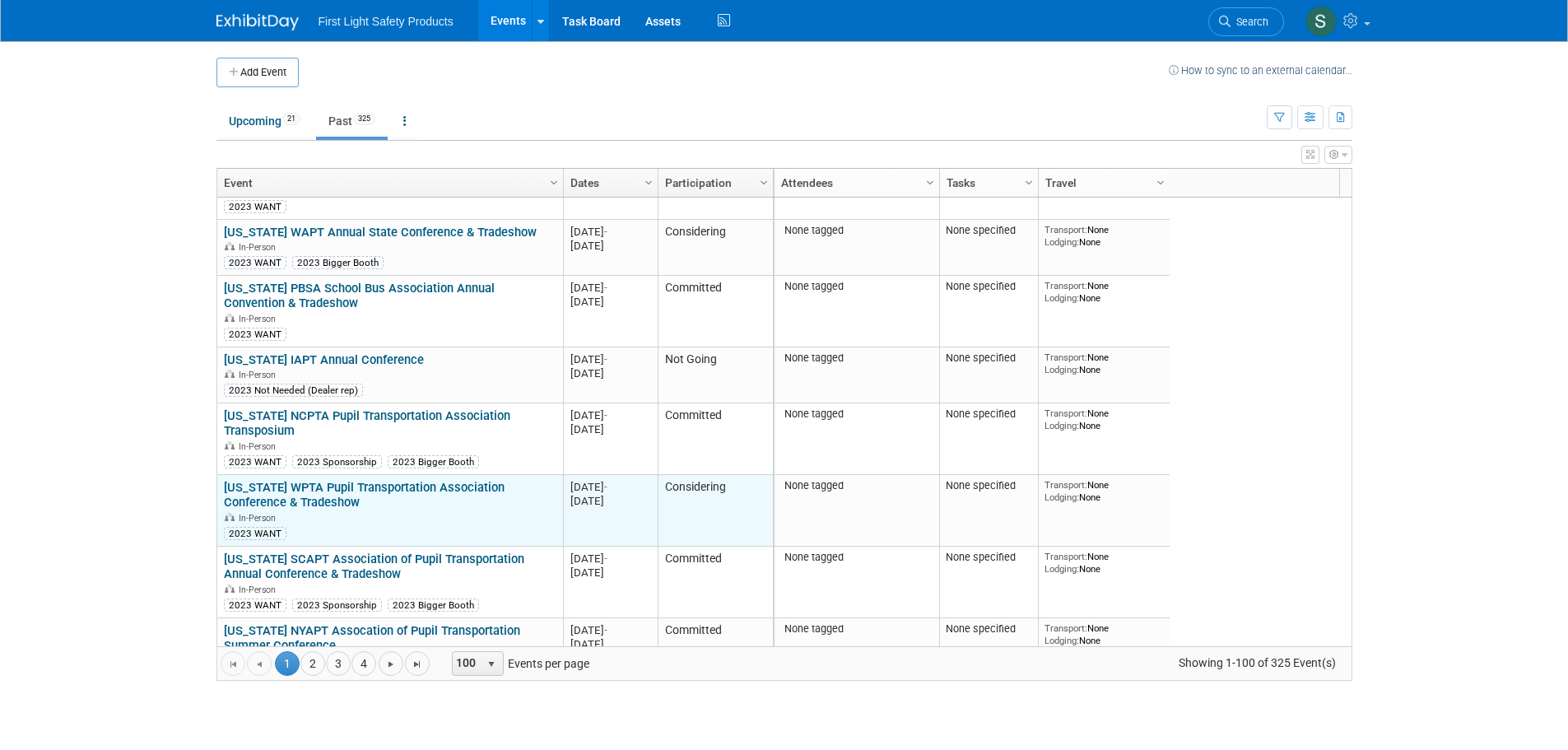
click at [323, 498] on link "[US_STATE] WPTA Pupil Transportation Association Conference & Tradeshow" at bounding box center [364, 495] width 280 height 31
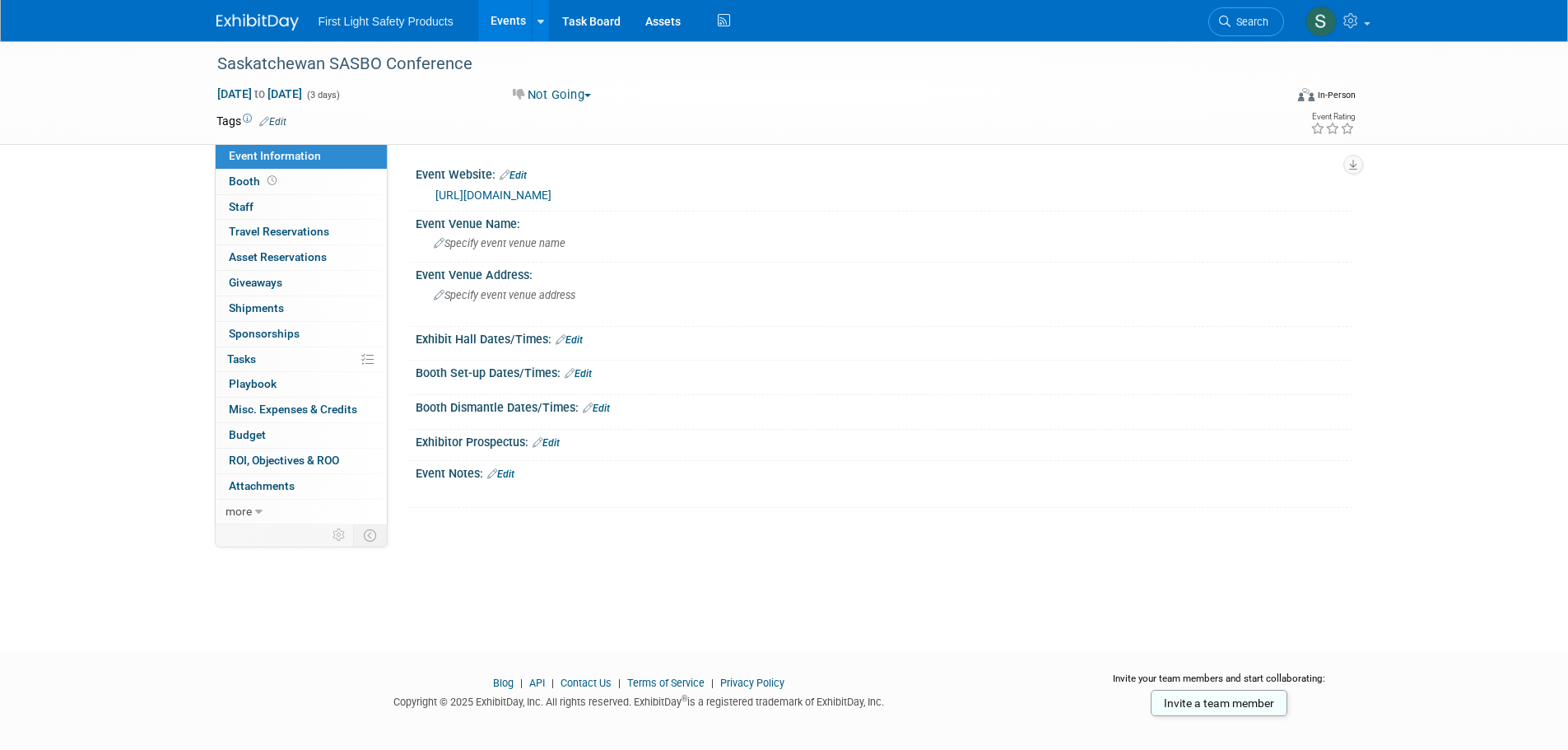
click at [467, 192] on link "[URL][DOMAIN_NAME]" at bounding box center [493, 196] width 116 height 13
click at [552, 189] on link "https://www.masbo.ca/events-1" at bounding box center [493, 196] width 116 height 13
click at [549, 196] on link "https://www.oaptonline.org/conference/" at bounding box center [493, 196] width 116 height 13
click at [528, 194] on link "https://www.tapt.org/new-page" at bounding box center [493, 196] width 116 height 13
click at [549, 196] on link "[URL][DOMAIN_NAME]" at bounding box center [493, 196] width 116 height 13
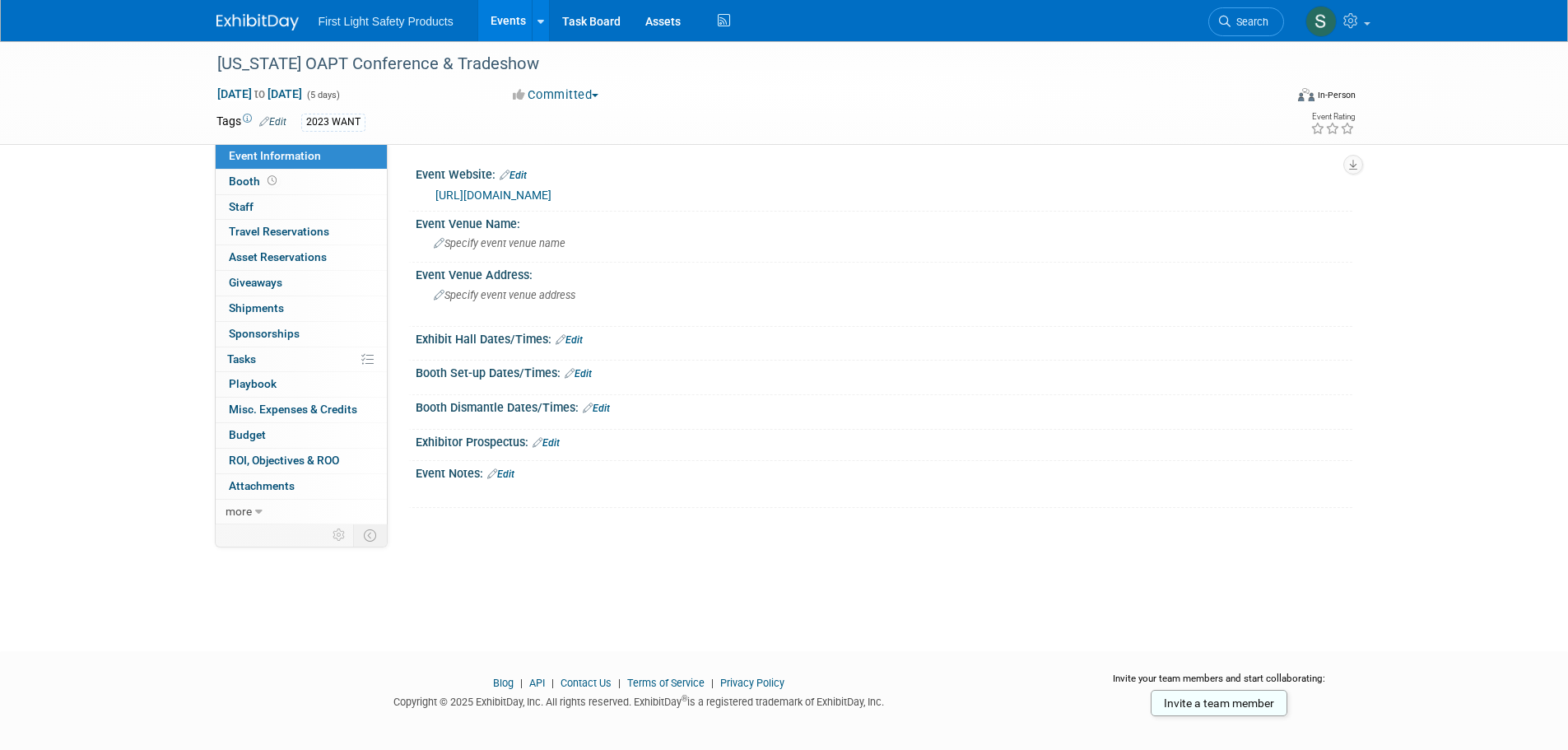
click at [552, 196] on link "https://oapt.org/oapt-trade-show-2022-oapt61/" at bounding box center [493, 196] width 116 height 13
click at [552, 195] on link "[URL][DOMAIN_NAME]" at bounding box center [493, 196] width 116 height 13
click at [536, 194] on link "https://www.optaschoolbus.org/" at bounding box center [493, 196] width 116 height 13
click at [552, 199] on link "[URL][DOMAIN_NAME]" at bounding box center [493, 196] width 116 height 13
click at [501, 192] on link "[URL][DOMAIN_NAME]" at bounding box center [493, 196] width 116 height 13
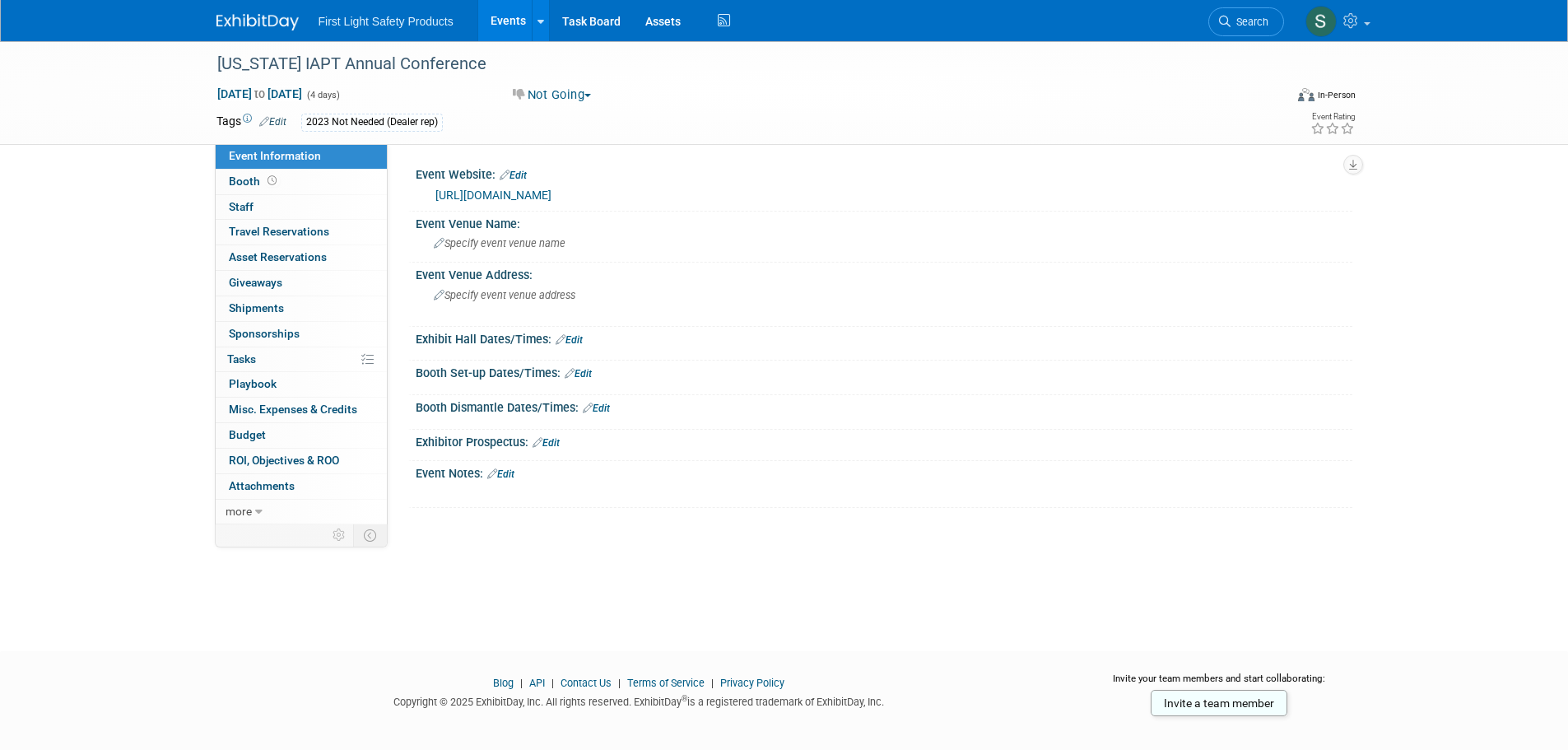
click at [538, 196] on link "[URL][DOMAIN_NAME]" at bounding box center [493, 196] width 116 height 13
click at [545, 197] on link "[URL][DOMAIN_NAME]" at bounding box center [493, 196] width 116 height 13
click at [552, 191] on link "http://www.wpta.net/home.html" at bounding box center [493, 196] width 116 height 13
drag, startPoint x: 1227, startPoint y: 13, endPoint x: 928, endPoint y: 34, distance: 299.7
click at [1227, 13] on link "Search" at bounding box center [1246, 21] width 76 height 29
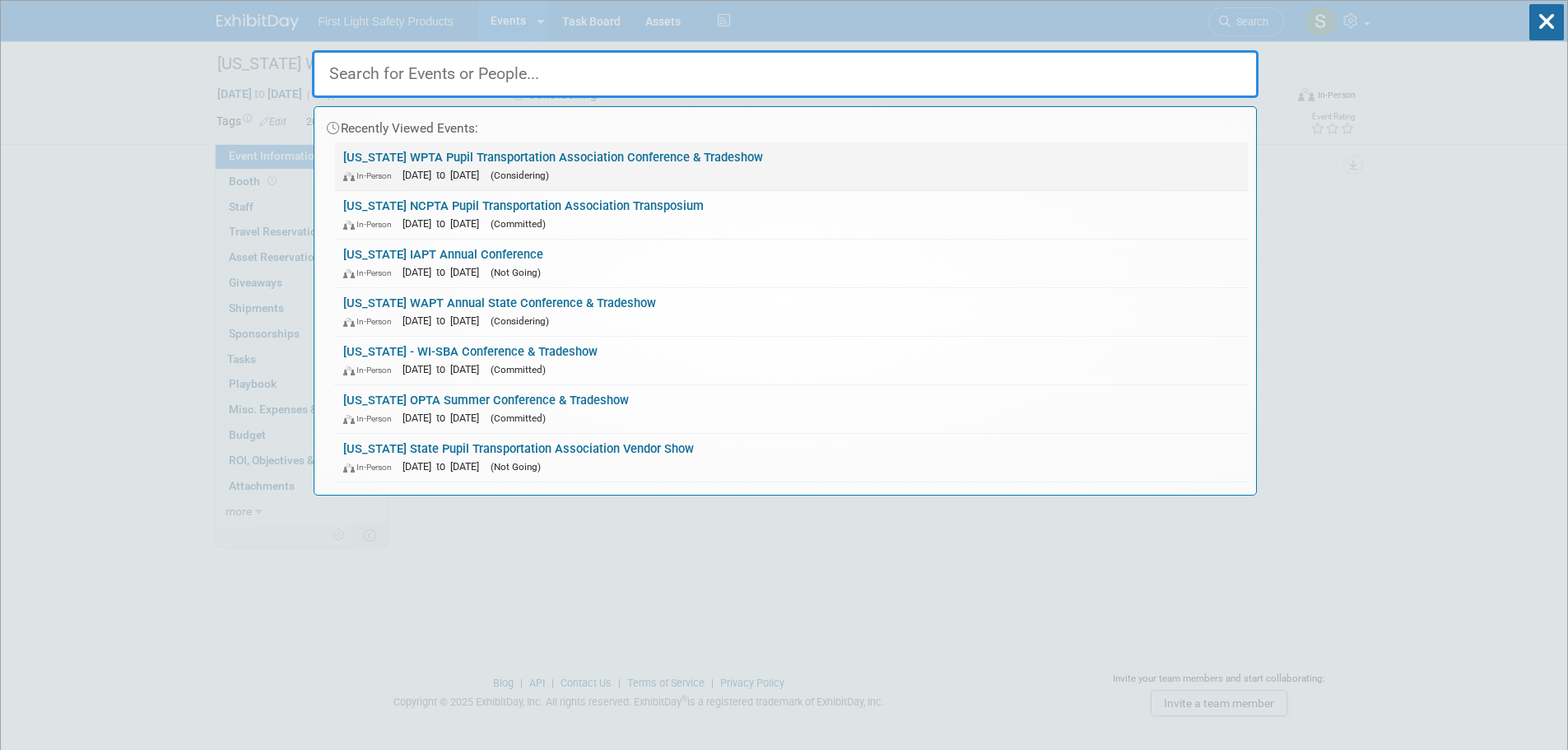
paste input "60th MAPT Summer Conference 2025 - MI"
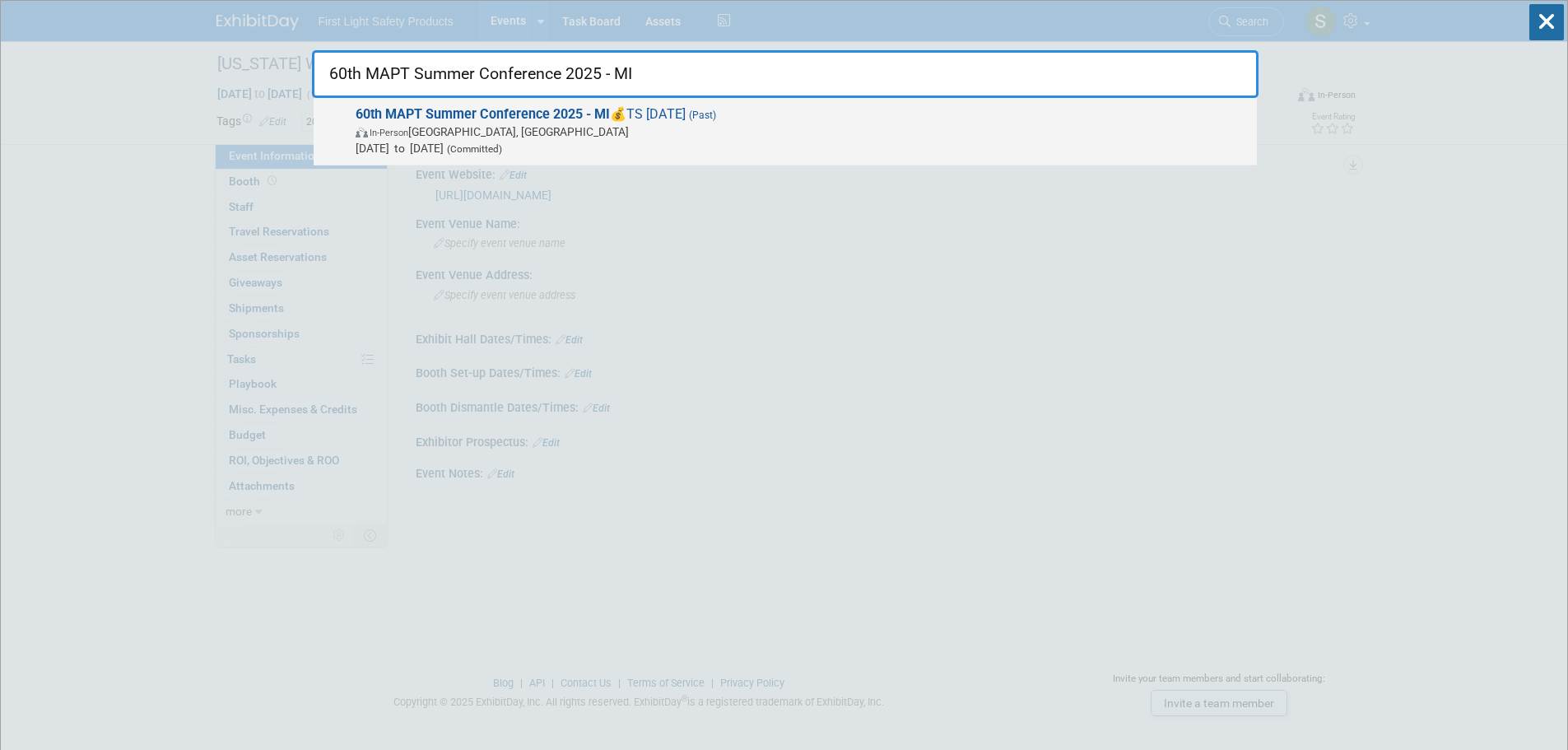
type input "60th MAPT Summer Conference 2025 - MI"
click at [462, 125] on span "In-Person Boyne Falls, MI" at bounding box center [802, 132] width 893 height 17
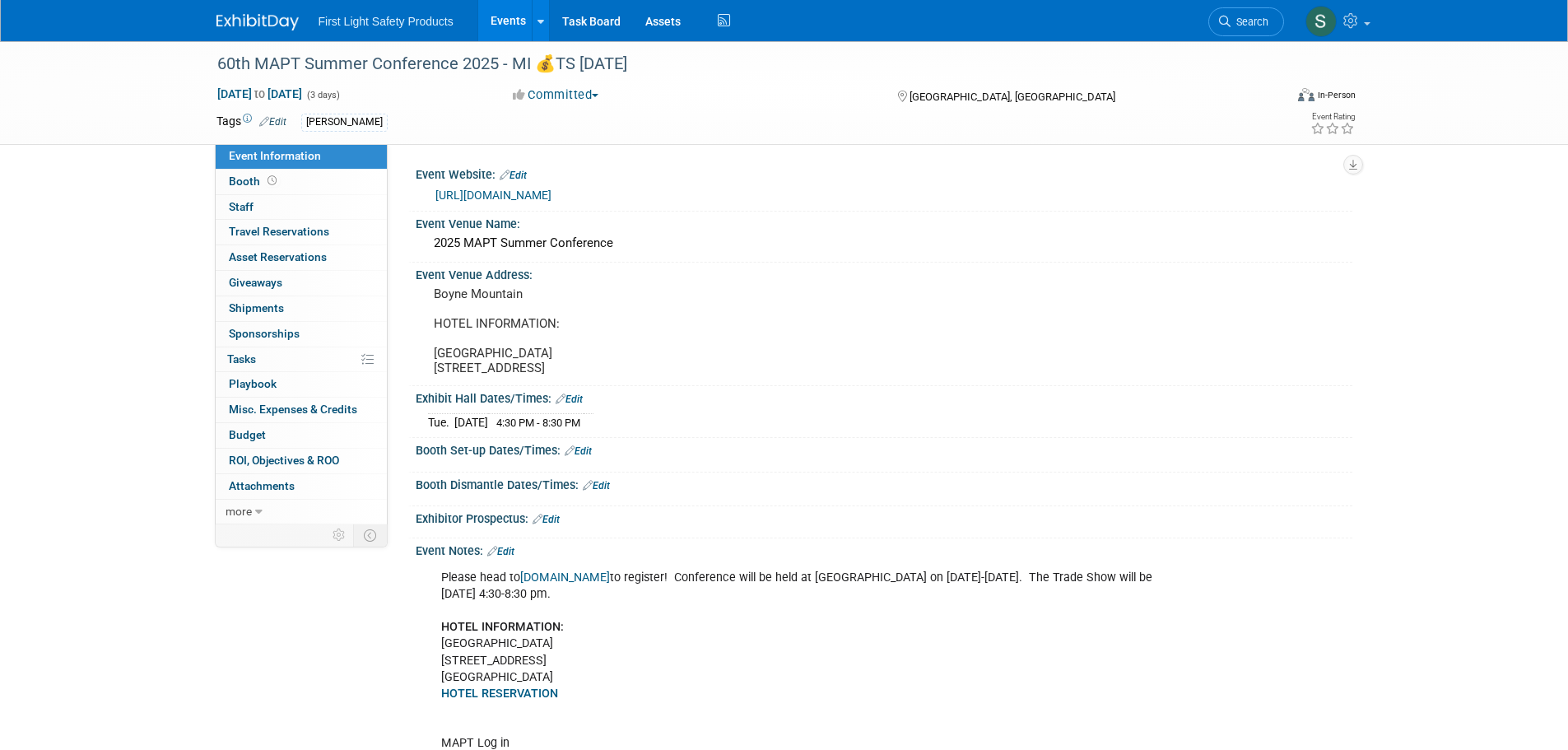
click at [488, 197] on link "[URL][DOMAIN_NAME]" at bounding box center [493, 196] width 116 height 13
click at [1231, 14] on link "Search" at bounding box center [1246, 21] width 76 height 29
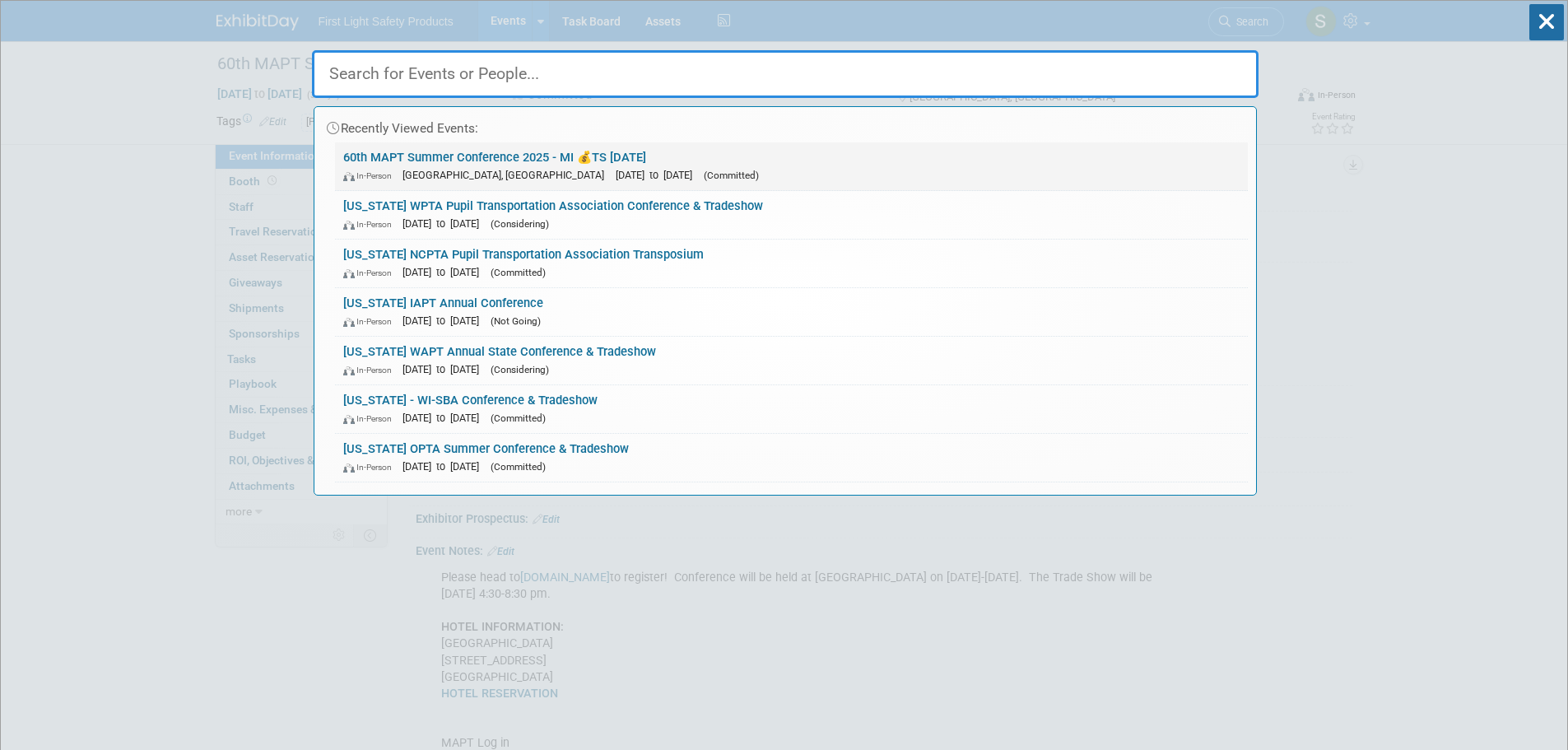
paste input "2025 NCPTA Transposium"
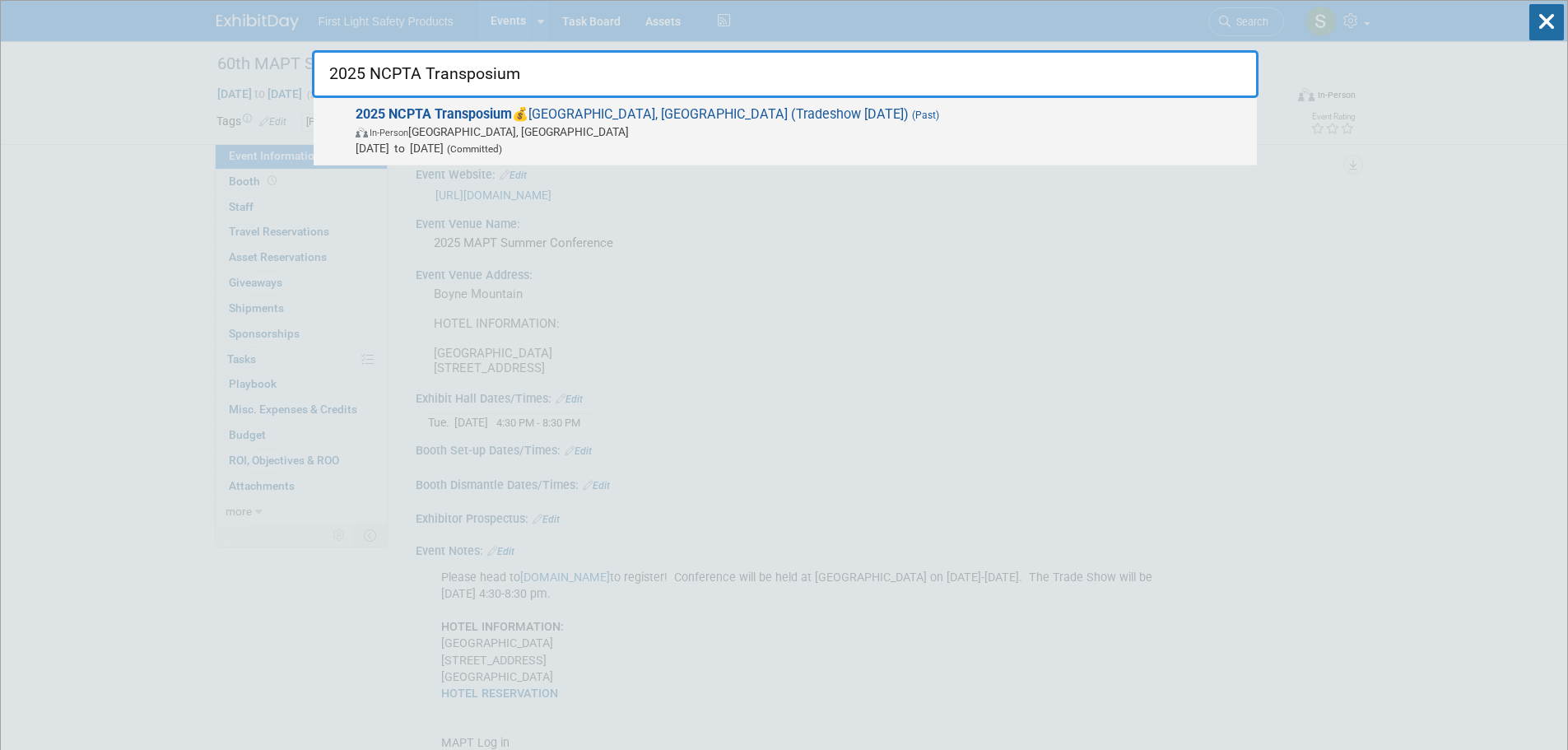
type input "2025 NCPTA Transposium"
click at [470, 124] on span "In-Person Wilmington, NC" at bounding box center [802, 132] width 893 height 17
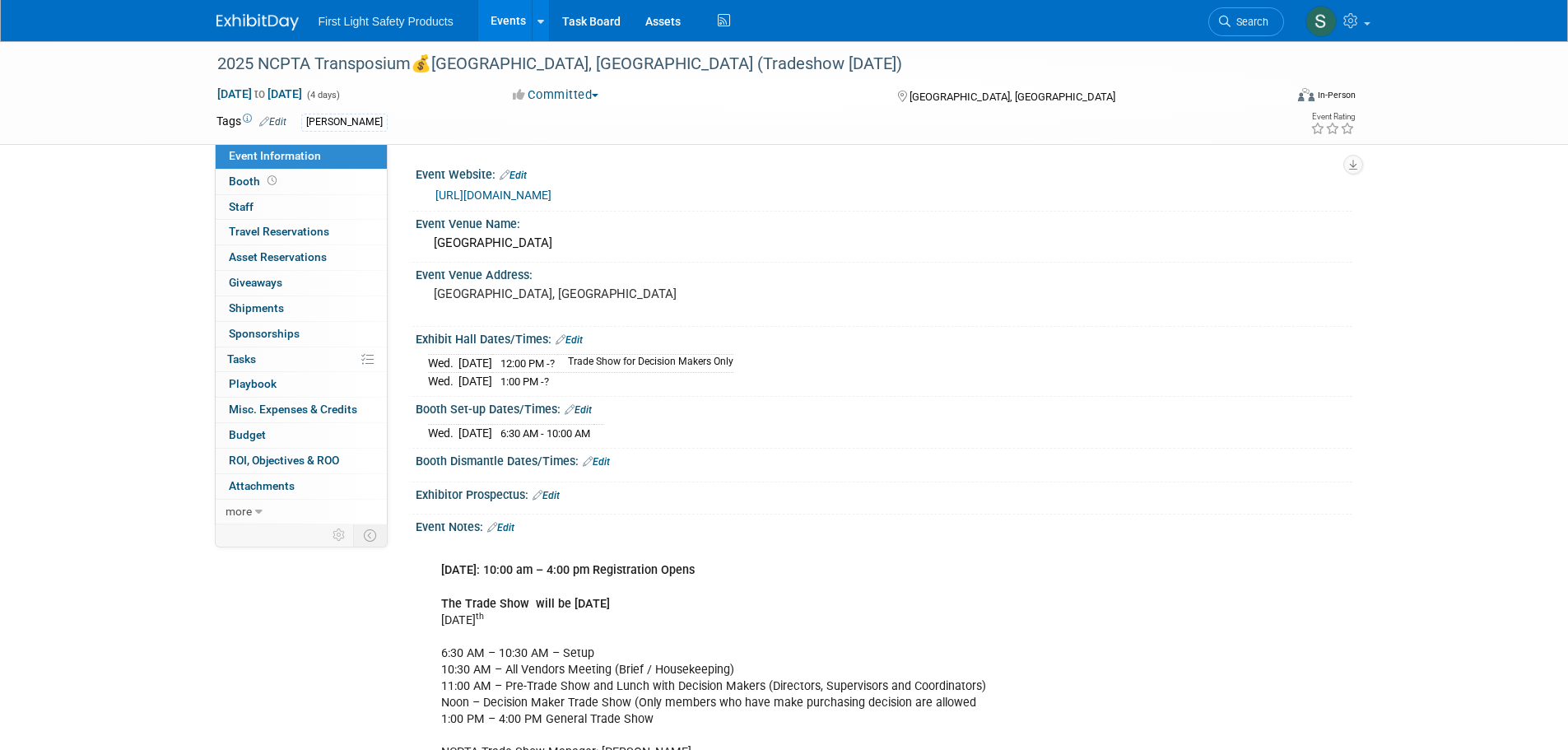
click at [516, 196] on link "[URL][DOMAIN_NAME]" at bounding box center [493, 196] width 116 height 13
click at [1237, 24] on span "Search" at bounding box center [1250, 21] width 38 height 12
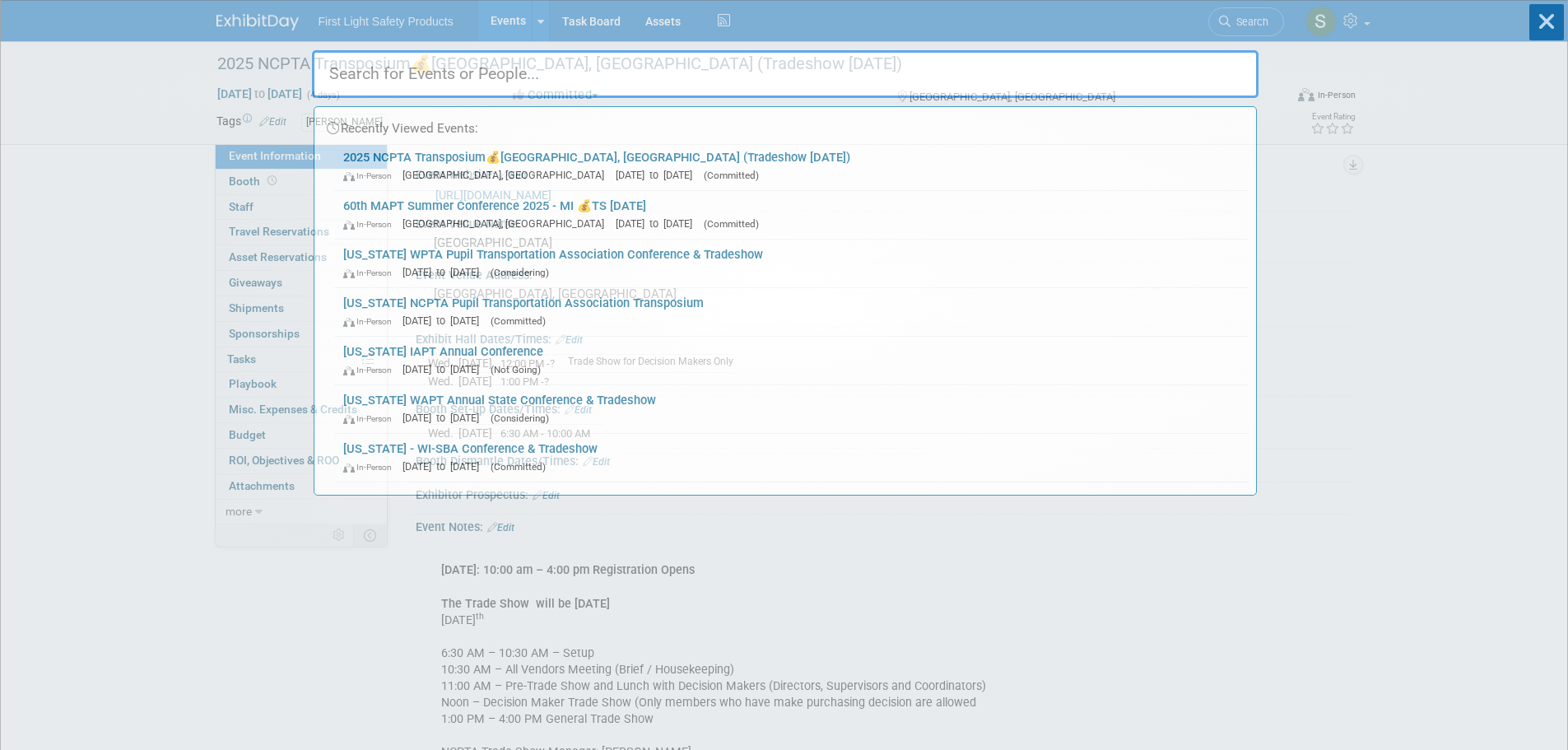
paste input "AAPT Joint Tradeshow- Arkansa"
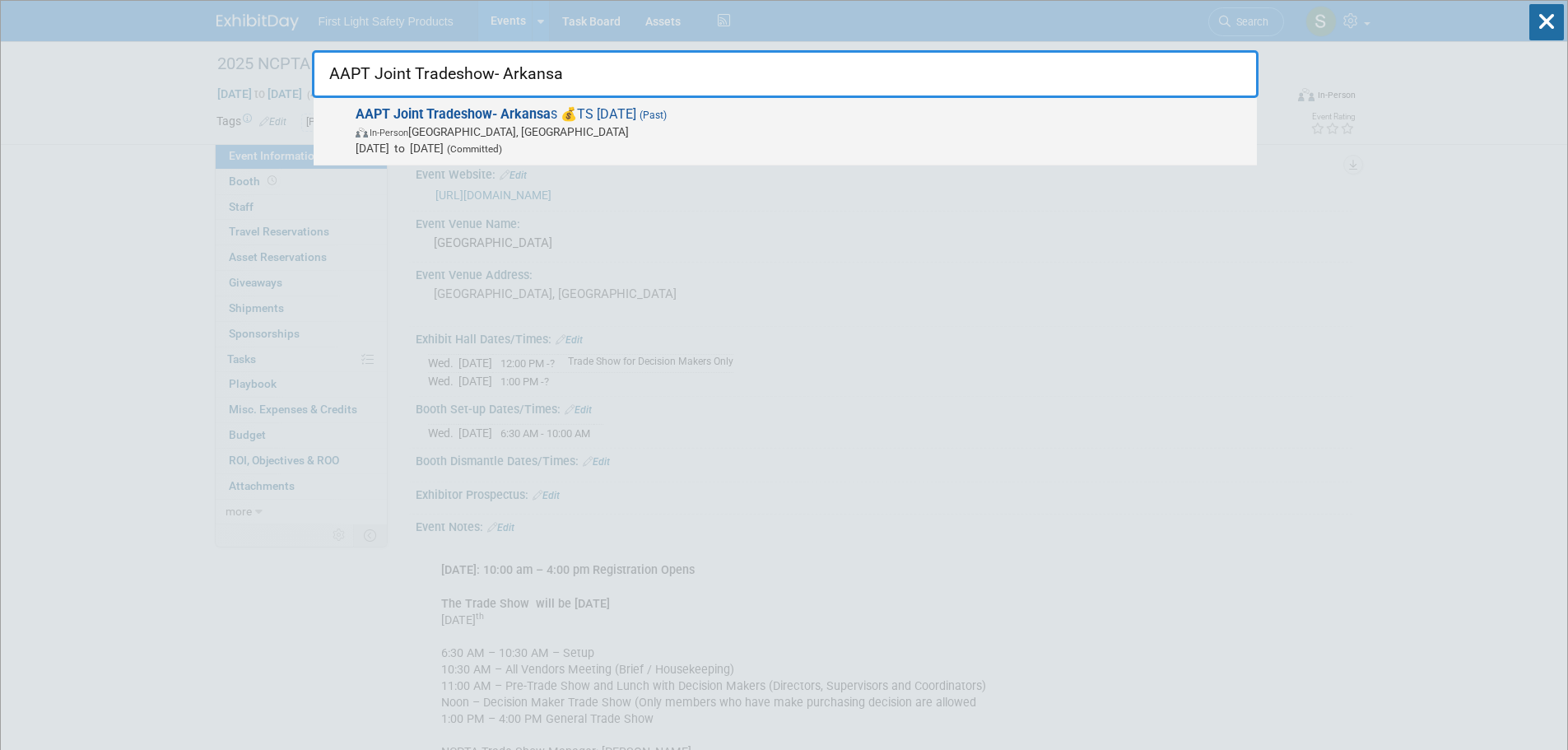
type input "AAPT Joint Tradeshow- Arkansa"
click at [457, 121] on strong "AAPT Joint Tradeshow- Arkansa" at bounding box center [453, 114] width 195 height 16
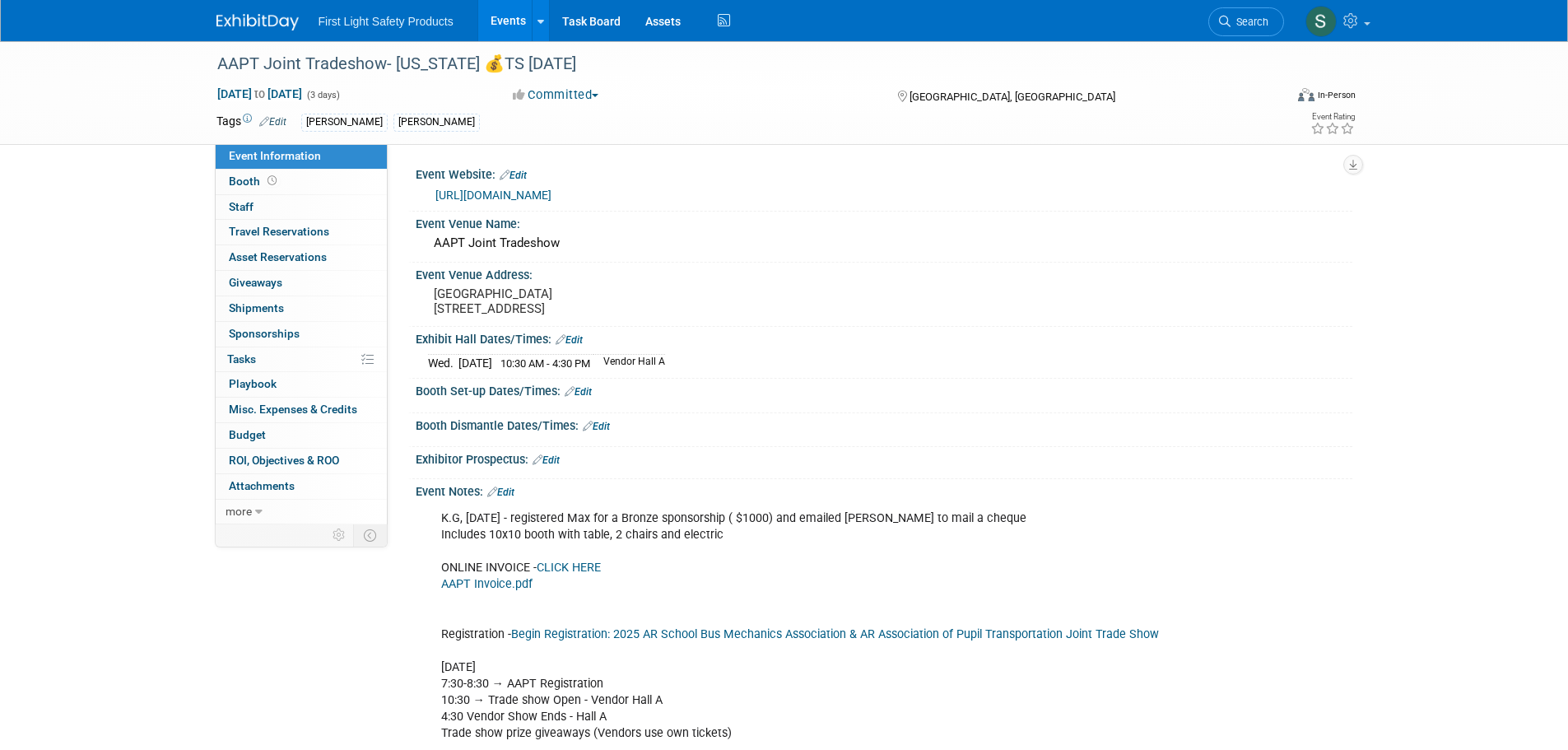
click at [552, 196] on link "[URL][DOMAIN_NAME]" at bounding box center [493, 196] width 116 height 13
click at [1234, 17] on span "Search" at bounding box center [1250, 21] width 38 height 12
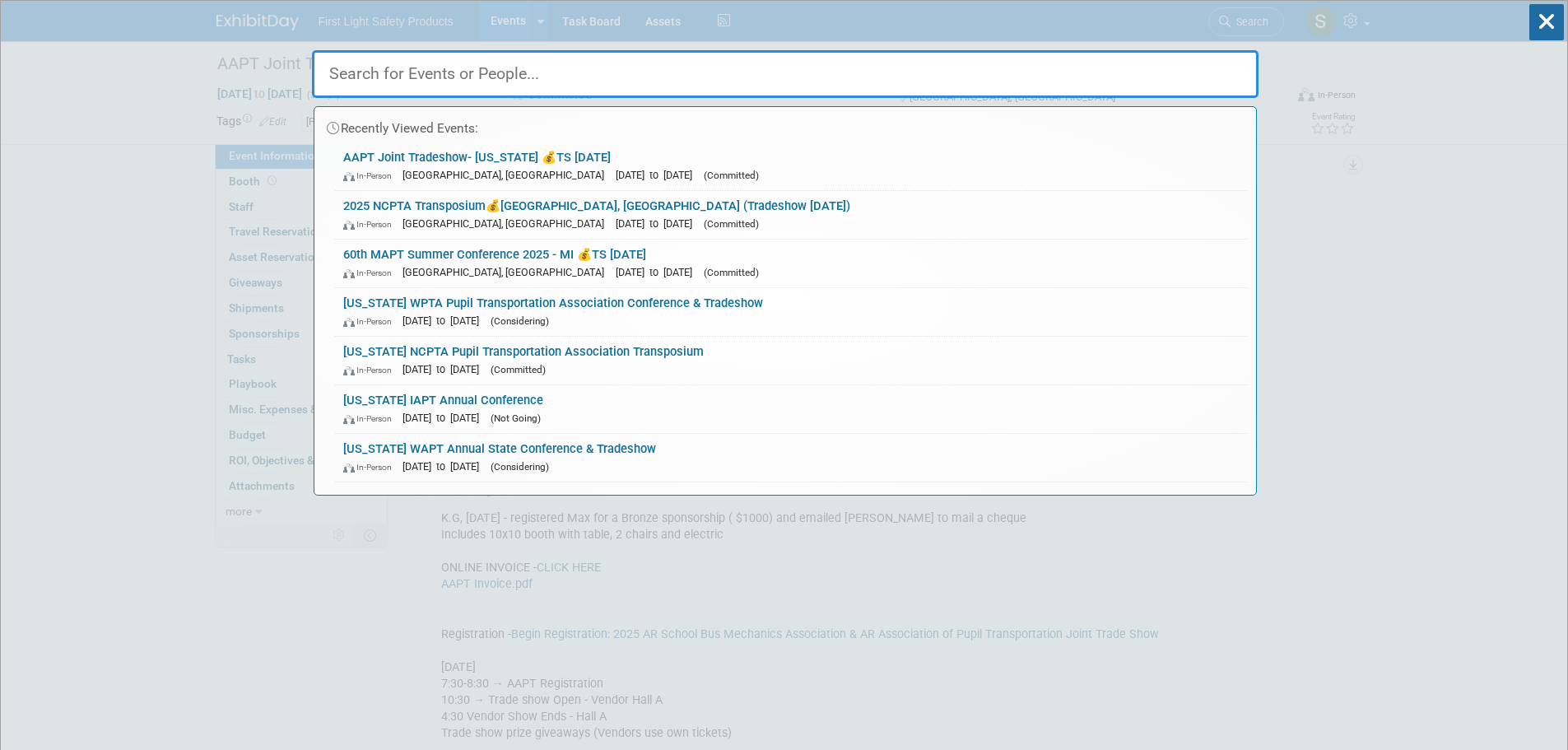
paste input "2025 STAI Conference - IN"
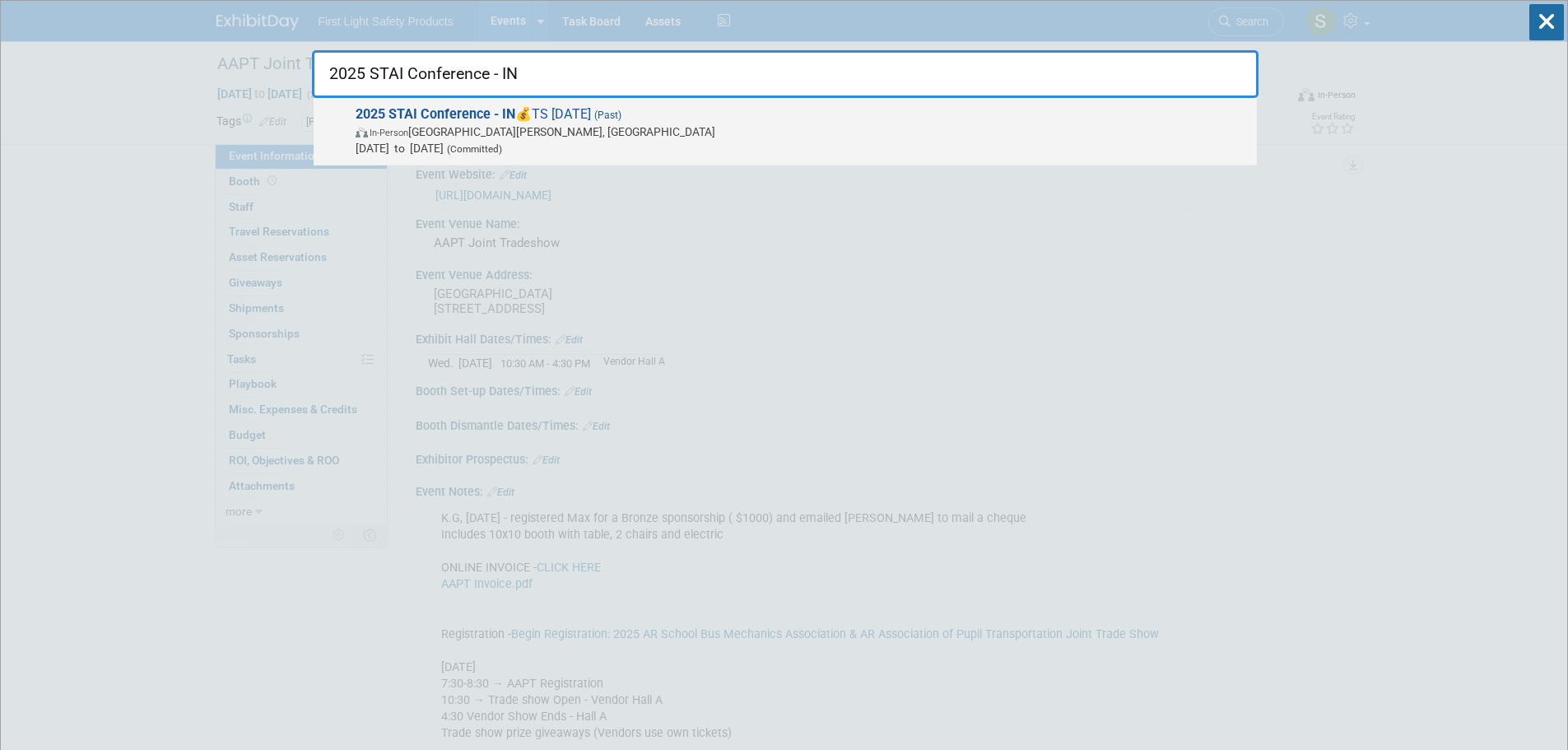
type input "2025 STAI Conference - IN"
click at [482, 132] on span "In-Person [GEOGRAPHIC_DATA][PERSON_NAME], [GEOGRAPHIC_DATA]" at bounding box center [802, 132] width 893 height 17
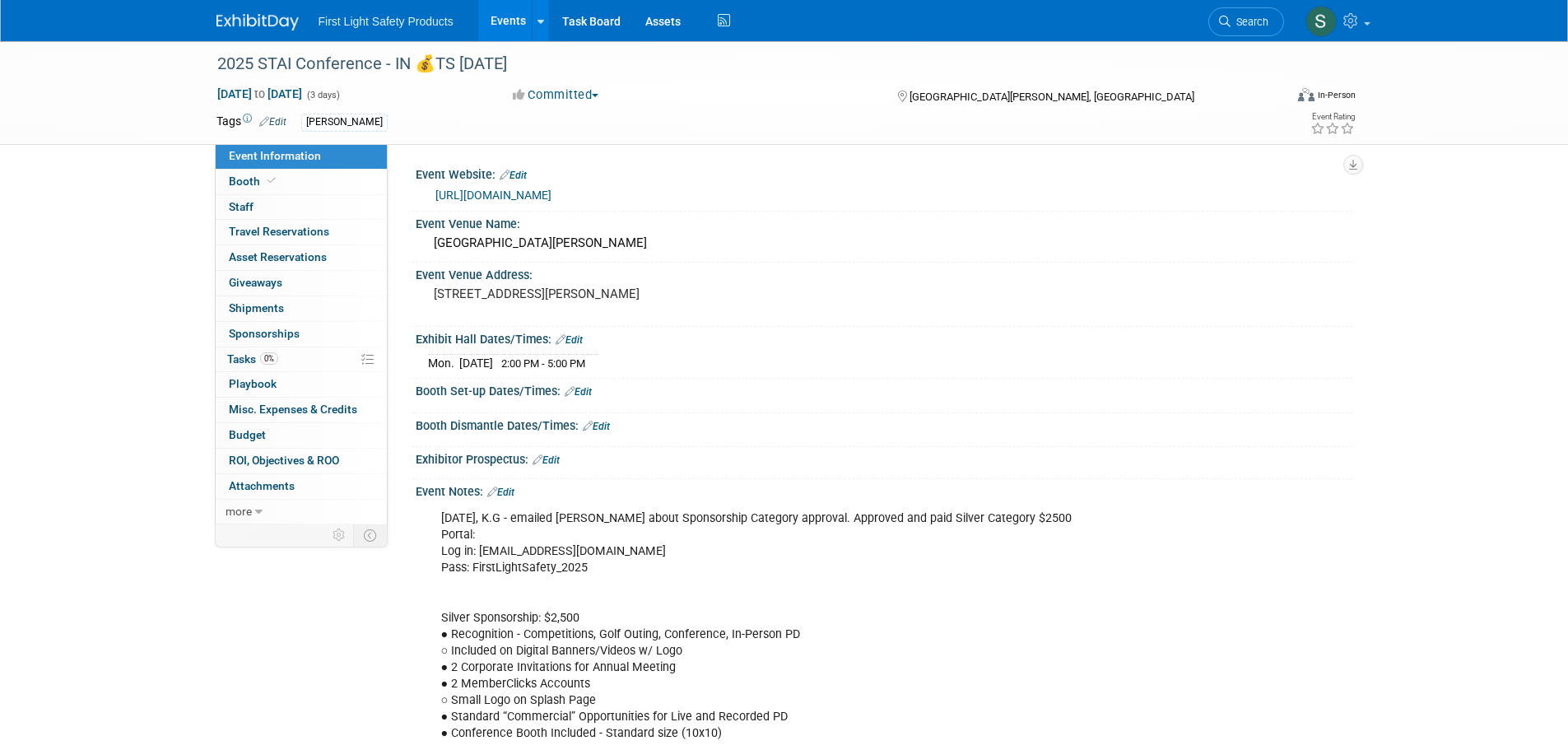
click at [536, 192] on link "[URL][DOMAIN_NAME]" at bounding box center [493, 196] width 116 height 13
click at [1261, 17] on span "Search" at bounding box center [1250, 21] width 38 height 12
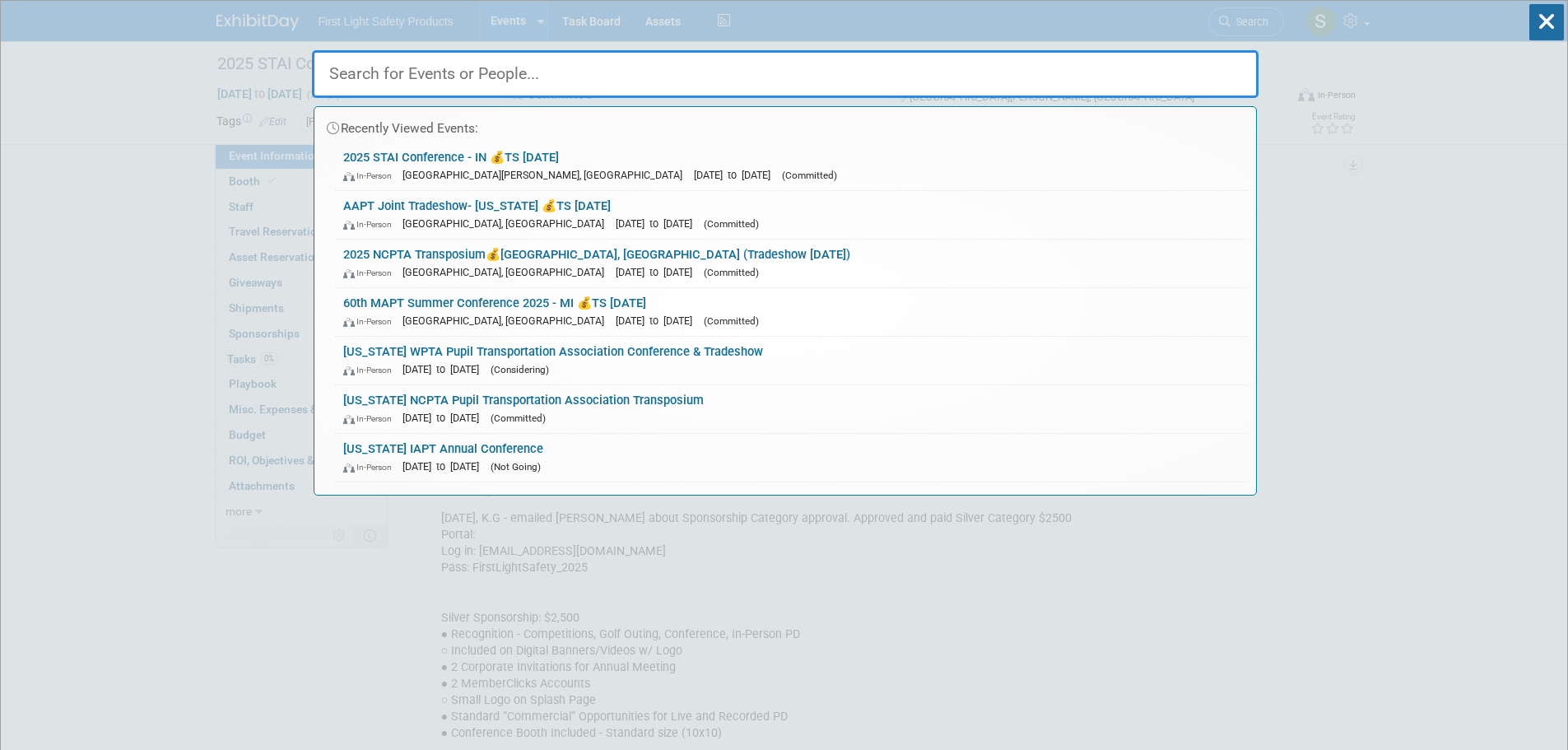
paste input "Law Enforcement Traffic Safety Advisory Council LETSAC"
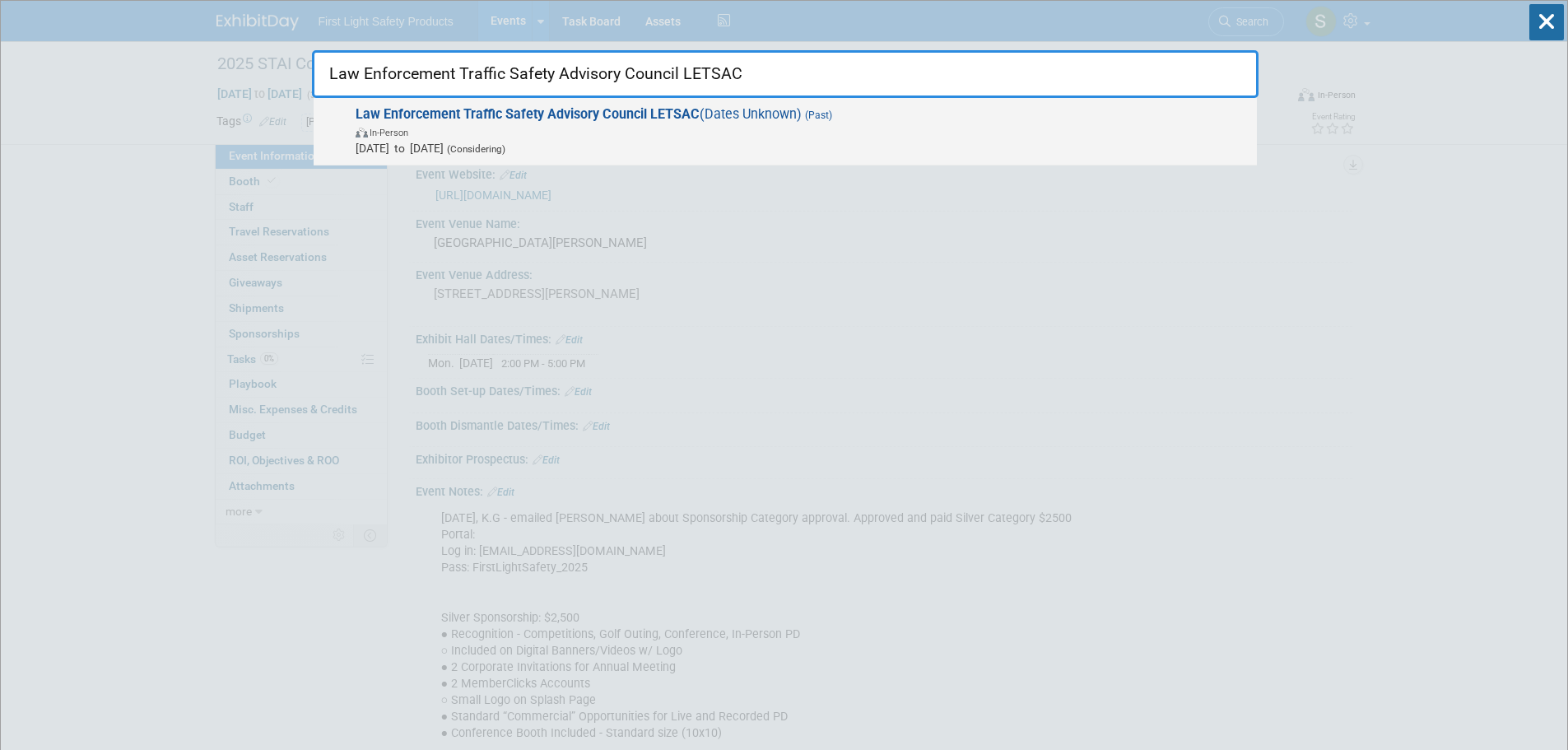
type input "Law Enforcement Traffic Safety Advisory Council LETSAC"
click at [504, 123] on span "Law Enforcement Traffic Safety Advisory Council LETSAC (Dates Unknown) (Past) I…" at bounding box center [799, 131] width 898 height 50
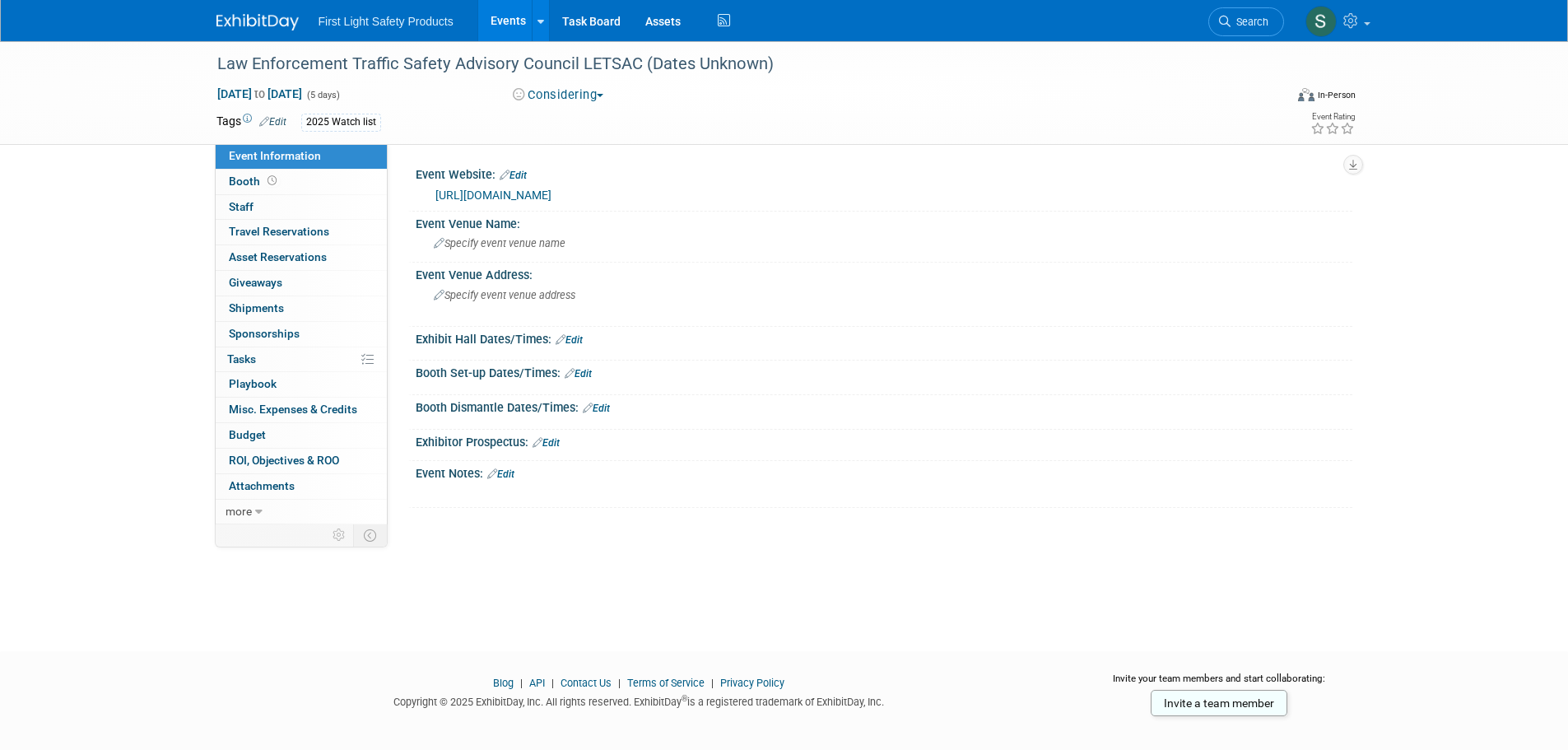
click at [520, 191] on link "[URL][DOMAIN_NAME]" at bounding box center [493, 196] width 116 height 13
click at [1231, 21] on span "Search" at bounding box center [1250, 21] width 38 height 12
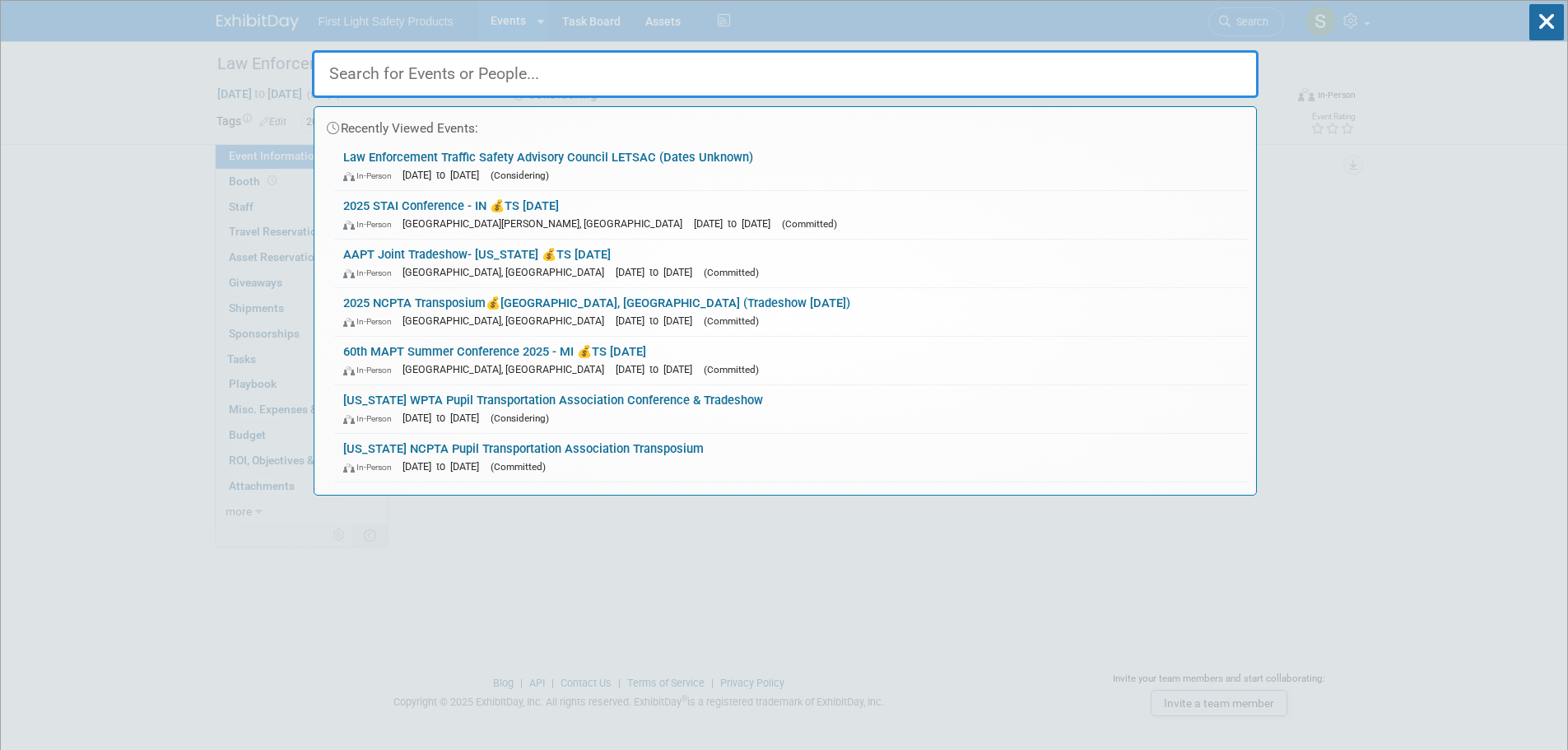
paste input "PSBA- Annual Convention and Trade Show"
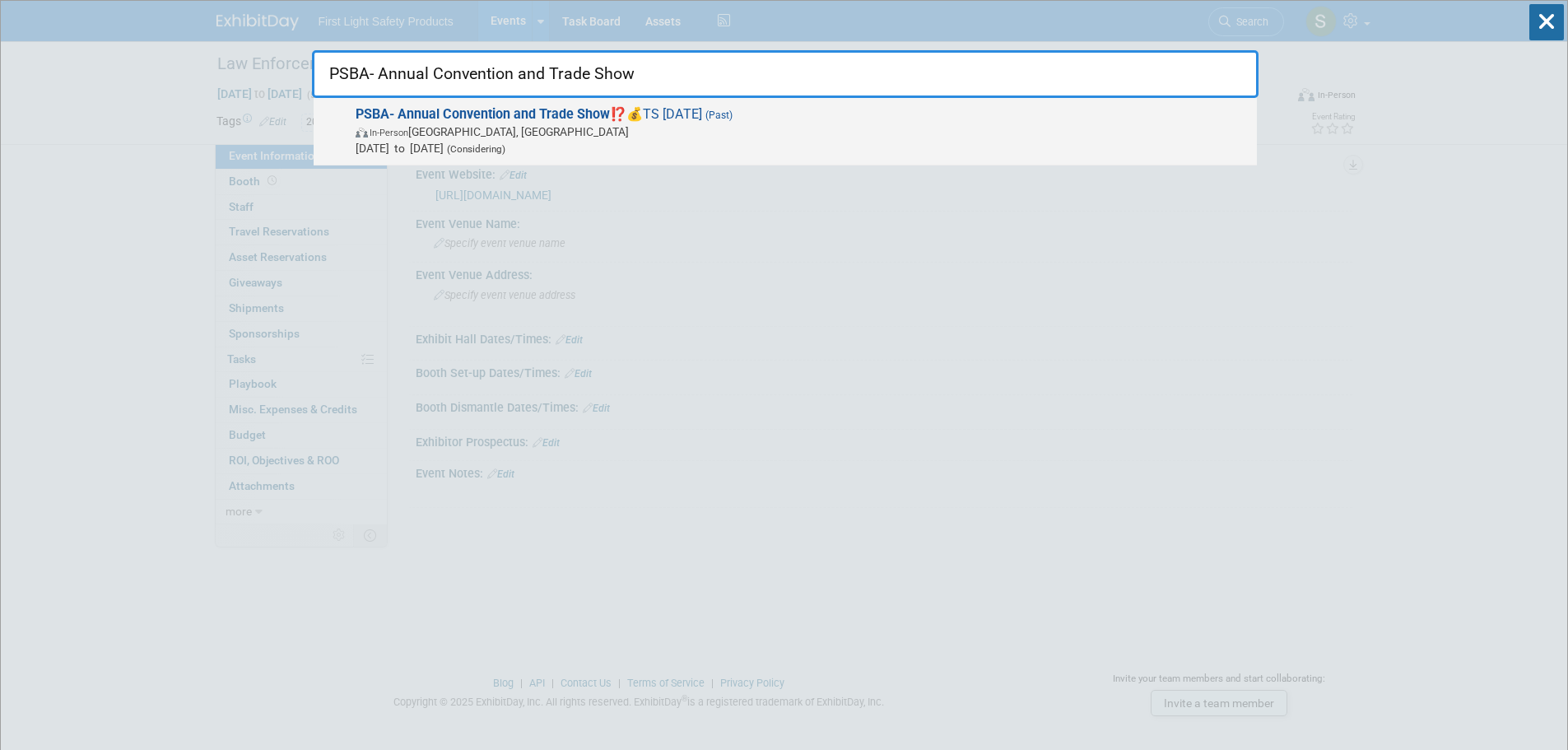
type input "PSBA- Annual Convention and Trade Show"
click at [496, 136] on span "In-Person State College, PA" at bounding box center [802, 132] width 893 height 17
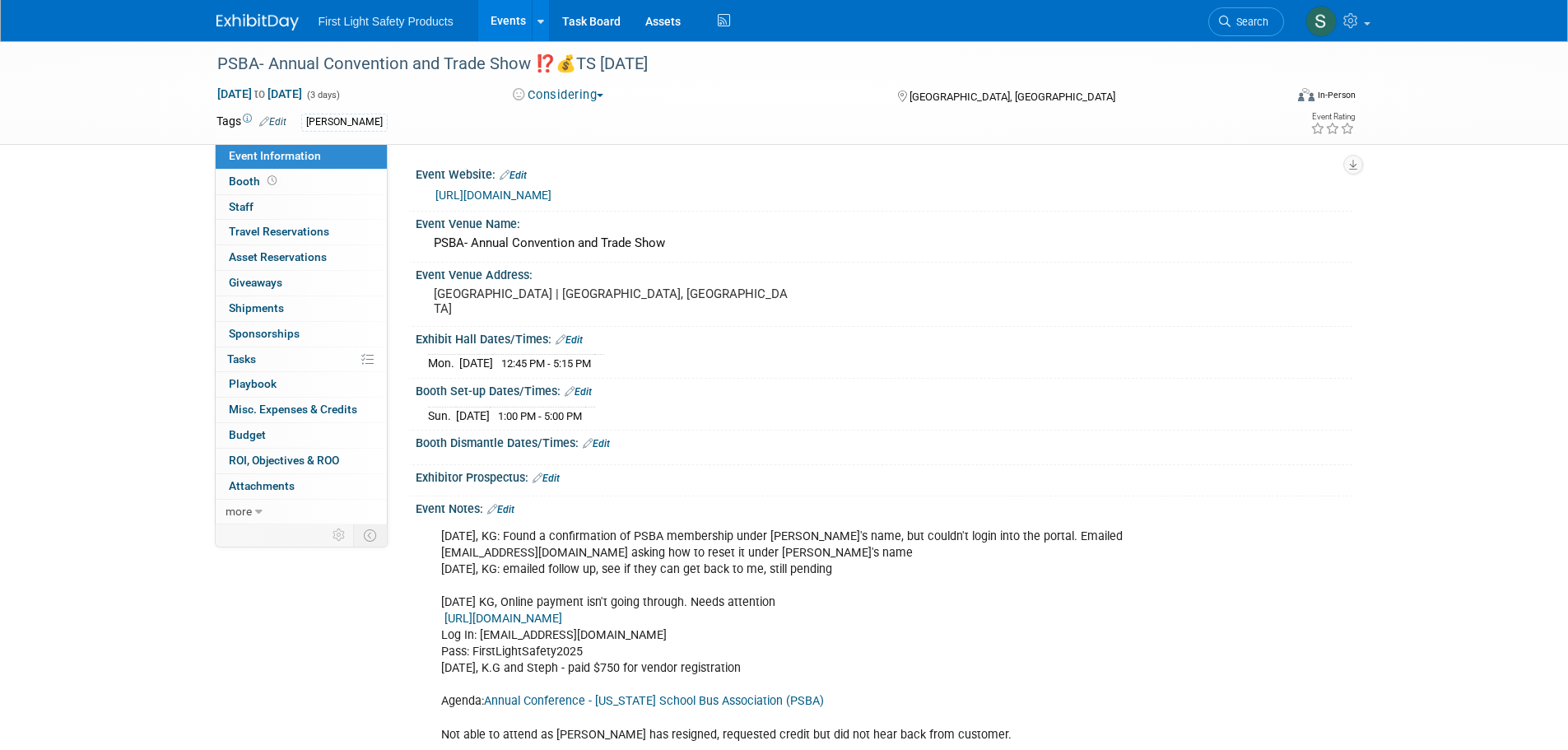
click at [538, 190] on link "[URL][DOMAIN_NAME]" at bounding box center [493, 196] width 116 height 13
drag, startPoint x: 1222, startPoint y: 13, endPoint x: 1180, endPoint y: 28, distance: 44.6
click at [1222, 13] on link "Search" at bounding box center [1246, 21] width 76 height 29
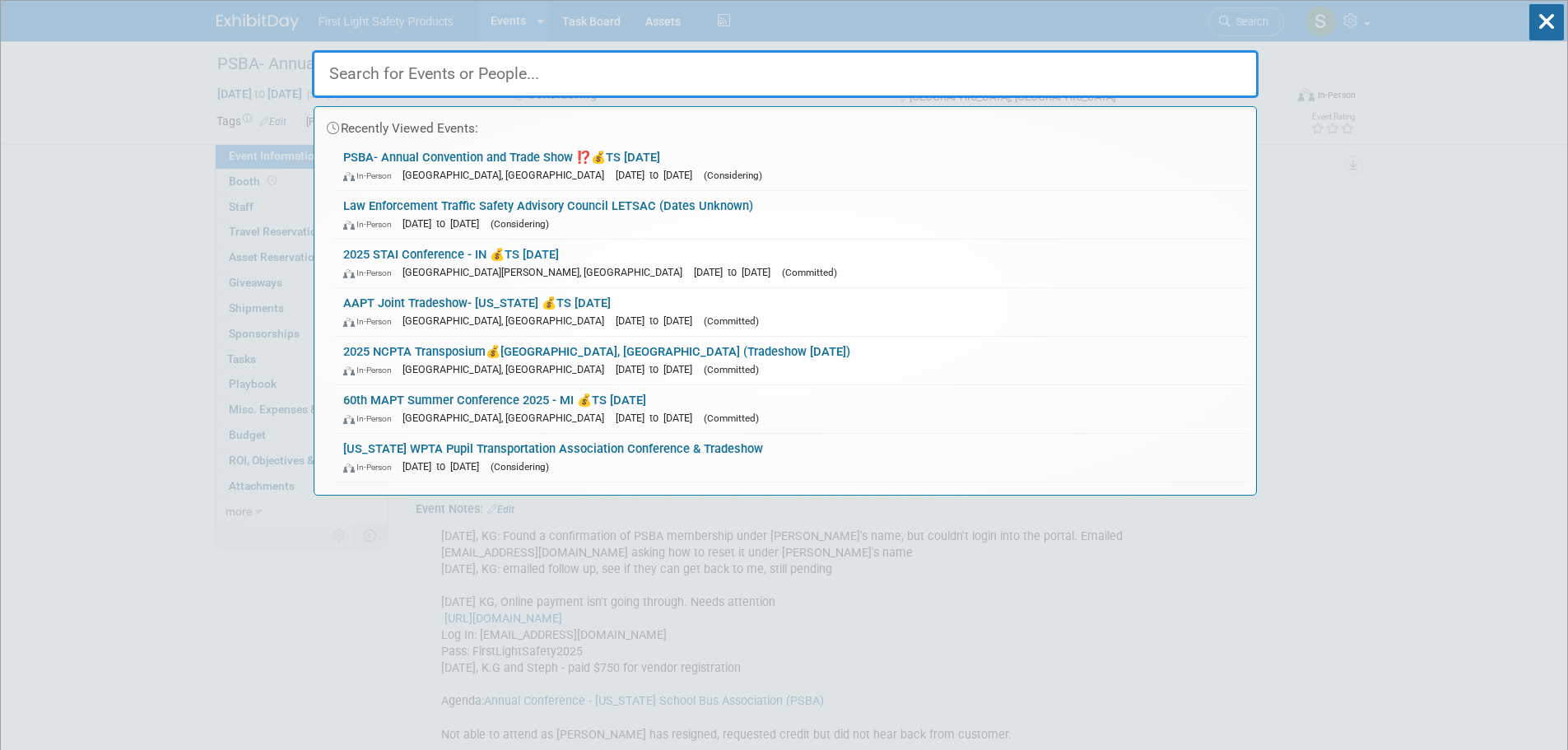
paste input "2025 TAPT Conference and Trade Show in [GEOGRAPHIC_DATA] - [US_STATE]"
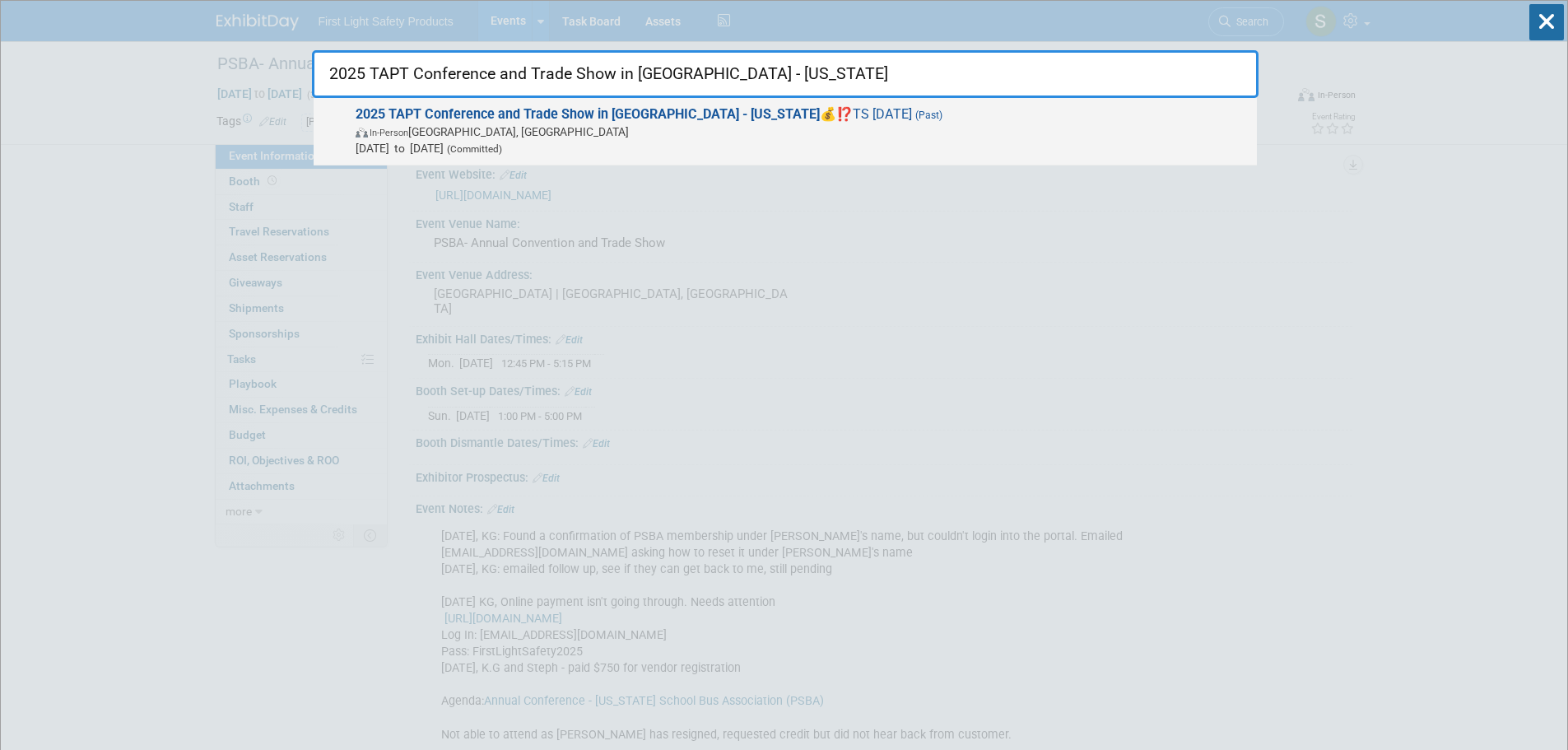
type input "2025 TAPT Conference and Trade Show in [GEOGRAPHIC_DATA] - [US_STATE]"
click at [471, 122] on span "2025 TAPT Conference and Trade Show in Fort Worth - Texas 💰⁉️TS Sunday, June 22…" at bounding box center [799, 131] width 898 height 50
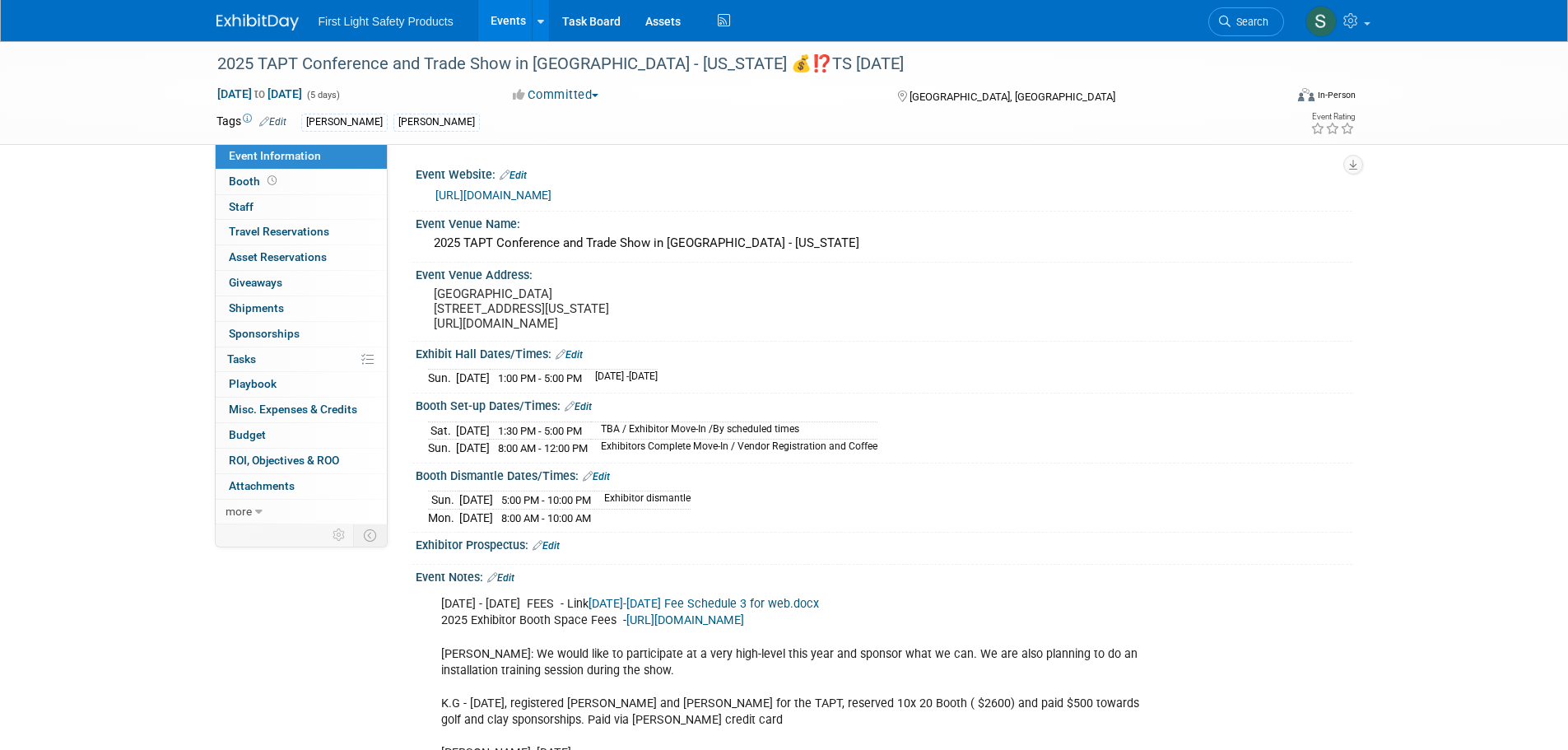
click at [552, 195] on link "https://www.tapt.com/conference25a.html" at bounding box center [493, 196] width 116 height 13
drag, startPoint x: 1238, startPoint y: 17, endPoint x: 1184, endPoint y: 29, distance: 55.3
click at [1238, 17] on span "Search" at bounding box center [1250, 21] width 38 height 12
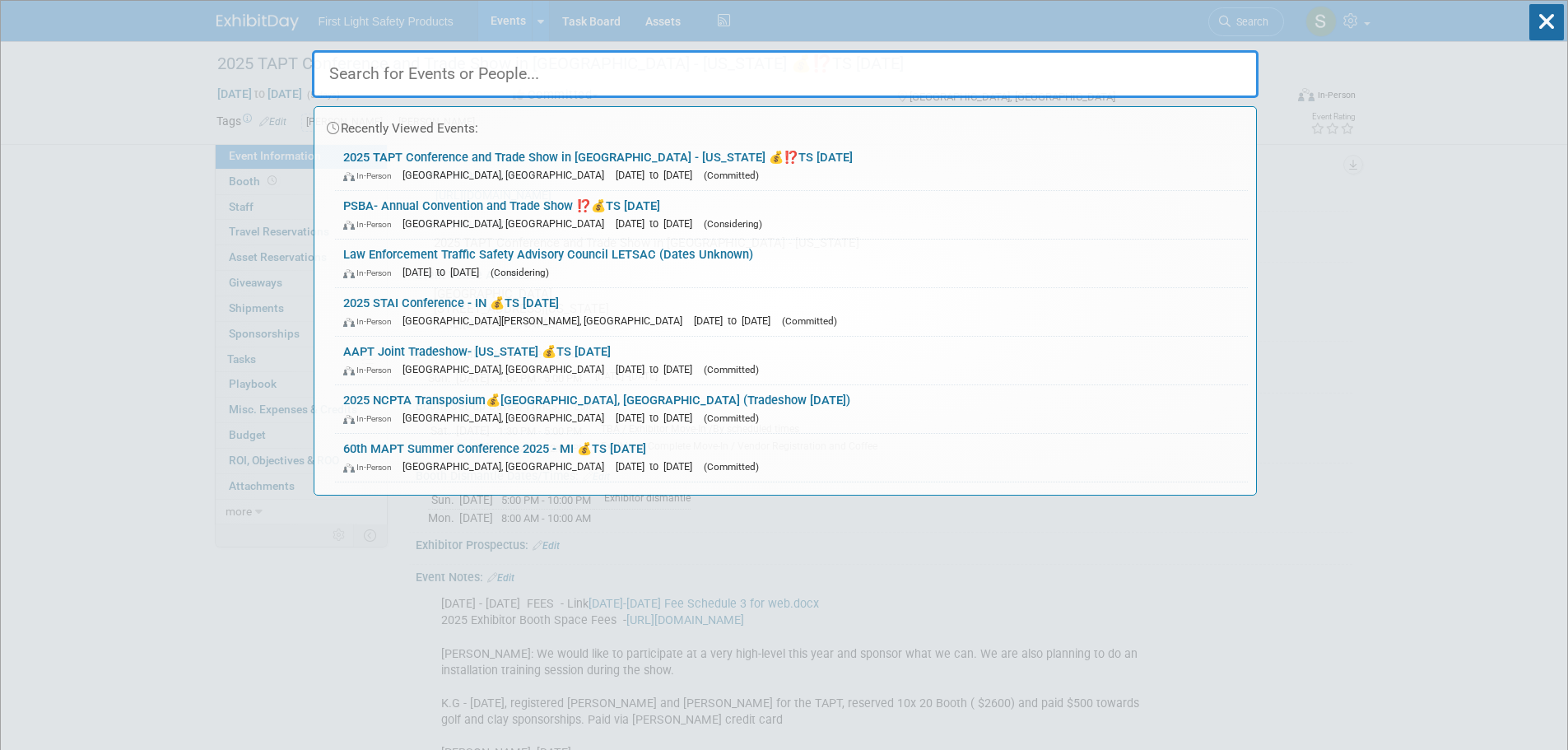
paste input "FAPT Florida 76th Annual Conference "Welcome to Paradise""
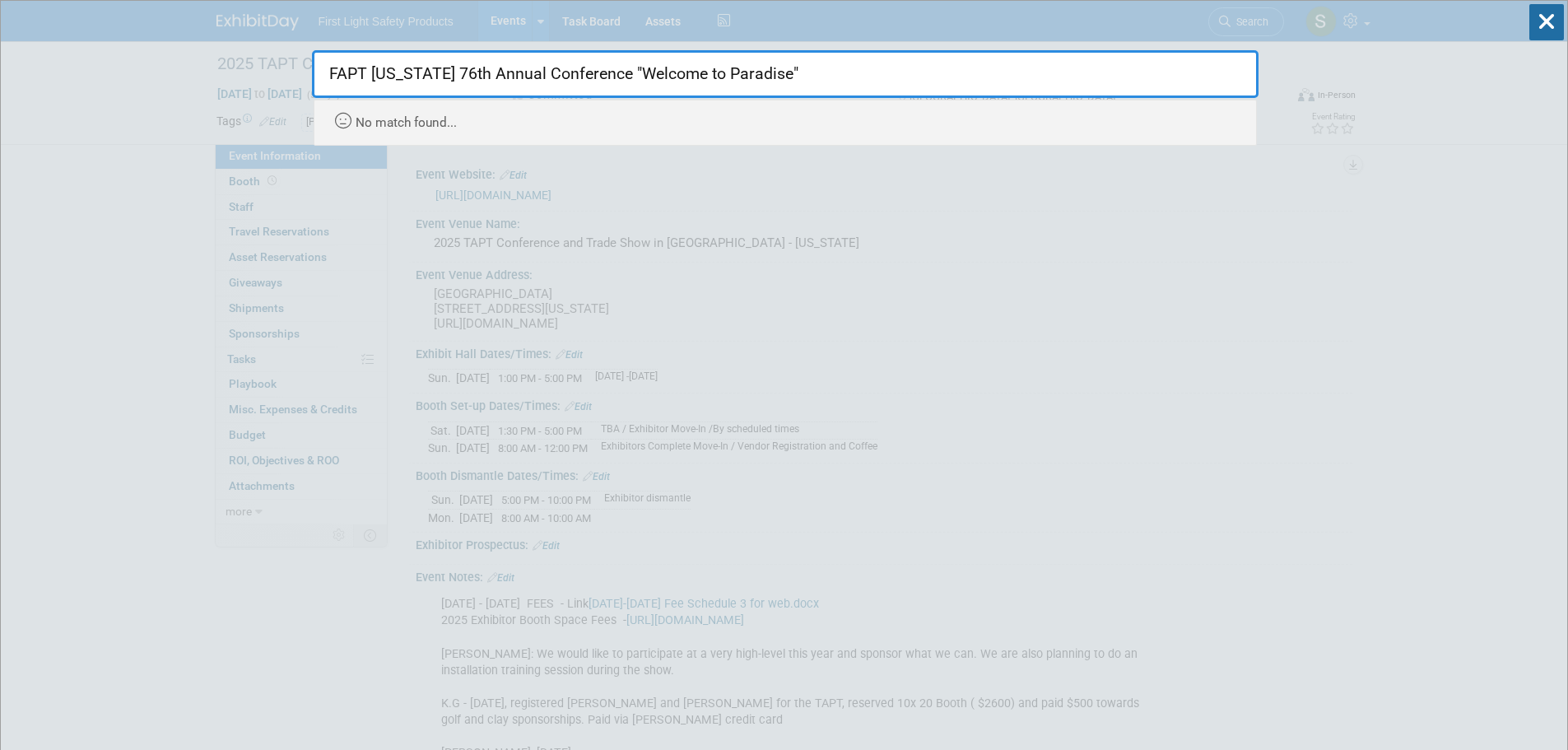
drag, startPoint x: 768, startPoint y: 66, endPoint x: 599, endPoint y: 71, distance: 169.1
click at [599, 71] on input "FAPT Florida 76th Annual Conference "Welcome to Paradise"" at bounding box center [785, 74] width 947 height 48
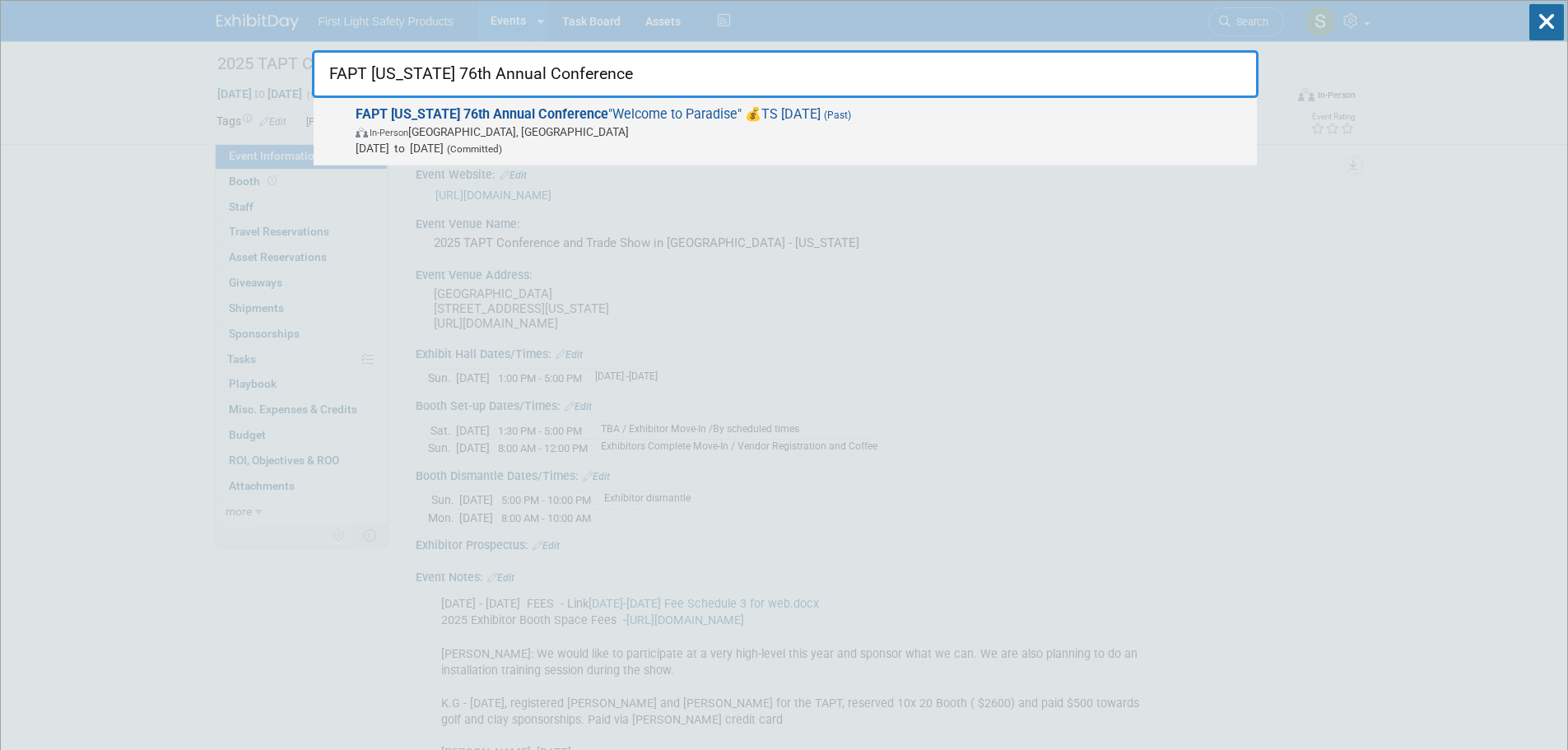
type input "FAPT Florida 76th Annual Conference"
click at [612, 107] on span "FAPT Florida 76th Annual Conference "Welcome to Paradise" 💰TS Tues June 17 (Pas…" at bounding box center [799, 131] width 898 height 50
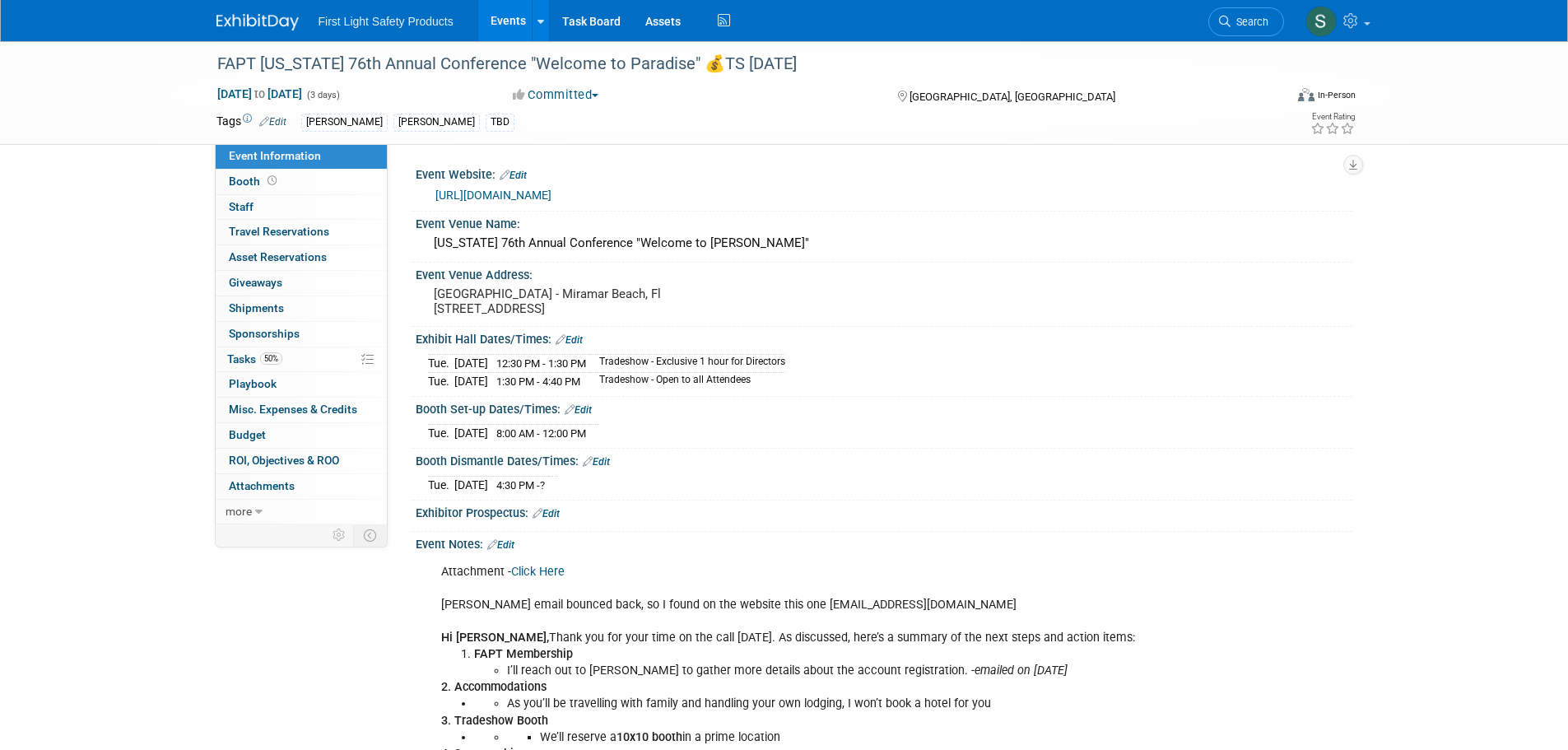
click at [552, 193] on link "[URL][DOMAIN_NAME]" at bounding box center [493, 196] width 116 height 13
click at [1244, 31] on link "Search" at bounding box center [1246, 21] width 76 height 29
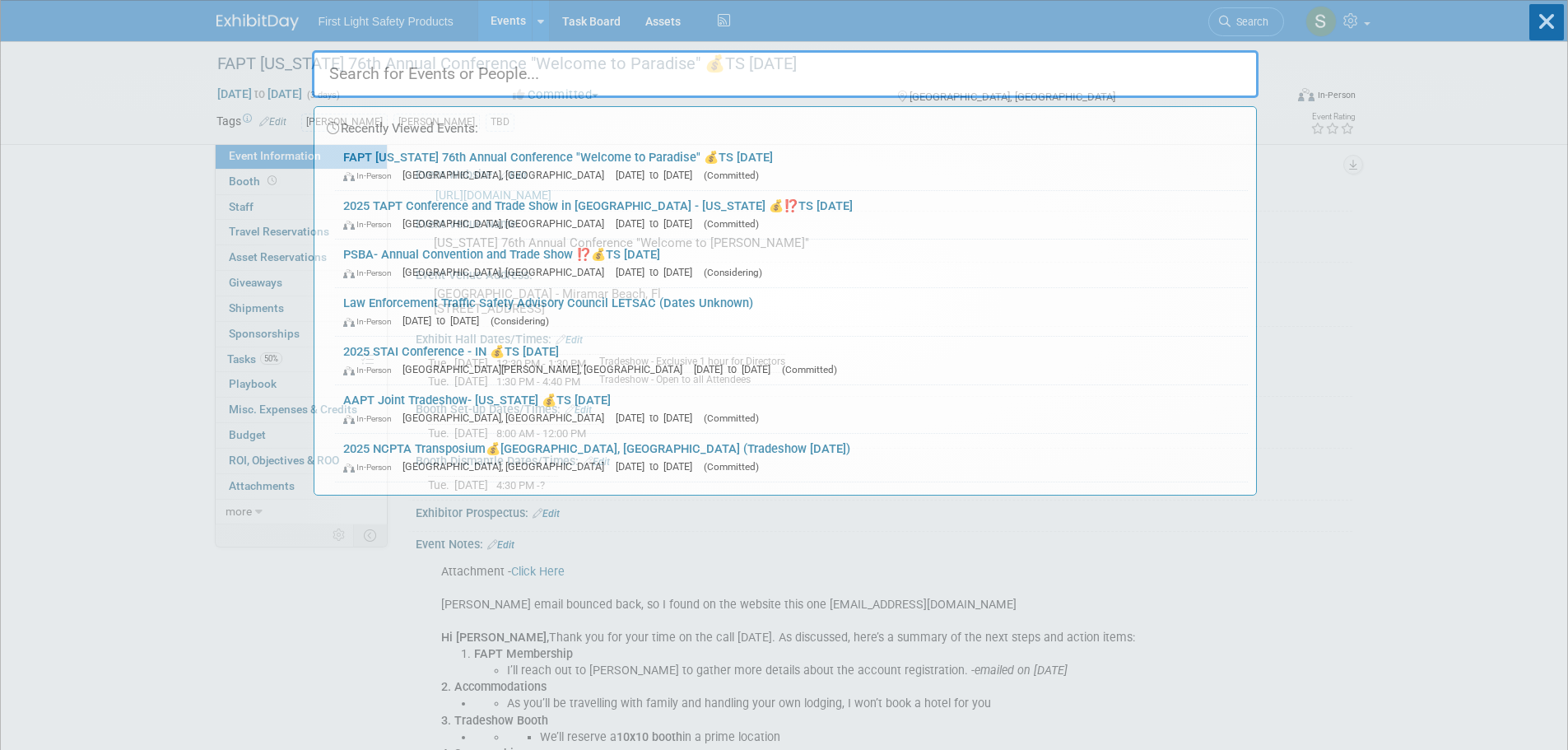
paste input "AR - Rush Bus Centers Bus Training Expo"
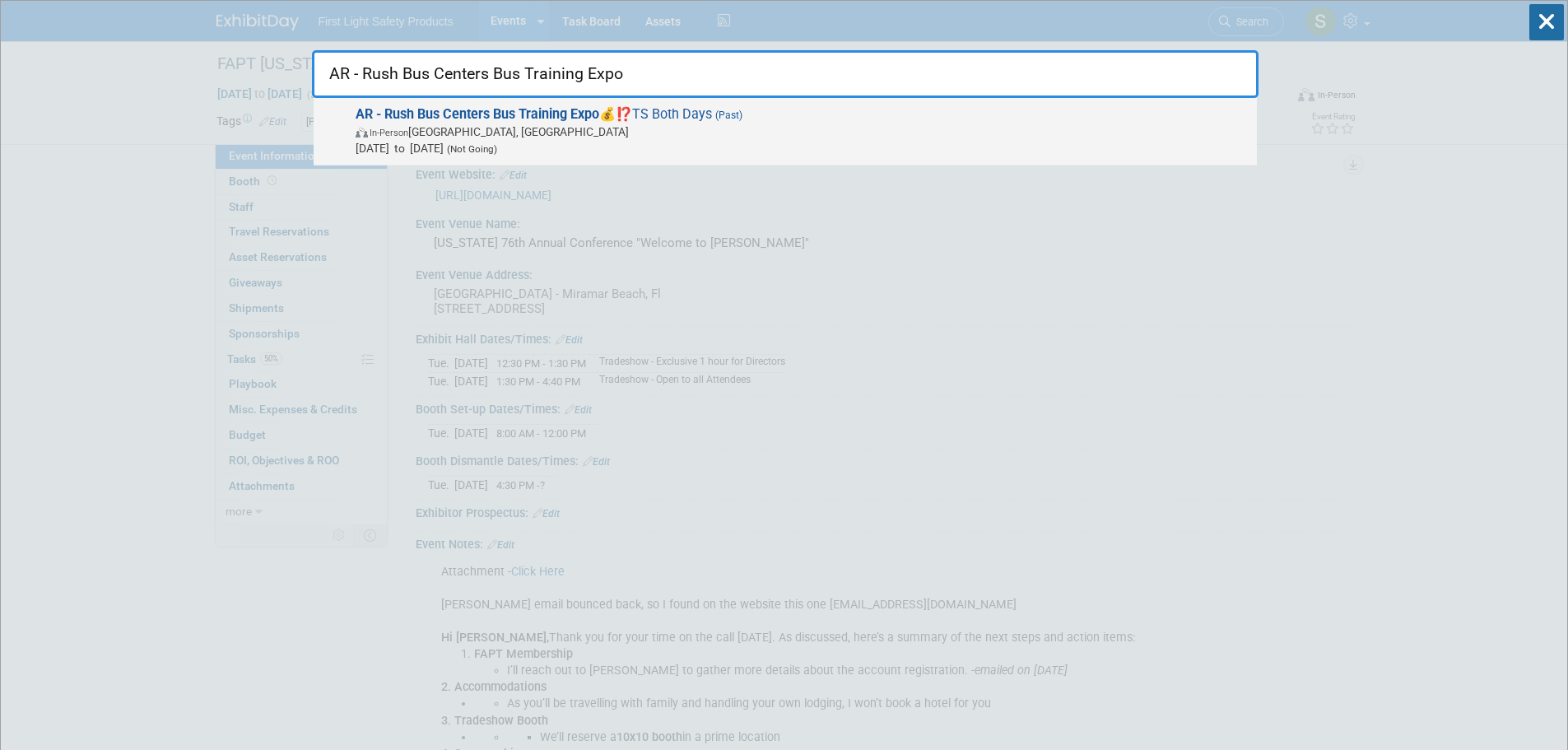
type input "AR - Rush Bus Centers Bus Training Expo"
click at [479, 124] on span "In-Person [GEOGRAPHIC_DATA], [GEOGRAPHIC_DATA]" at bounding box center [802, 132] width 893 height 17
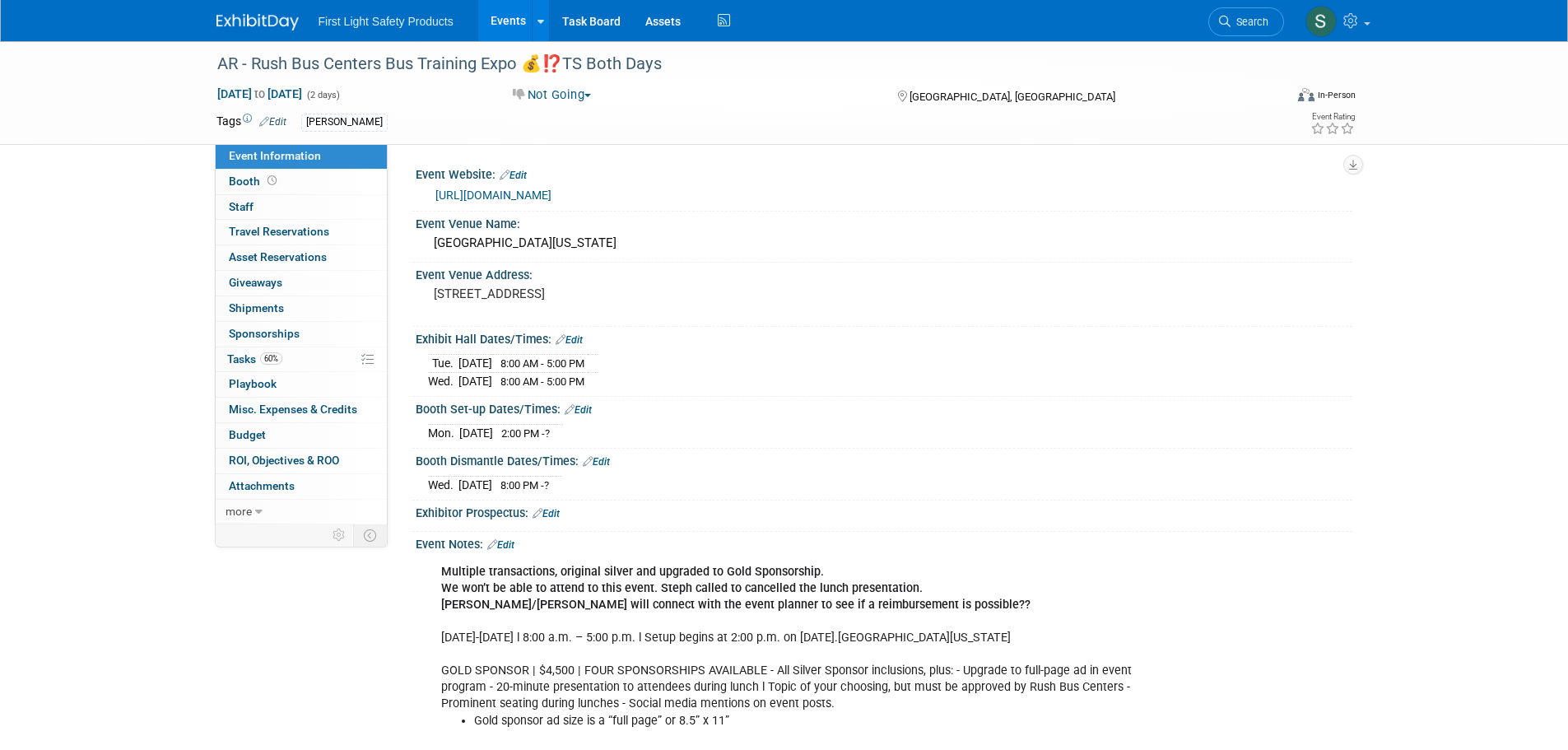
click at [552, 190] on link "https://www.rushtruckcenters.com/bus-training-expo" at bounding box center [493, 196] width 116 height 13
drag, startPoint x: 1215, startPoint y: 12, endPoint x: 1132, endPoint y: 47, distance: 90.1
click at [1215, 12] on link "Search" at bounding box center [1246, 21] width 76 height 29
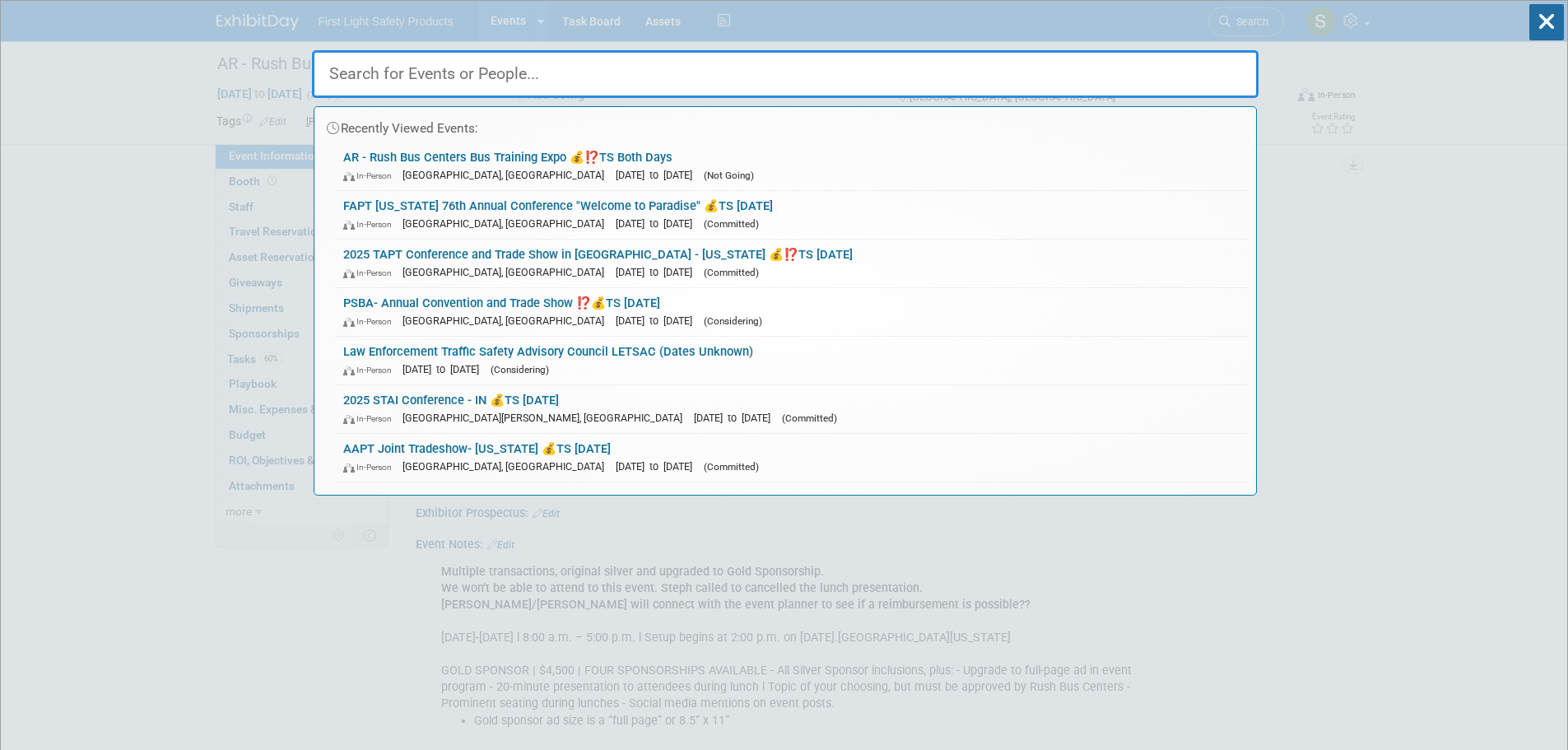
paste input "OPTA Summer Conference & Trade Show 2025 - Oregon"
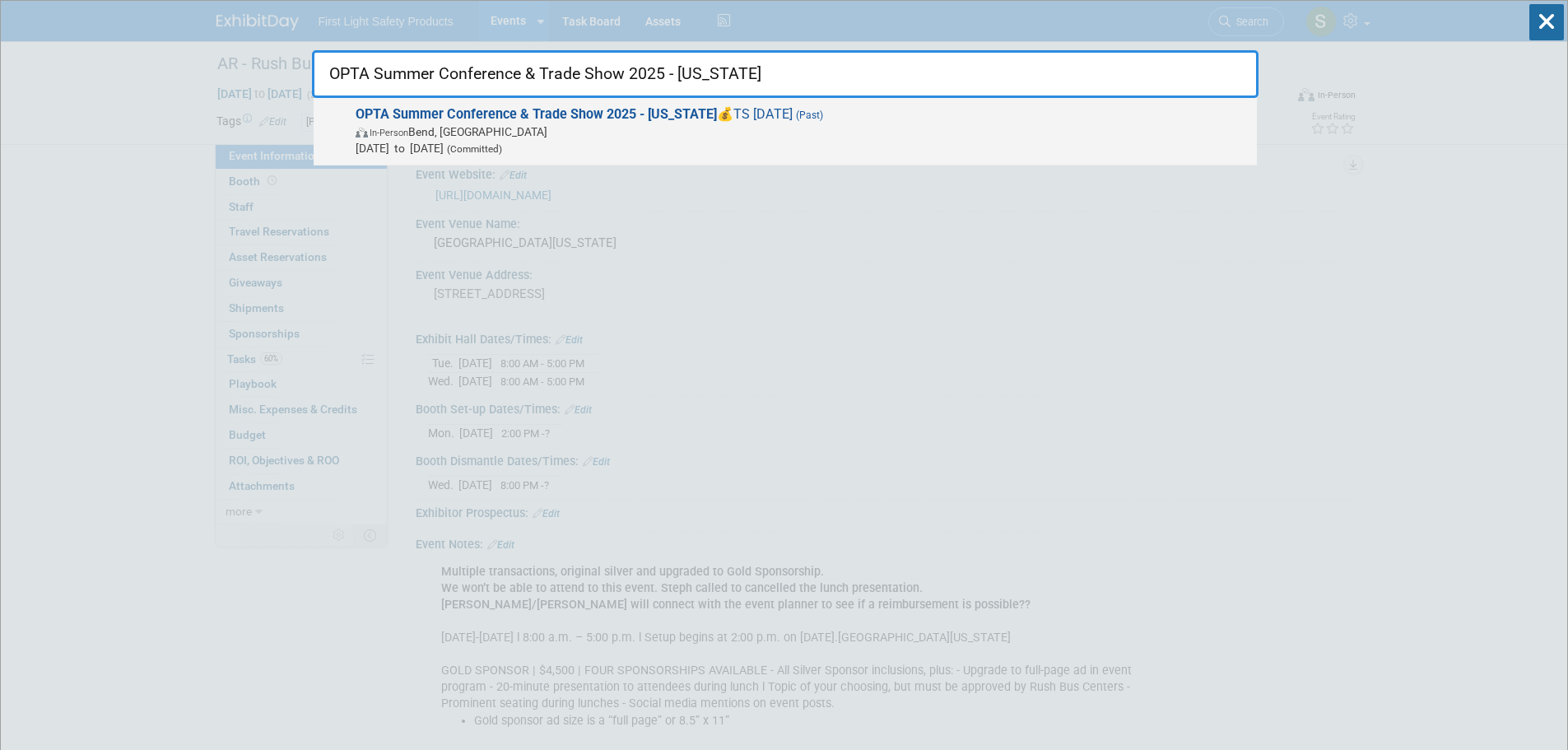
type input "OPTA Summer Conference & Trade Show 2025 - Oregon"
click at [442, 120] on strong "OPTA Summer Conference & Trade Show 2025 - Oregon" at bounding box center [536, 114] width 361 height 16
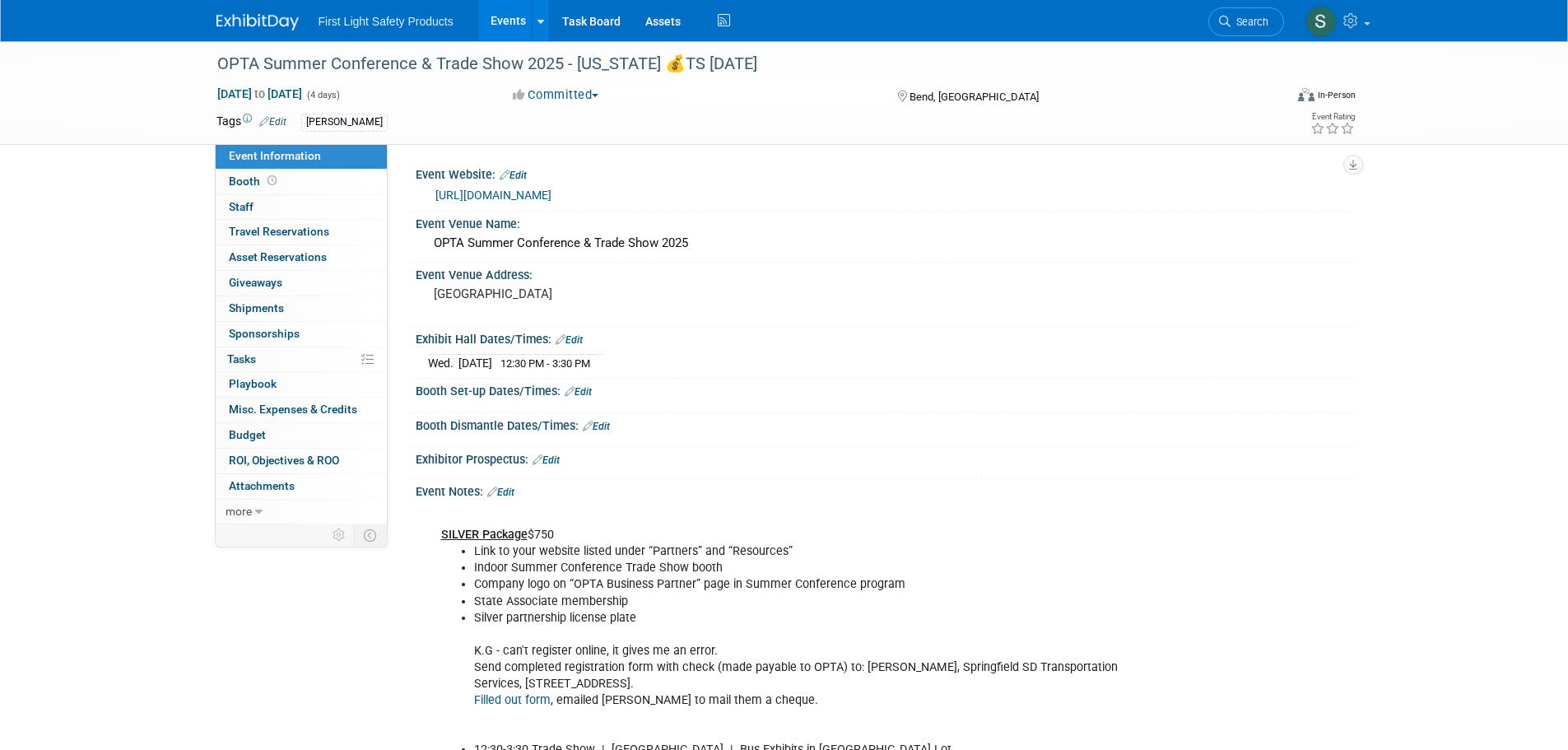
click at [552, 198] on link "[URL][DOMAIN_NAME]" at bounding box center [493, 196] width 116 height 13
drag, startPoint x: 1236, startPoint y: 21, endPoint x: 1226, endPoint y: 22, distance: 10.0
click at [1236, 21] on span "Search" at bounding box center [1250, 21] width 38 height 12
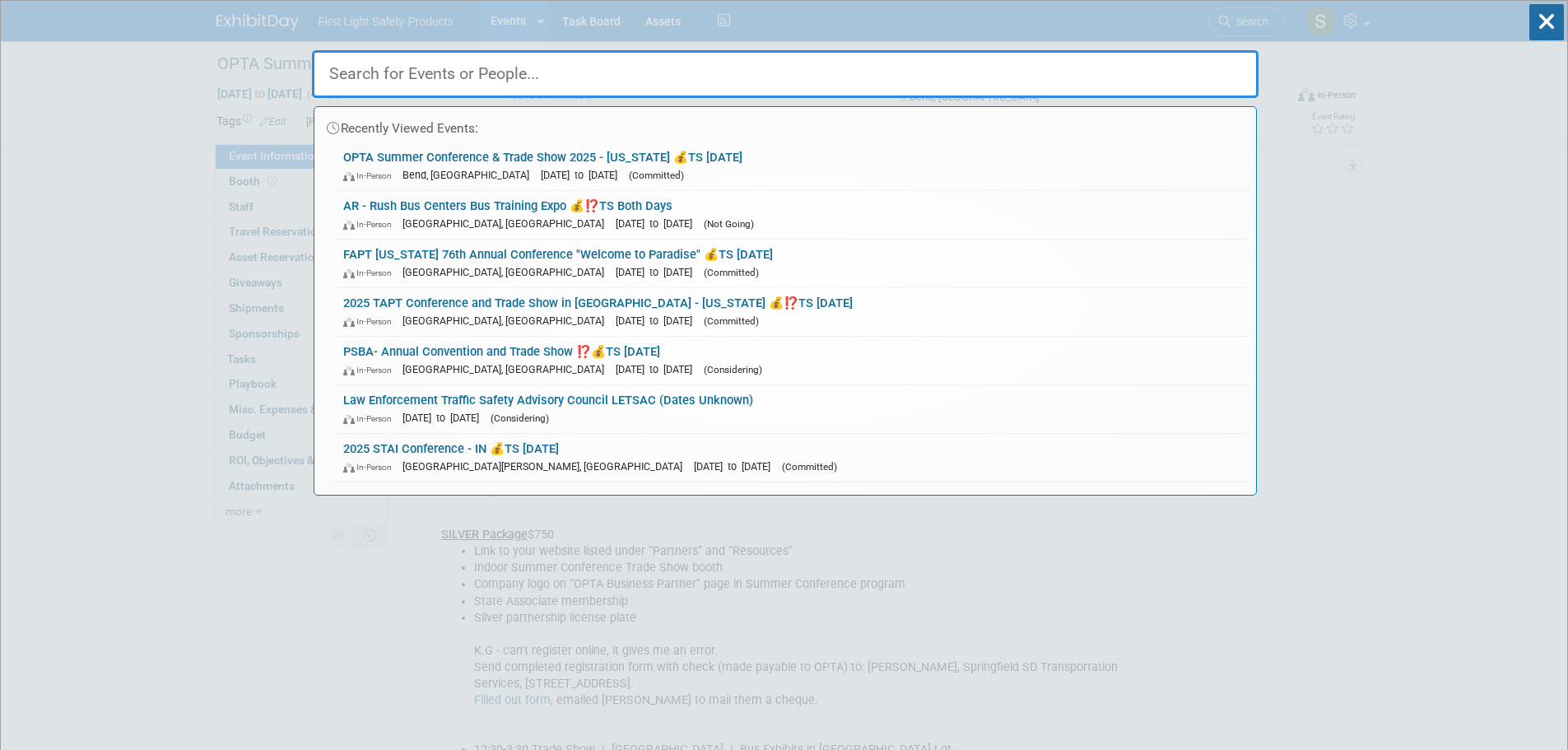
paste input "TAA Summer Conference - Arizona"
type input "TAA Summer Conference - Arizona"
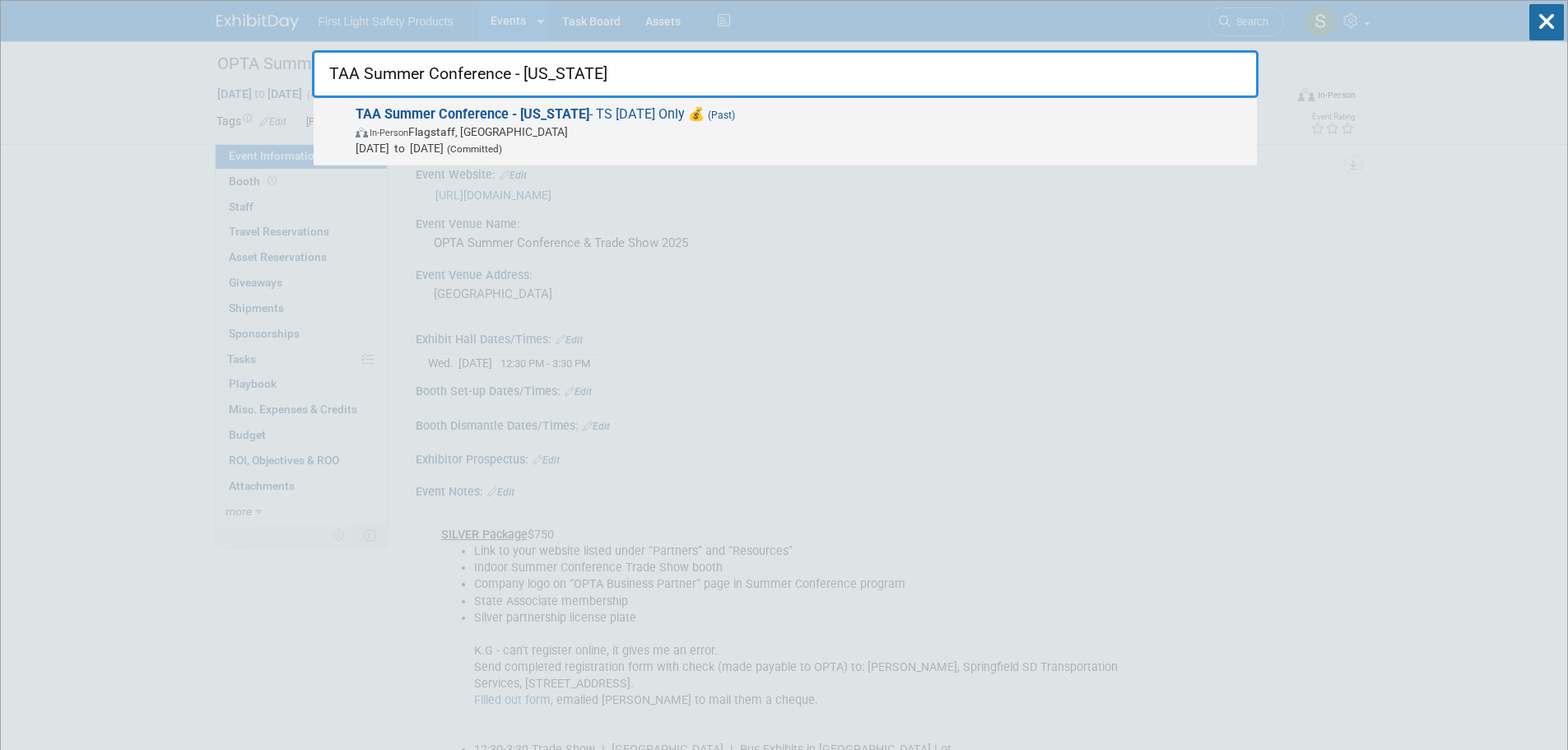
click at [452, 126] on span "In-Person Flagstaff, AZ" at bounding box center [802, 132] width 893 height 17
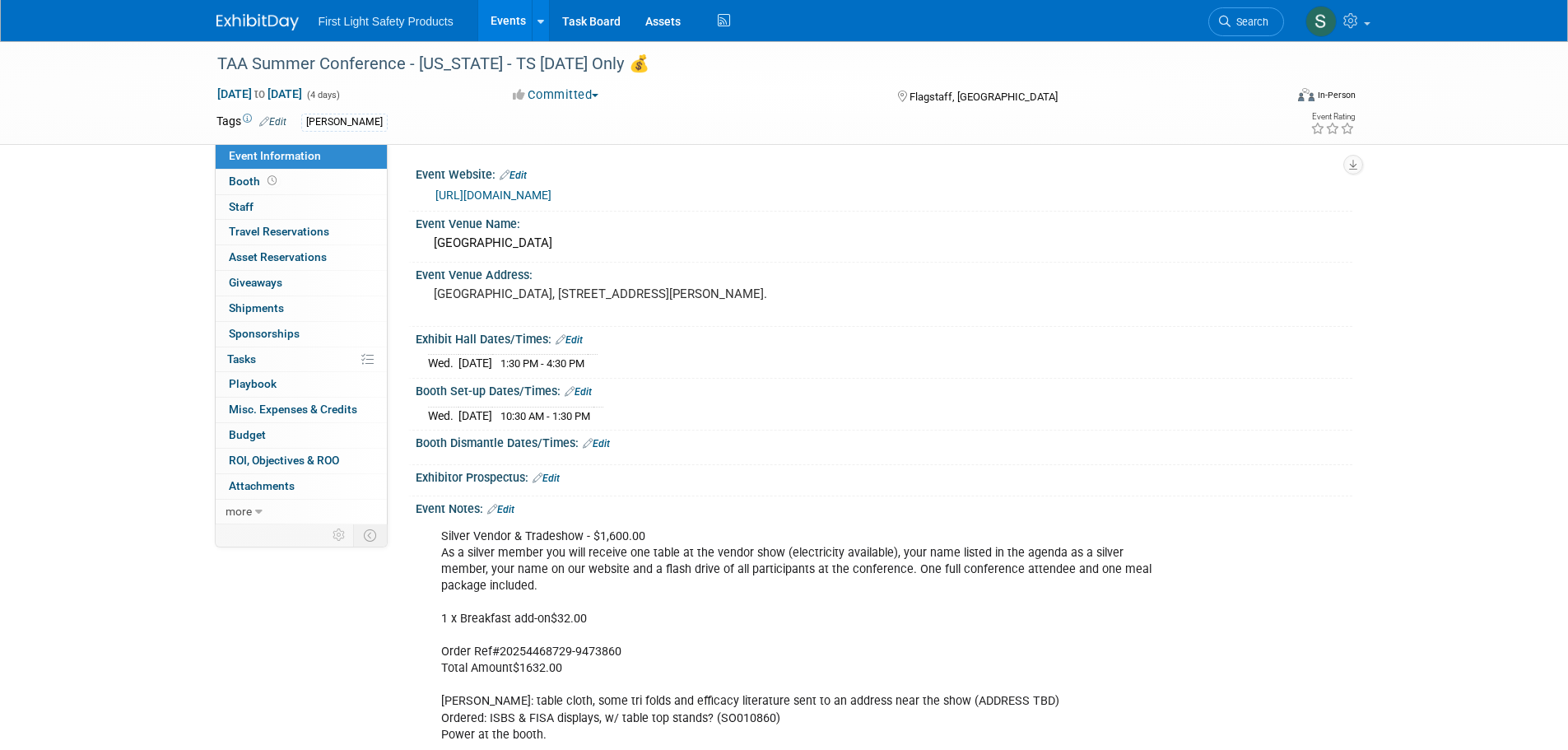
click at [533, 186] on div "[URL][DOMAIN_NAME]" at bounding box center [888, 196] width 905 height 19
click at [533, 191] on link "[URL][DOMAIN_NAME]" at bounding box center [493, 196] width 116 height 13
drag, startPoint x: 1226, startPoint y: 29, endPoint x: 1154, endPoint y: 51, distance: 75.3
click at [1226, 28] on link "Search" at bounding box center [1246, 21] width 76 height 29
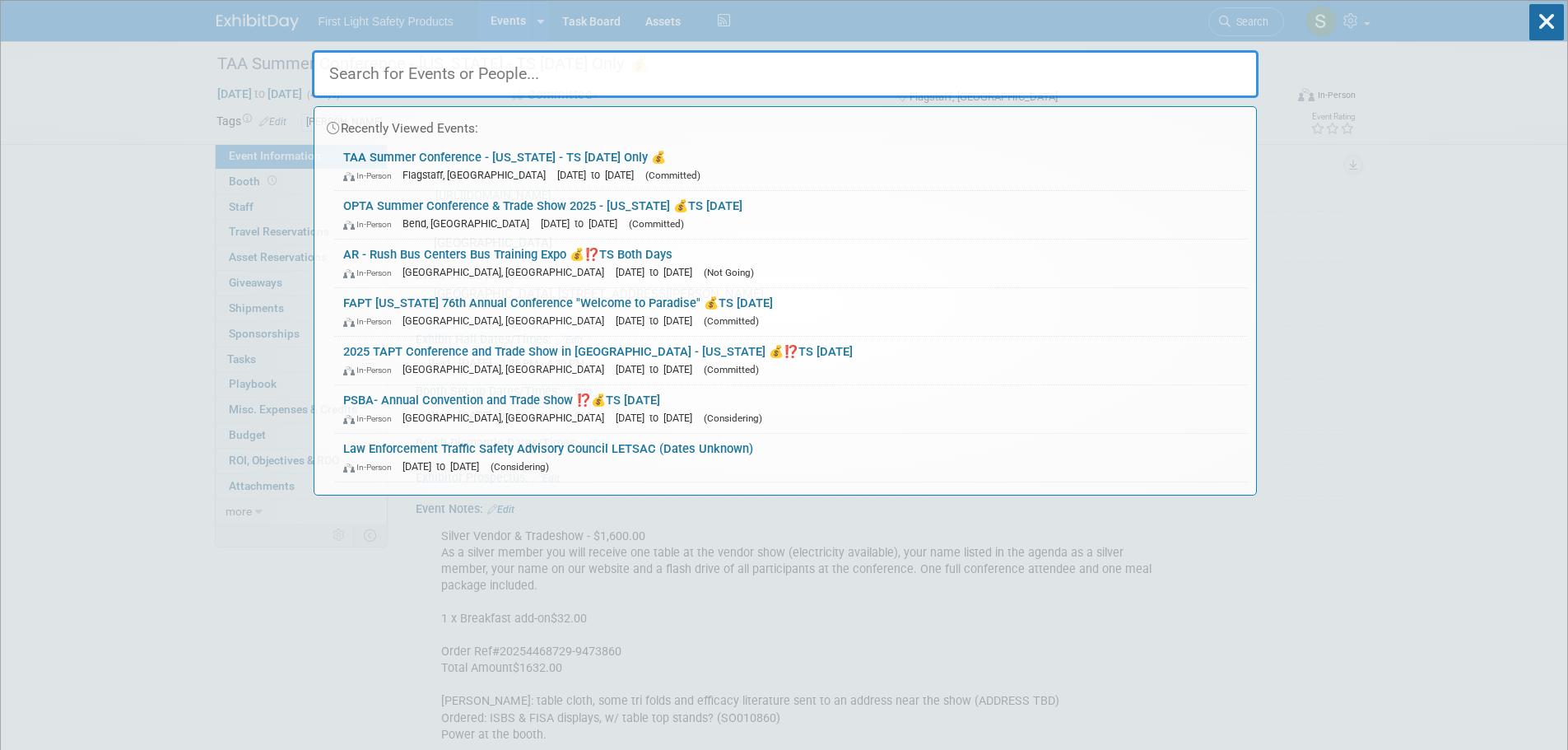
paste input "Summer MSBOA Conference"
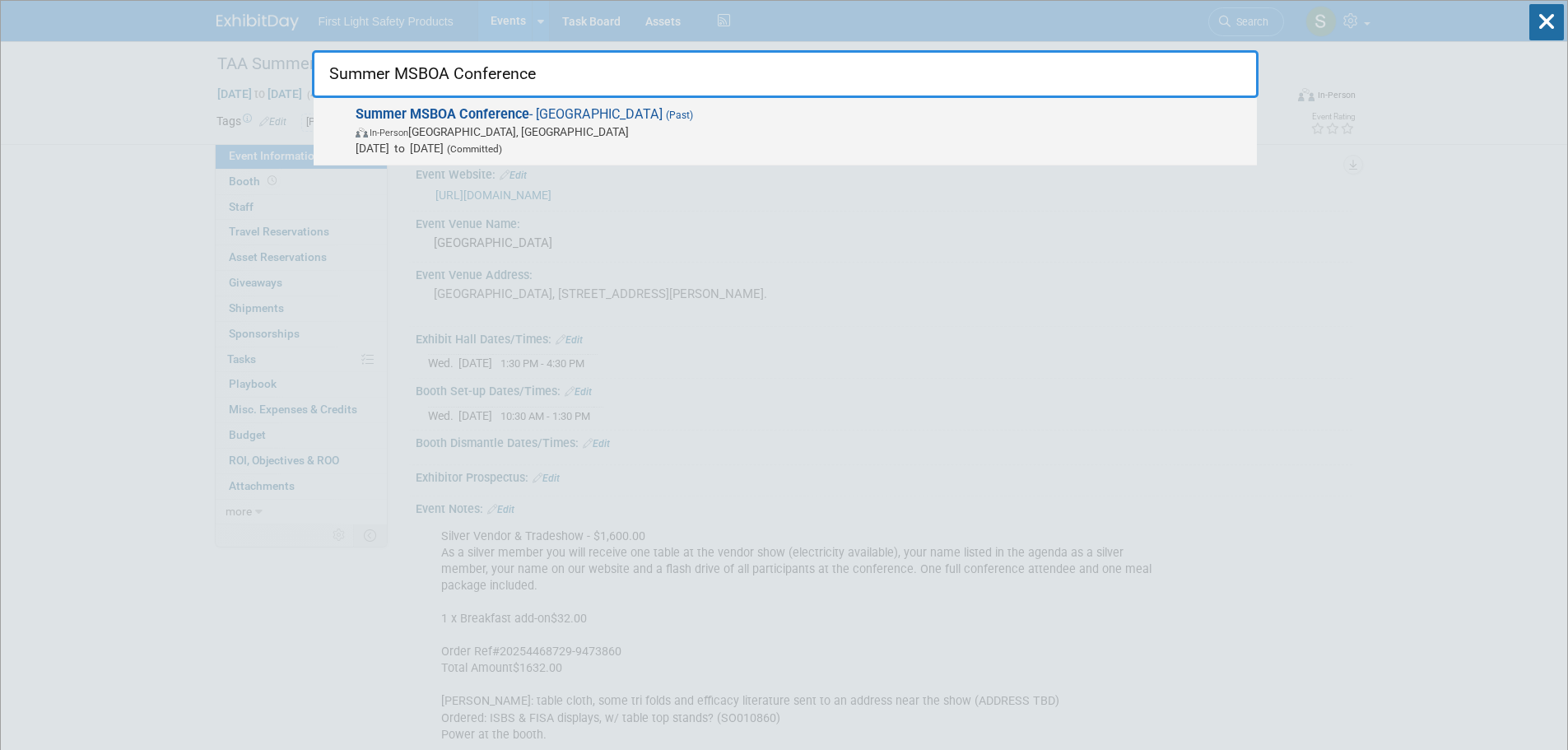
type input "Summer MSBOA Conference"
click at [448, 134] on span "In-Person Deerwood, MN" at bounding box center [802, 132] width 893 height 17
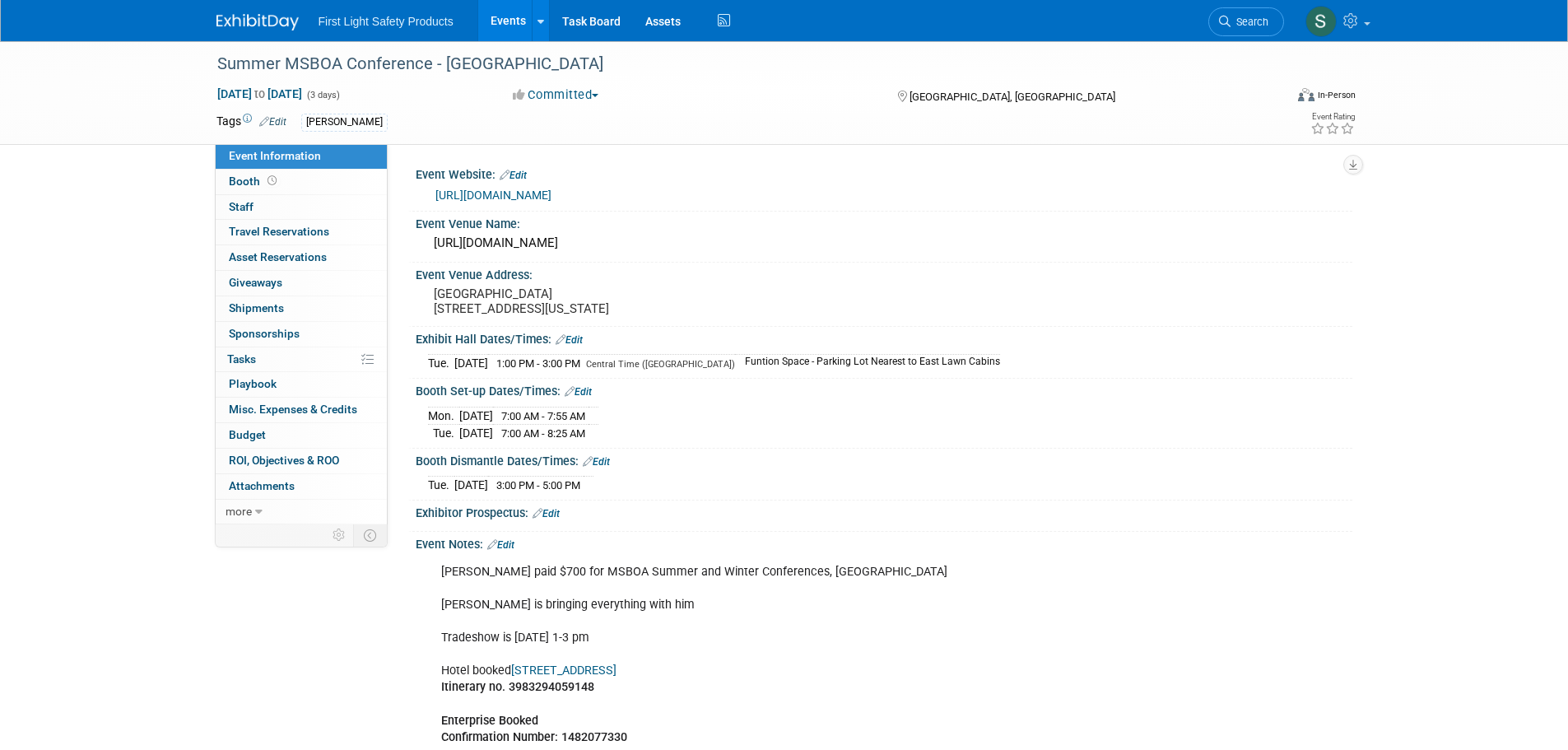
click at [531, 194] on link "https://msboa.com/page/SummerConference" at bounding box center [493, 196] width 116 height 13
click at [1217, 28] on link "Search" at bounding box center [1246, 21] width 76 height 29
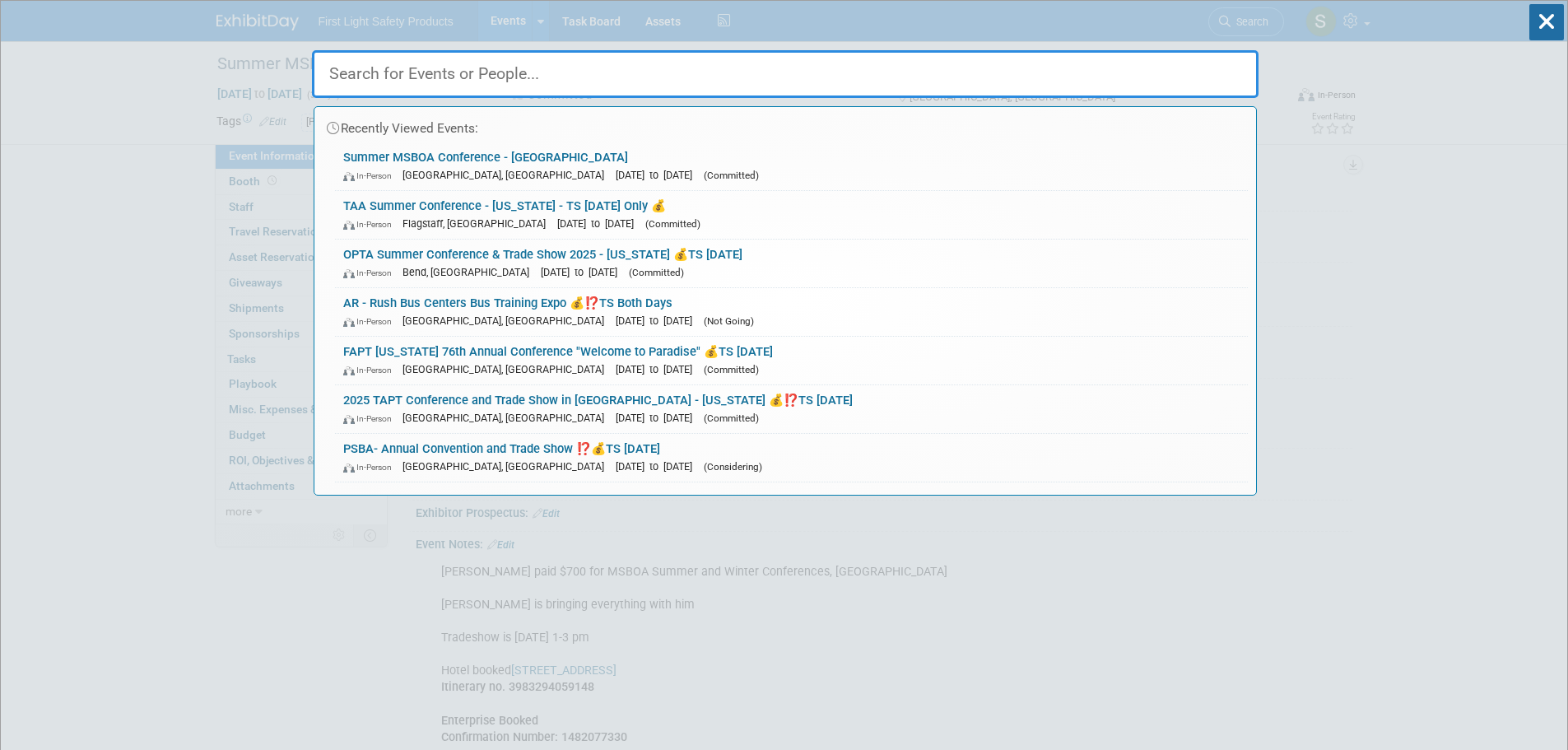
paste input "KAPT - Kentucky Association of Pupil Transportation"
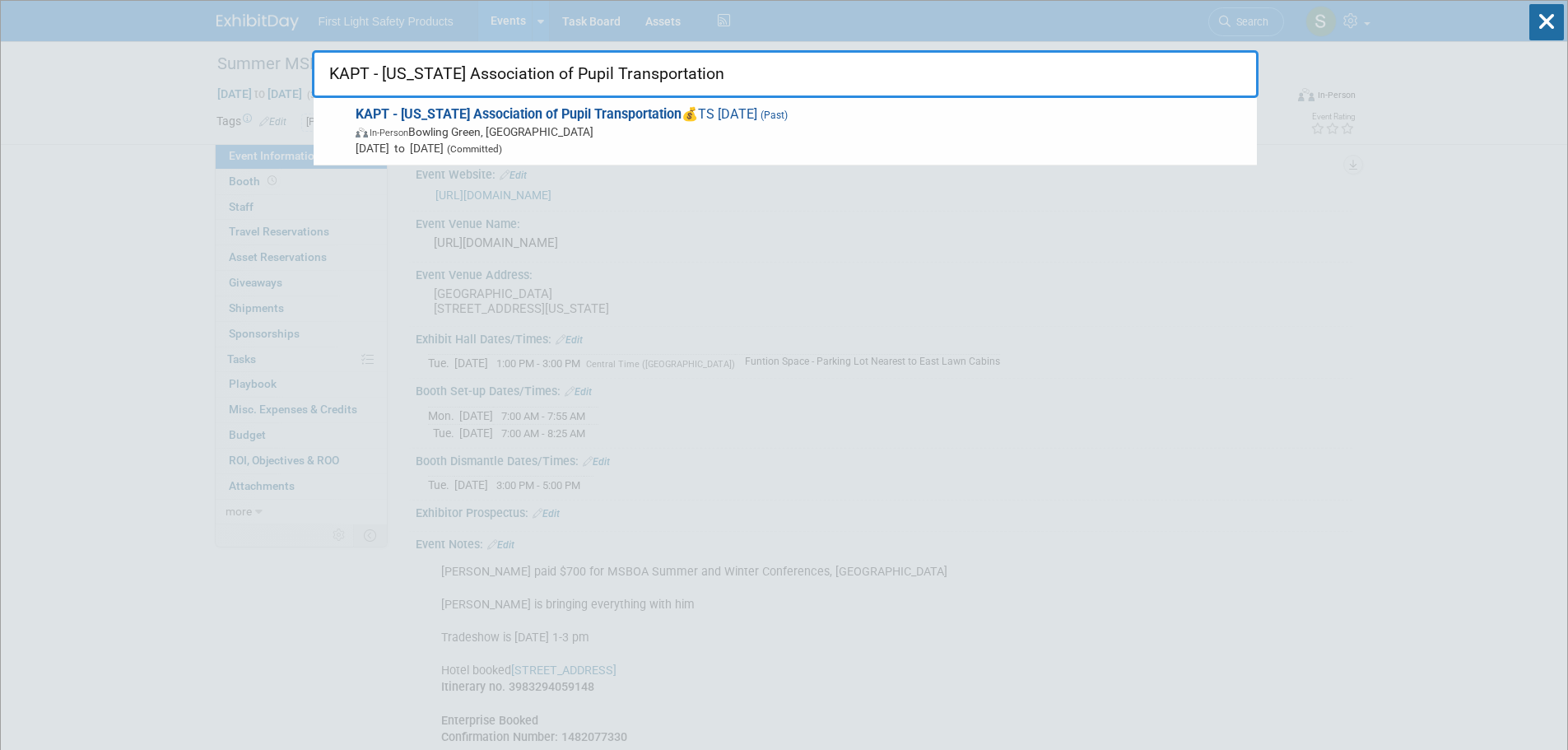
type input "KAPT - Kentucky Association of Pupil Transportation"
click at [492, 127] on span "In-Person Bowling Green, KY" at bounding box center [802, 132] width 893 height 17
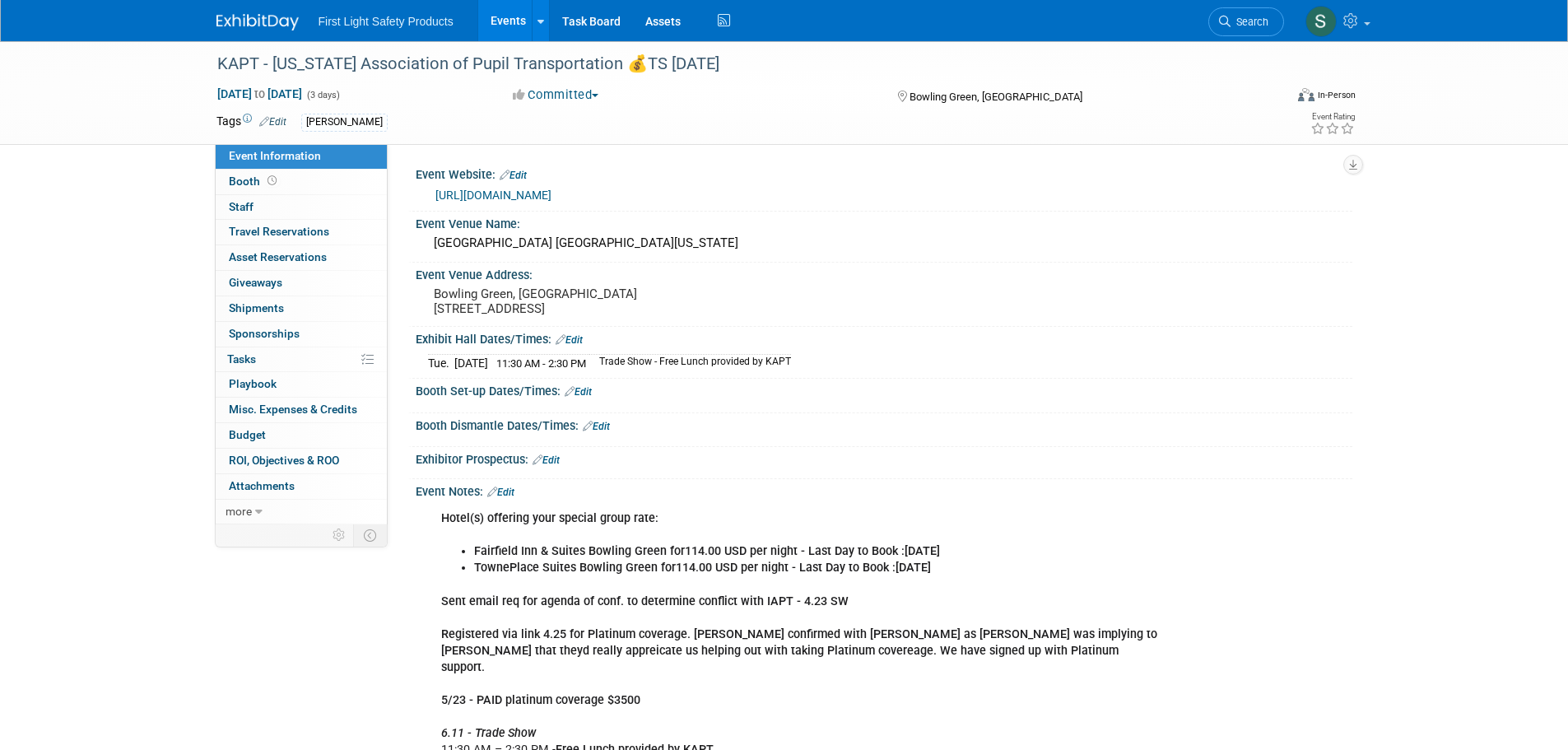
click at [552, 196] on link "http://www.thekapt.com/seminars-conferences.html" at bounding box center [493, 196] width 116 height 13
click at [1244, 27] on span "Search" at bounding box center [1250, 21] width 38 height 12
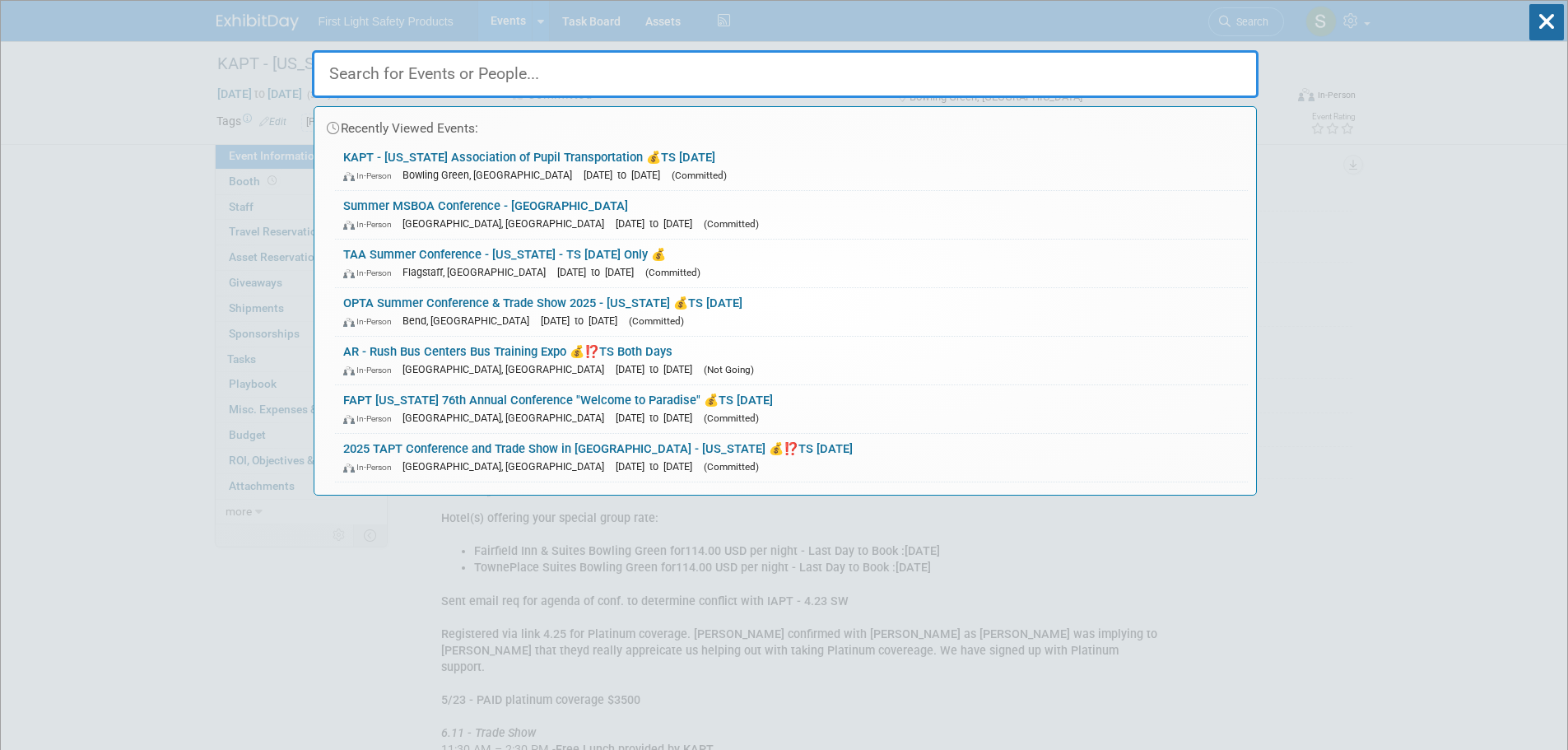
paste input "2025 ASTA Conference- [US_STATE]"
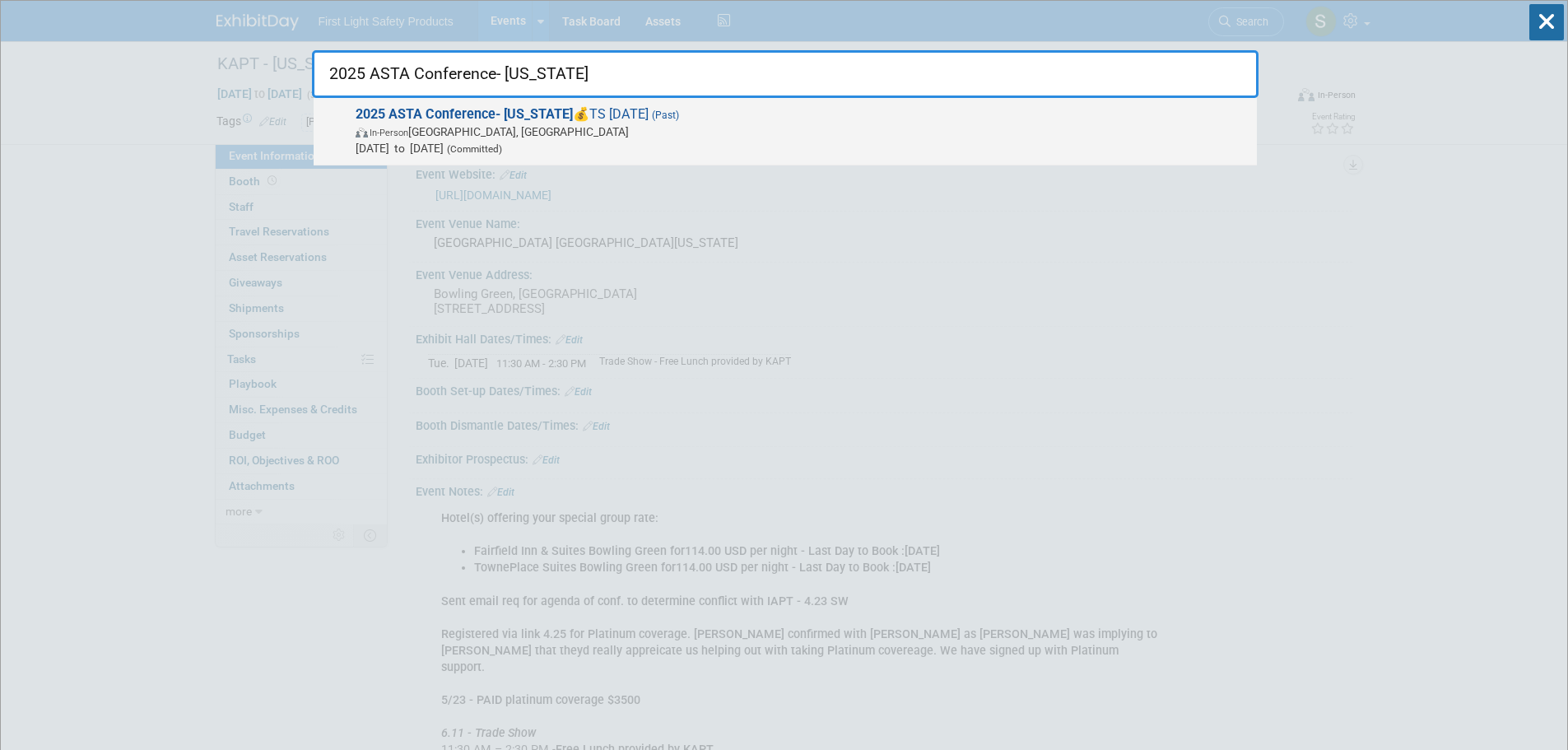
type input "2025 ASTA Conference- [US_STATE]"
click at [419, 130] on span "In-Person Florence, AL" at bounding box center [802, 132] width 893 height 17
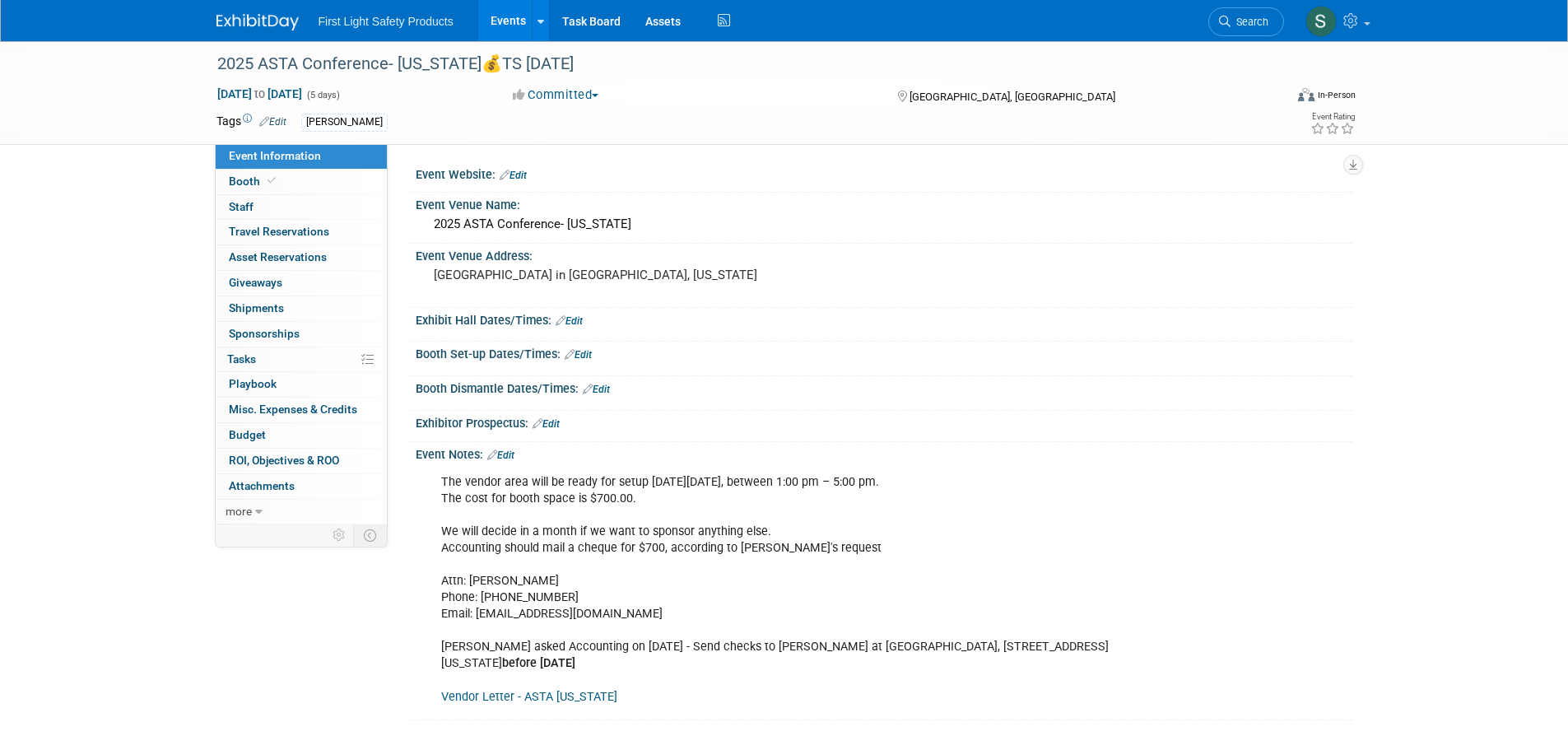
drag, startPoint x: 1237, startPoint y: 17, endPoint x: 833, endPoint y: 117, distance: 416.2
click at [1237, 17] on span "Search" at bounding box center [1250, 21] width 38 height 12
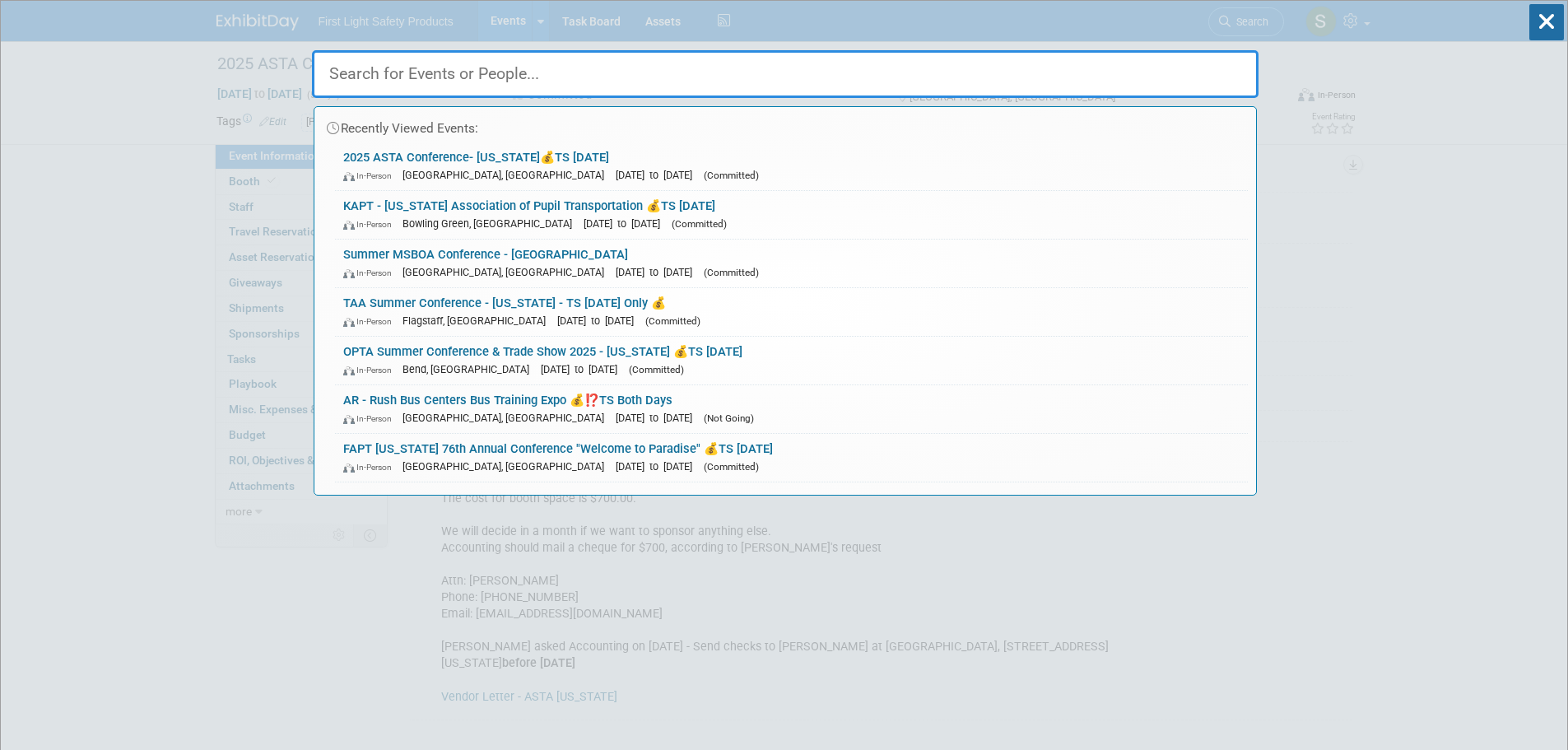
paste input "49th Annual [US_STATE] Association for Pupil Transportation Conference and Trad…"
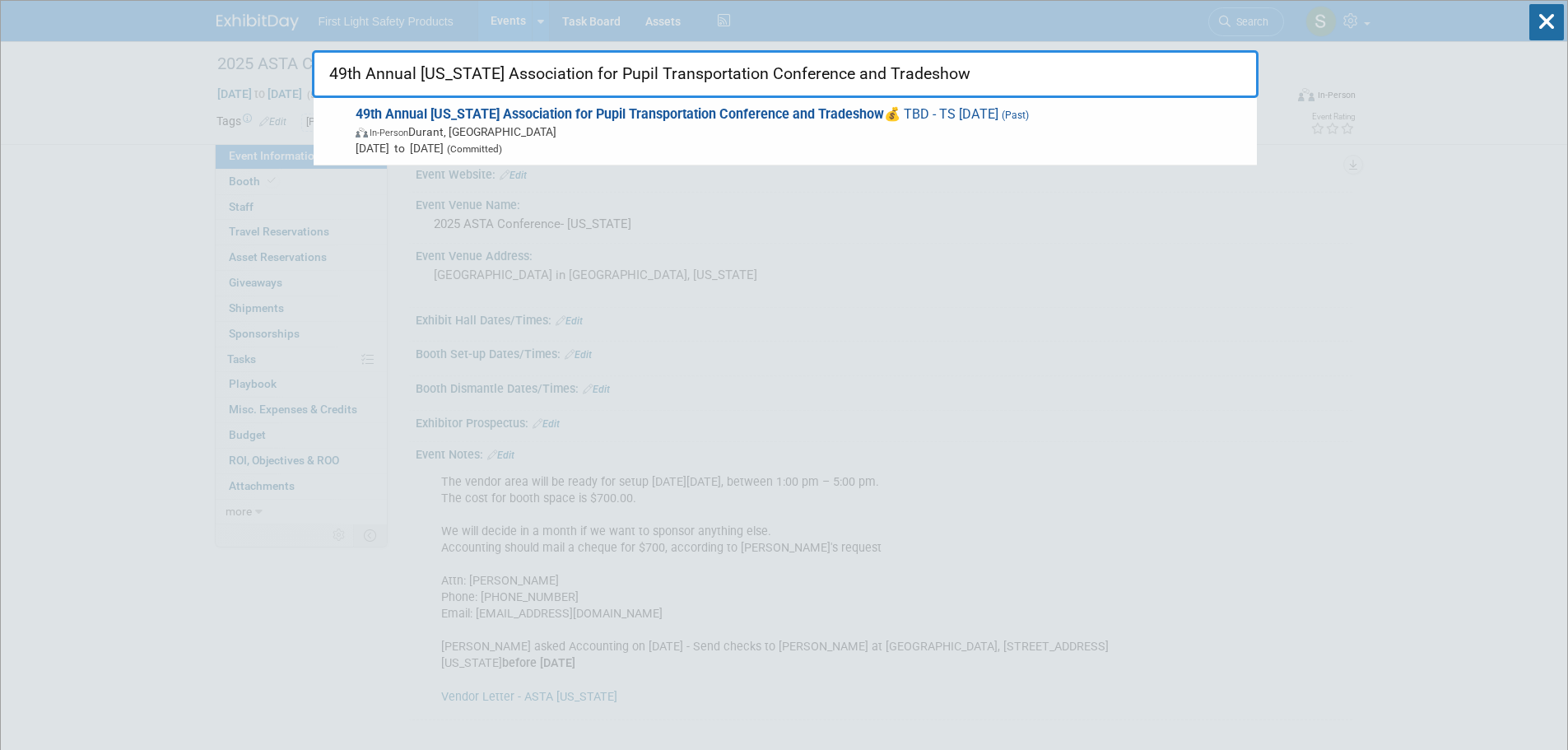
type input "49th Annual [US_STATE] Association for Pupil Transportation Conference and Trad…"
click at [511, 126] on span "In-Person [PERSON_NAME], [GEOGRAPHIC_DATA]" at bounding box center [802, 132] width 893 height 17
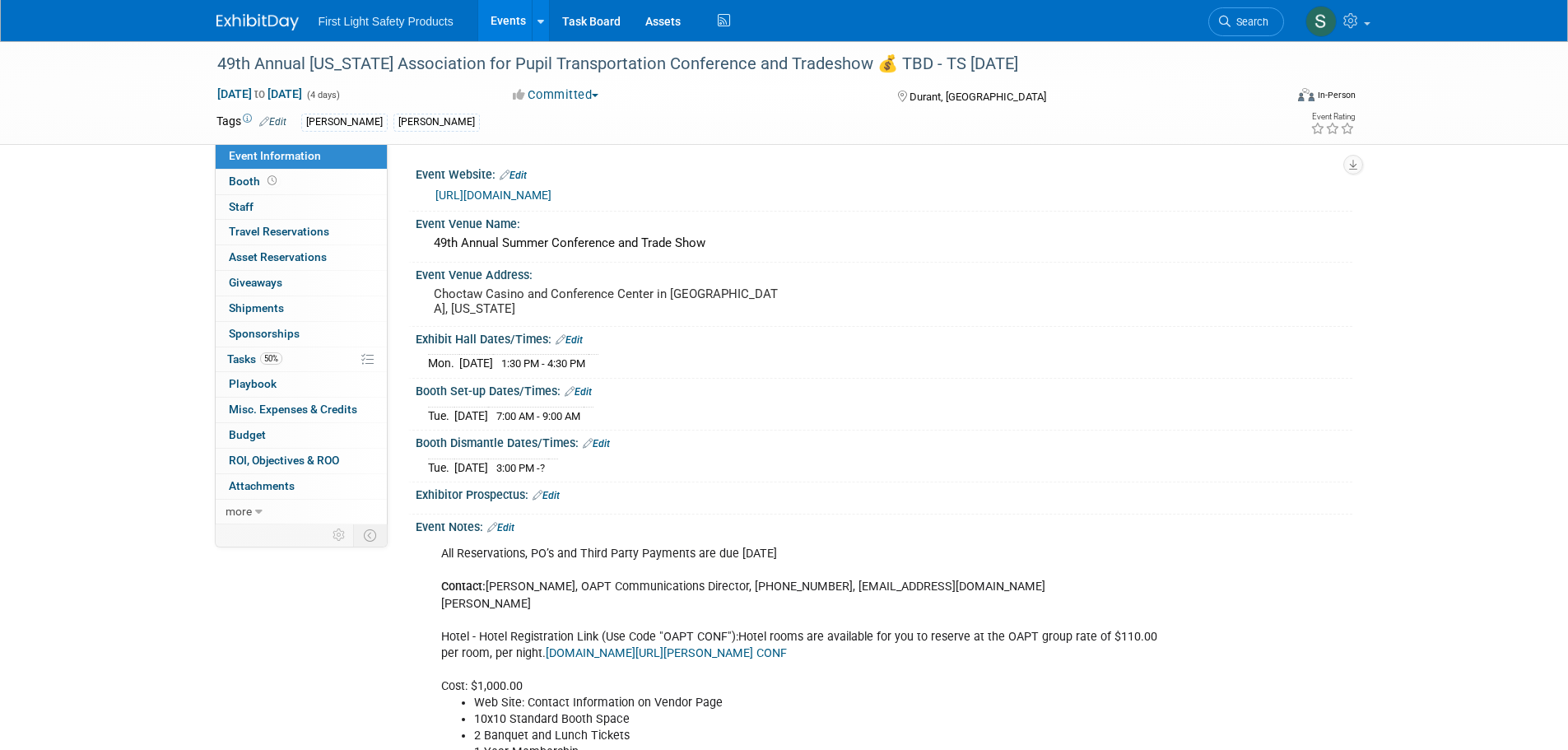
click at [552, 189] on link "https://www.oaptonline.org/events-1/conference" at bounding box center [493, 196] width 116 height 13
click at [1227, 21] on icon at bounding box center [1225, 21] width 12 height 12
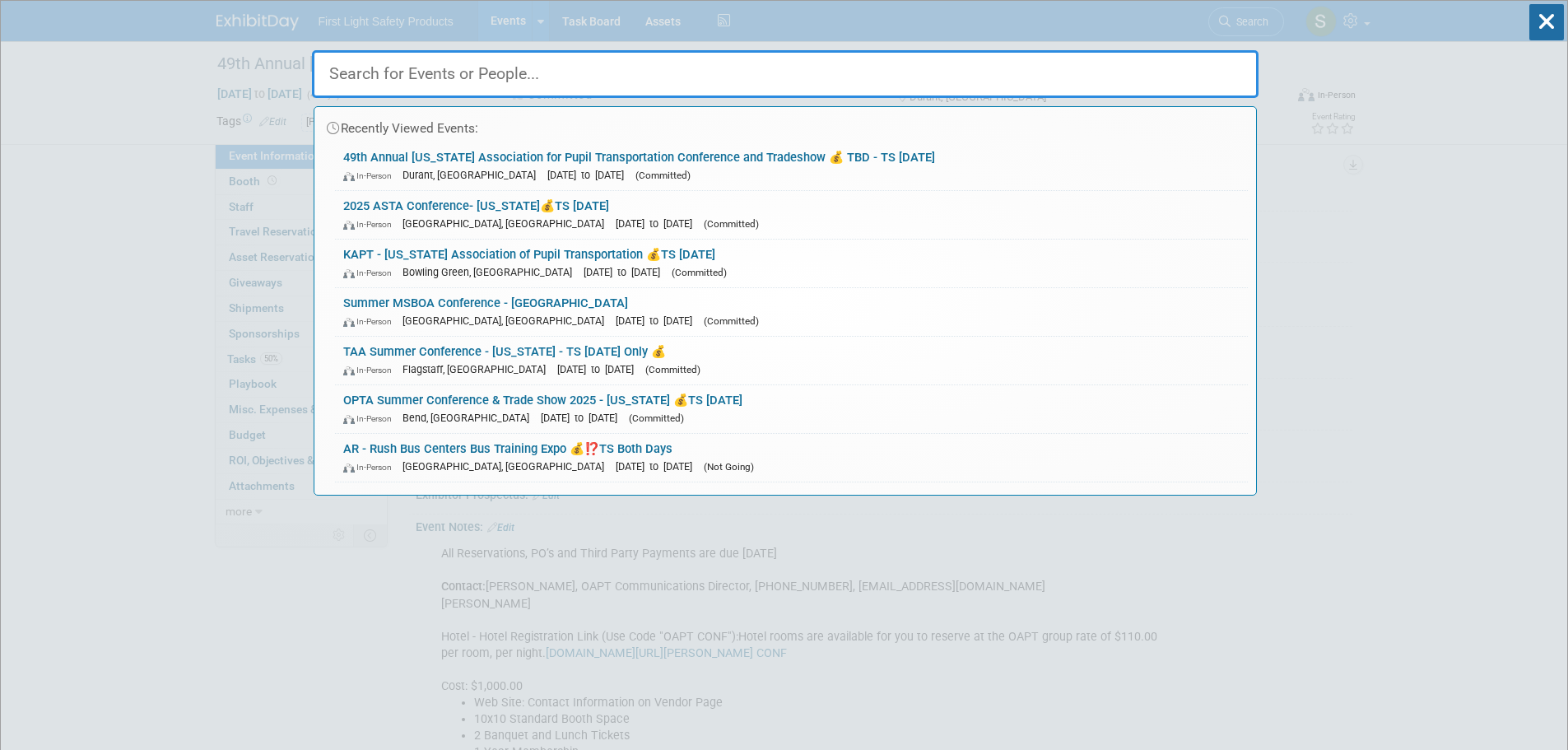
paste input "OH 2025 OAPT Premier Conference & Trade Show"
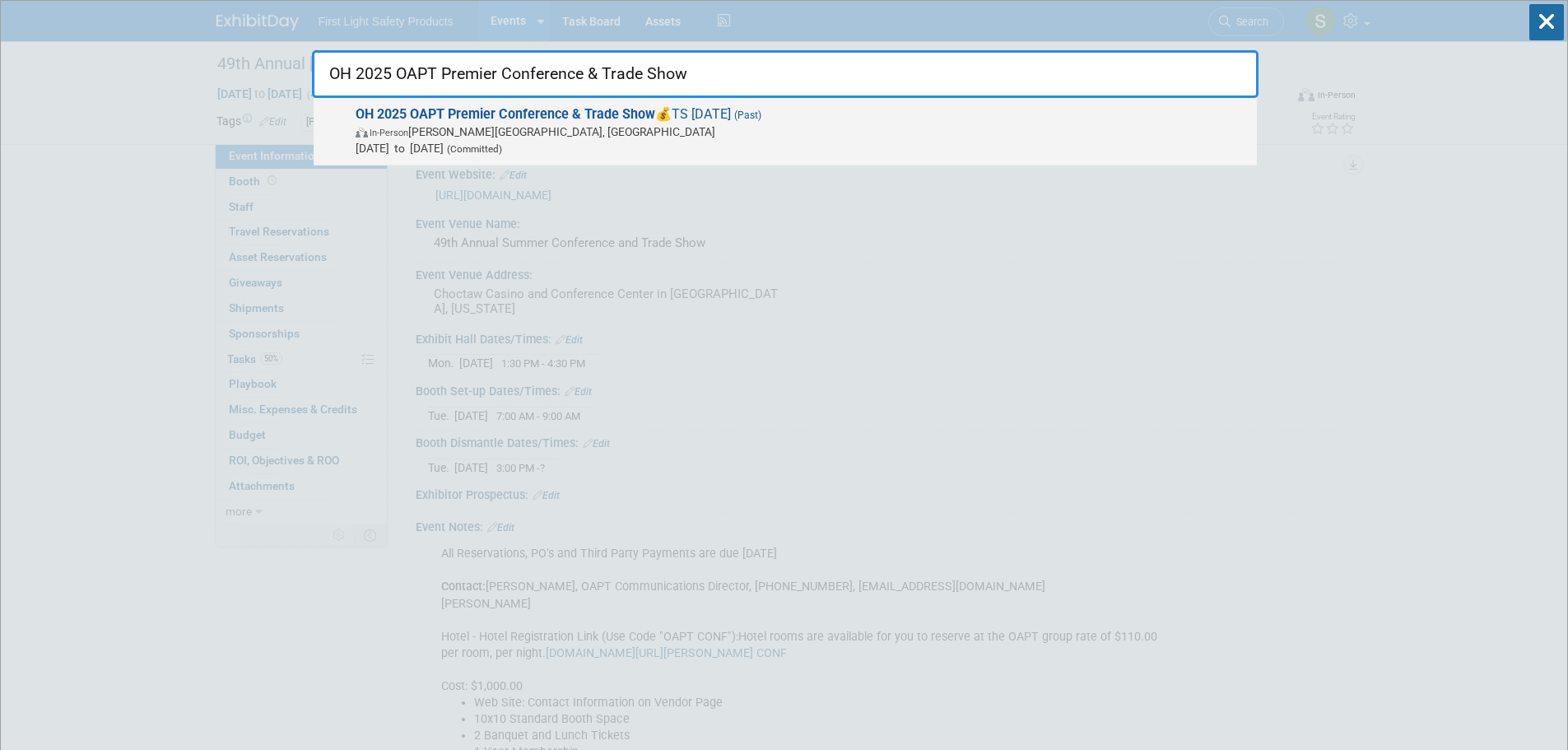
type input "OH 2025 OAPT Premier Conference & Trade Show"
click at [472, 120] on strong "OH 2025 OAPT Premier Conference & Trade Show" at bounding box center [505, 114] width 299 height 16
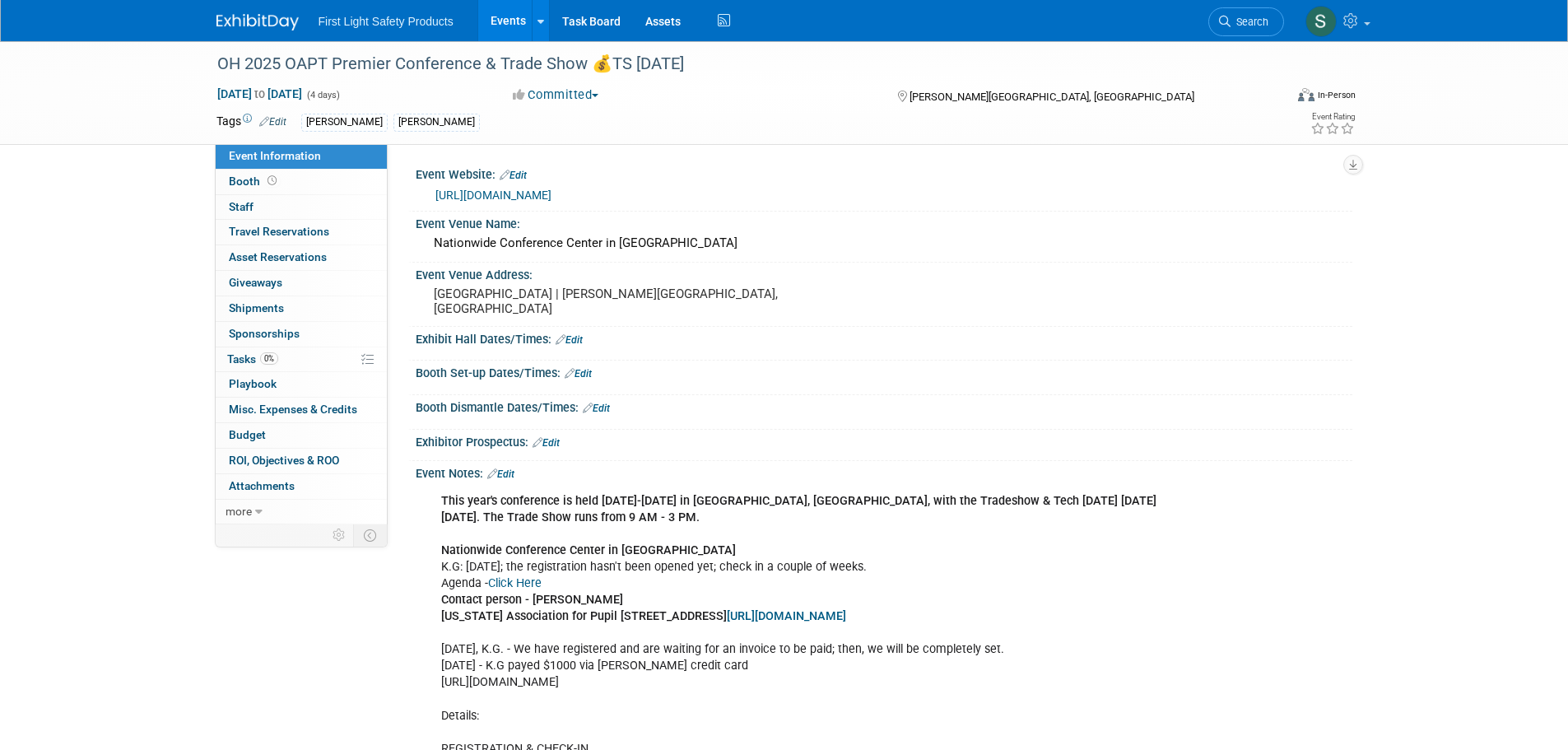
click at [483, 194] on link "https://oapt.org/" at bounding box center [493, 196] width 116 height 13
click at [1227, 13] on link "Search" at bounding box center [1246, 21] width 76 height 29
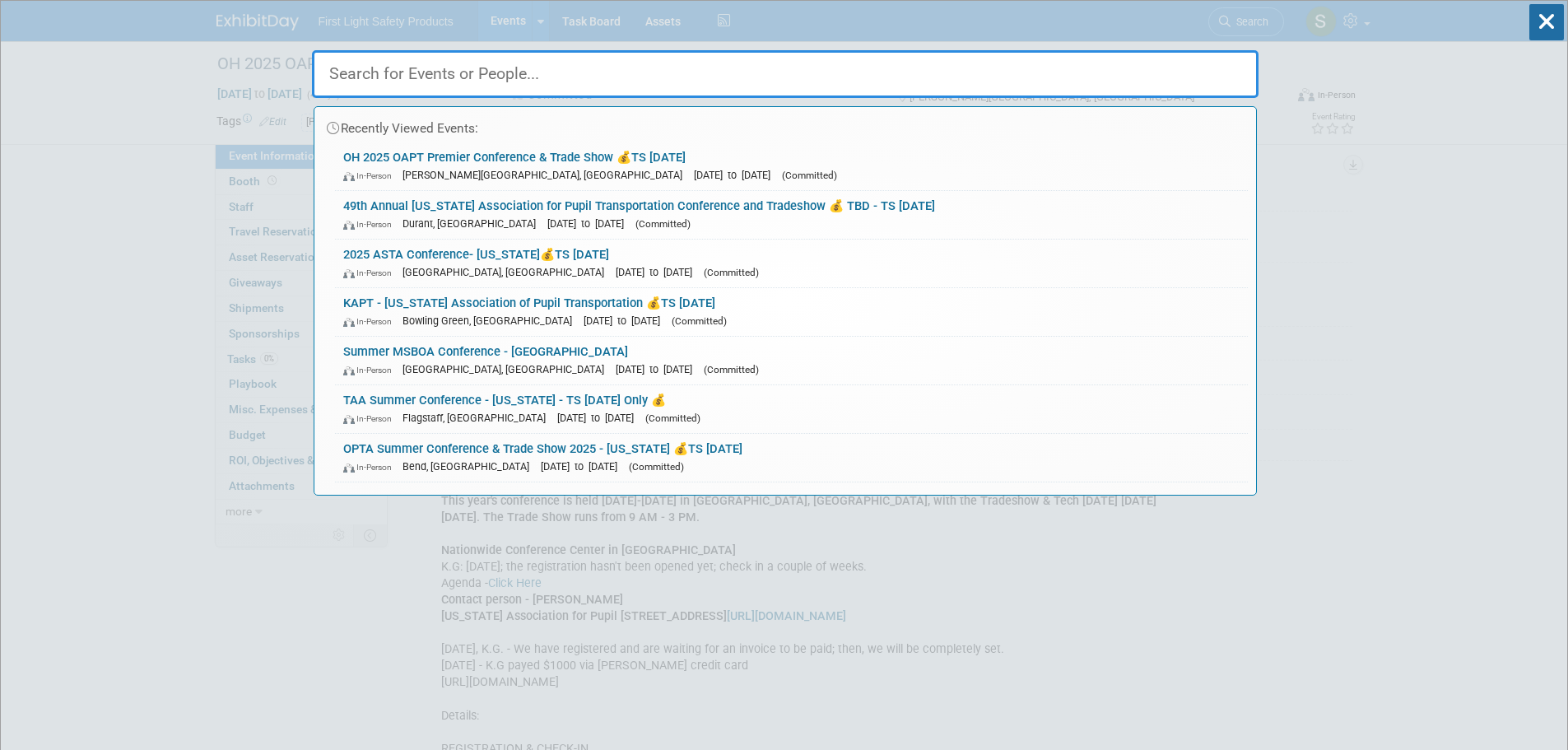
paste input "2025 TENNESSEE TAPT EVENT"
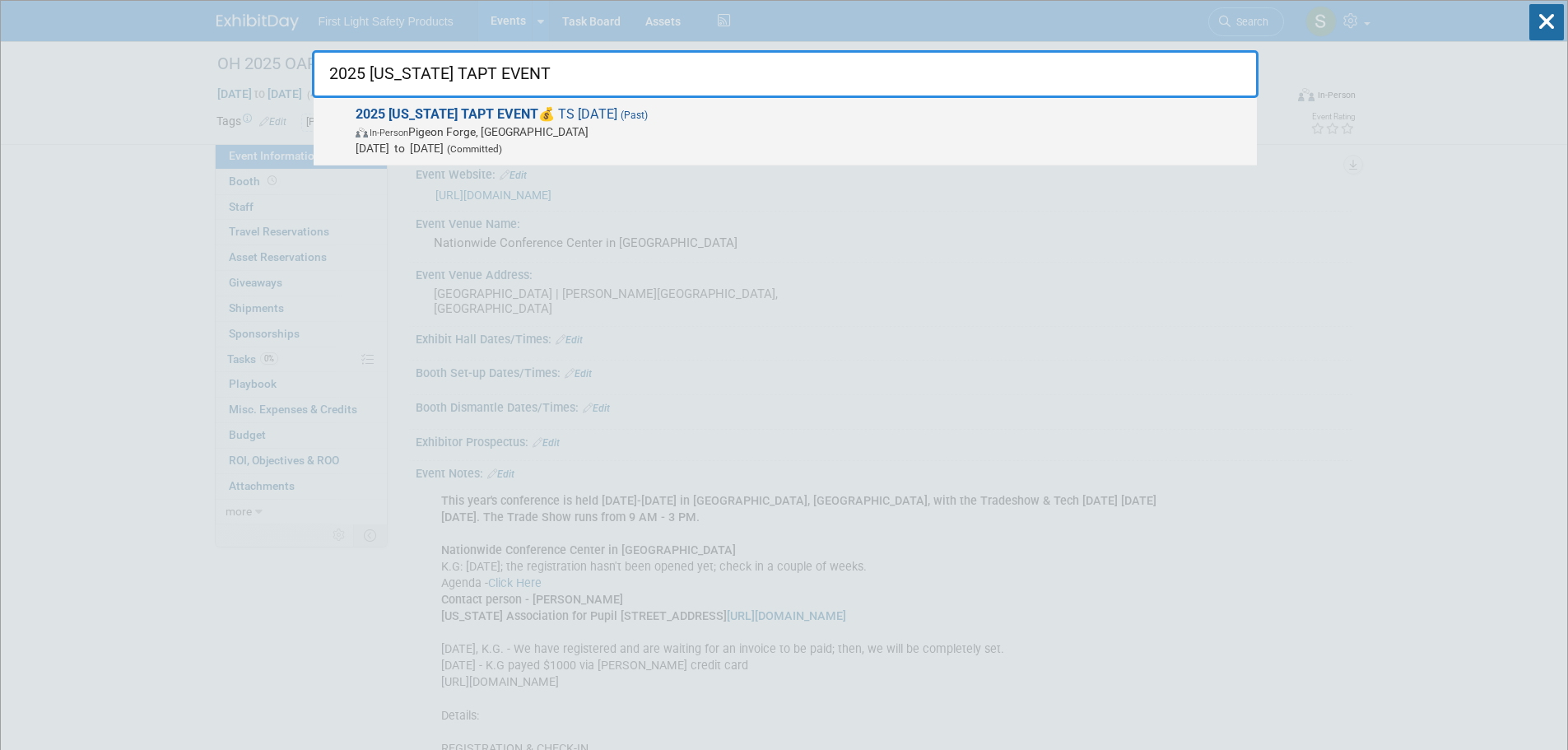
type input "2025 TENNESSEE TAPT EVENT"
click at [469, 129] on span "In-Person Pigeon Forge, TN" at bounding box center [802, 132] width 893 height 17
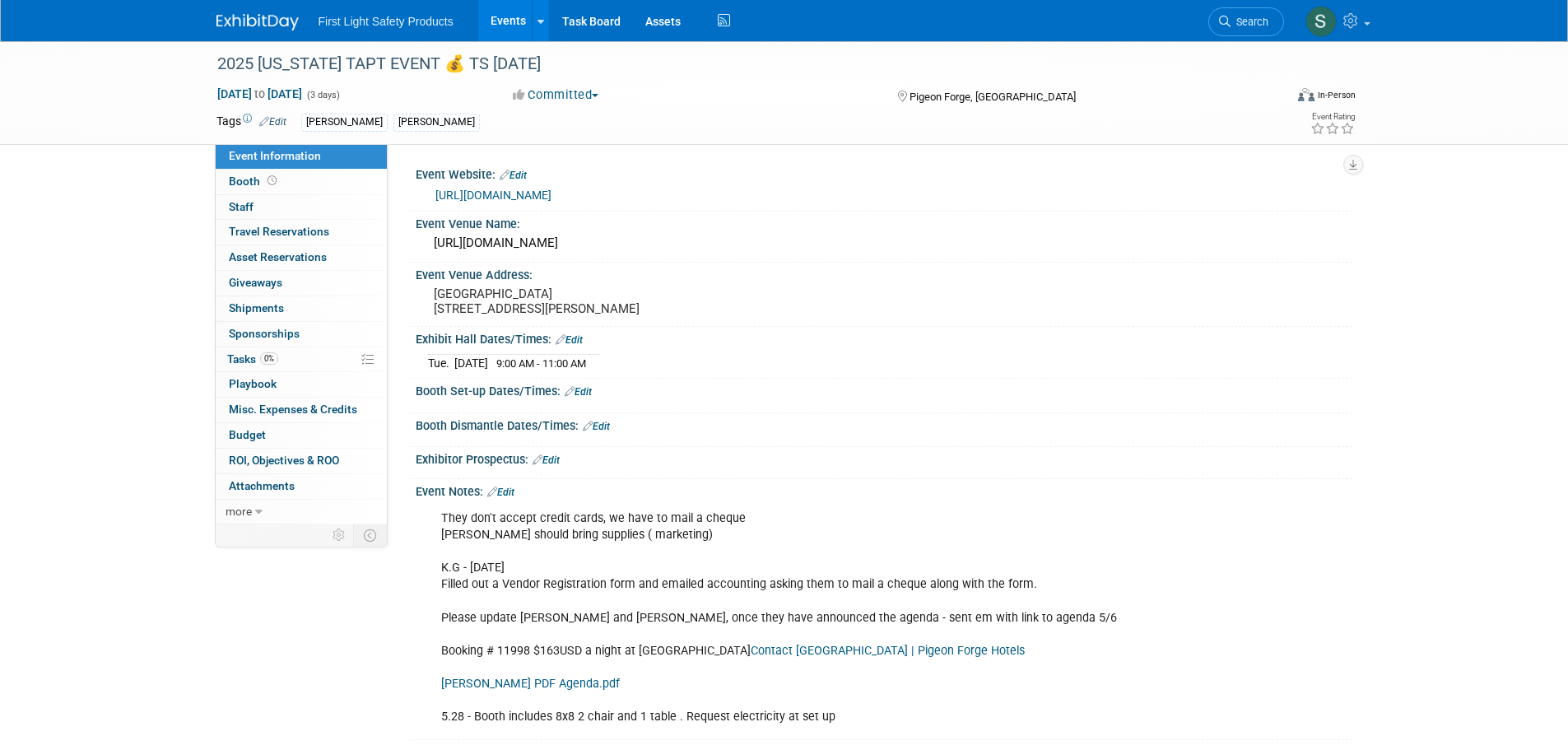
click at [520, 196] on link "[URL][DOMAIN_NAME]" at bounding box center [493, 196] width 116 height 13
drag, startPoint x: 1235, startPoint y: 17, endPoint x: 1215, endPoint y: 30, distance: 23.9
click at [1235, 17] on span "Search" at bounding box center [1250, 21] width 38 height 12
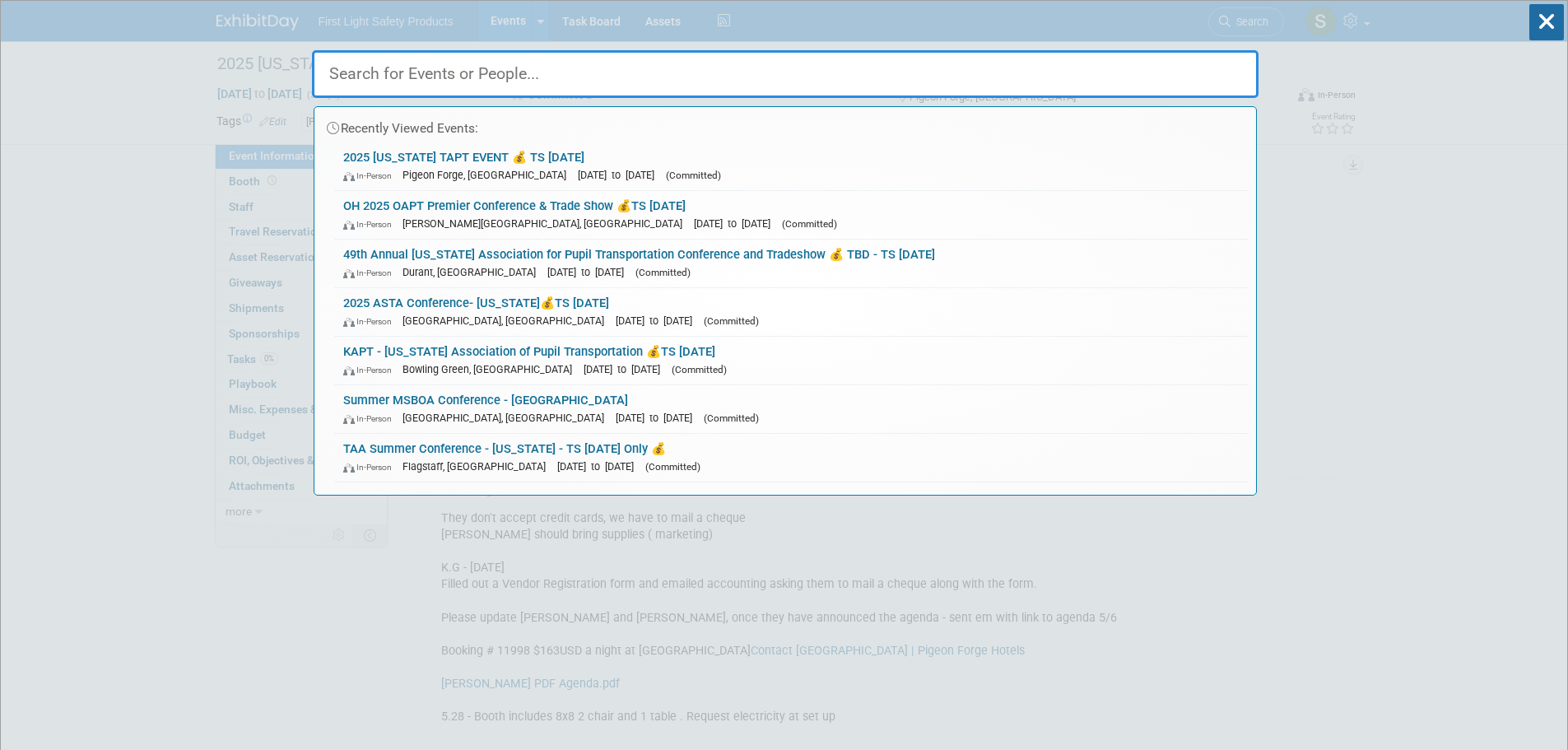
paste input "Student Association of [US_STATE]"
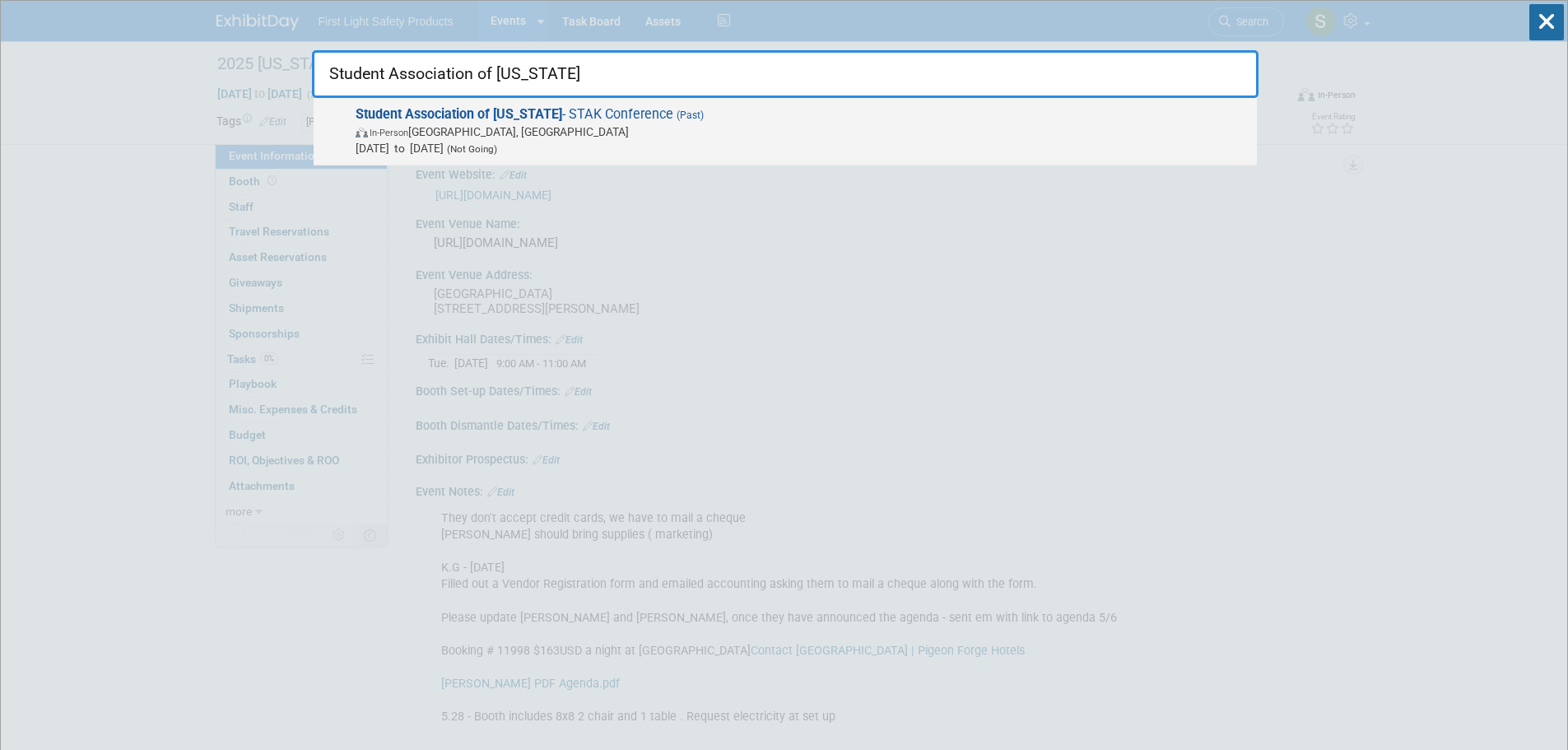
type input "Student Association of [US_STATE]"
click at [473, 127] on span "In-Person Lexington, KY" at bounding box center [802, 132] width 893 height 17
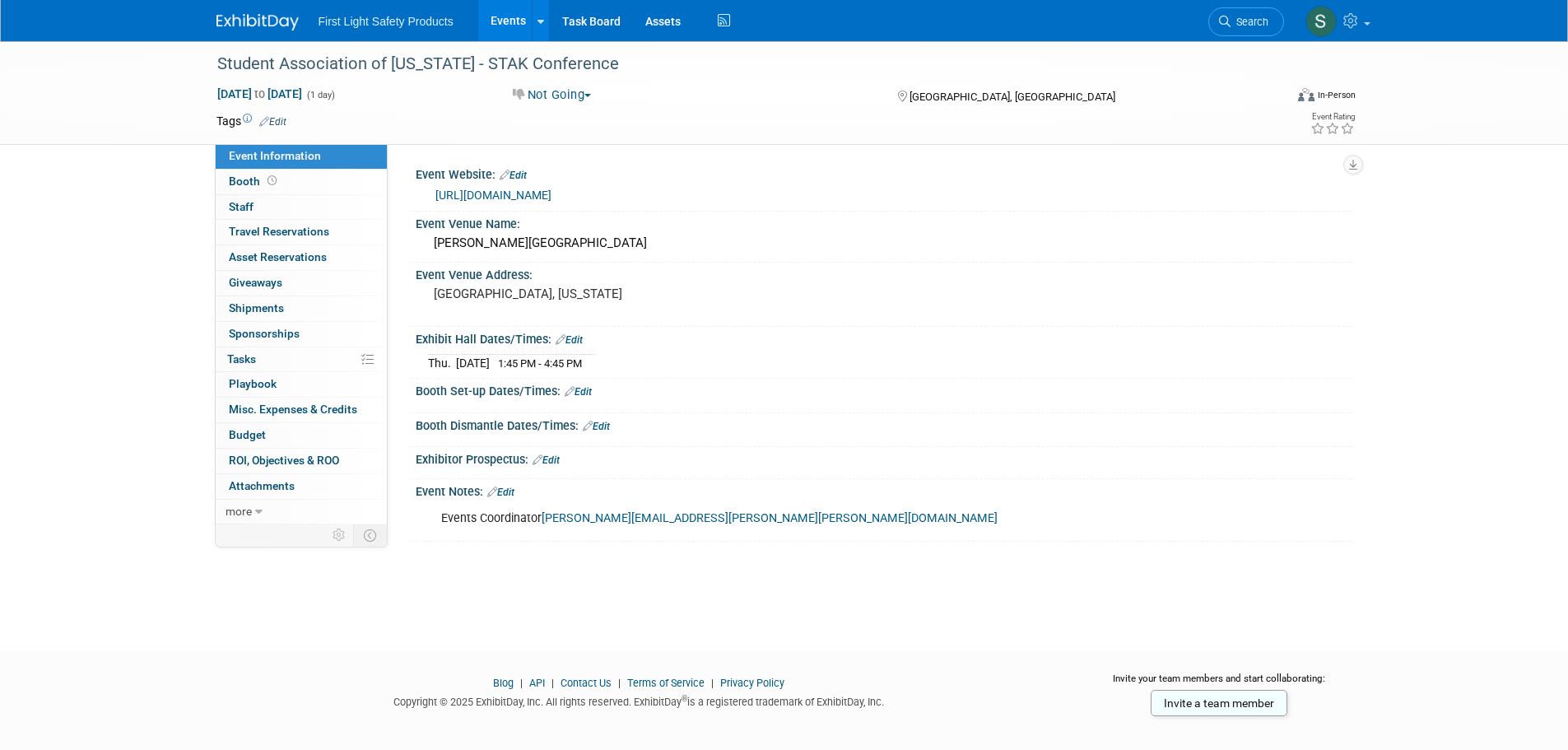
drag, startPoint x: 1221, startPoint y: 28, endPoint x: 1031, endPoint y: 128, distance: 214.7
click at [1221, 28] on link "Search" at bounding box center [1246, 21] width 76 height 29
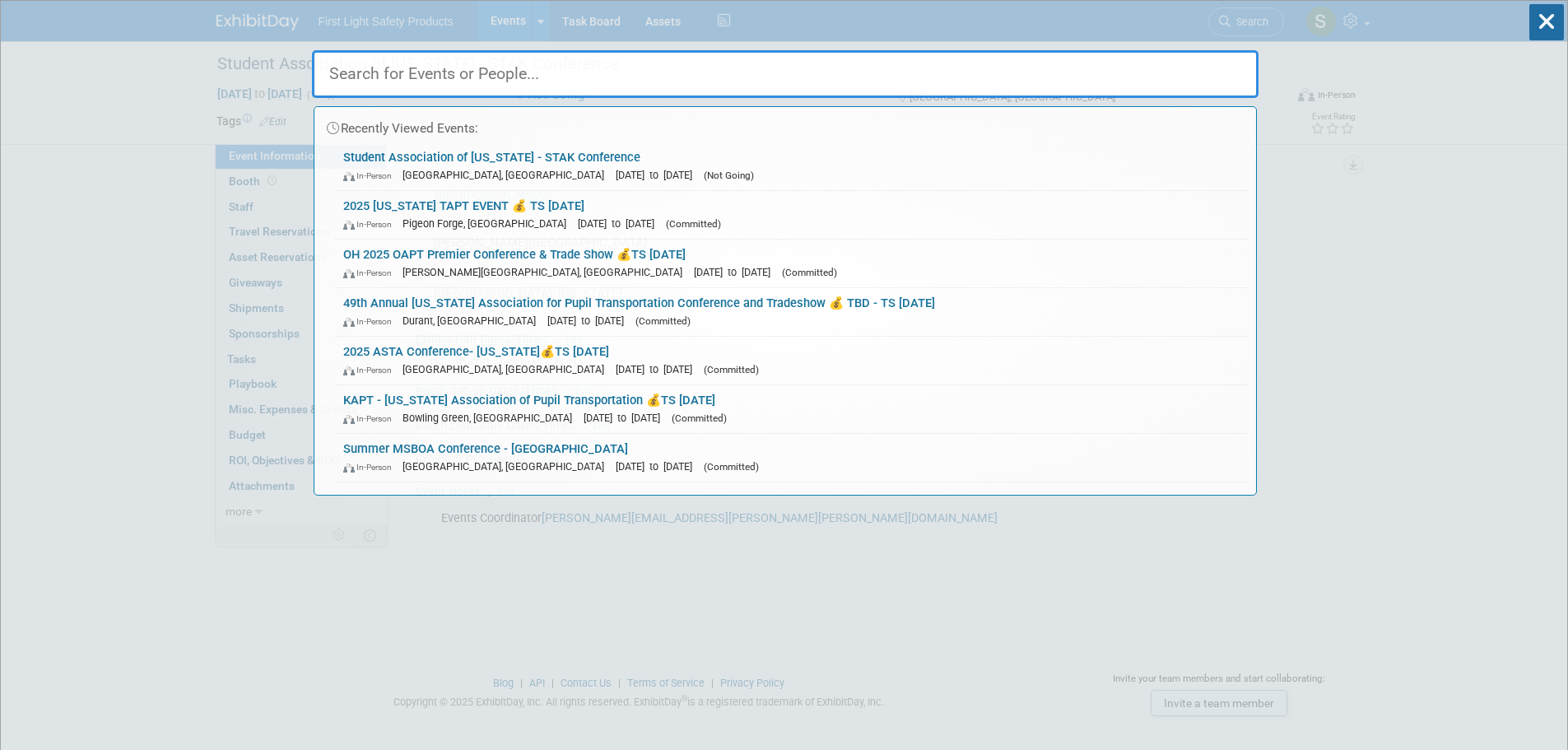
paste input "Michigan MAPT 59th Annual Conference"
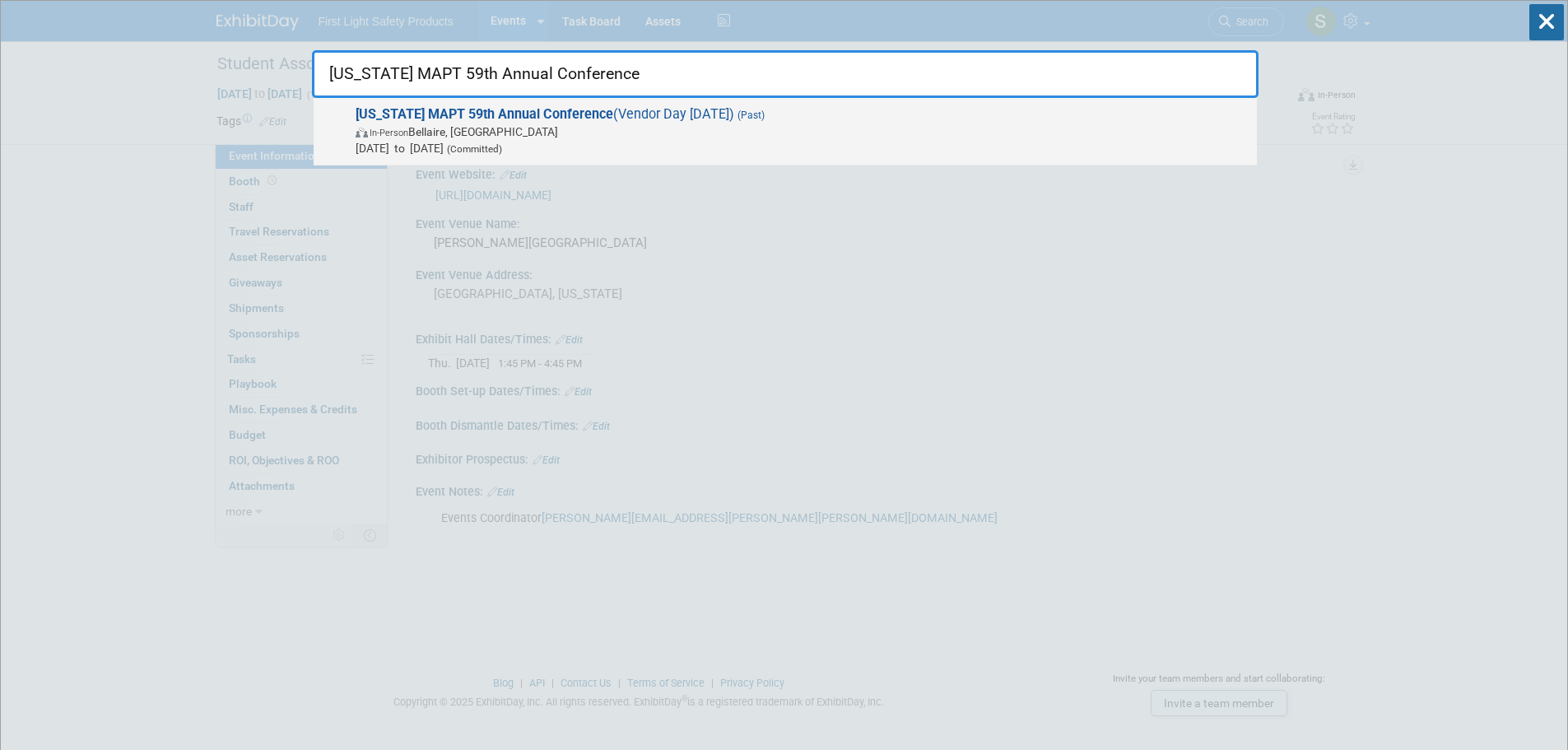
type input "Michigan MAPT 59th Annual Conference"
click at [474, 111] on strong "Michigan MAPT 59th Annual Conference" at bounding box center [484, 114] width 257 height 16
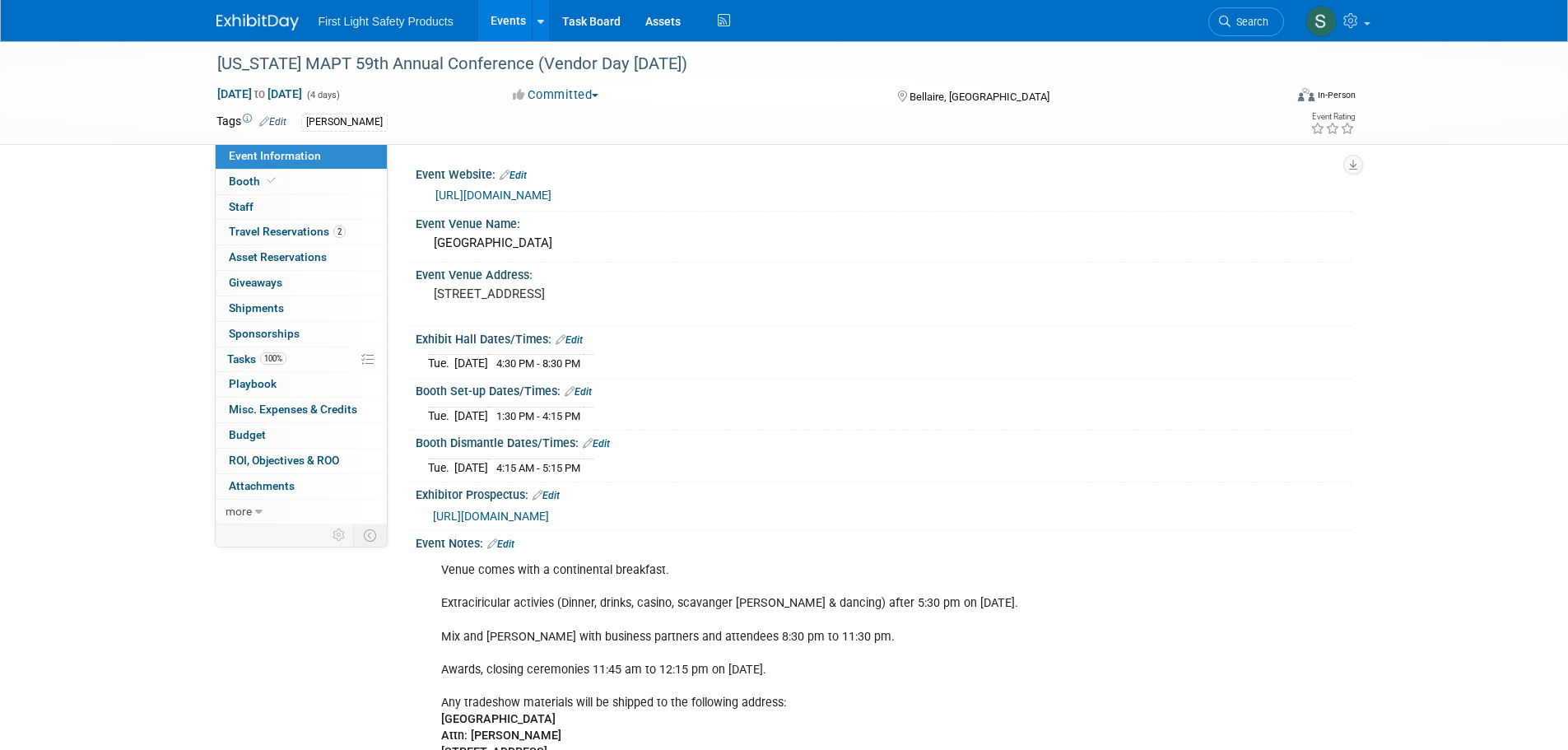
click at [463, 196] on link "[URL][DOMAIN_NAME]" at bounding box center [493, 196] width 116 height 13
click at [491, 30] on link "Events" at bounding box center [508, 21] width 60 height 41
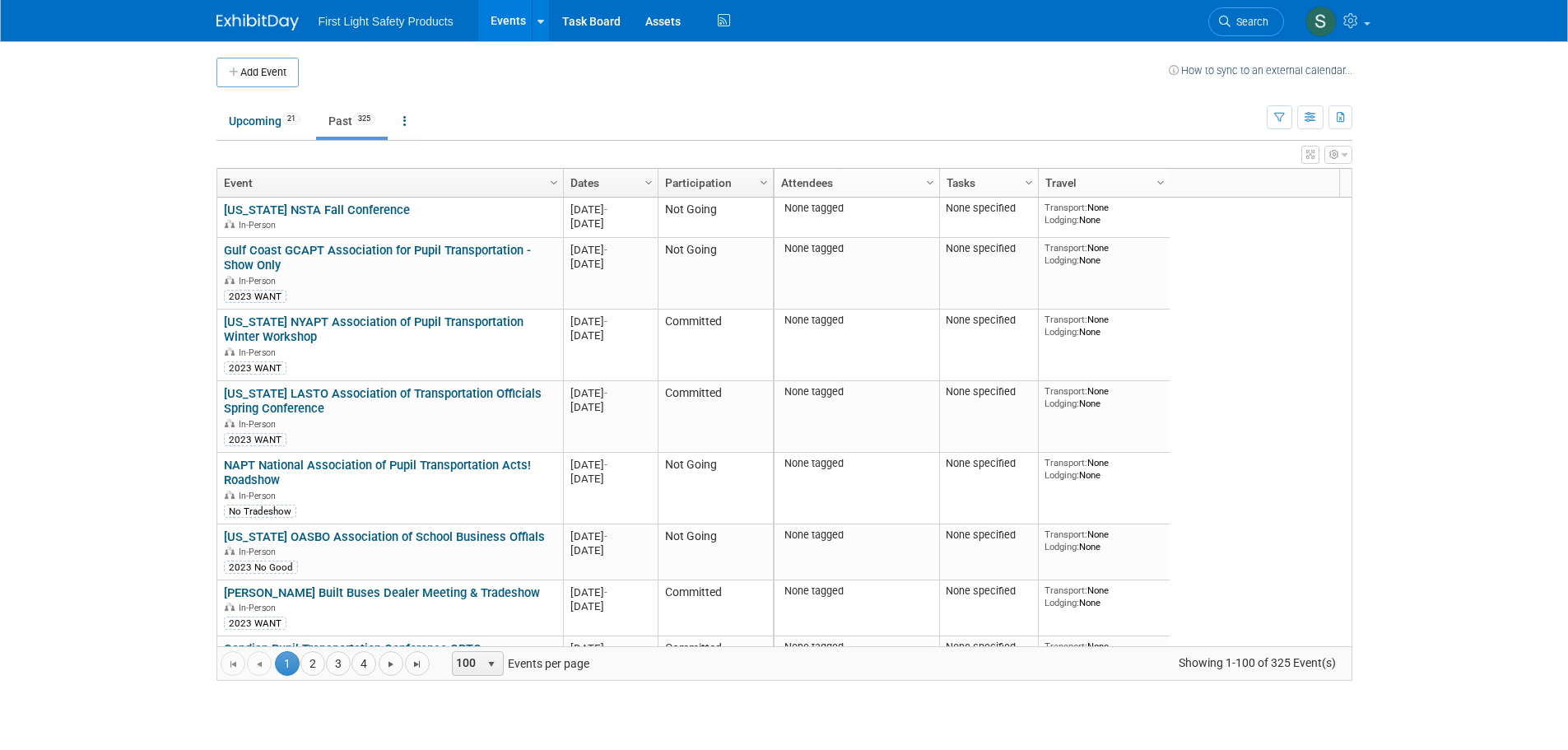
click at [515, 26] on link "Events" at bounding box center [508, 21] width 60 height 41
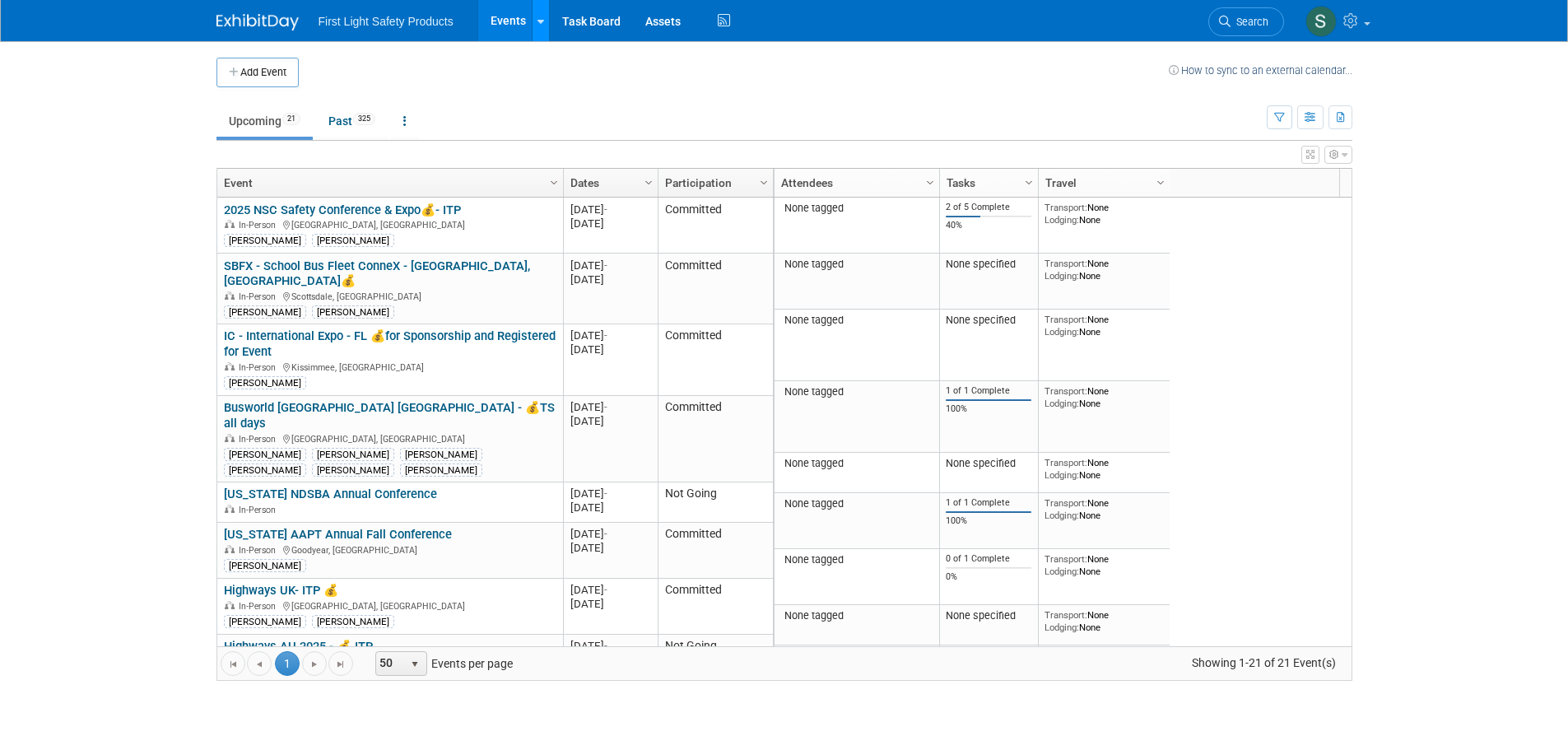
click at [543, 30] on link at bounding box center [540, 21] width 17 height 41
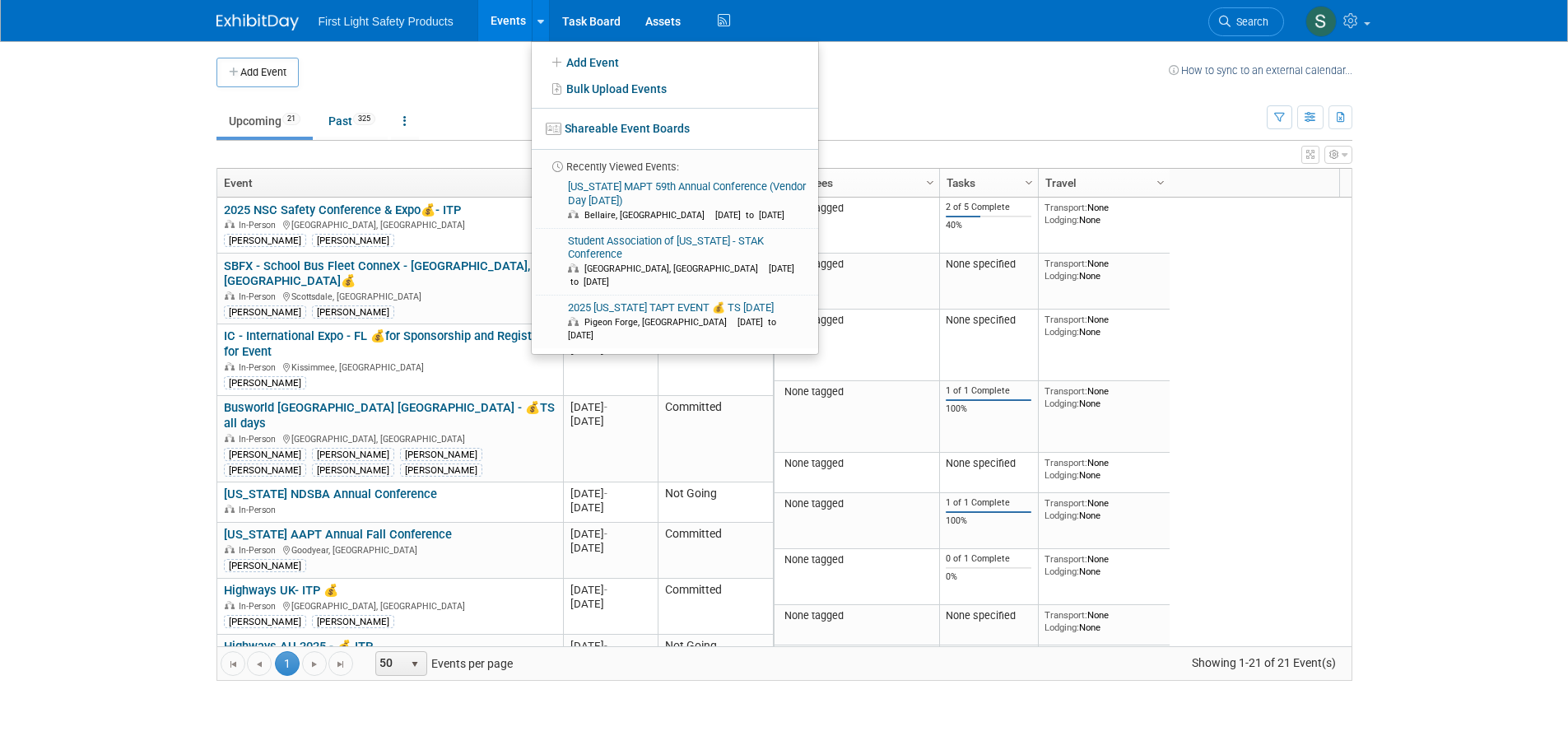
click at [1426, 182] on body "First Light Safety Products Events Add Event Bulk Upload Events Shareable Event…" at bounding box center [784, 375] width 1568 height 750
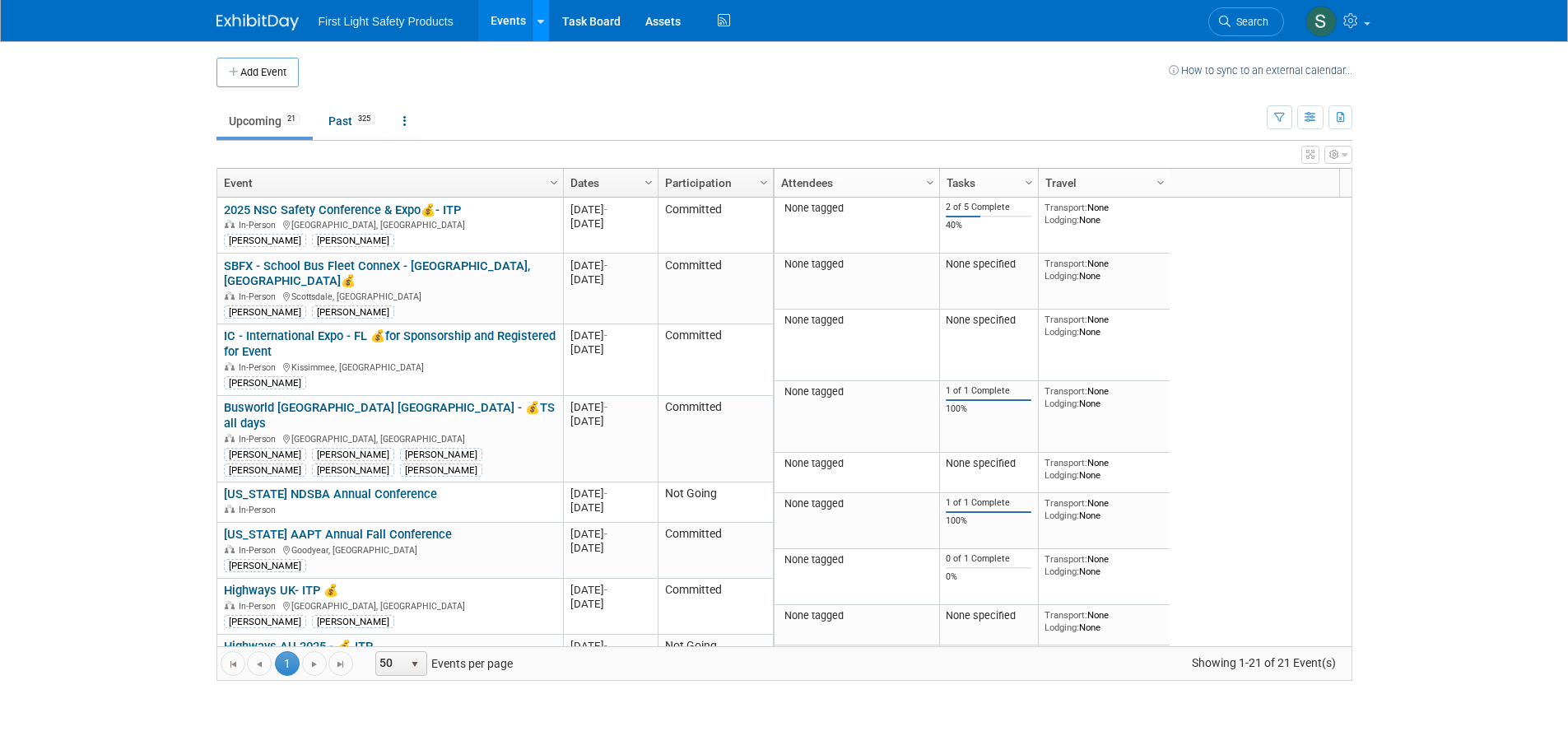
click at [543, 30] on link at bounding box center [540, 21] width 17 height 41
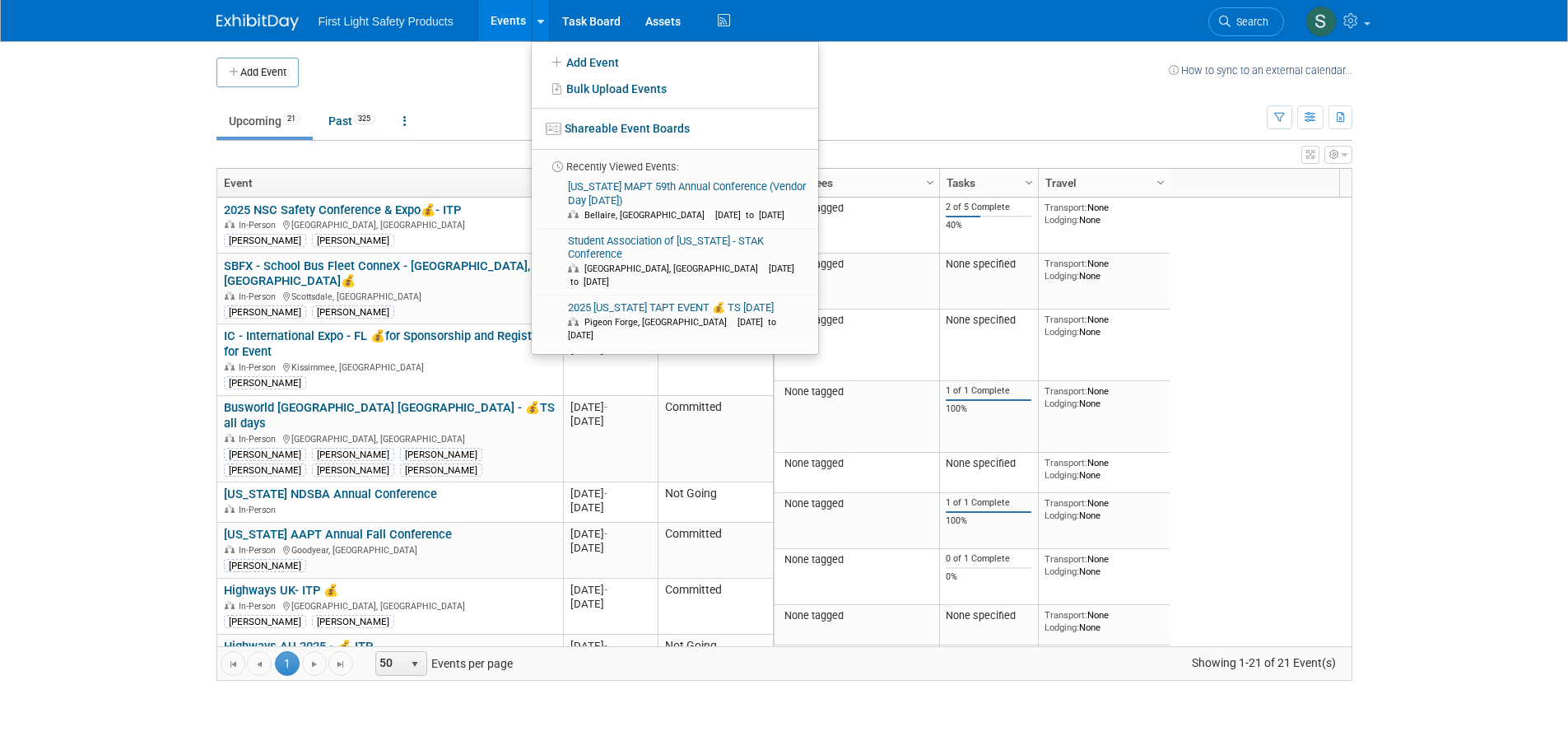
click at [508, 32] on link "Events" at bounding box center [508, 21] width 60 height 41
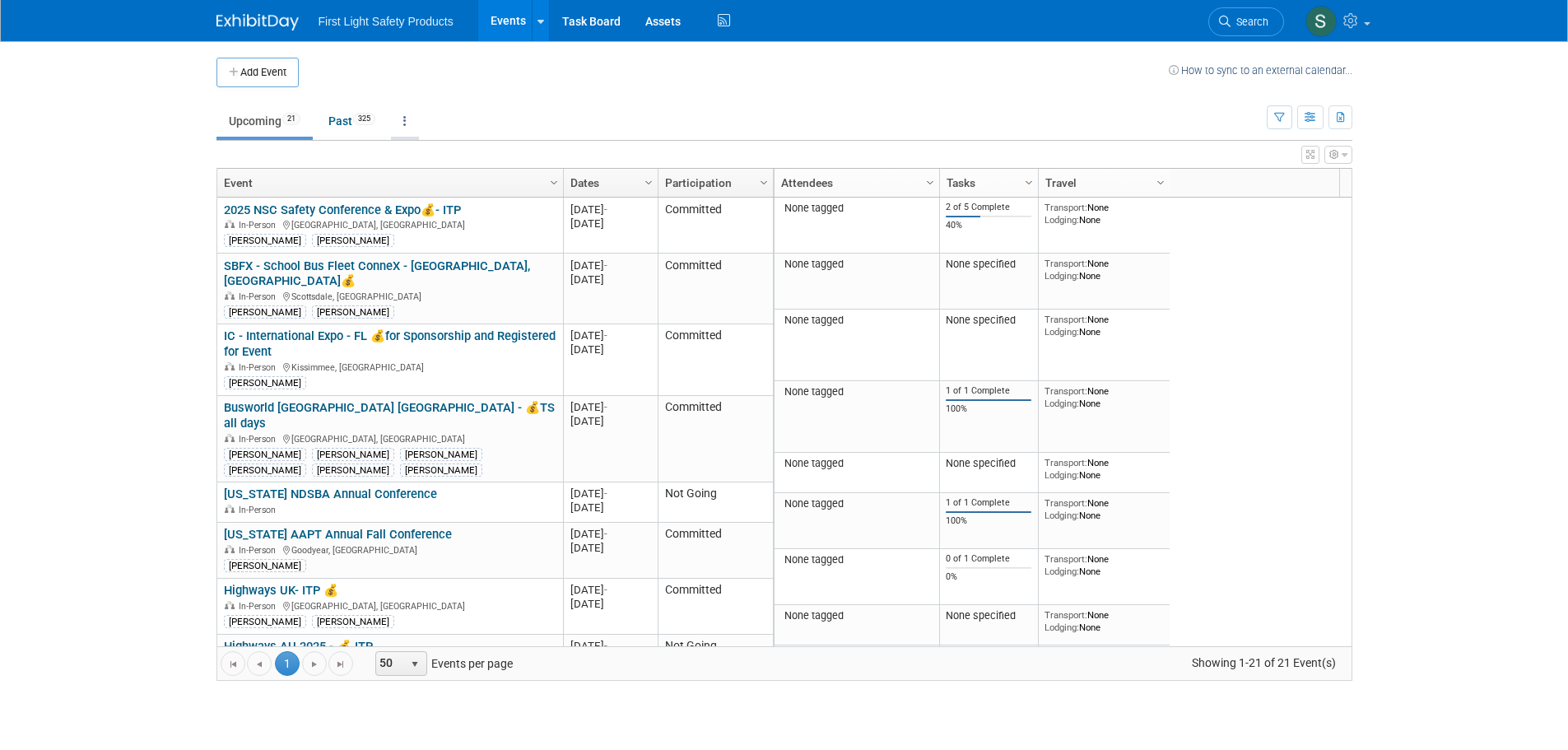
click at [419, 119] on link at bounding box center [405, 121] width 28 height 31
click at [497, 92] on td "Upcoming 21 Past 325 All Events 346 Past and Upcoming Grouped Annually Events g…" at bounding box center [741, 114] width 1050 height 54
click at [247, 121] on link "Upcoming 21" at bounding box center [264, 121] width 97 height 31
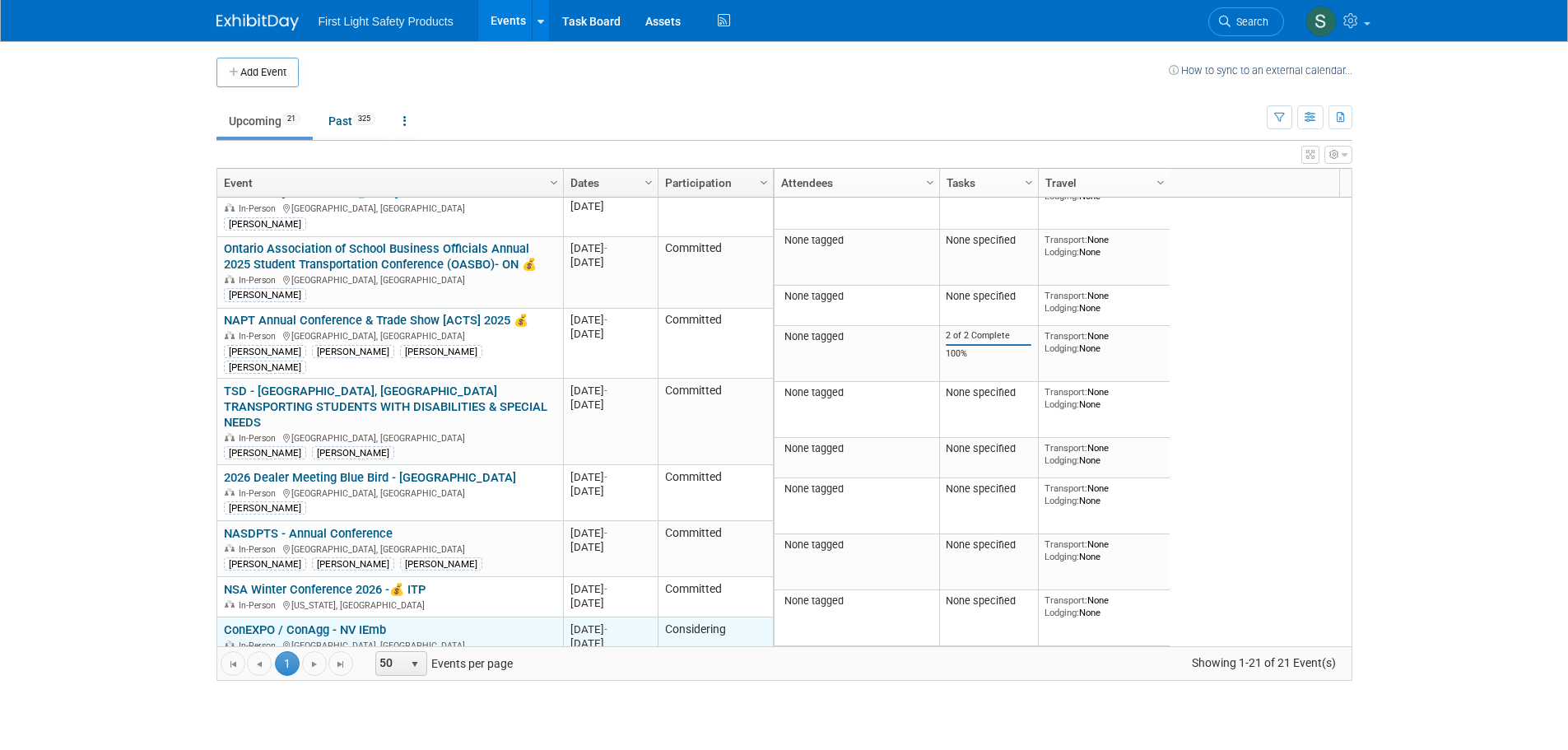
scroll to position [727, 0]
